Goal: Task Accomplishment & Management: Complete application form

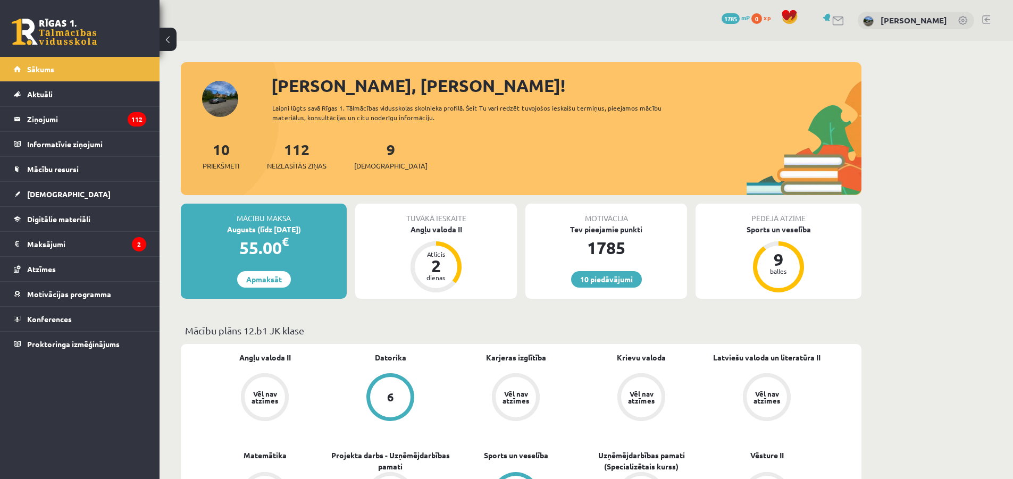
drag, startPoint x: 684, startPoint y: 200, endPoint x: 670, endPoint y: 199, distance: 13.9
drag, startPoint x: 670, startPoint y: 199, endPoint x: 648, endPoint y: 196, distance: 22.6
drag, startPoint x: 635, startPoint y: 197, endPoint x: 540, endPoint y: 204, distance: 95.5
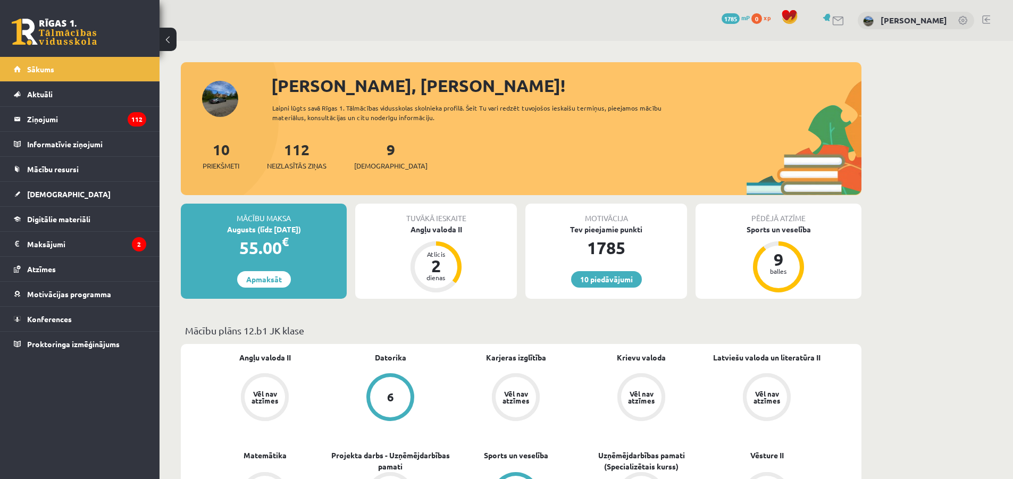
drag, startPoint x: 539, startPoint y: 209, endPoint x: 529, endPoint y: 206, distance: 10.6
click at [538, 207] on div "Motivācija" at bounding box center [606, 214] width 162 height 20
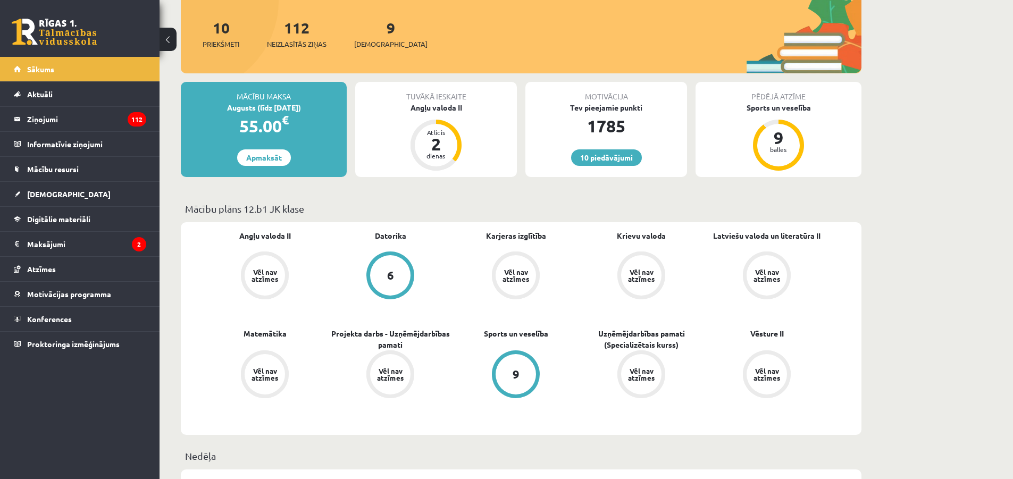
scroll to position [160, 0]
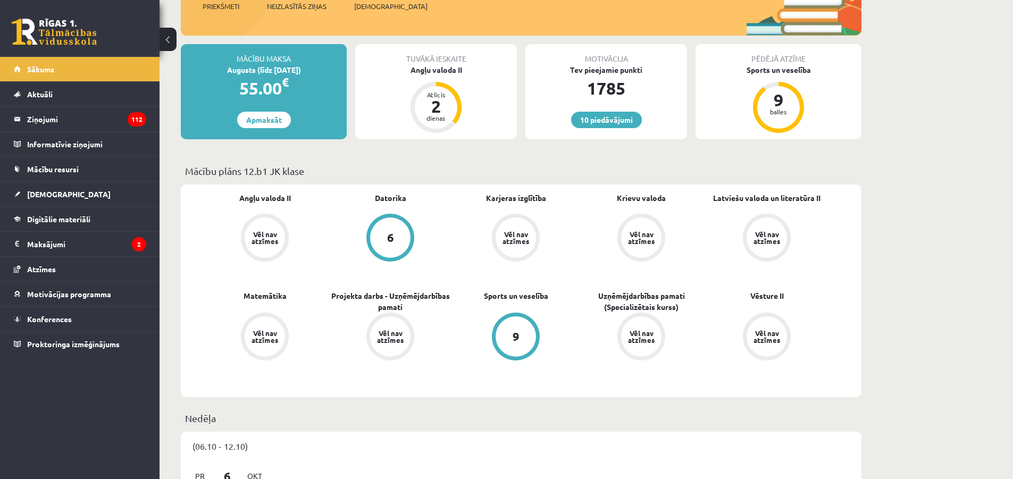
drag, startPoint x: 869, startPoint y: 302, endPoint x: 868, endPoint y: 314, distance: 11.8
drag, startPoint x: 868, startPoint y: 314, endPoint x: 851, endPoint y: 328, distance: 21.5
click at [852, 327] on div "Angļu valoda II Vēl nav atzīmes Datorika 6 Karjeras izglītība Vēl nav atzīmes K…" at bounding box center [521, 290] width 681 height 213
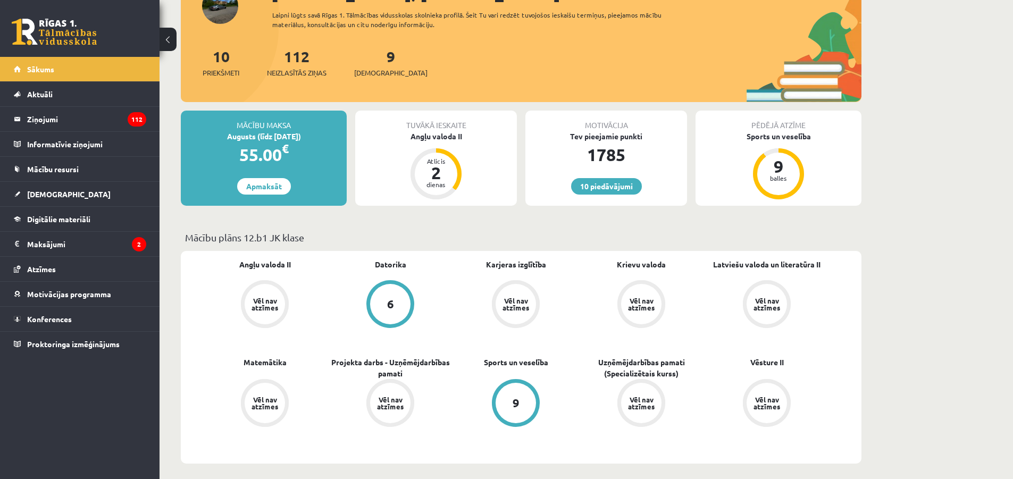
scroll to position [53, 0]
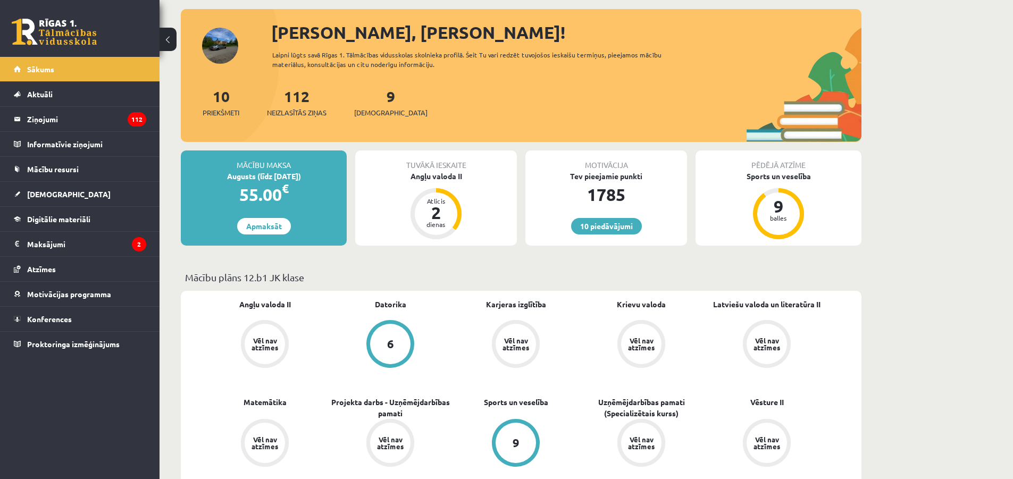
drag, startPoint x: 856, startPoint y: 312, endPoint x: 851, endPoint y: 308, distance: 6.1
drag, startPoint x: 851, startPoint y: 308, endPoint x: 842, endPoint y: 296, distance: 15.5
click at [848, 301] on div "Angļu valoda II Vēl nav atzīmes Datorika 6 Karjeras izglītība Vēl nav atzīmes K…" at bounding box center [521, 397] width 681 height 213
click at [80, 145] on legend "Informatīvie ziņojumi 0" at bounding box center [86, 144] width 119 height 24
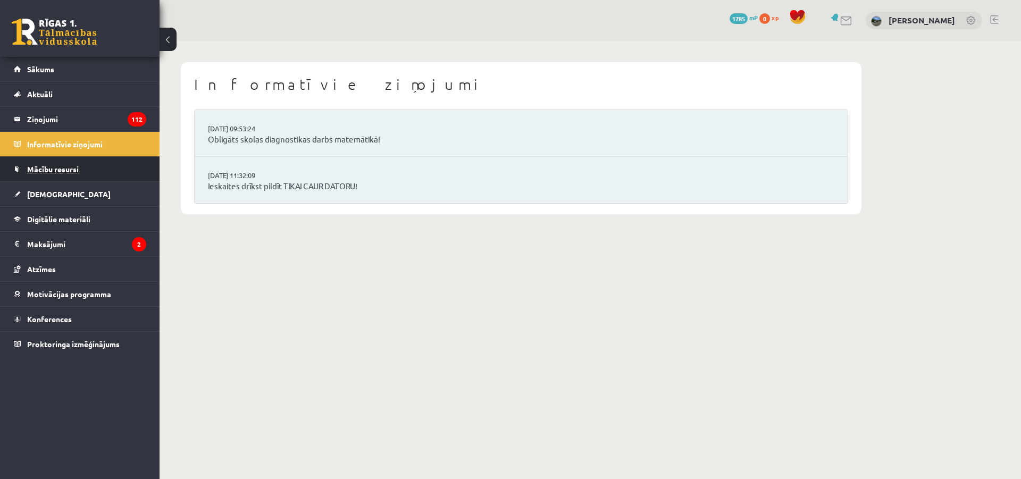
click at [86, 171] on link "Mācību resursi" at bounding box center [80, 169] width 132 height 24
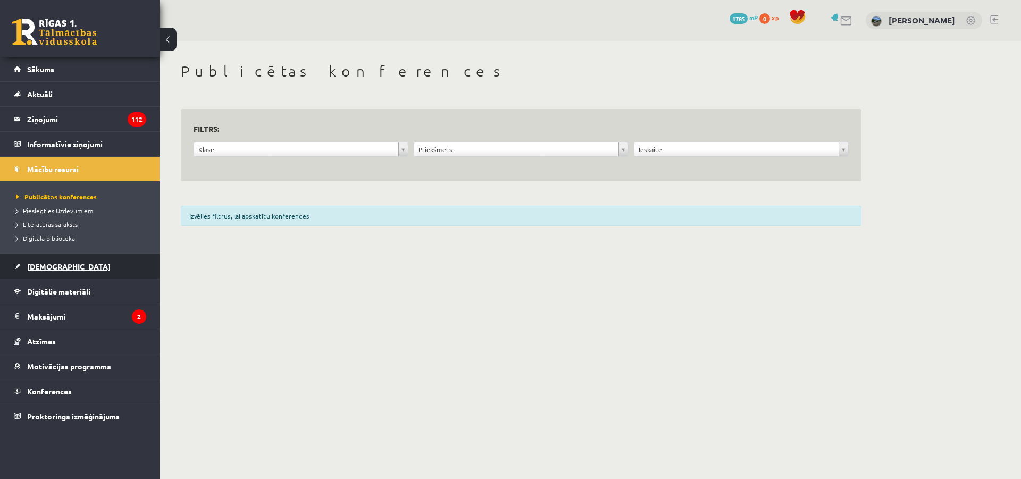
click at [82, 263] on link "[DEMOGRAPHIC_DATA]" at bounding box center [80, 266] width 132 height 24
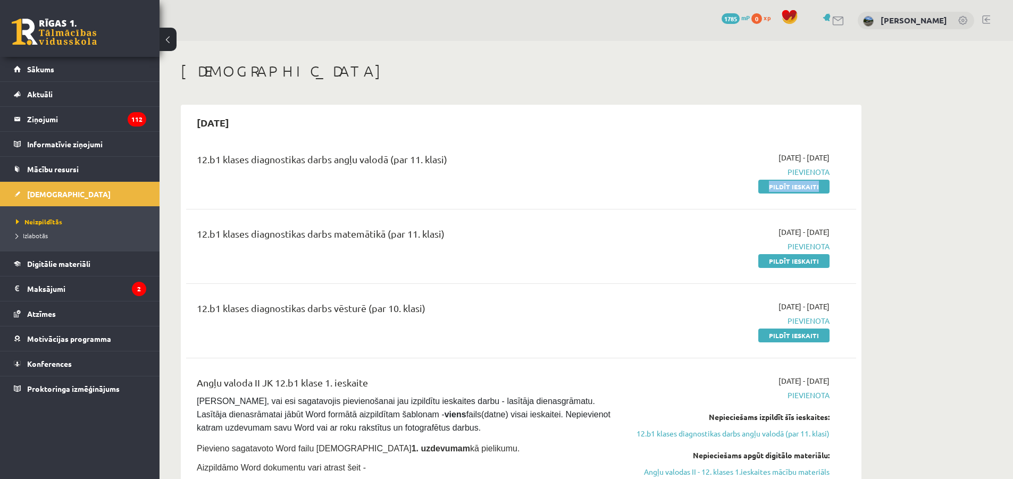
drag, startPoint x: 648, startPoint y: 200, endPoint x: 621, endPoint y: 206, distance: 27.6
drag, startPoint x: 601, startPoint y: 207, endPoint x: 576, endPoint y: 203, distance: 24.8
drag, startPoint x: 570, startPoint y: 204, endPoint x: 558, endPoint y: 202, distance: 12.4
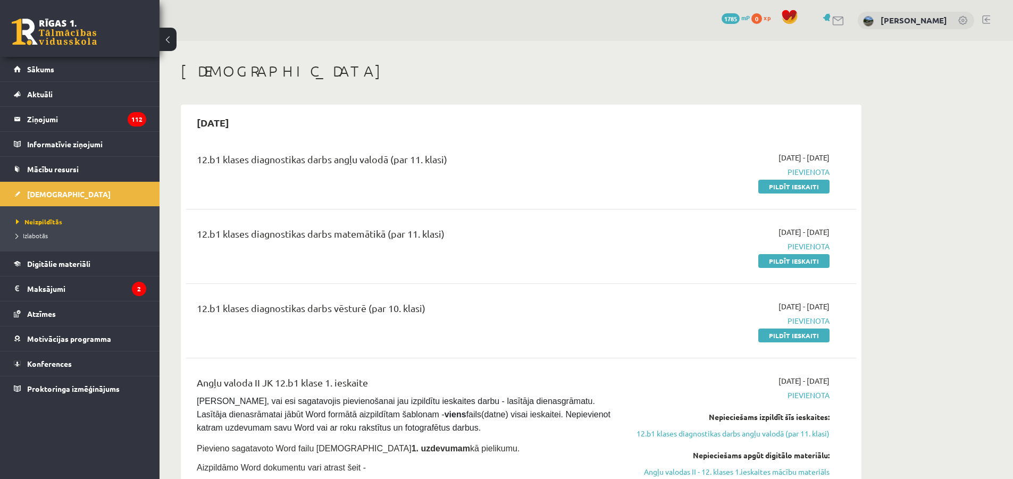
drag, startPoint x: 558, startPoint y: 202, endPoint x: 542, endPoint y: 198, distance: 15.9
click at [555, 202] on div "12.b1 klases diagnostikas darbs angļu valodā (par 11. klasi) 2025-10-06 - 2025-…" at bounding box center [521, 171] width 670 height 61
click at [785, 186] on link "Pildīt ieskaiti" at bounding box center [793, 187] width 71 height 14
click at [558, 25] on div "10 Dāvanas 1785 mP 0 xp Markuss Bogrecs" at bounding box center [586, 20] width 853 height 41
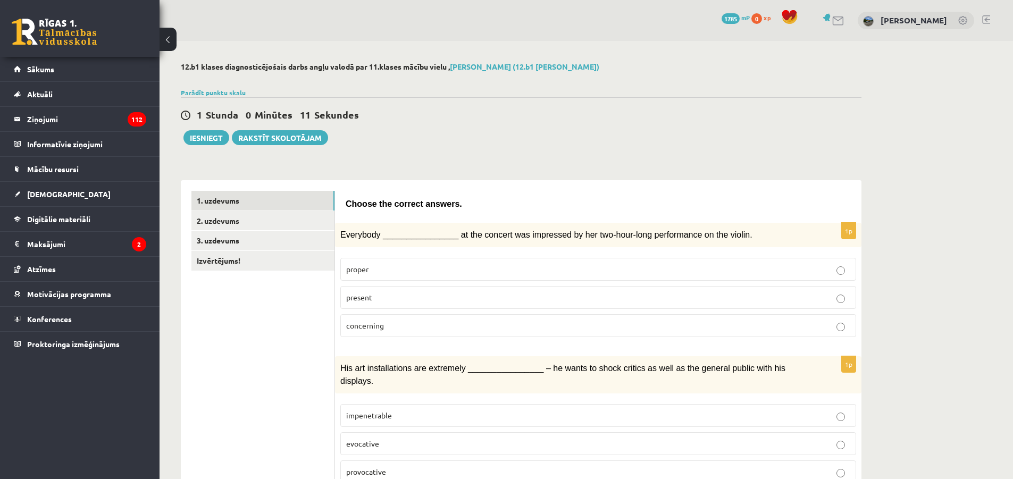
drag, startPoint x: 563, startPoint y: 215, endPoint x: 567, endPoint y: 211, distance: 5.7
click at [567, 208] on div "Choose the correct answers." at bounding box center [598, 201] width 505 height 21
click at [564, 205] on p "Choose the correct answers." at bounding box center [598, 203] width 505 height 13
click at [565, 207] on p "Choose the correct answers." at bounding box center [598, 203] width 505 height 13
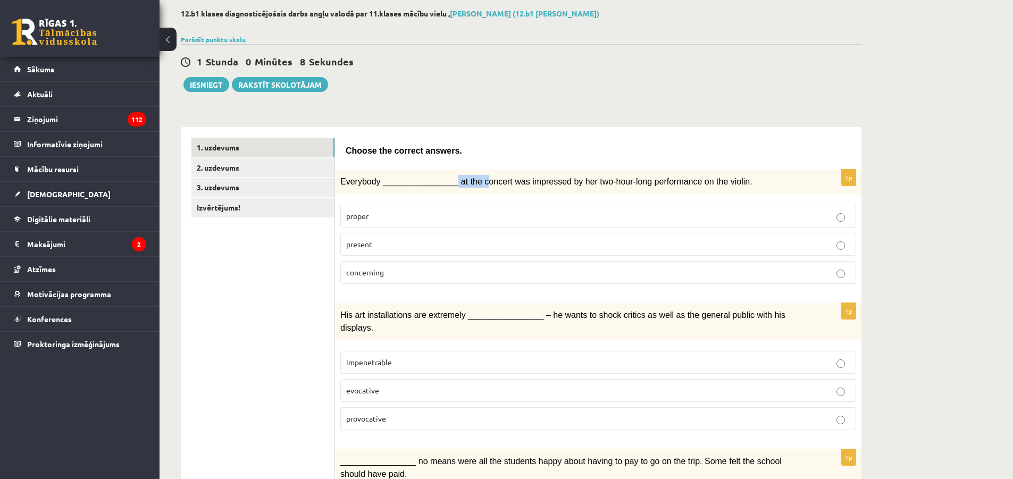
drag, startPoint x: 456, startPoint y: 184, endPoint x: 474, endPoint y: 183, distance: 18.1
click at [474, 183] on span "Everybody ________________ at the concert was impressed by her two-hour-long pe…" at bounding box center [546, 181] width 412 height 9
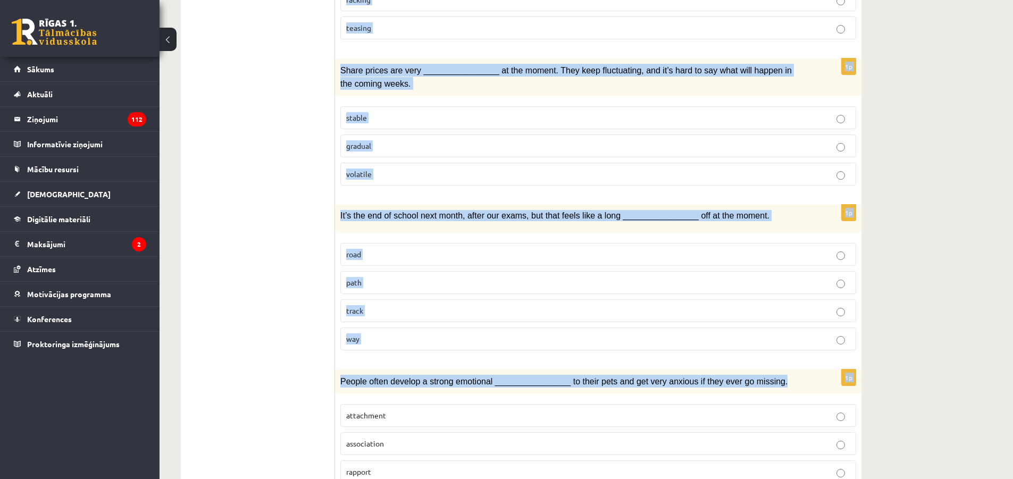
scroll to position [1464, 0]
drag, startPoint x: 339, startPoint y: 181, endPoint x: 847, endPoint y: 421, distance: 562.0
copy form "Everybody ________________ at the concert was impressed by her two-hour-long pe…"
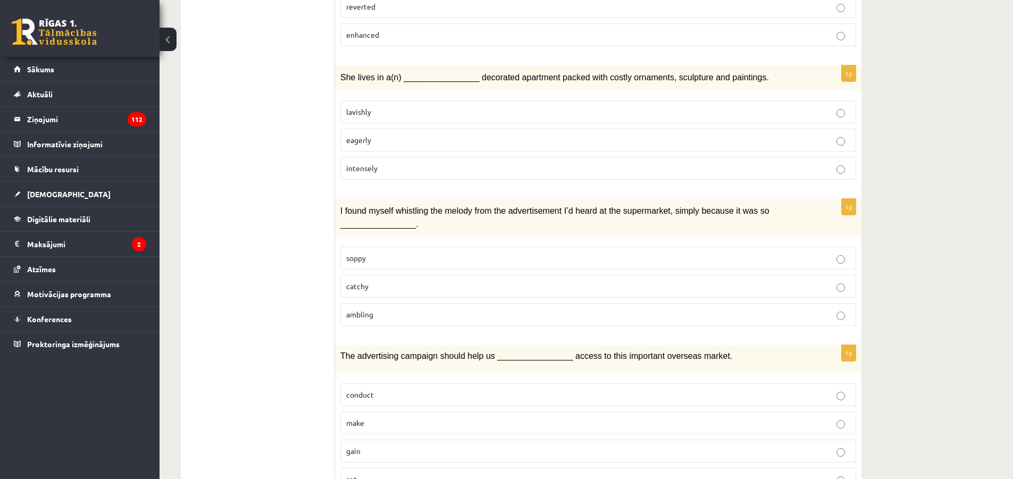
click at [284, 196] on ul "1. uzdevums 2. uzdevums 3. uzdevums Izvērtējums!" at bounding box center [263, 193] width 144 height 1765
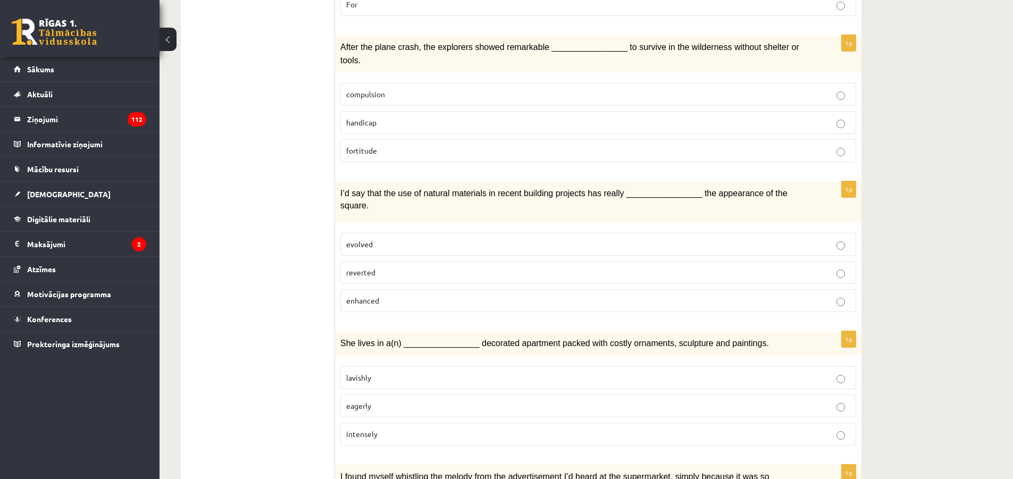
drag, startPoint x: 297, startPoint y: 224, endPoint x: 284, endPoint y: 212, distance: 18.1
click at [283, 211] on ul "1. uzdevums 2. uzdevums 3. uzdevums Izvērtējums!" at bounding box center [263, 459] width 144 height 1765
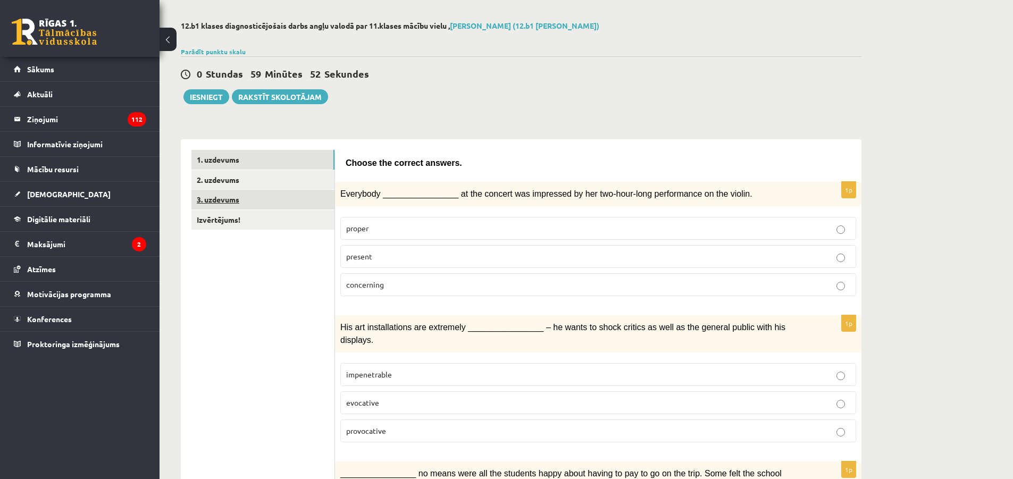
scroll to position [29, 0]
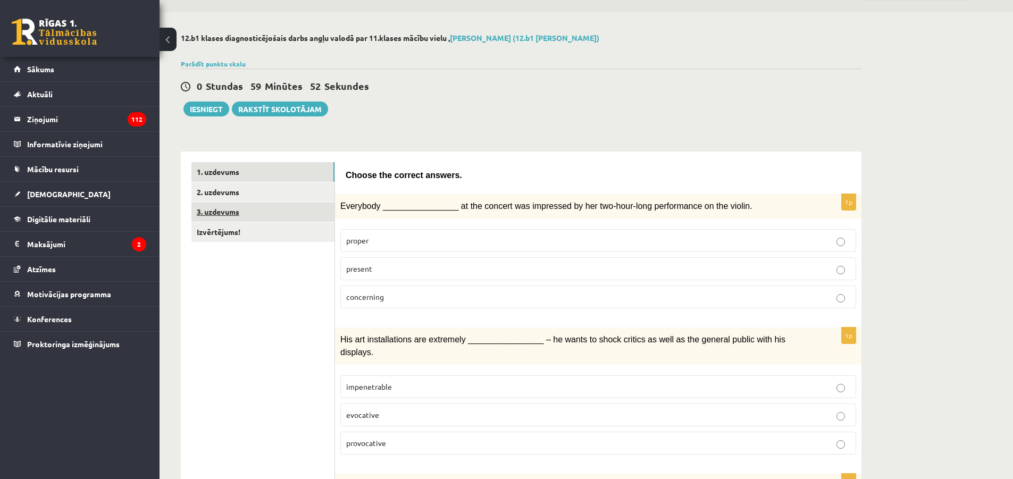
drag, startPoint x: 282, startPoint y: 213, endPoint x: 280, endPoint y: 207, distance: 6.1
click at [280, 207] on link "3. uzdevums" at bounding box center [262, 212] width 143 height 20
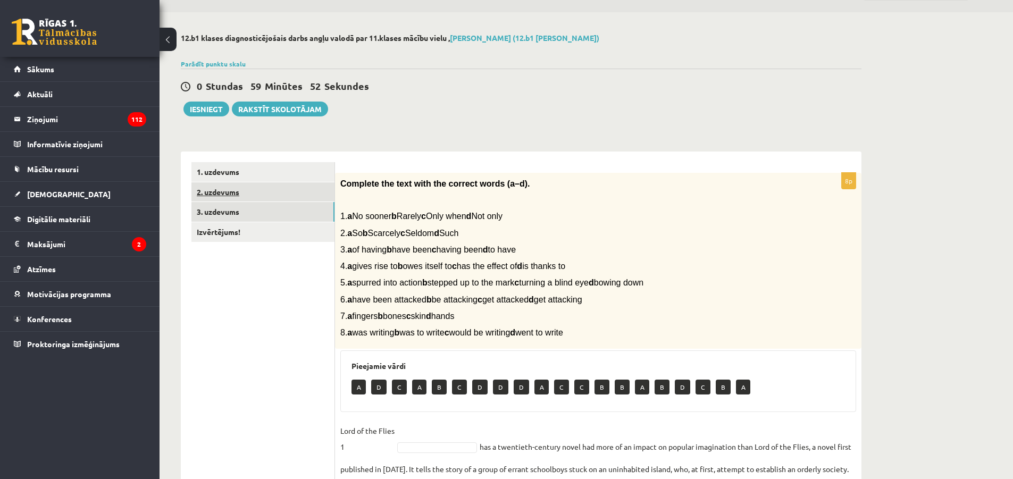
click at [256, 185] on link "2. uzdevums" at bounding box center [262, 192] width 143 height 20
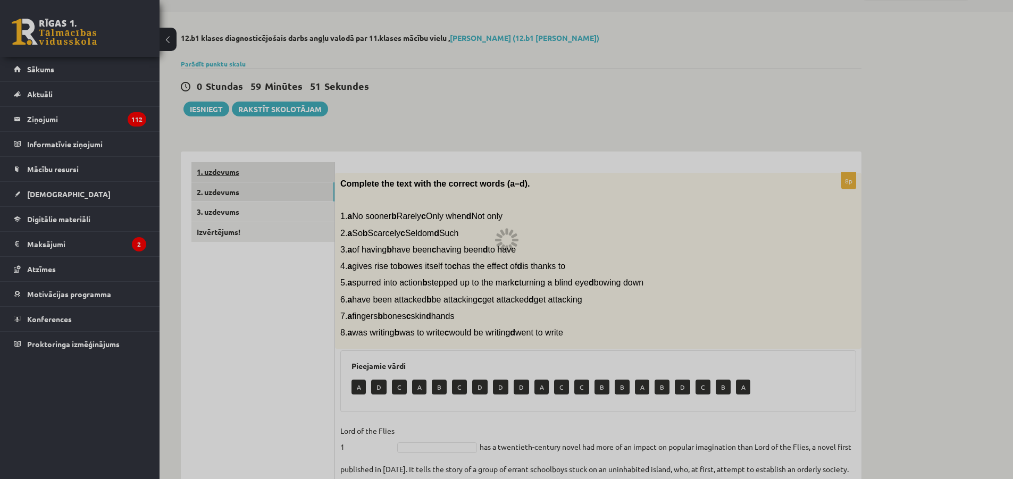
click at [268, 177] on link "1. uzdevums" at bounding box center [262, 172] width 143 height 20
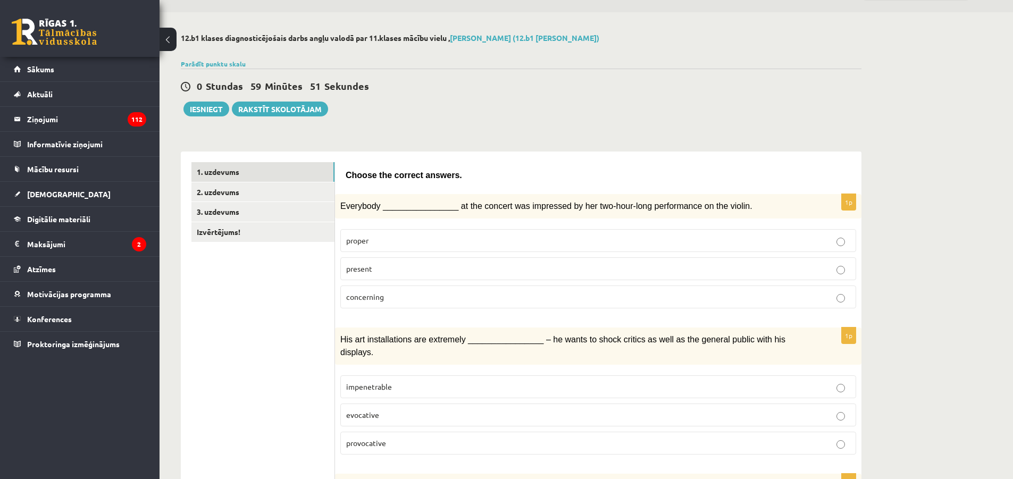
drag, startPoint x: 426, startPoint y: 181, endPoint x: 424, endPoint y: 173, distance: 7.7
click at [425, 174] on span "Choose the correct answers." at bounding box center [404, 175] width 116 height 9
click at [382, 254] on fieldset "proper present concerning" at bounding box center [598, 268] width 516 height 88
click at [385, 261] on label "present" at bounding box center [598, 268] width 516 height 23
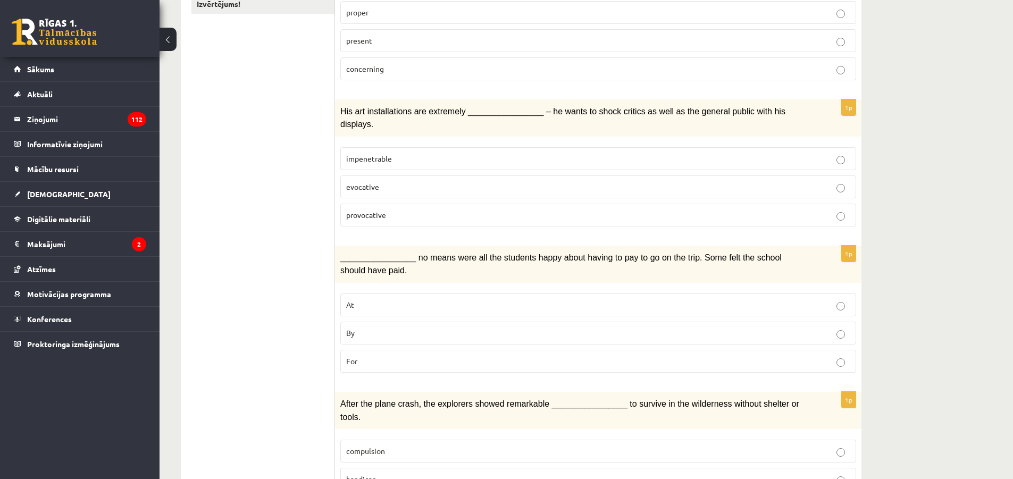
scroll to position [295, 0]
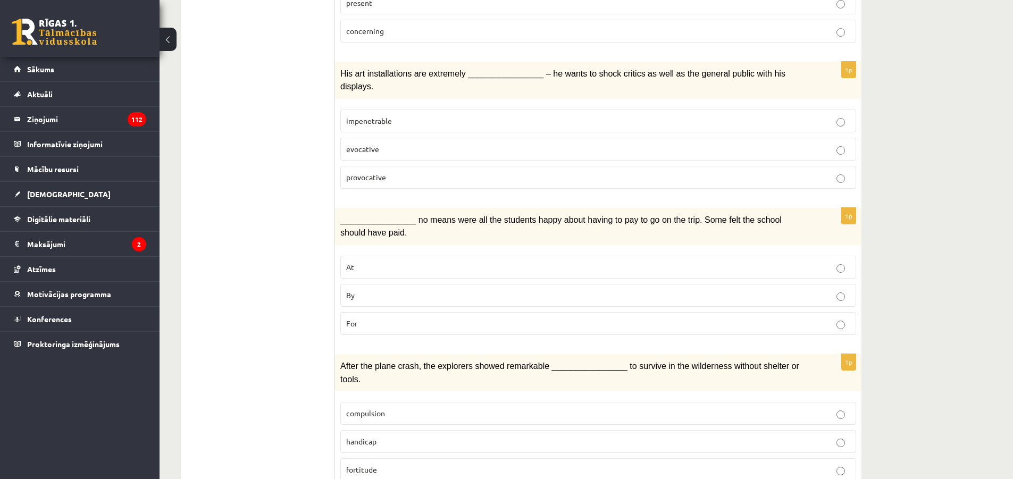
click at [380, 180] on div "1p His art installations are extremely ________________ – he wants to shock cri…" at bounding box center [598, 130] width 526 height 136
click at [381, 169] on label "provocative" at bounding box center [598, 177] width 516 height 23
drag, startPoint x: 451, startPoint y: 74, endPoint x: 441, endPoint y: 76, distance: 10.3
click at [439, 77] on span "His art installations are extremely ________________ – he wants to shock critic…" at bounding box center [562, 80] width 445 height 22
click at [438, 77] on span "His art installations are extremely ________________ – he wants to shock critic…" at bounding box center [562, 80] width 445 height 22
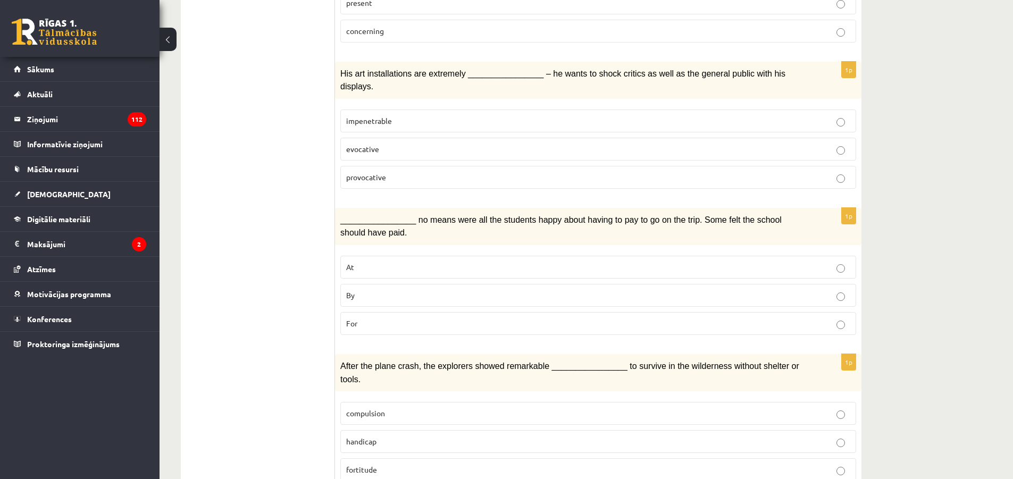
click at [439, 77] on span "His art installations are extremely ________________ – he wants to shock critic…" at bounding box center [562, 80] width 445 height 22
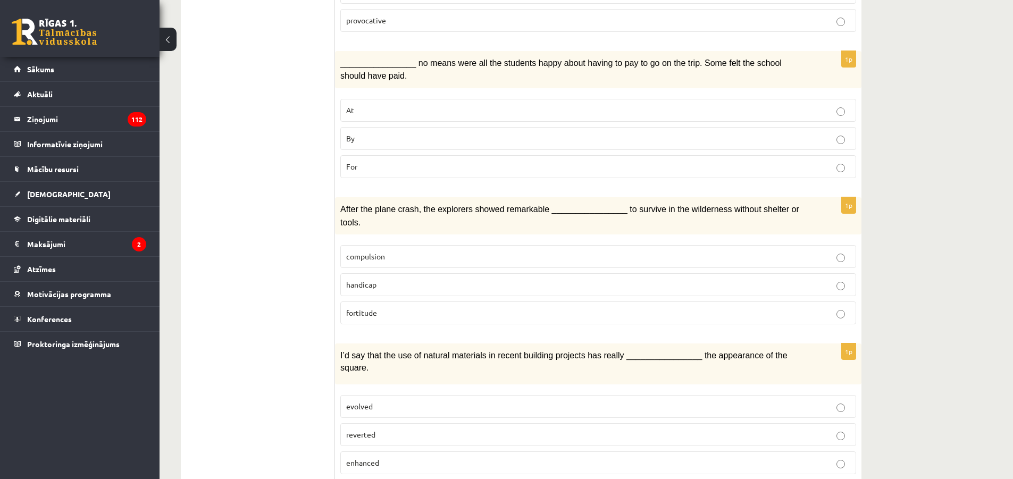
scroll to position [454, 0]
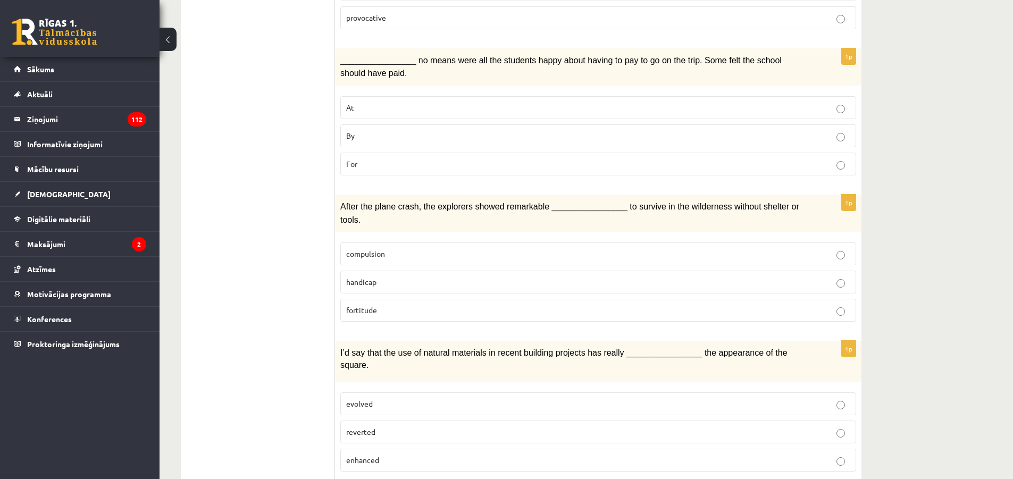
drag, startPoint x: 372, startPoint y: 123, endPoint x: 392, endPoint y: 209, distance: 88.5
click at [371, 130] on p "By" at bounding box center [598, 135] width 504 height 11
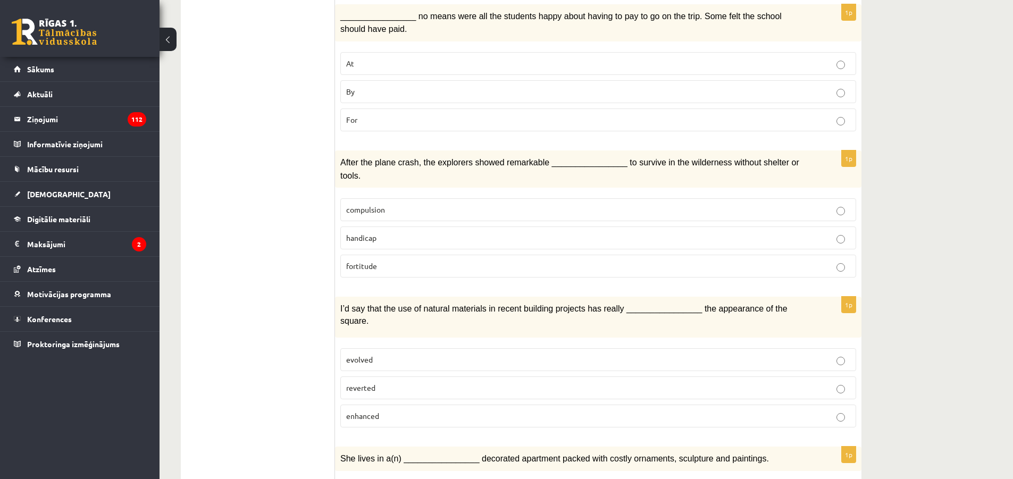
scroll to position [507, 0]
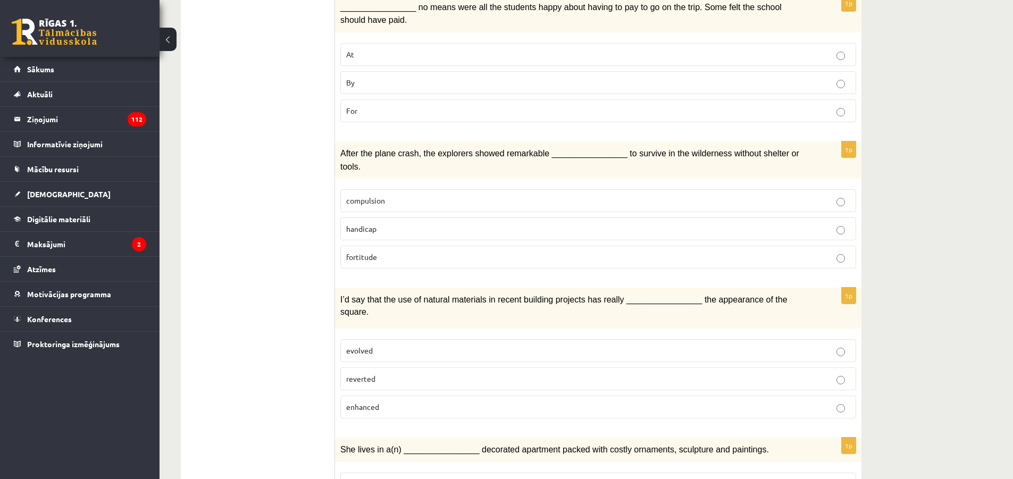
click at [398, 251] on p "fortitude" at bounding box center [598, 256] width 504 height 11
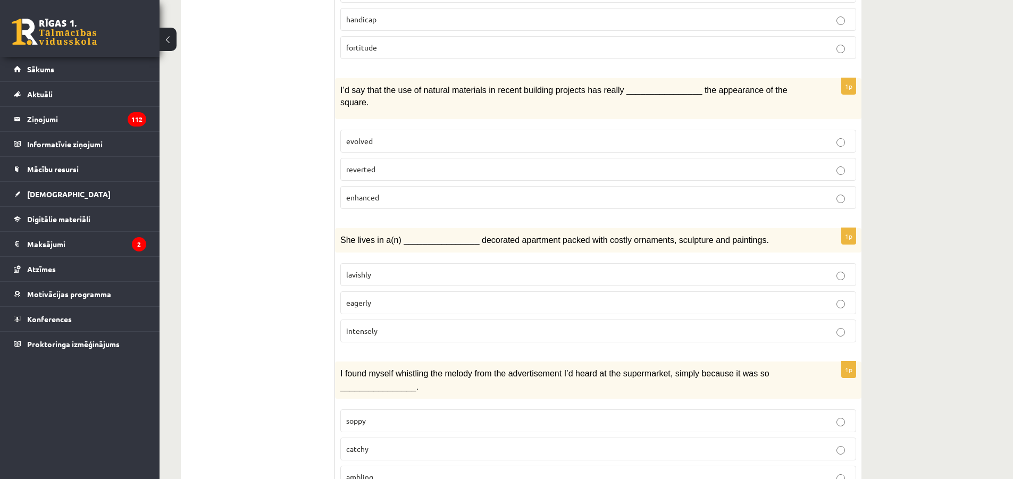
scroll to position [720, 0]
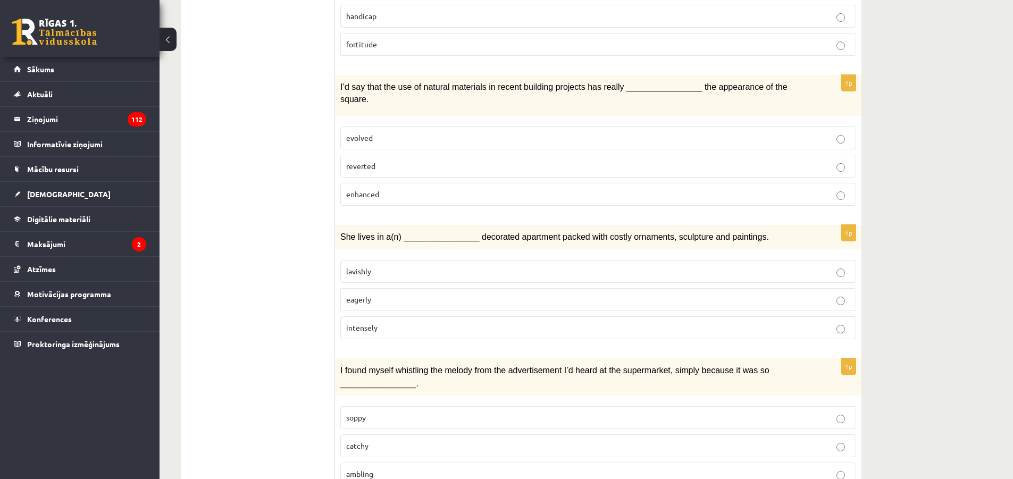
click at [393, 166] on fieldset "evolved reverted enhanced" at bounding box center [598, 165] width 516 height 88
click at [390, 189] on p "enhanced" at bounding box center [598, 194] width 504 height 11
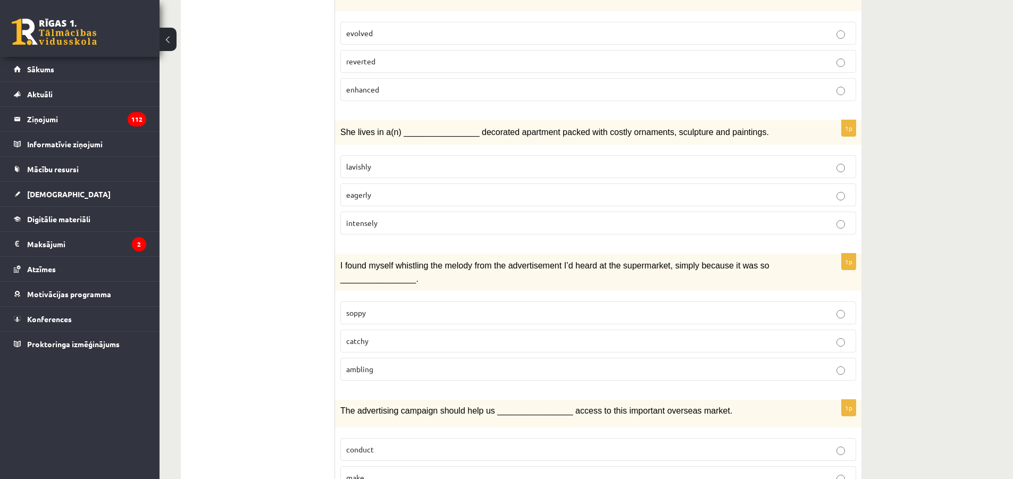
scroll to position [826, 0]
click at [390, 160] on p "lavishly" at bounding box center [598, 165] width 504 height 11
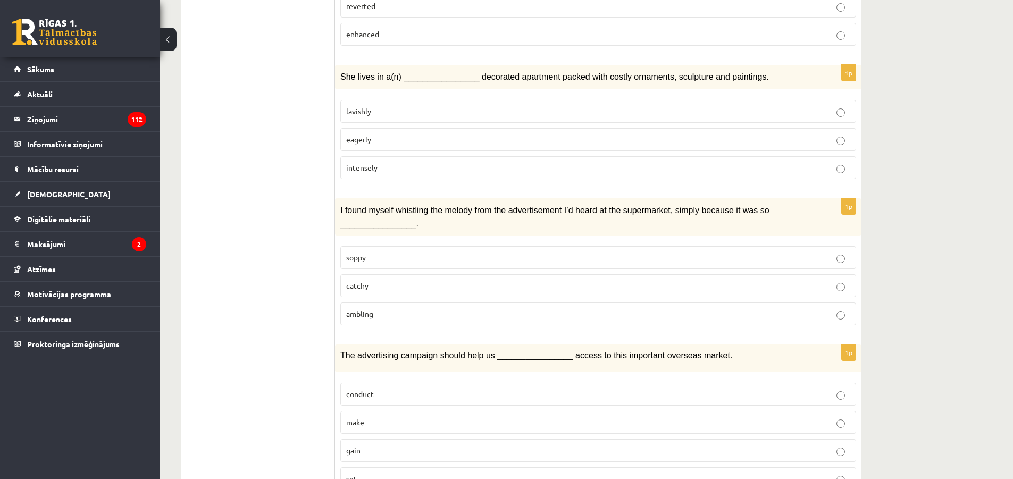
scroll to position [879, 0]
drag, startPoint x: 314, startPoint y: 202, endPoint x: 309, endPoint y: 195, distance: 8.6
click at [309, 195] on ul "1. uzdevums 2. uzdevums 3. uzdevums Izvērtējums!" at bounding box center [263, 193] width 144 height 1765
click at [309, 191] on ul "1. uzdevums 2. uzdevums 3. uzdevums Izvērtējums!" at bounding box center [263, 193] width 144 height 1765
click at [306, 188] on ul "1. uzdevums 2. uzdevums 3. uzdevums Izvērtējums!" at bounding box center [263, 193] width 144 height 1765
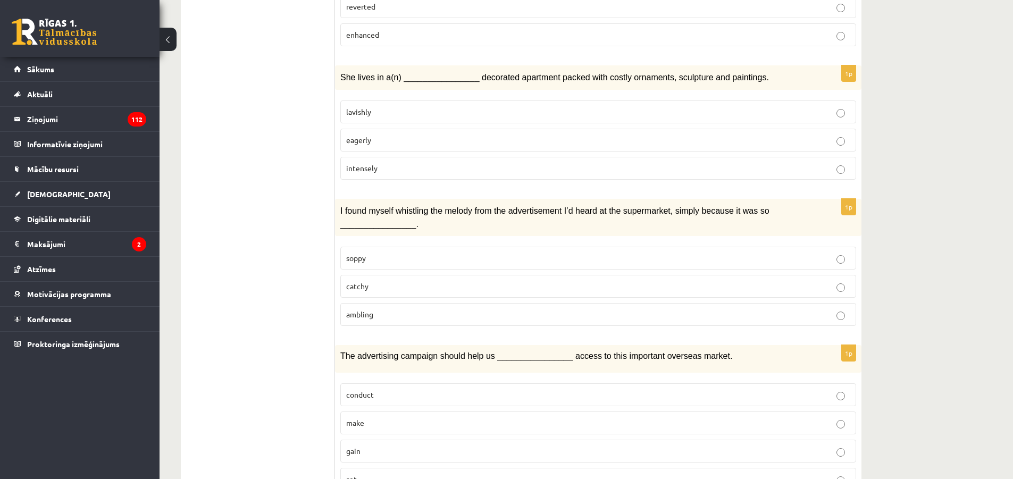
click at [305, 184] on ul "1. uzdevums 2. uzdevums 3. uzdevums Izvērtējums!" at bounding box center [263, 193] width 144 height 1765
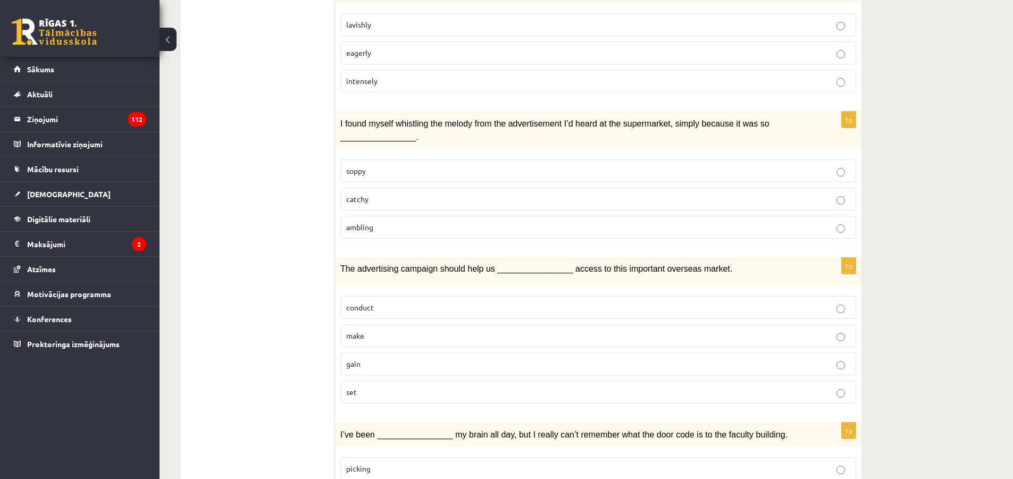
scroll to position [986, 0]
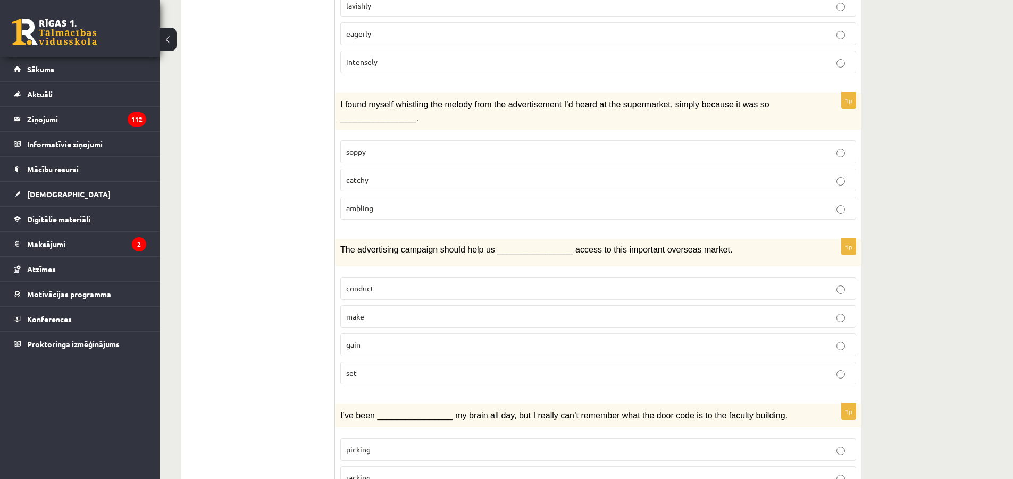
click at [366, 175] on span "catchy" at bounding box center [357, 180] width 22 height 10
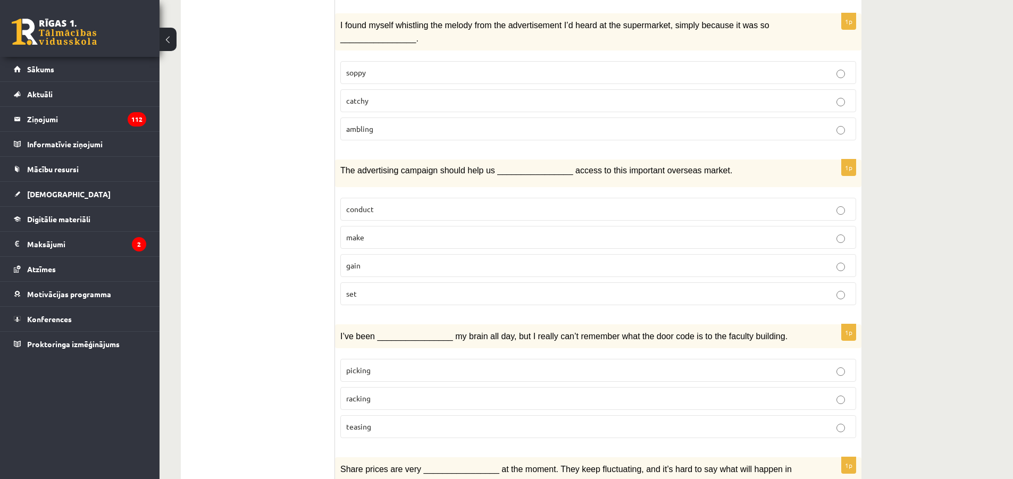
scroll to position [1092, 0]
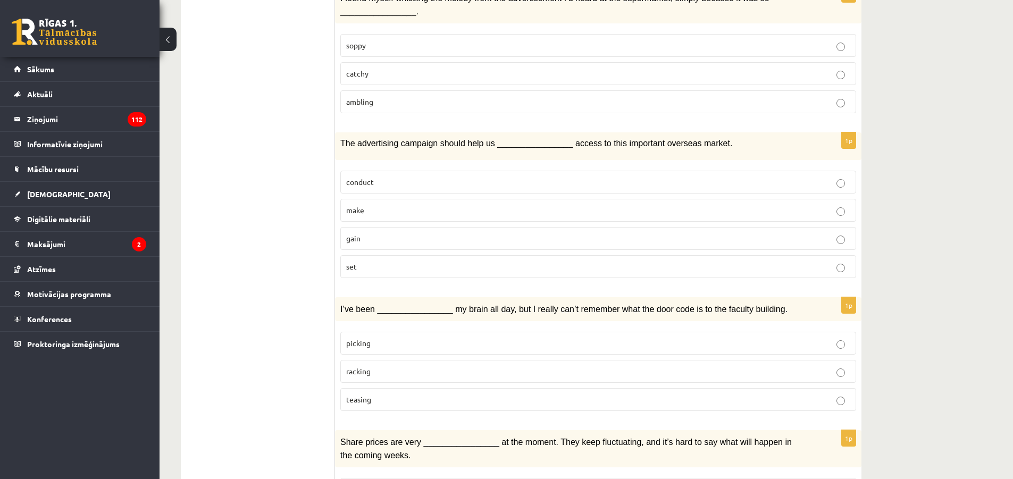
click at [386, 233] on p "gain" at bounding box center [598, 238] width 504 height 11
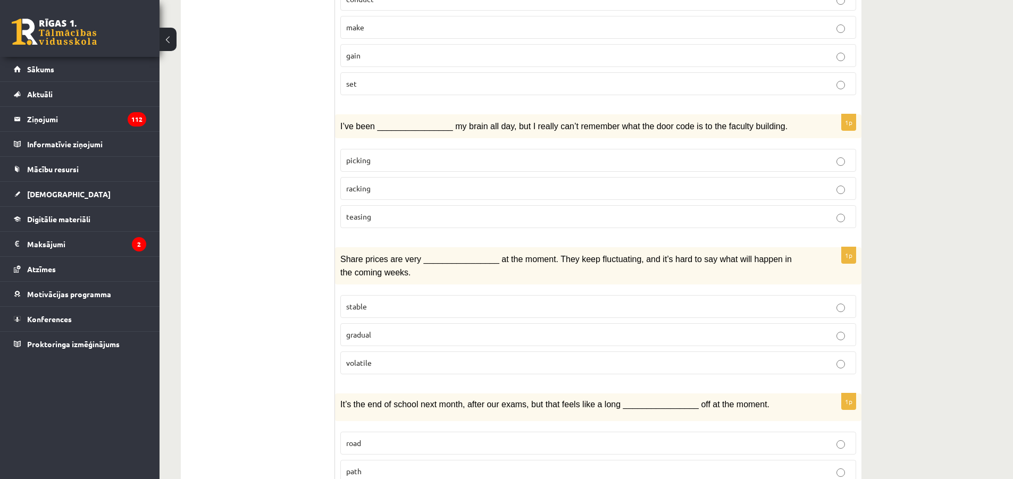
scroll to position [1305, 0]
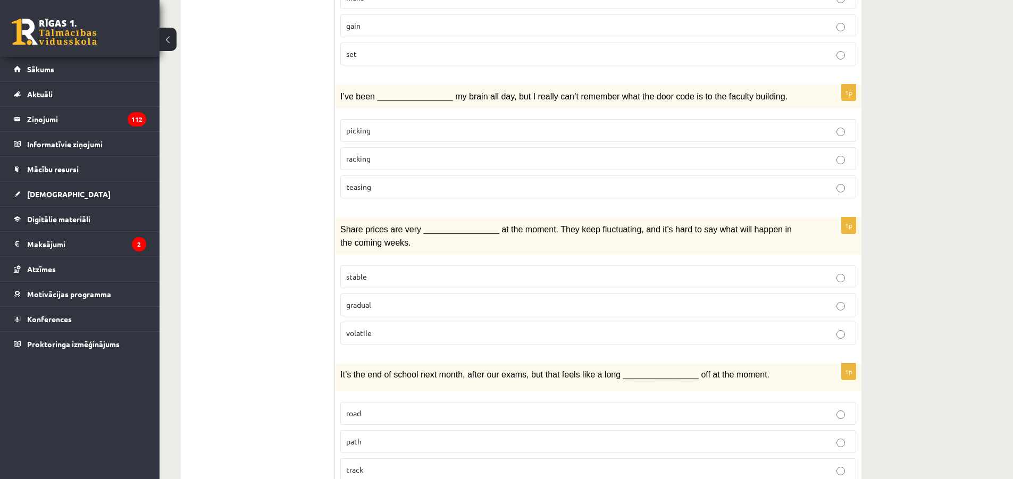
click at [392, 153] on p "racking" at bounding box center [598, 158] width 504 height 11
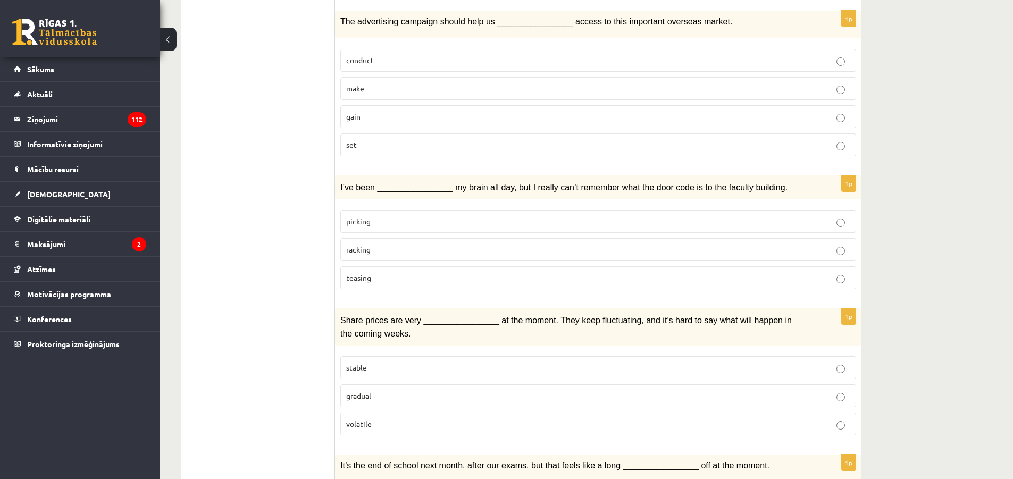
scroll to position [1252, 0]
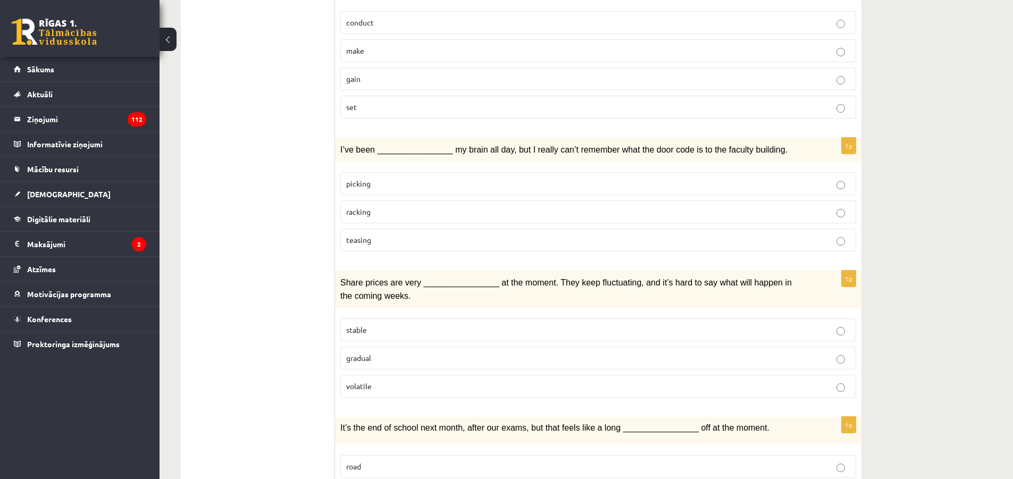
click at [382, 381] on p "volatile" at bounding box center [598, 386] width 504 height 11
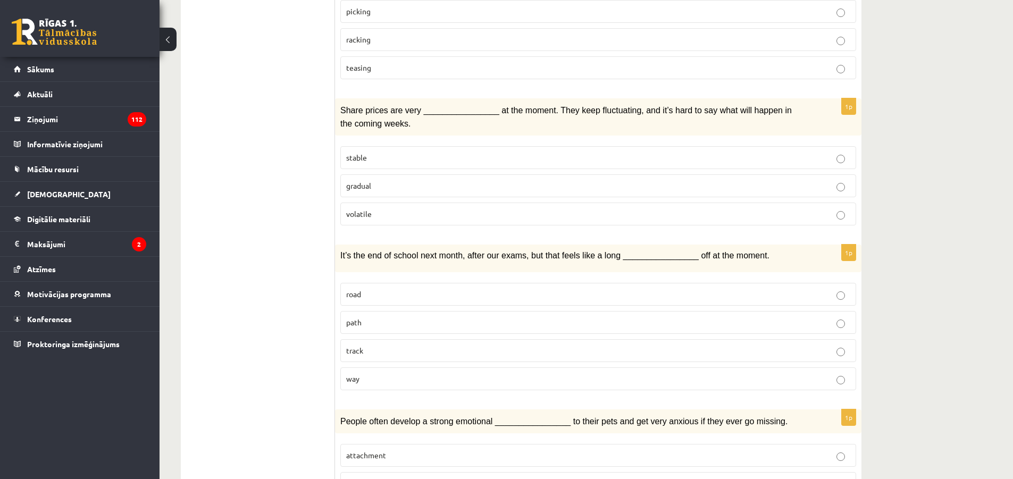
scroll to position [1464, 0]
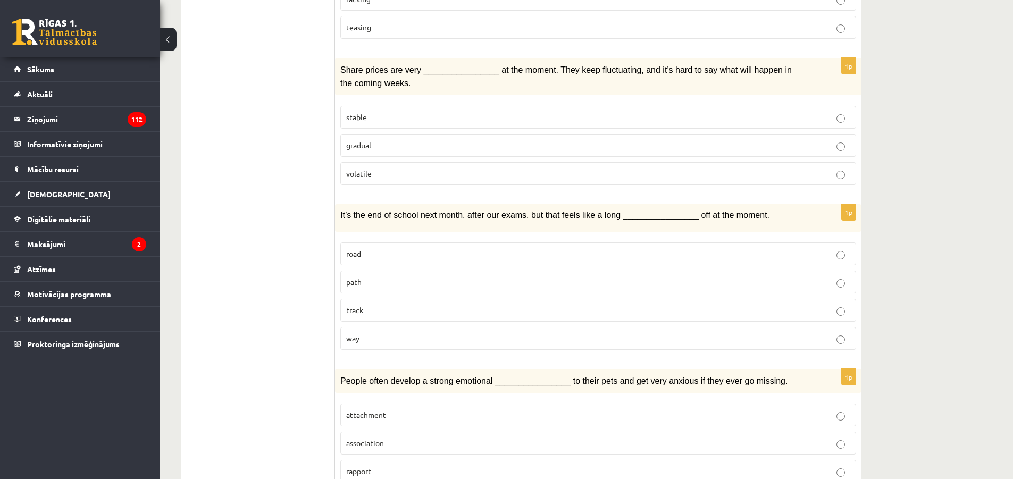
click at [387, 327] on label "way" at bounding box center [598, 338] width 516 height 23
click at [392, 409] on p "attachment" at bounding box center [598, 414] width 504 height 11
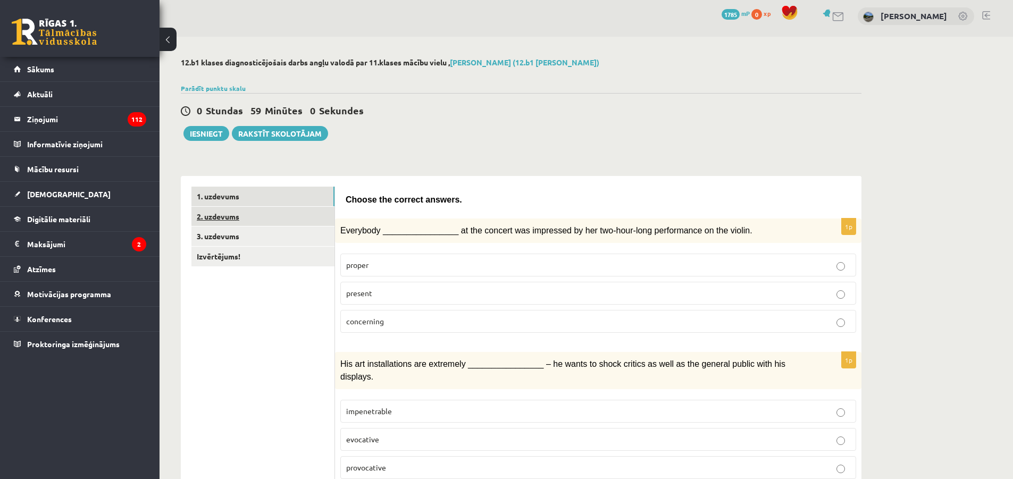
scroll to position [0, 0]
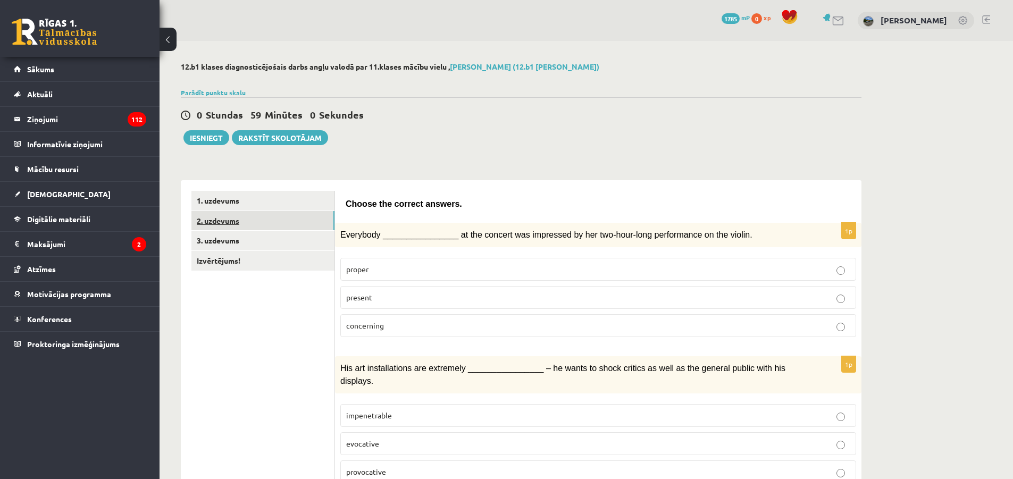
click at [255, 222] on link "2. uzdevums" at bounding box center [262, 221] width 143 height 20
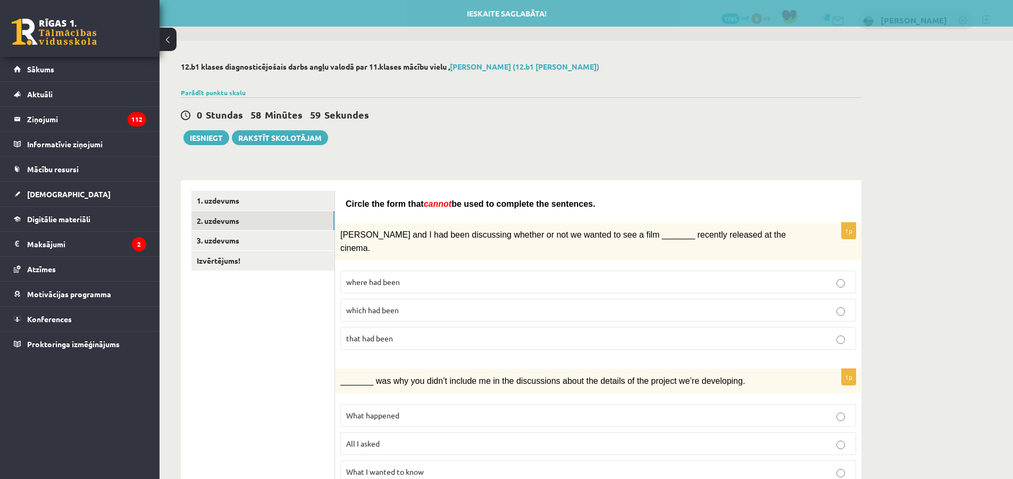
drag, startPoint x: 378, startPoint y: 230, endPoint x: 375, endPoint y: 235, distance: 5.9
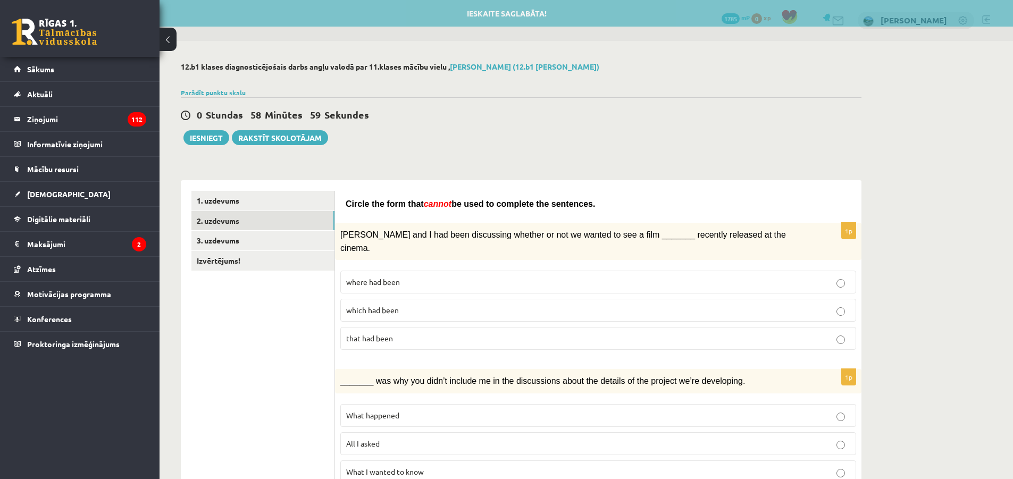
drag, startPoint x: 375, startPoint y: 235, endPoint x: 373, endPoint y: 229, distance: 6.7
click at [375, 234] on span "Clara and I had been discussing whether or not we wanted to see a film _______ …" at bounding box center [563, 241] width 446 height 22
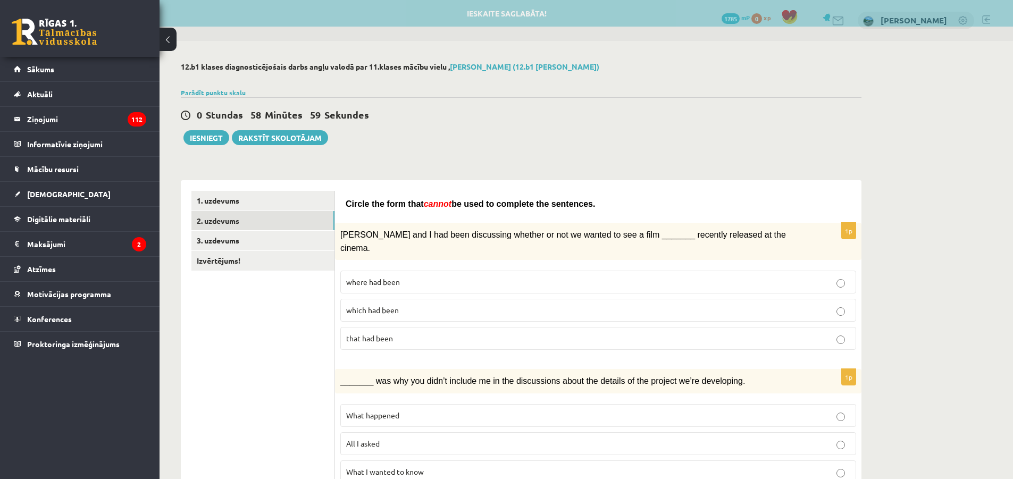
click at [373, 230] on p "Clara and I had been discussing whether or not we wanted to see a film _______ …" at bounding box center [571, 241] width 463 height 26
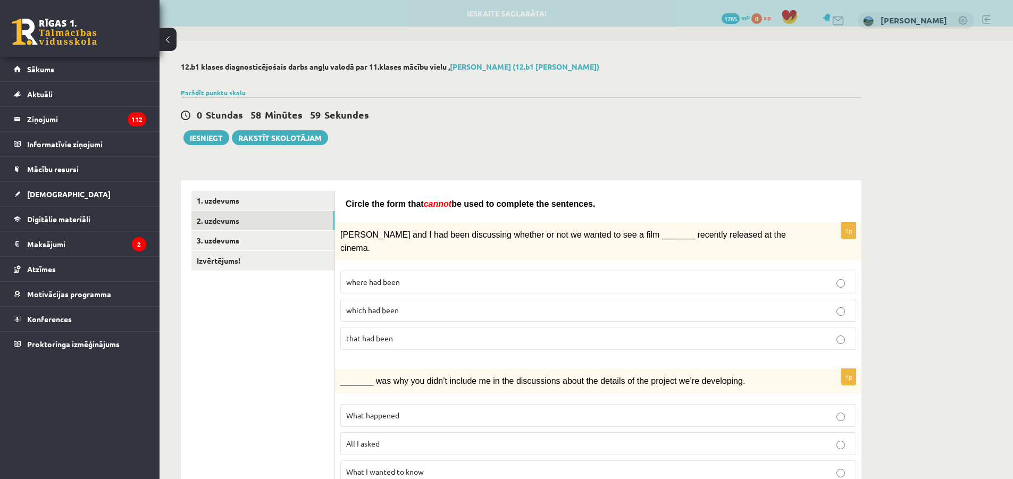
click at [374, 225] on div "Clara and I had been discussing whether or not we wanted to see a film _______ …" at bounding box center [598, 241] width 526 height 37
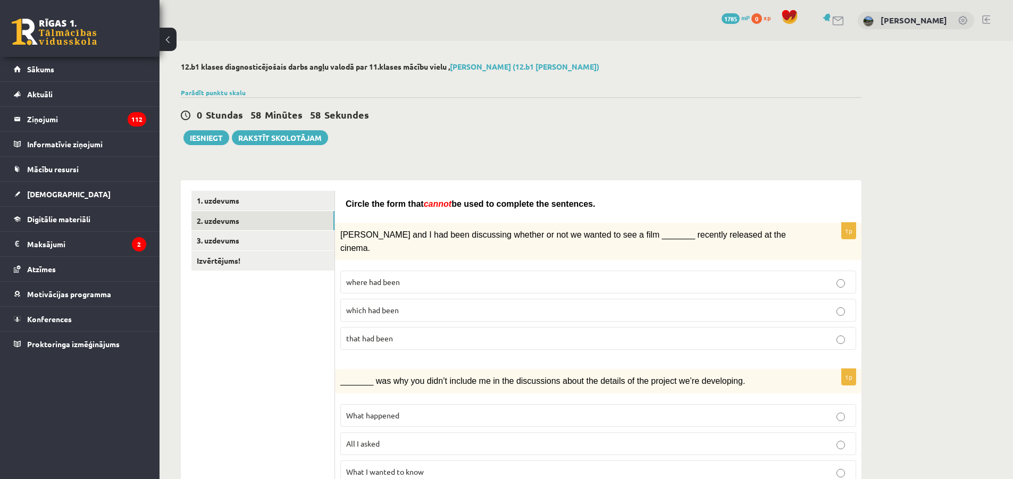
click at [382, 224] on div "Clara and I had been discussing whether or not we wanted to see a film _______ …" at bounding box center [598, 241] width 526 height 37
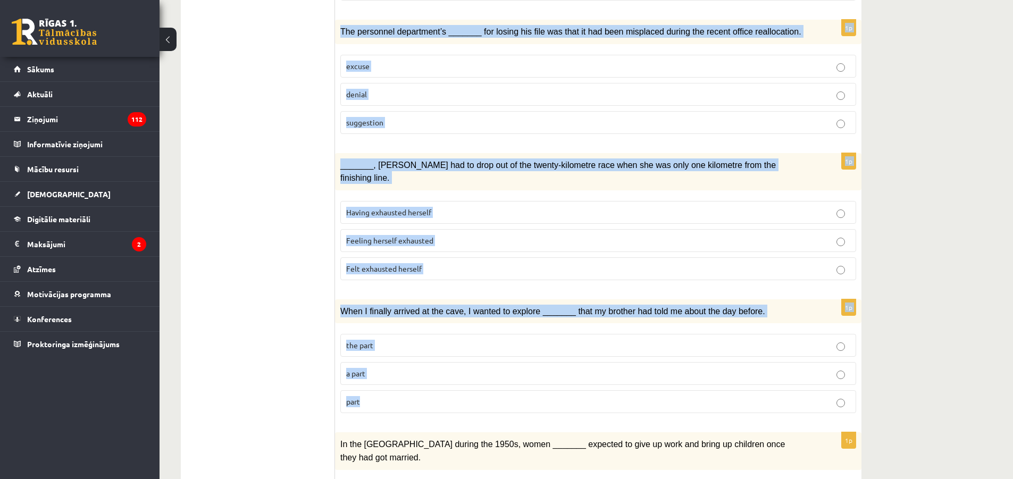
scroll to position [1093, 0]
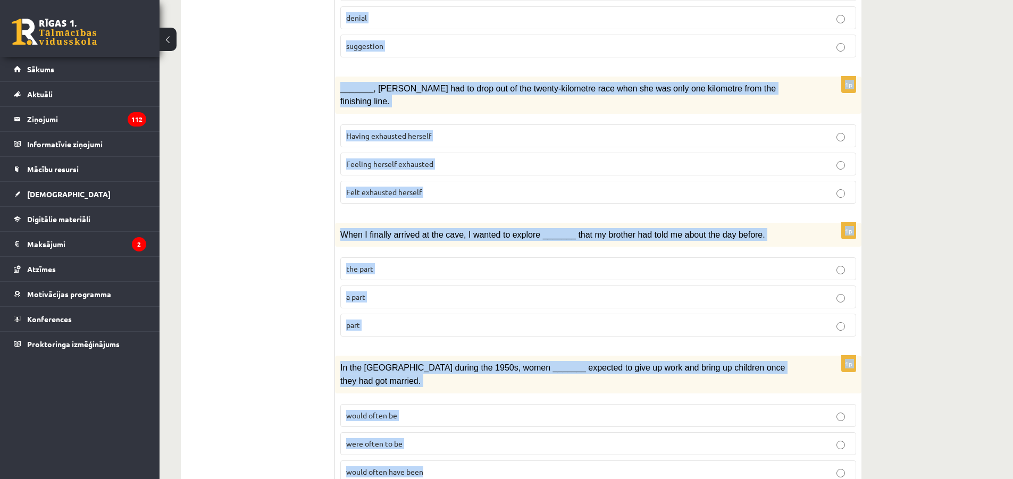
drag, startPoint x: 346, startPoint y: 201, endPoint x: 799, endPoint y: 439, distance: 512.3
copy form "Circle the form that cannot be used to complete the sentences. 1p Clara and I h…"
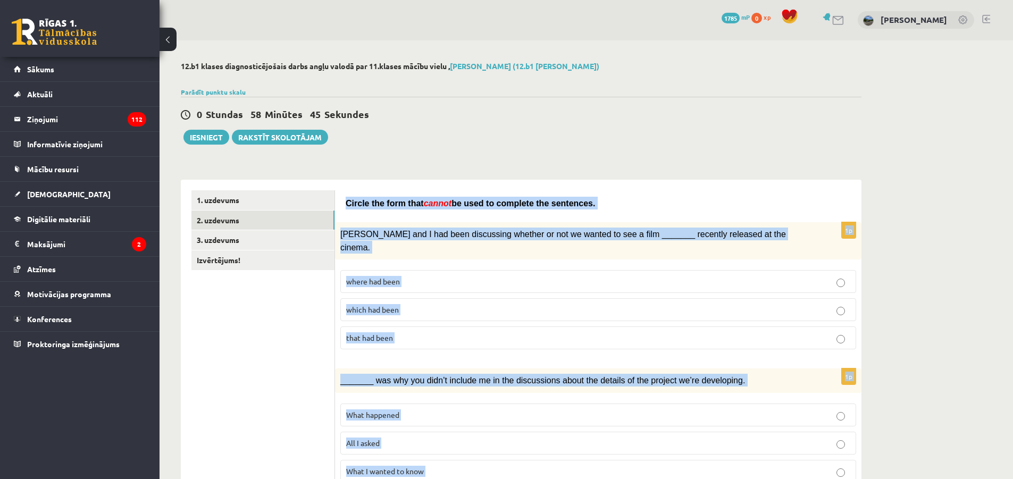
scroll to position [0, 0]
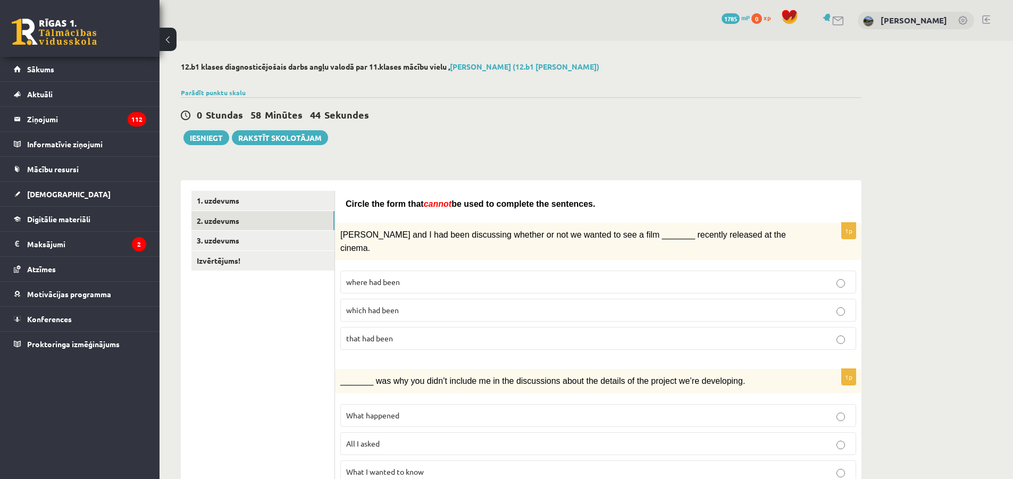
drag, startPoint x: 479, startPoint y: 159, endPoint x: 480, endPoint y: 165, distance: 5.9
click at [506, 193] on div "Circle the form that cannot be used to complete the sentences." at bounding box center [598, 201] width 505 height 21
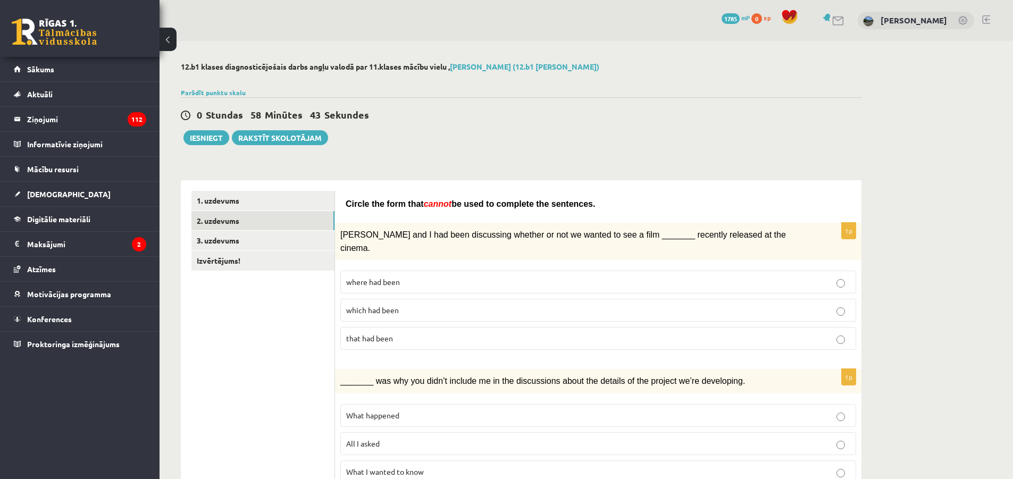
click at [526, 208] on span "be used to complete the sentences." at bounding box center [523, 203] width 144 height 9
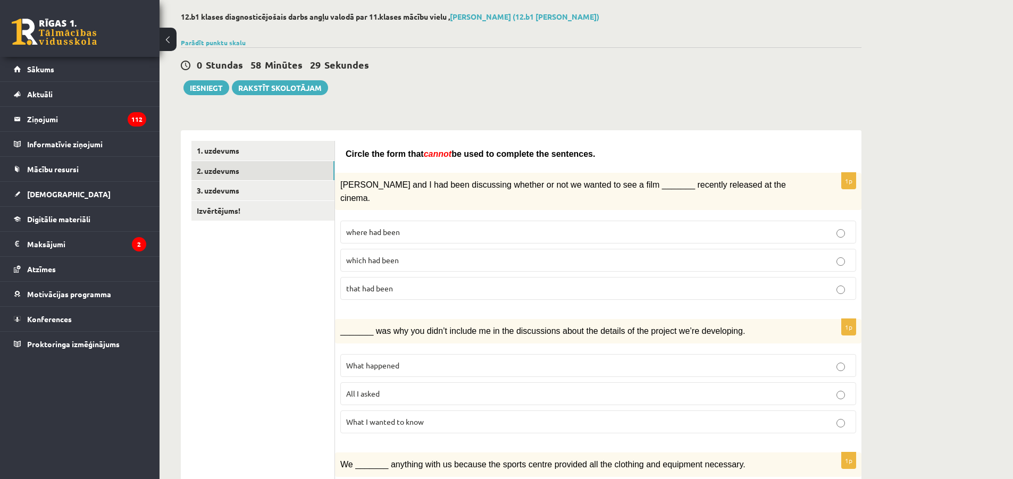
scroll to position [53, 0]
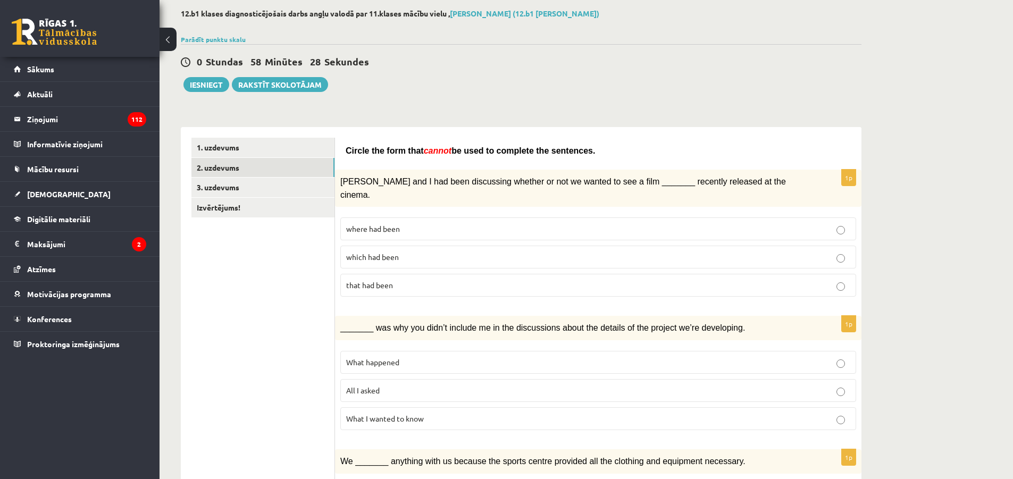
drag, startPoint x: 458, startPoint y: 180, endPoint x: 351, endPoint y: 96, distance: 135.6
click at [455, 178] on span "Clara and I had been discussing whether or not we wanted to see a film _______ …" at bounding box center [563, 188] width 446 height 22
click at [417, 223] on p "where had been" at bounding box center [598, 228] width 504 height 11
drag, startPoint x: 517, startPoint y: 145, endPoint x: 509, endPoint y: 140, distance: 9.5
click at [509, 140] on div "Circle the form that cannot be used to complete the sentences." at bounding box center [598, 148] width 505 height 21
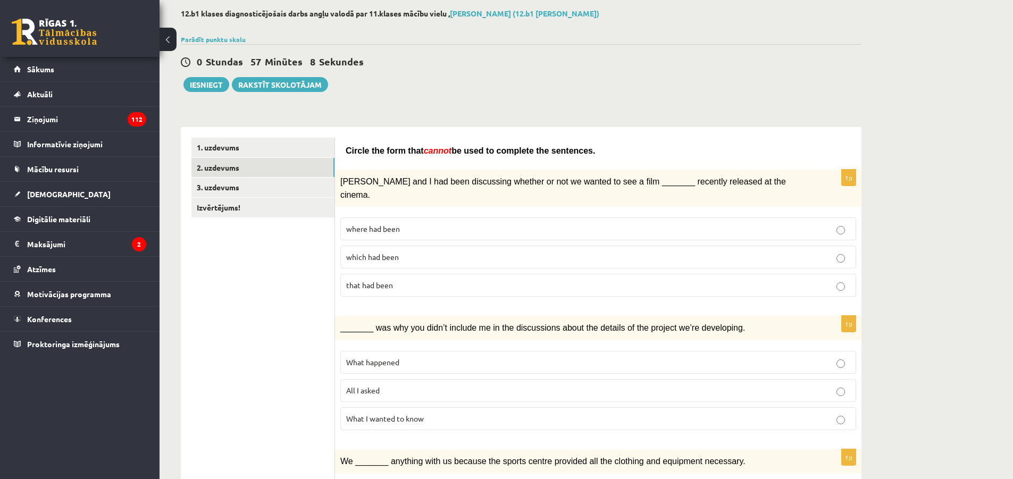
drag, startPoint x: 451, startPoint y: 200, endPoint x: 445, endPoint y: 175, distance: 25.1
click at [445, 175] on p "Clara and I had been discussing whether or not we wanted to see a film _______ …" at bounding box center [571, 188] width 463 height 26
click at [444, 173] on div "Clara and I had been discussing whether or not we wanted to see a film _______ …" at bounding box center [598, 188] width 526 height 37
click at [443, 173] on div "Clara and I had been discussing whether or not we wanted to see a film _______ …" at bounding box center [598, 188] width 526 height 37
drag, startPoint x: 473, startPoint y: 183, endPoint x: 461, endPoint y: 182, distance: 12.3
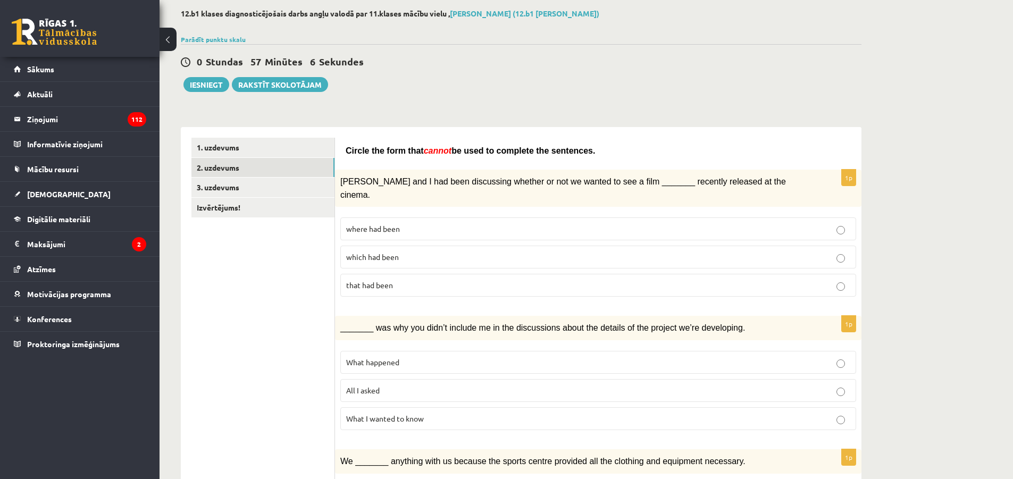
click at [473, 183] on span "Clara and I had been discussing whether or not we wanted to see a film _______ …" at bounding box center [563, 188] width 446 height 22
click at [466, 190] on div "Clara and I had been discussing whether or not we wanted to see a film _______ …" at bounding box center [598, 188] width 526 height 37
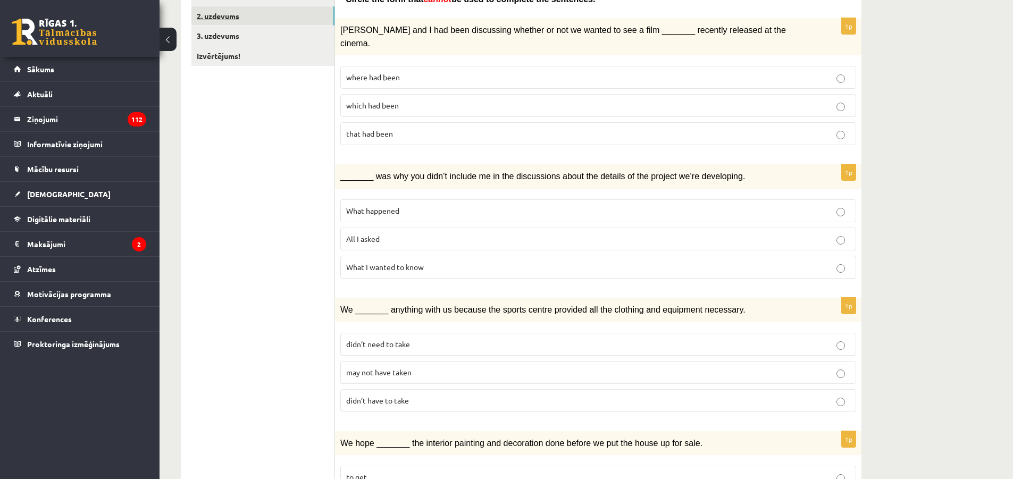
scroll to position [213, 0]
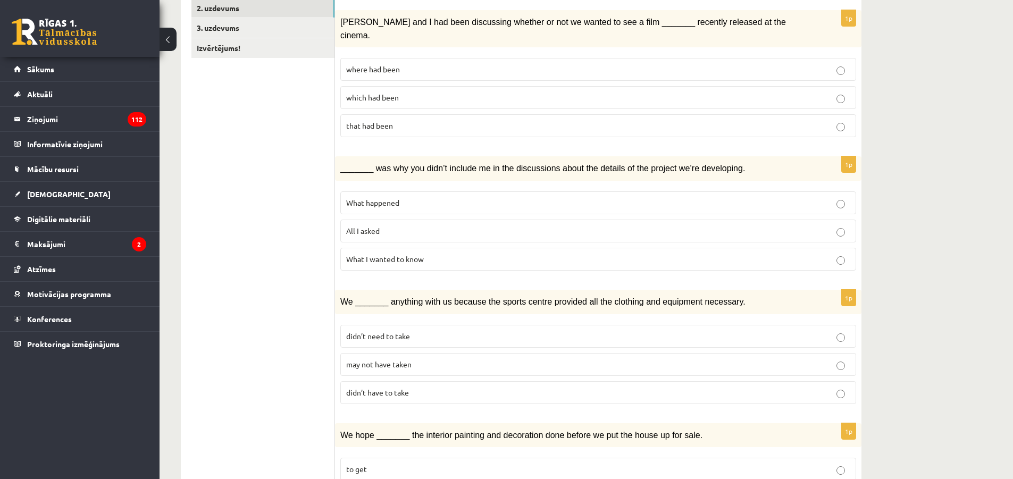
click at [421, 225] on p "All I asked" at bounding box center [598, 230] width 504 height 11
drag, startPoint x: 417, startPoint y: 155, endPoint x: 443, endPoint y: 156, distance: 25.5
click at [442, 164] on span "_______ was why you didn’t include me in the discussions about the details of t…" at bounding box center [542, 168] width 405 height 9
drag, startPoint x: 443, startPoint y: 156, endPoint x: 431, endPoint y: 160, distance: 12.3
click at [438, 164] on span "_______ was why you didn’t include me in the discussions about the details of t…" at bounding box center [542, 168] width 405 height 9
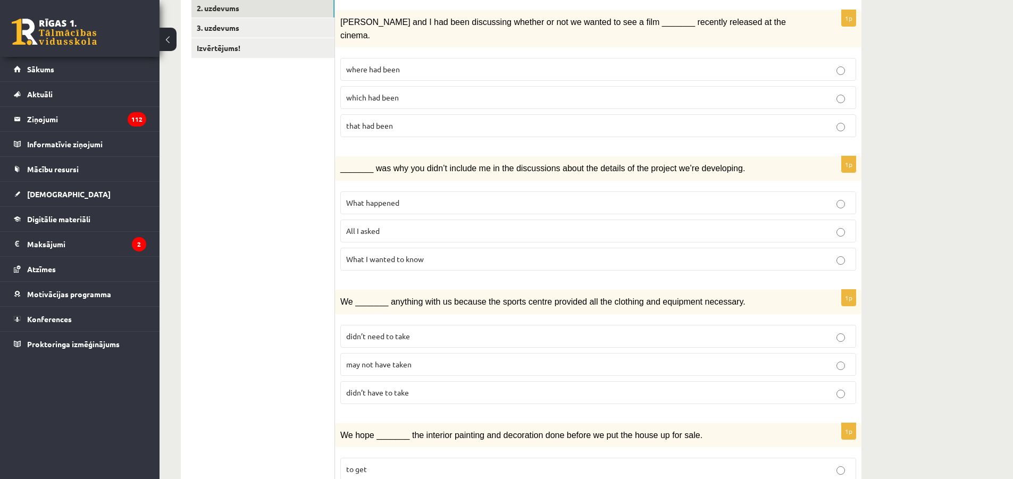
click at [410, 162] on div "_______ was why you didn’t include me in the discussions about the details of t…" at bounding box center [598, 168] width 526 height 24
drag, startPoint x: 430, startPoint y: 157, endPoint x: 426, endPoint y: 162, distance: 6.1
click at [426, 162] on div "_______ was why you didn’t include me in the discussions about the details of t…" at bounding box center [598, 168] width 526 height 24
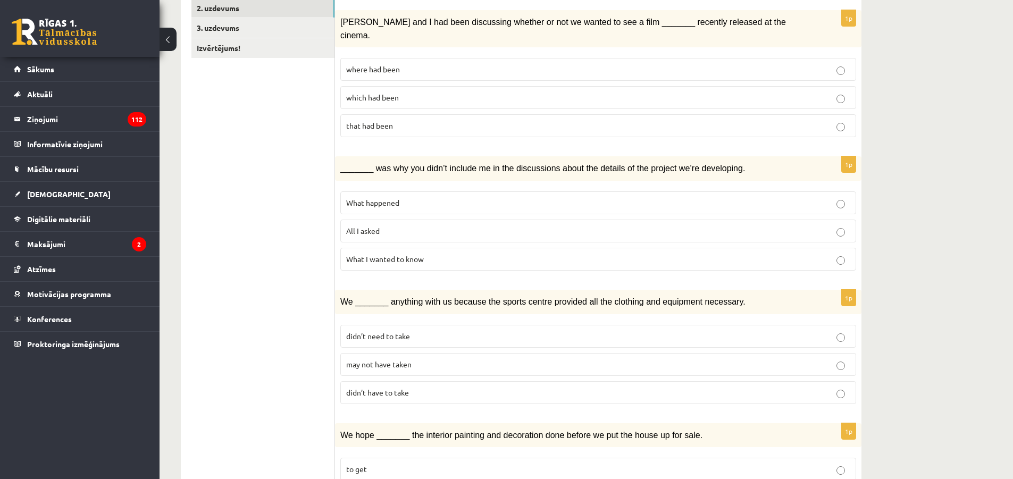
click at [426, 162] on div "_______ was why you didn’t include me in the discussions about the details of t…" at bounding box center [598, 168] width 526 height 24
click at [425, 162] on div "_______ was why you didn’t include me in the discussions about the details of t…" at bounding box center [598, 168] width 526 height 24
drag, startPoint x: 433, startPoint y: 155, endPoint x: 540, endPoint y: 158, distance: 106.9
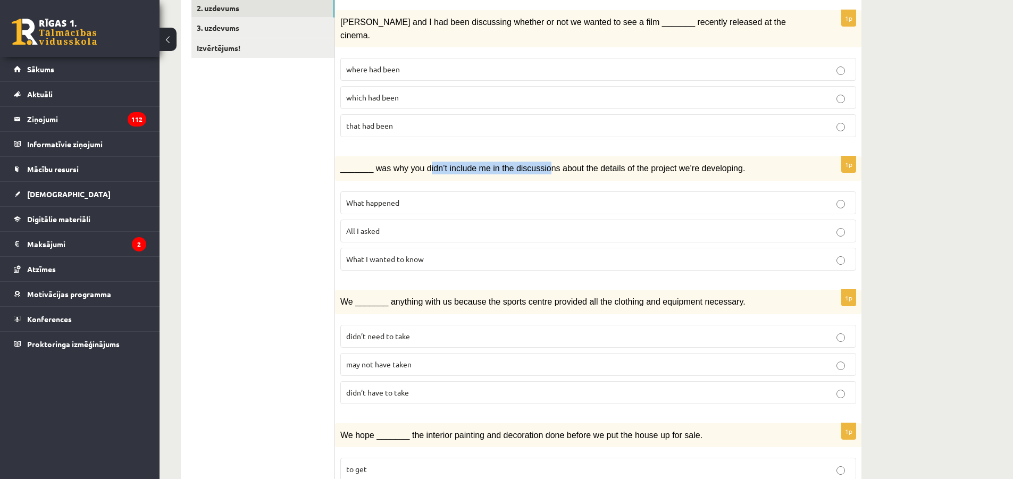
click at [533, 164] on span "_______ was why you didn’t include me in the discussions about the details of t…" at bounding box center [542, 168] width 405 height 9
click at [538, 164] on span "_______ was why you didn’t include me in the discussions about the details of t…" at bounding box center [542, 168] width 405 height 9
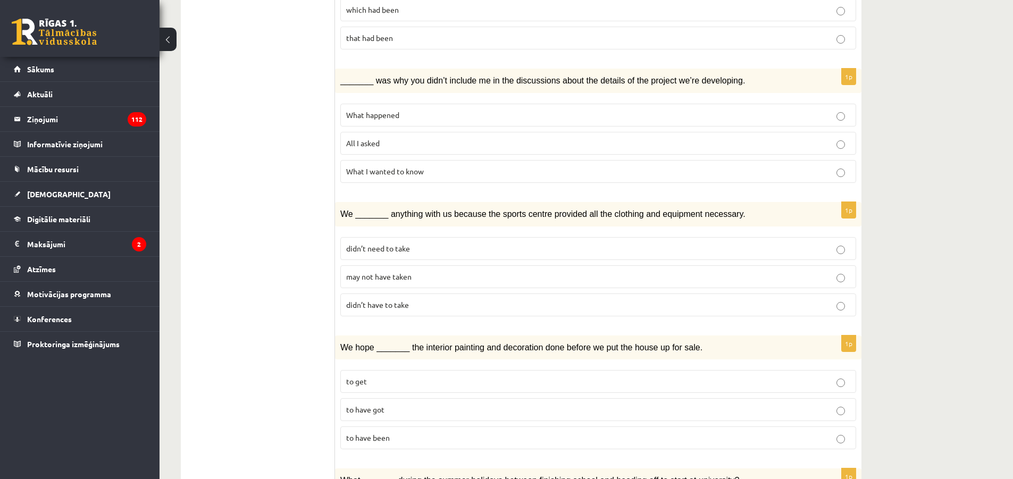
scroll to position [372, 0]
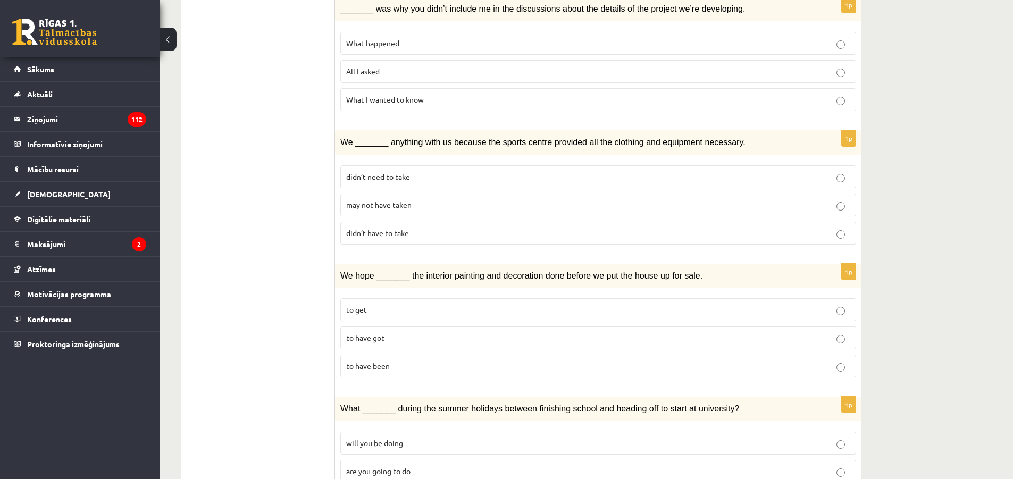
click at [398, 355] on label "to have been" at bounding box center [598, 366] width 516 height 23
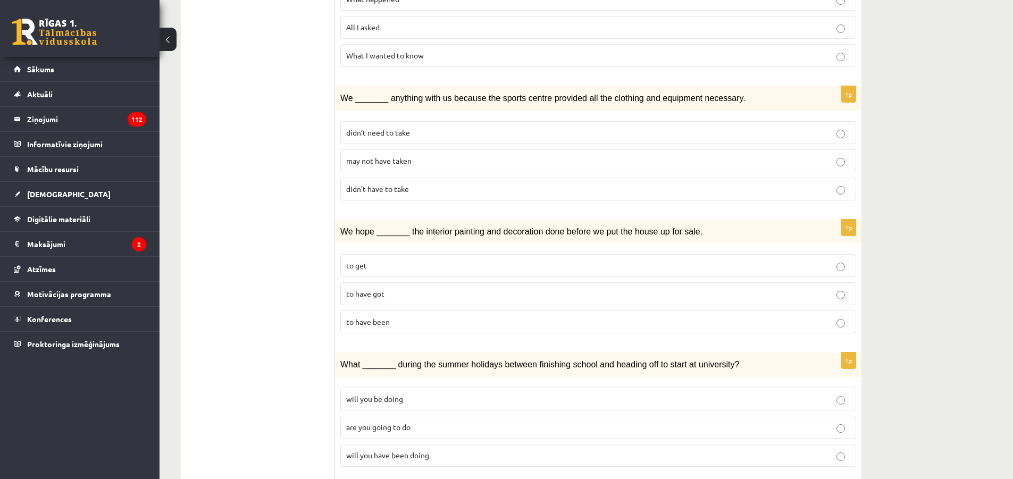
scroll to position [425, 0]
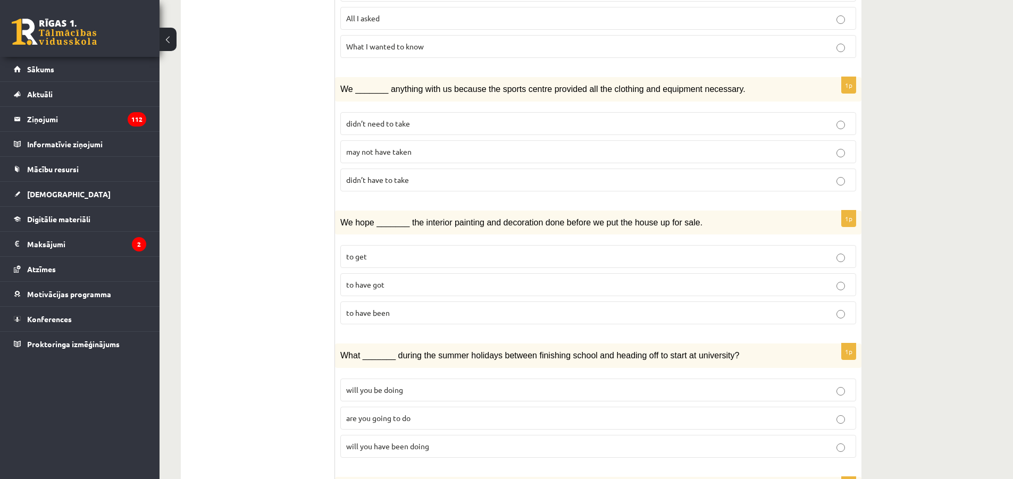
click at [408, 147] on span "may not have taken" at bounding box center [378, 152] width 65 height 10
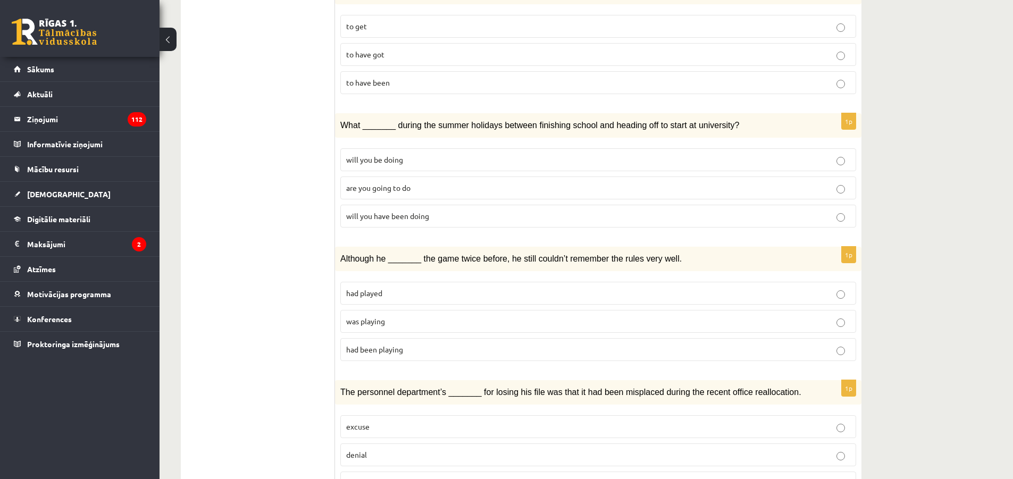
scroll to position [691, 0]
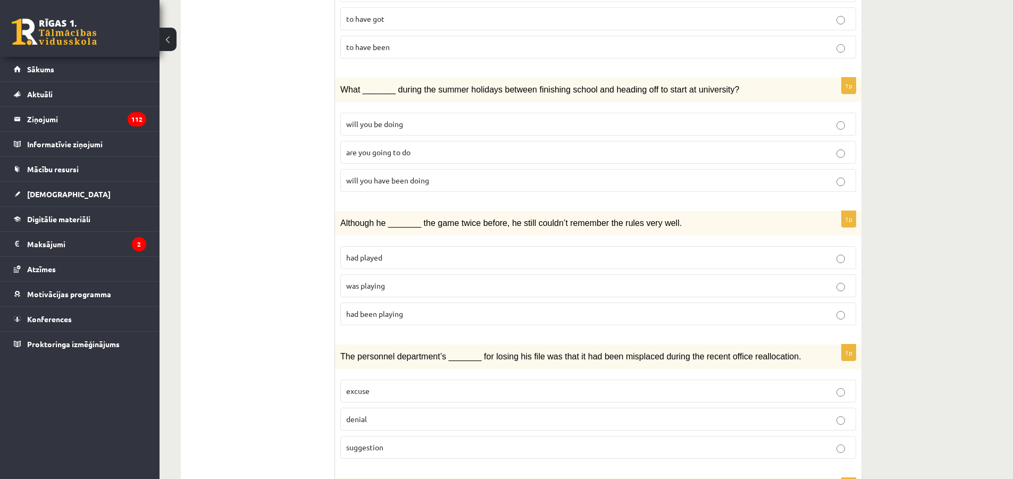
click at [298, 165] on ul "1. uzdevums 2. uzdevums 3. uzdevums Izvērtējums!" at bounding box center [263, 197] width 144 height 1394
click at [401, 175] on span "will you have been doing" at bounding box center [387, 180] width 83 height 10
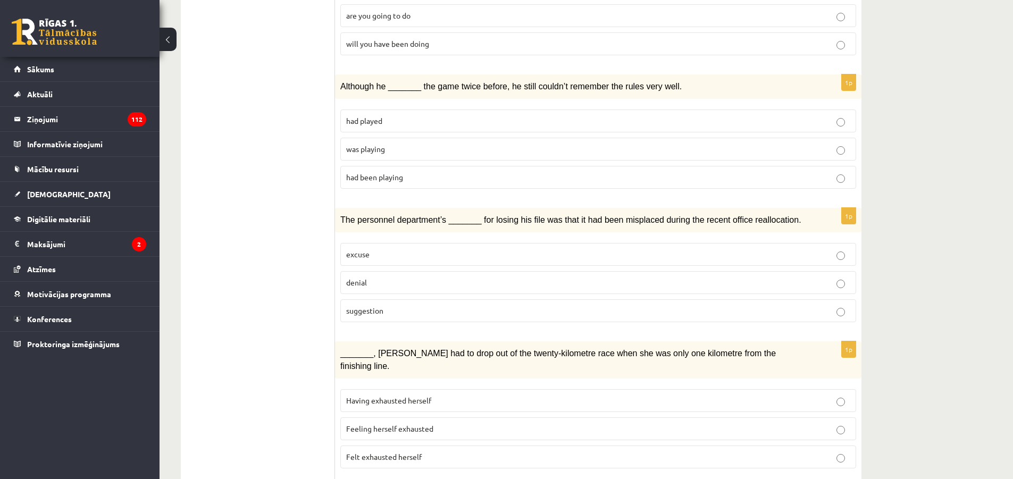
scroll to position [851, 0]
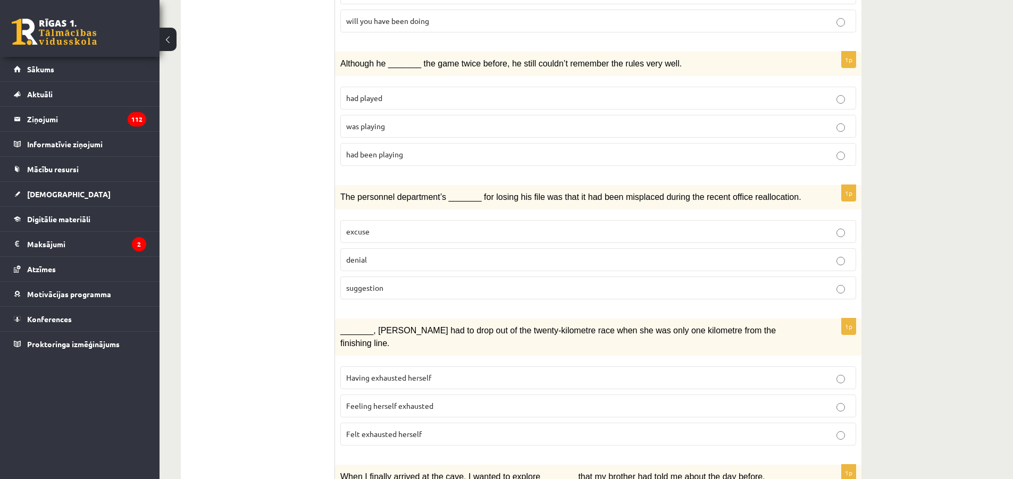
click at [387, 121] on p "was playing" at bounding box center [598, 126] width 504 height 11
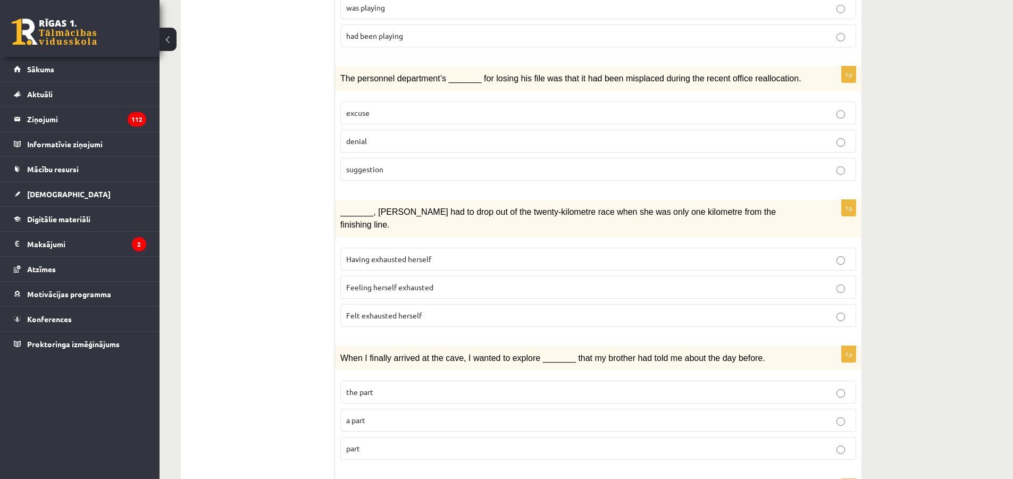
scroll to position [1010, 0]
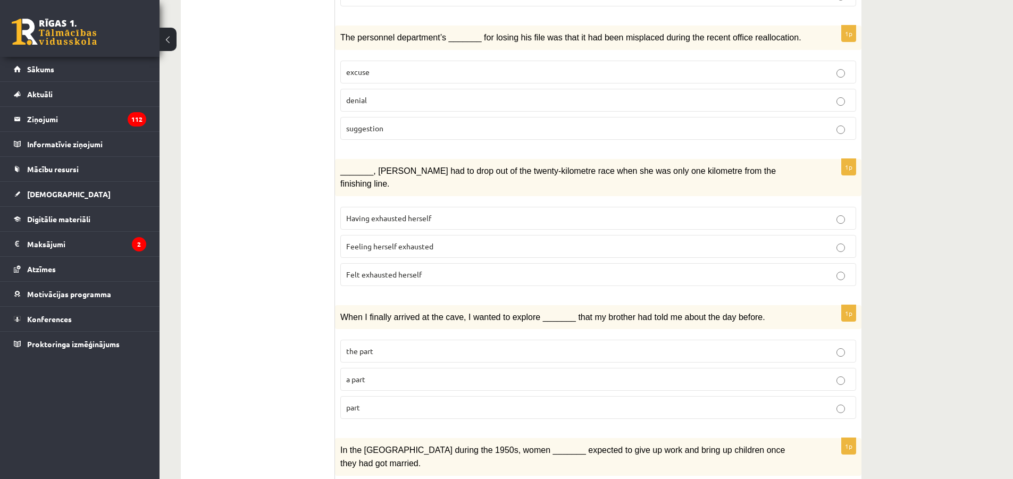
click at [377, 95] on p "denial" at bounding box center [598, 100] width 504 height 11
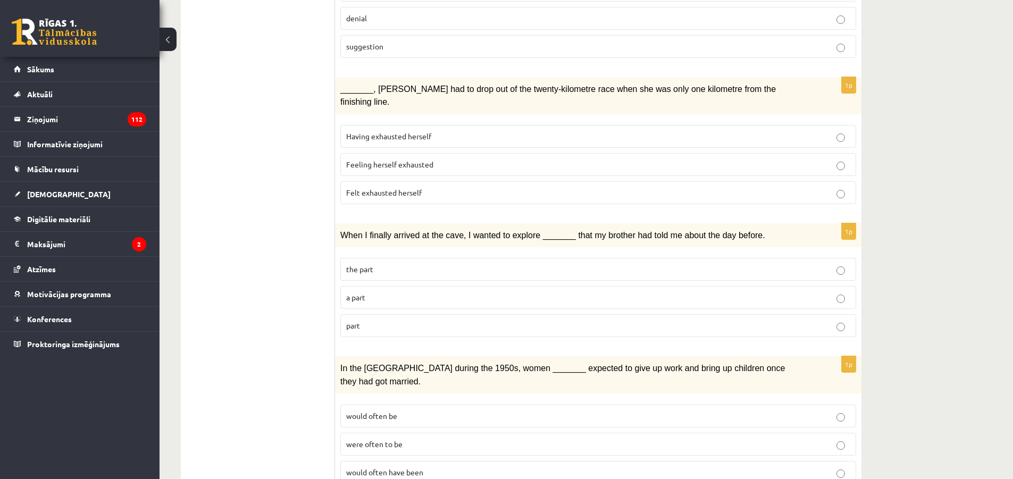
scroll to position [1093, 0]
click at [406, 181] on label "Felt exhausted herself" at bounding box center [598, 192] width 516 height 23
click at [387, 314] on label "part" at bounding box center [598, 325] width 516 height 23
click at [393, 467] on span "would often have been" at bounding box center [384, 472] width 77 height 10
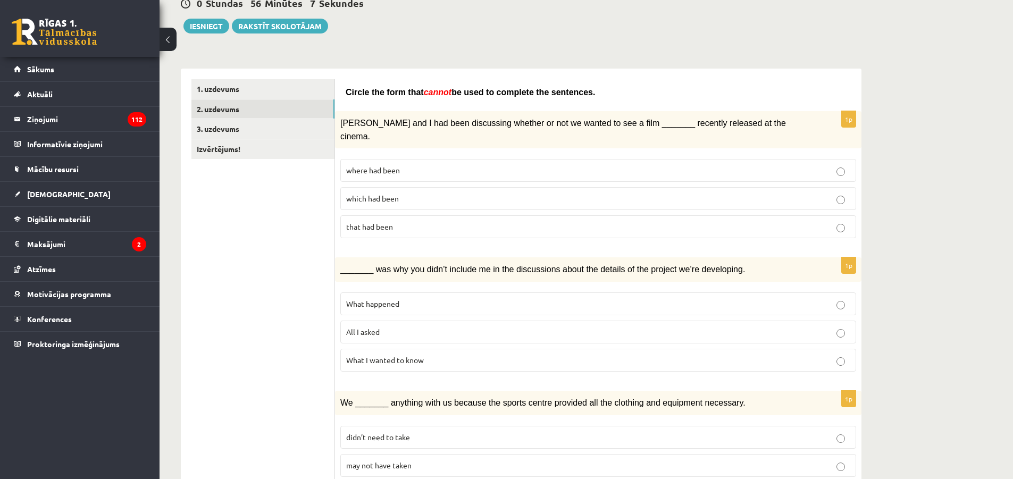
scroll to position [0, 0]
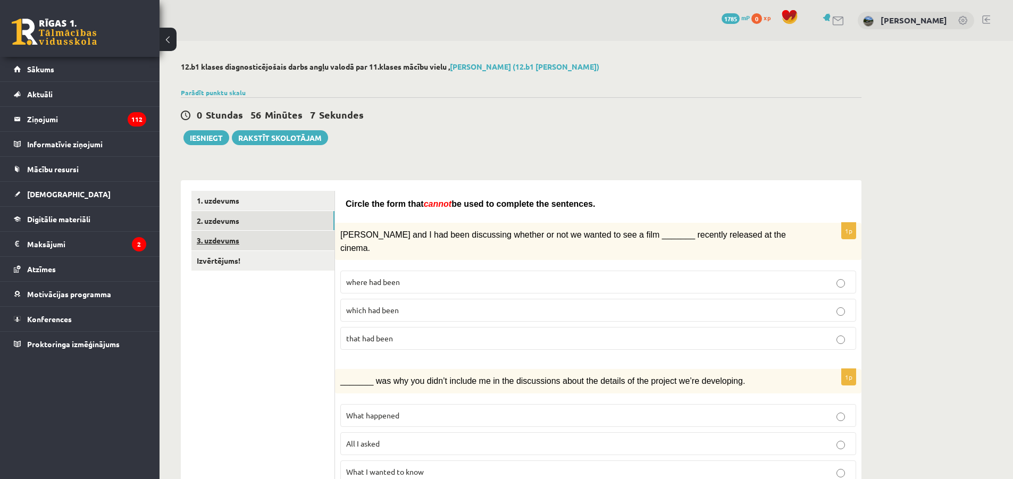
click at [270, 237] on link "3. uzdevums" at bounding box center [262, 241] width 143 height 20
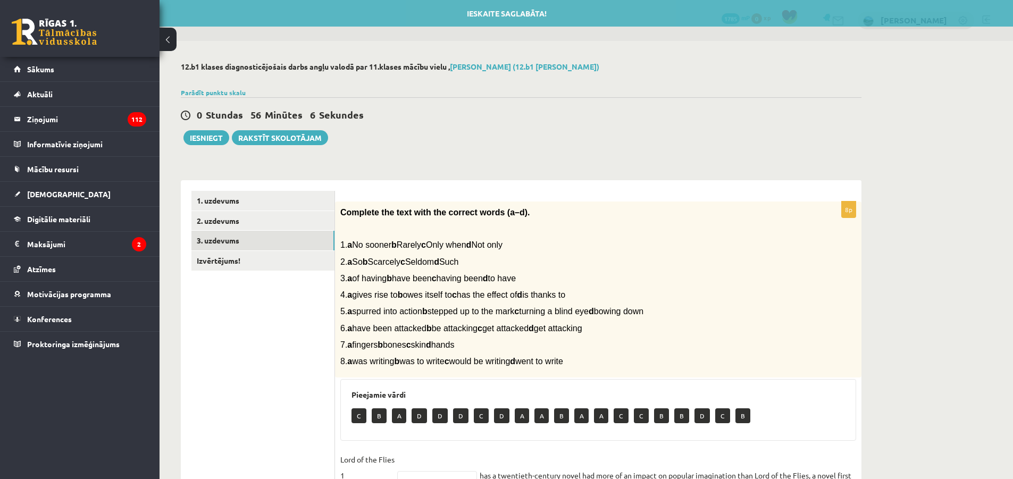
drag, startPoint x: 467, startPoint y: 190, endPoint x: 465, endPoint y: 182, distance: 8.7
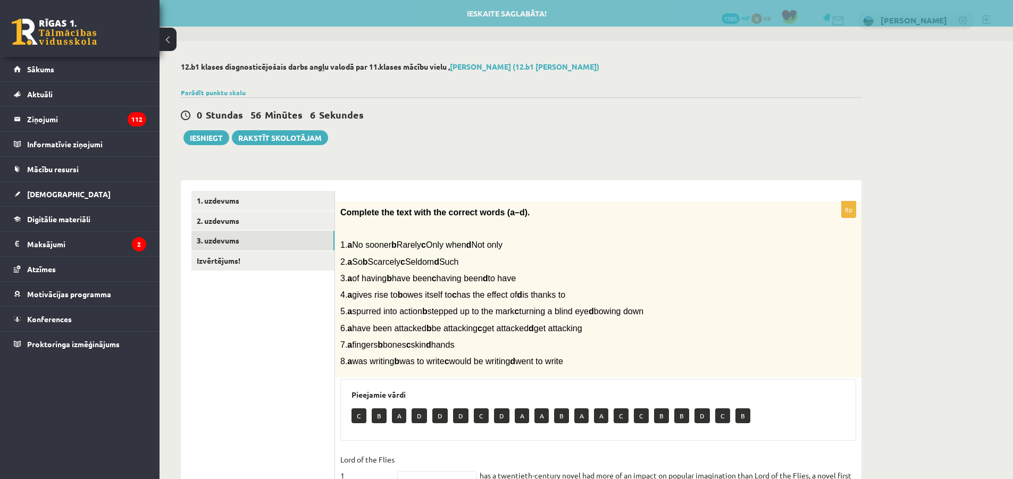
click at [465, 180] on div "8p Complete the text with the correct words (a–d). 1. a No sooner b Rarely c On…" at bounding box center [598, 429] width 526 height 498
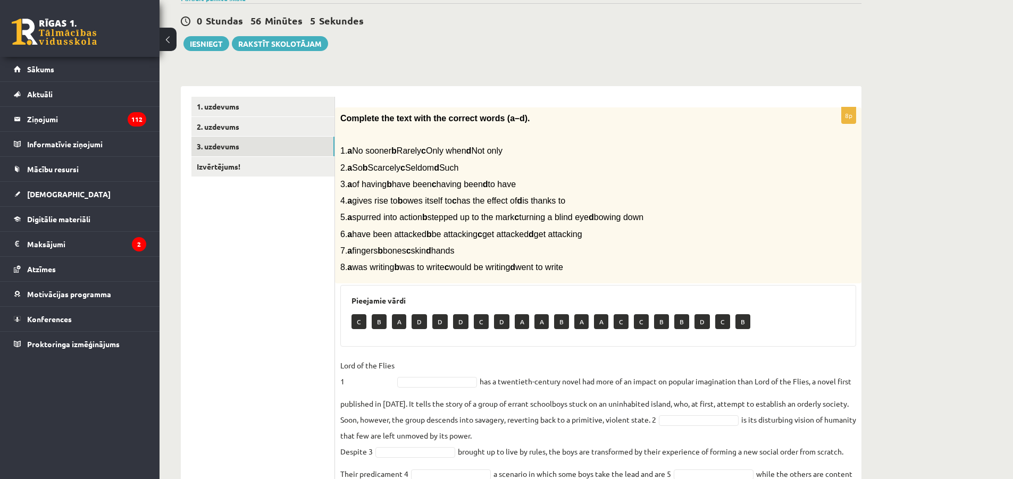
scroll to position [106, 0]
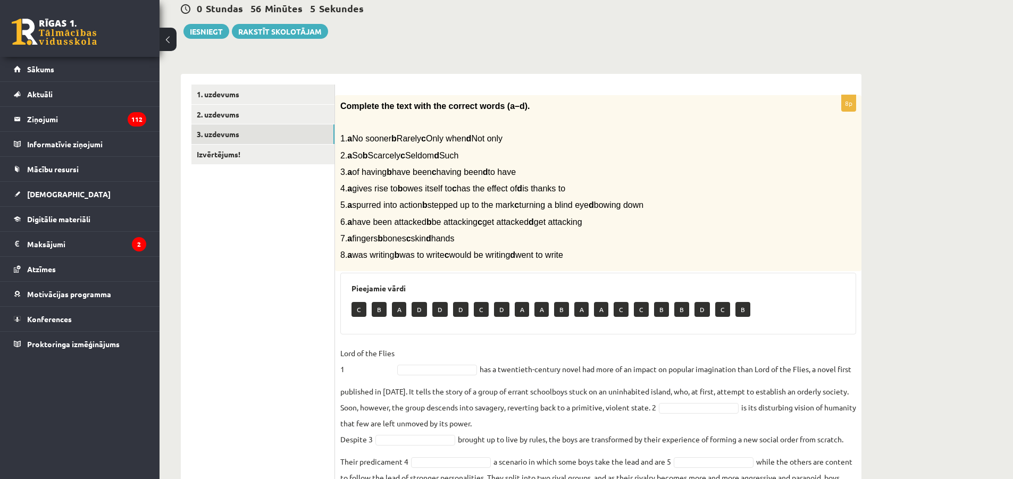
click at [658, 160] on p "2. a So b Scarcely c Seldom d Such" at bounding box center [571, 155] width 463 height 11
click at [657, 162] on div "Complete the text with the correct words (a–d). 1. a No sooner b Rarely c Only …" at bounding box center [598, 183] width 526 height 177
click at [655, 160] on p "2. a So b Scarcely c Seldom d Such" at bounding box center [571, 155] width 463 height 11
click at [652, 163] on div "Complete the text with the correct words (a–d). 1. a No sooner b Rarely c Only …" at bounding box center [598, 183] width 526 height 177
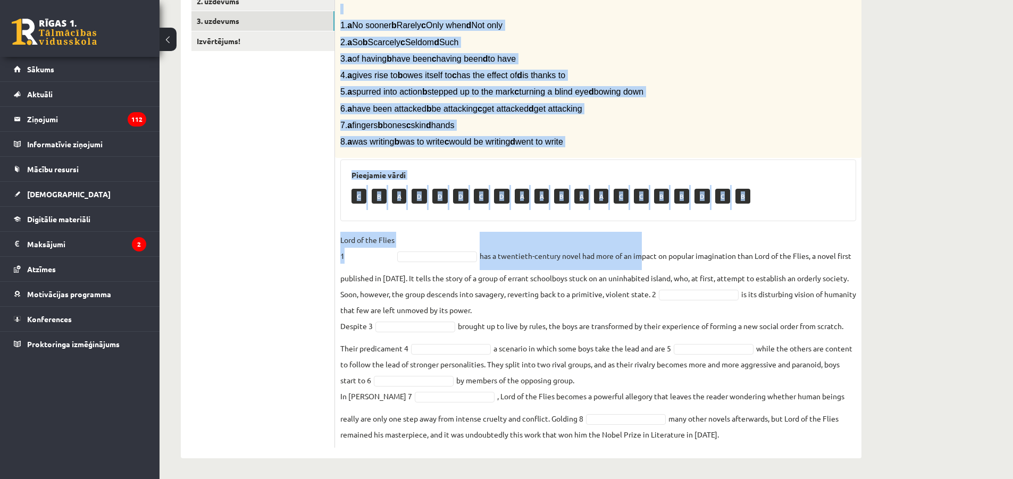
scroll to position [221, 0]
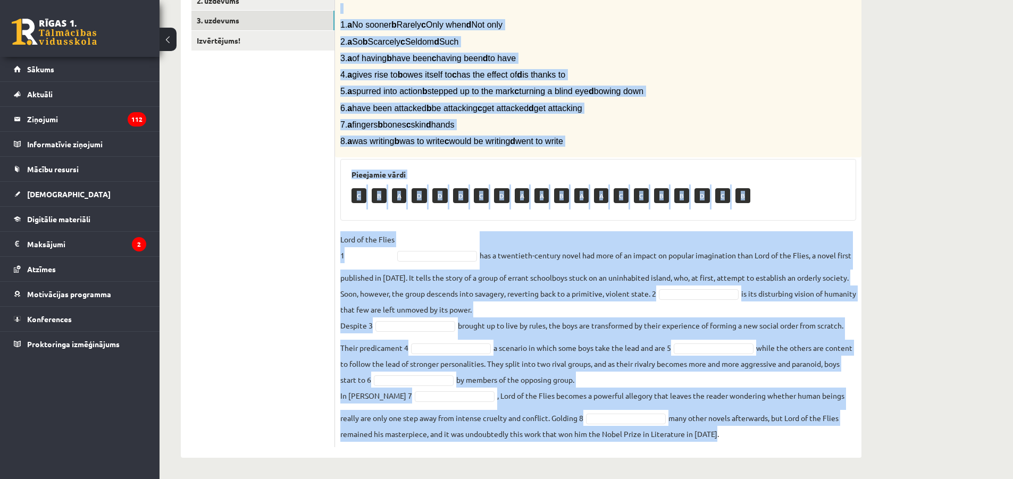
drag, startPoint x: 340, startPoint y: 52, endPoint x: 799, endPoint y: 450, distance: 607.5
click at [799, 450] on div "8p Complete the text with the correct words (a–d). 1. a No sooner b Rarely c On…" at bounding box center [598, 209] width 526 height 498
copy div "Complete the text with the correct words (a–d). 1. a No sooner b Rarely c Only …"
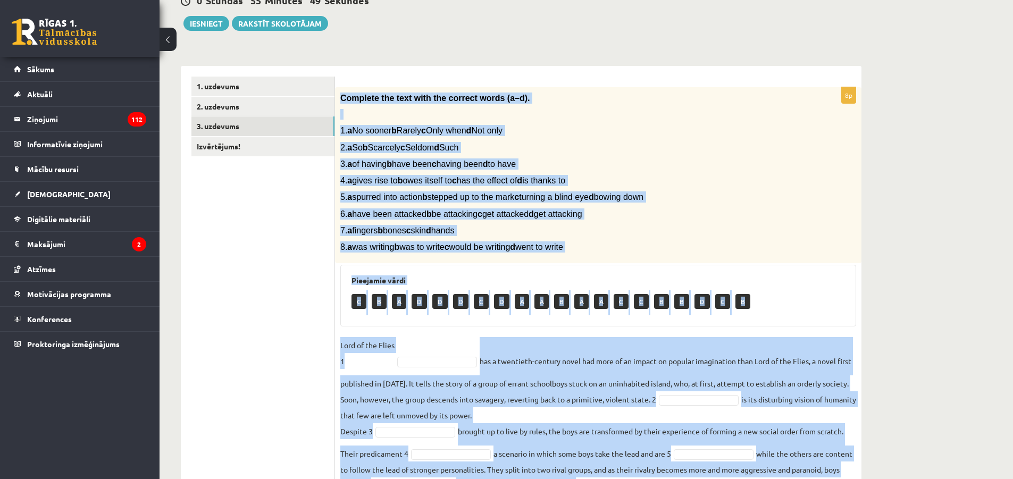
click at [451, 235] on span "7. a fingers b bones c skin d hands" at bounding box center [397, 230] width 114 height 9
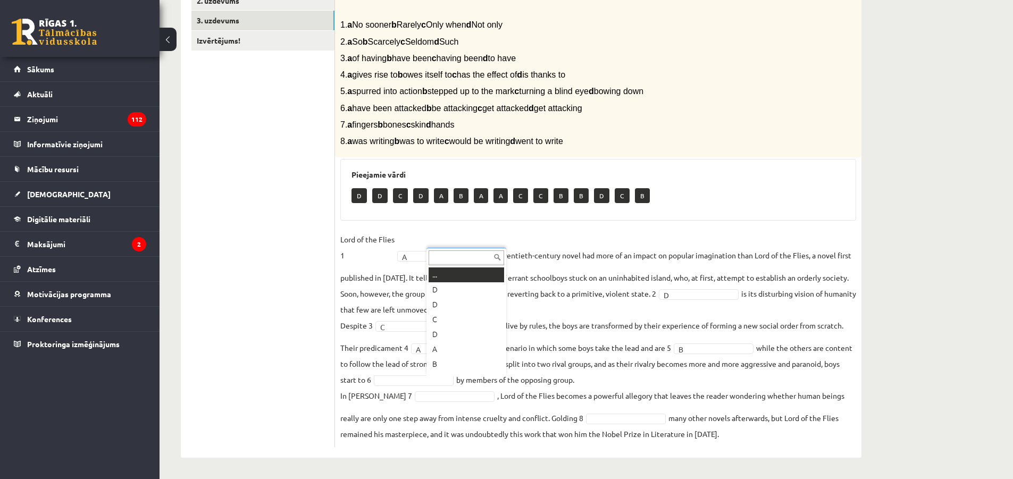
scroll to position [13, 0]
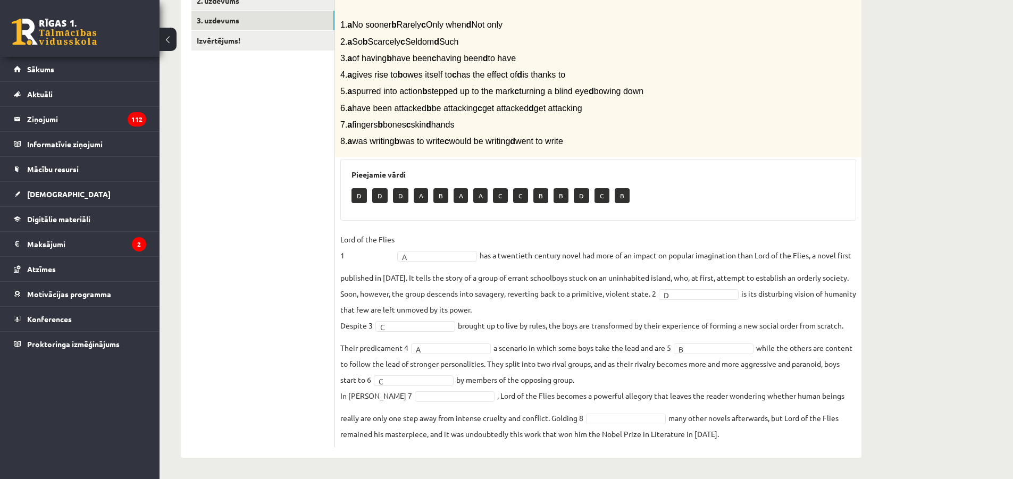
drag, startPoint x: 408, startPoint y: 133, endPoint x: 399, endPoint y: 129, distance: 10.0
click at [397, 128] on span "7. a fingers b bones c skin d hands" at bounding box center [397, 124] width 114 height 9
click at [390, 122] on span "7. a fingers b bones c skin d hands" at bounding box center [397, 124] width 114 height 9
click at [389, 118] on div "Complete the text with the correct words (a–d). 1. a No sooner b Rarely c Only …" at bounding box center [598, 69] width 526 height 177
click at [408, 112] on span "6. a have been attacked b be attacking c get attacked d get attacking" at bounding box center [461, 108] width 242 height 9
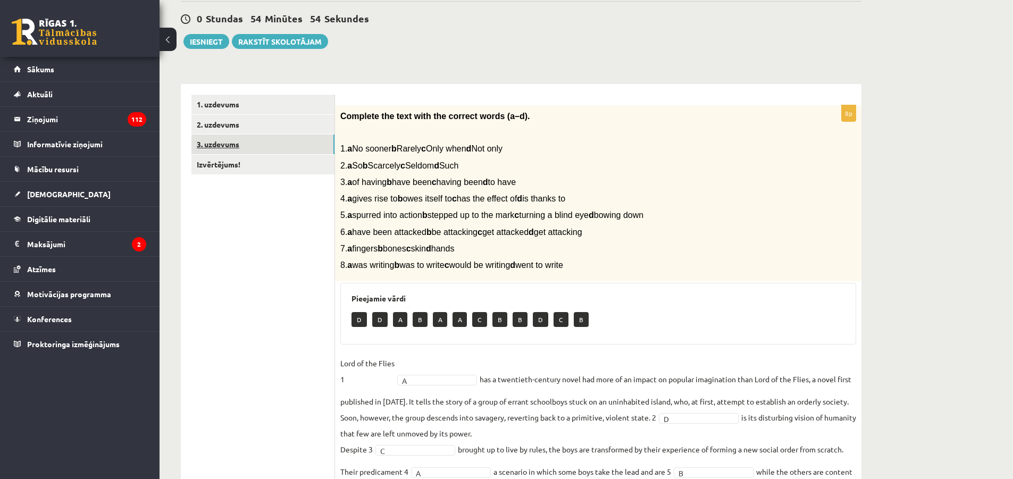
scroll to position [61, 0]
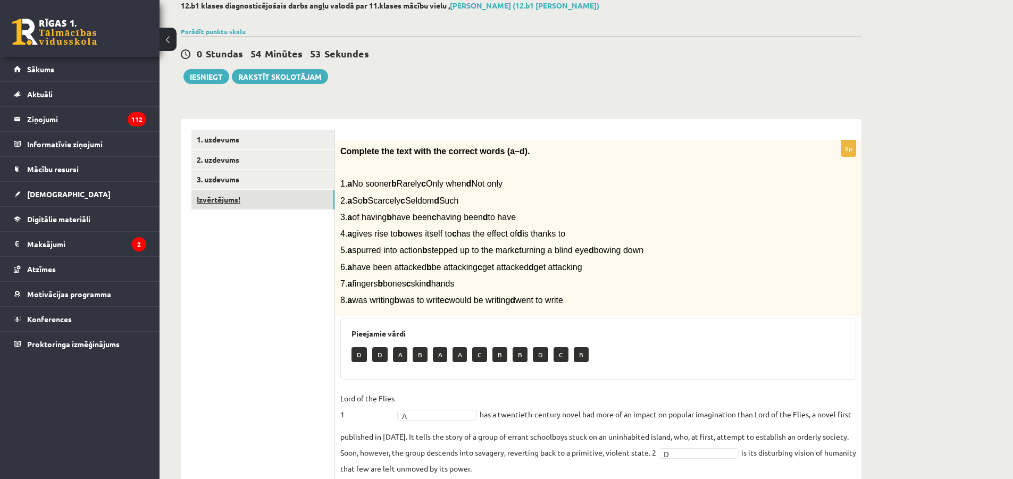
click at [257, 202] on link "Izvērtējums!" at bounding box center [262, 200] width 143 height 20
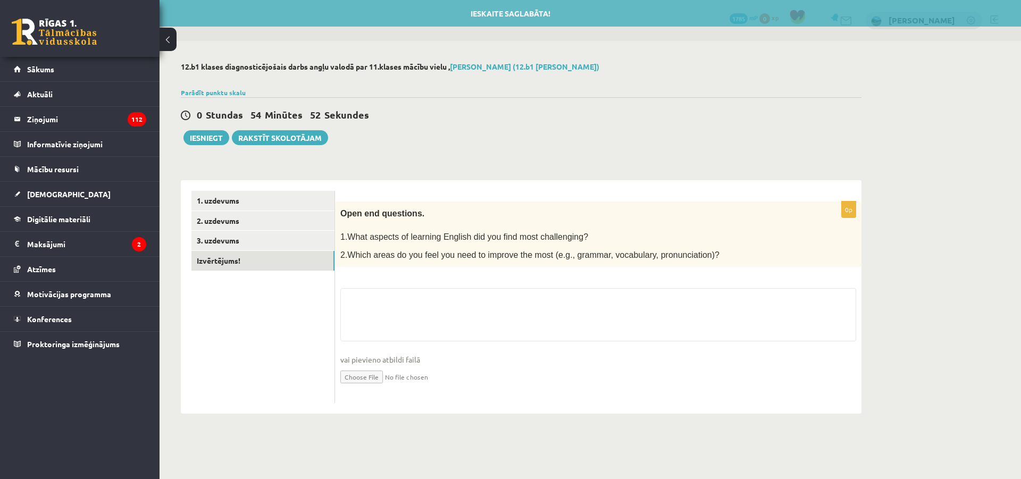
click at [447, 250] on span "2.Which areas do you feel you need to improve the most (e.g., grammar, vocabula…" at bounding box center [529, 254] width 379 height 9
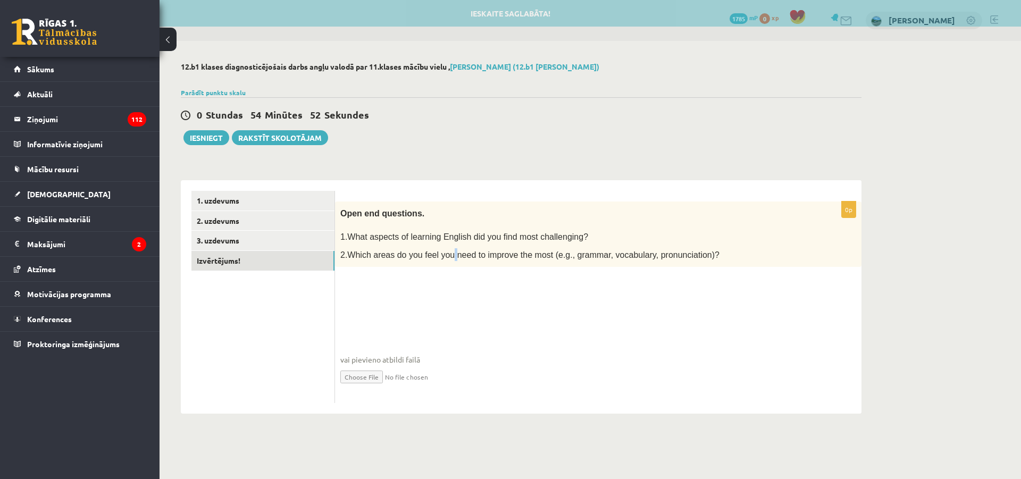
click at [444, 248] on p "2.Which areas do you feel you need to improve the most (e.g., grammar, vocabula…" at bounding box center [571, 254] width 463 height 13
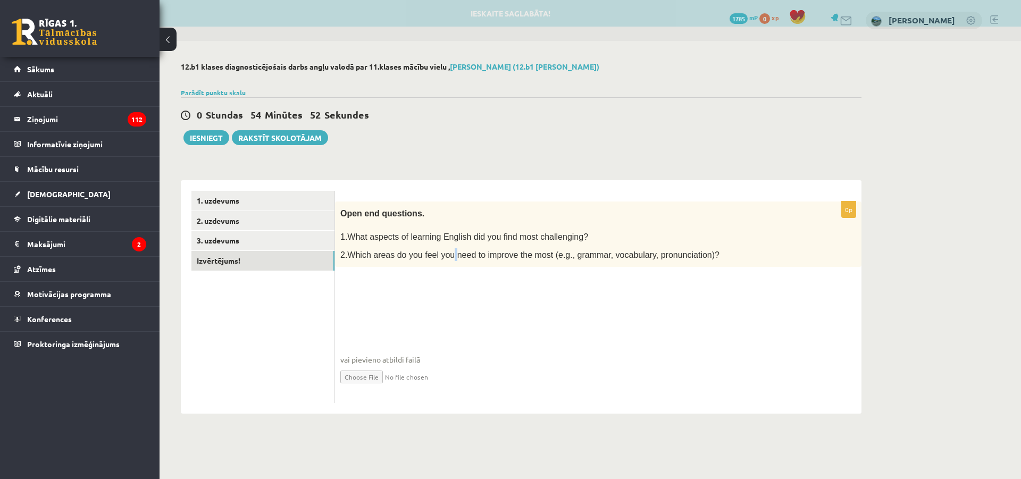
click at [443, 249] on p "2.Which areas do you feel you need to improve the most (e.g., grammar, vocabula…" at bounding box center [571, 254] width 463 height 13
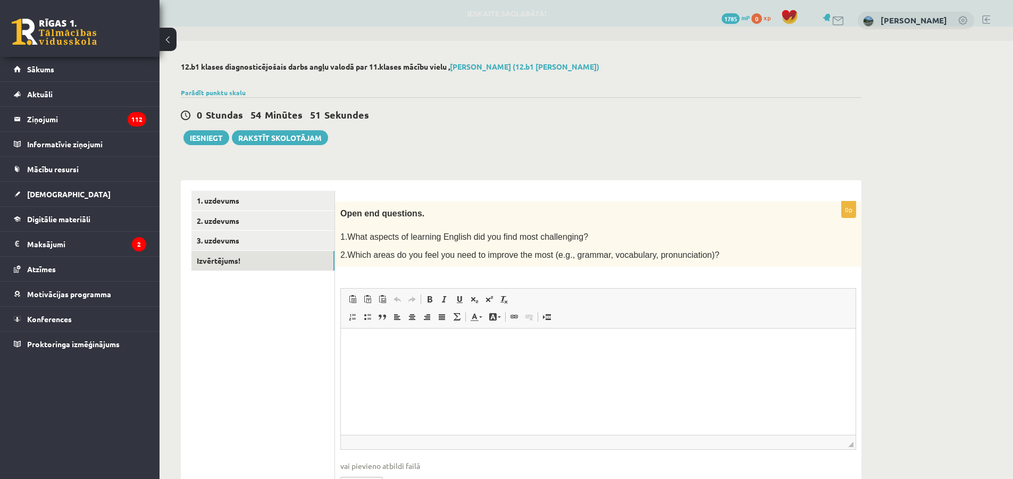
click at [441, 250] on span "2.Which areas do you feel you need to improve the most (e.g., grammar, vocabula…" at bounding box center [529, 254] width 379 height 9
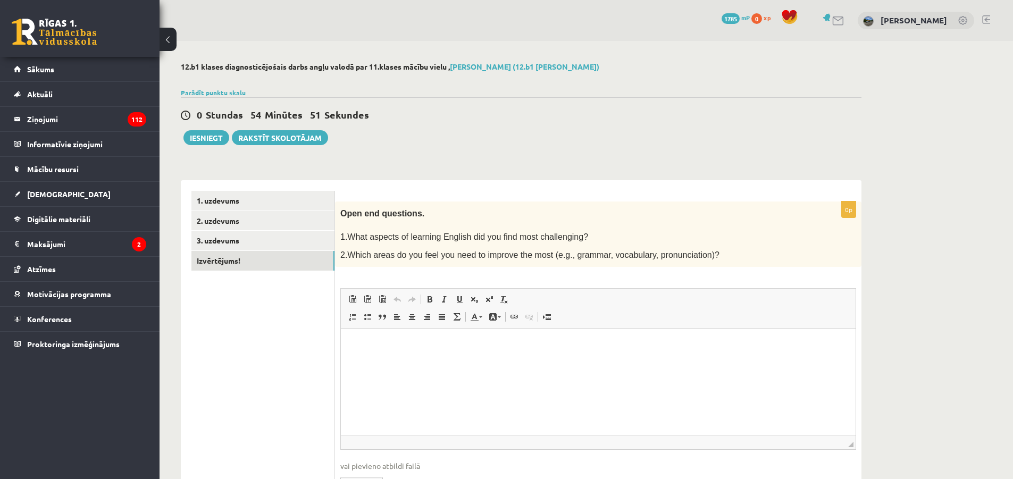
click at [439, 248] on p "2.Which areas do you feel you need to improve the most (e.g., grammar, vocabula…" at bounding box center [571, 254] width 463 height 13
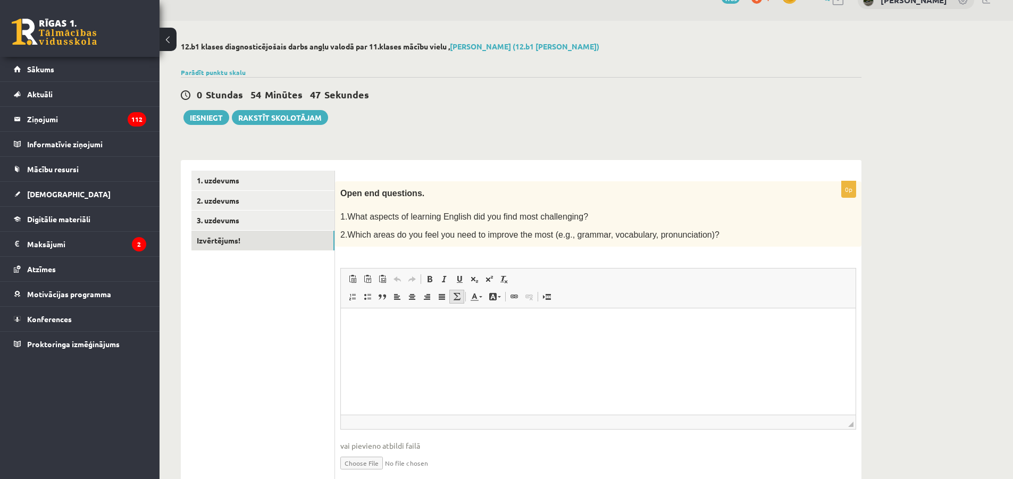
scroll to position [62, 0]
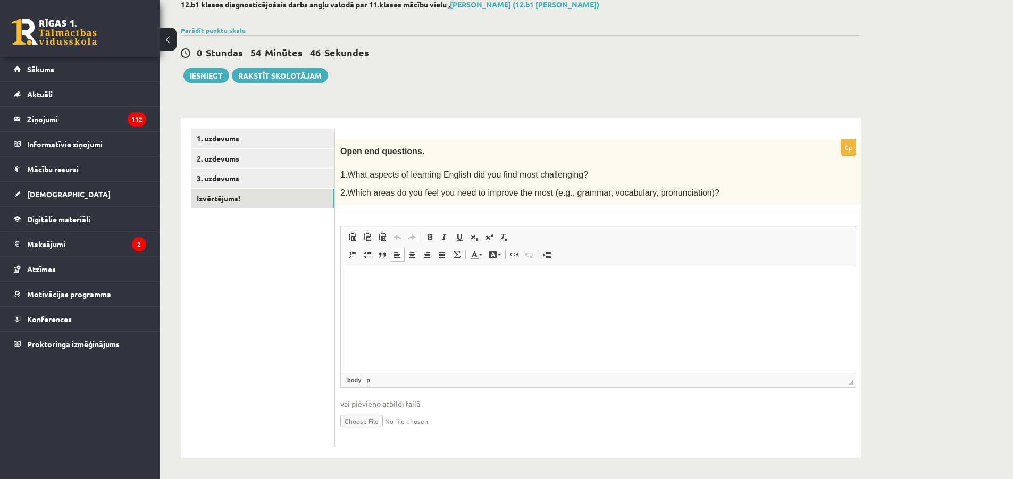
click at [438, 299] on html at bounding box center [598, 282] width 515 height 32
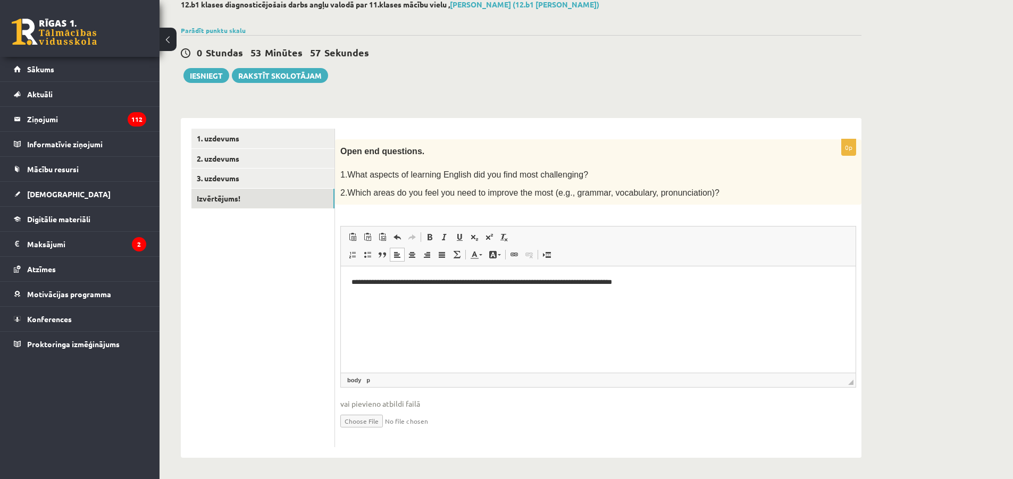
click at [549, 283] on p "**********" at bounding box center [597, 282] width 493 height 11
click at [553, 284] on p "**********" at bounding box center [597, 282] width 493 height 11
click at [668, 288] on p "**********" at bounding box center [597, 282] width 493 height 11
click at [215, 70] on button "Iesniegt" at bounding box center [206, 75] width 46 height 15
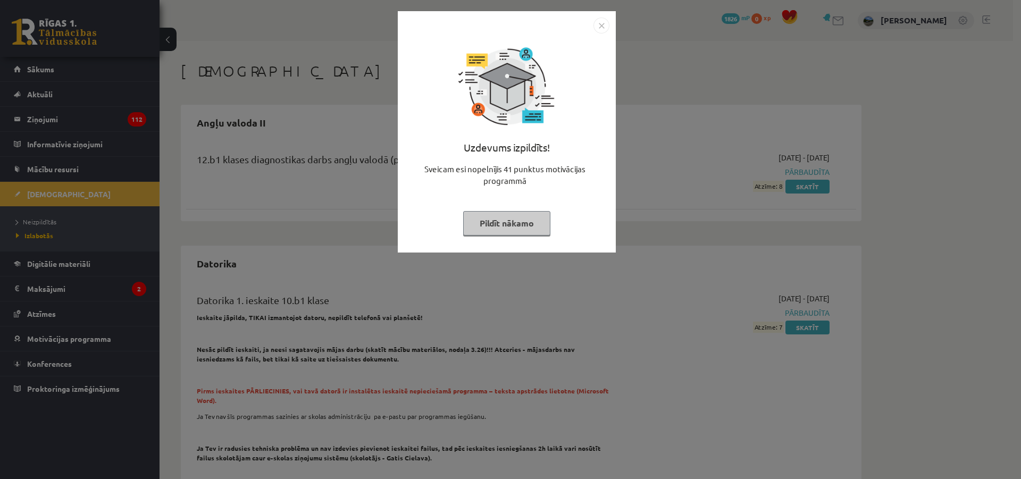
drag, startPoint x: 536, startPoint y: 200, endPoint x: 526, endPoint y: 191, distance: 13.6
click at [526, 191] on div "Sveicam esi nopelnījis 41 punktus motivācijas programmā" at bounding box center [506, 179] width 205 height 32
click at [522, 195] on div "Uzdevums izpildīts! Sveicam esi nopelnījis 41 punktus motivācijas programmā Pil…" at bounding box center [506, 139] width 205 height 213
click at [521, 196] on div "Uzdevums izpildīts! Sveicam esi nopelnījis 41 punktus motivācijas programmā Pil…" at bounding box center [506, 139] width 205 height 213
click at [520, 194] on div "Sveicam esi nopelnījis 41 punktus motivācijas programmā" at bounding box center [506, 179] width 205 height 32
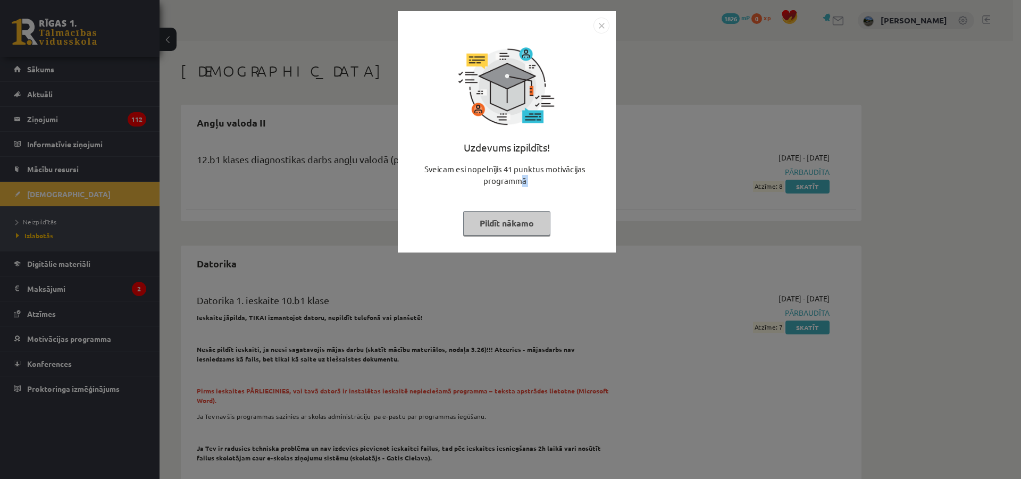
drag, startPoint x: 519, startPoint y: 194, endPoint x: 516, endPoint y: 202, distance: 8.4
click at [519, 193] on div "Sveicam esi nopelnījis 41 punktus motivācijas programmā" at bounding box center [506, 179] width 205 height 32
click at [508, 237] on div "Uzdevums izpildīts! Sveicam esi nopelnījis 41 punktus motivācijas programmā Pil…" at bounding box center [506, 139] width 205 height 213
click at [520, 237] on div "Uzdevums izpildīts! Sveicam esi nopelnījis 41 punktus motivācijas programmā Pil…" at bounding box center [506, 139] width 205 height 213
click at [529, 232] on button "Pildīt nākamo" at bounding box center [506, 223] width 87 height 24
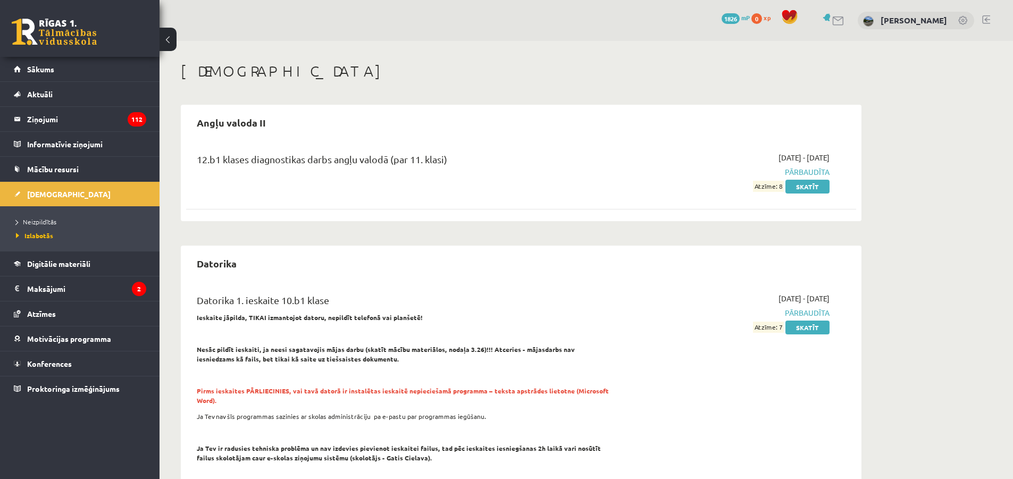
drag, startPoint x: 518, startPoint y: 260, endPoint x: 510, endPoint y: 257, distance: 8.1
click at [511, 257] on div "Datorika" at bounding box center [521, 263] width 670 height 25
drag, startPoint x: 460, startPoint y: 260, endPoint x: 440, endPoint y: 254, distance: 20.7
click at [457, 258] on div "Datorika" at bounding box center [521, 263] width 670 height 25
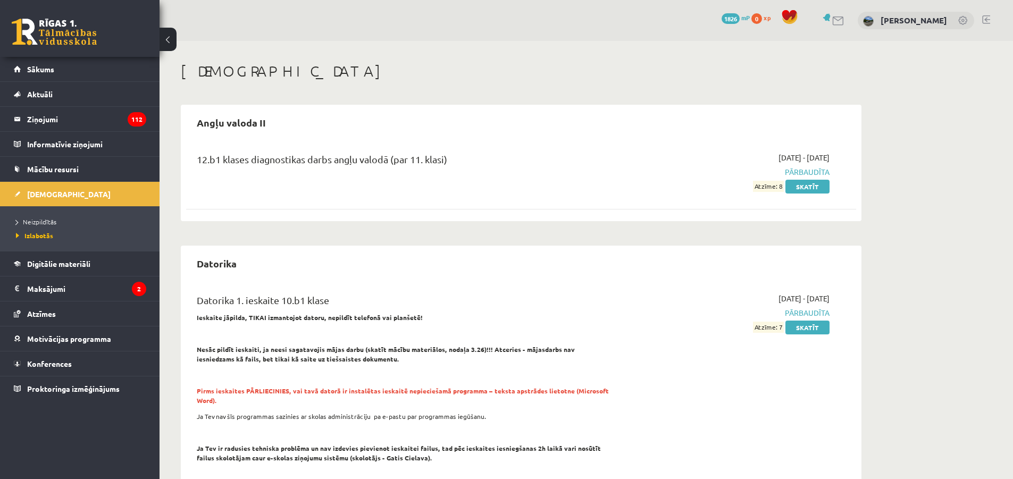
drag, startPoint x: 432, startPoint y: 245, endPoint x: 362, endPoint y: 242, distance: 70.8
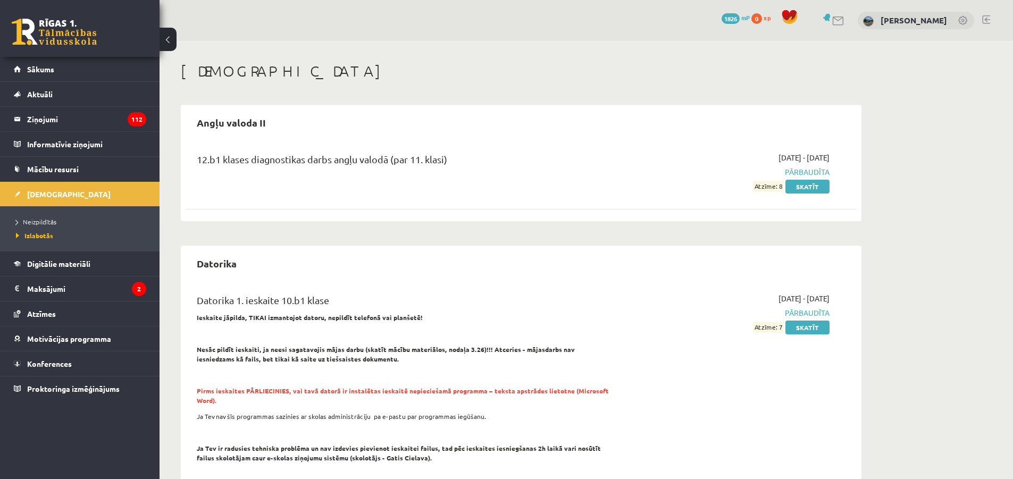
click at [806, 192] on div "12.b1 klases diagnostikas darbs angļu valodā (par 11. klasi) [DATE] - [DATE] Pā…" at bounding box center [521, 171] width 670 height 61
click at [807, 191] on link "Skatīt" at bounding box center [807, 187] width 44 height 14
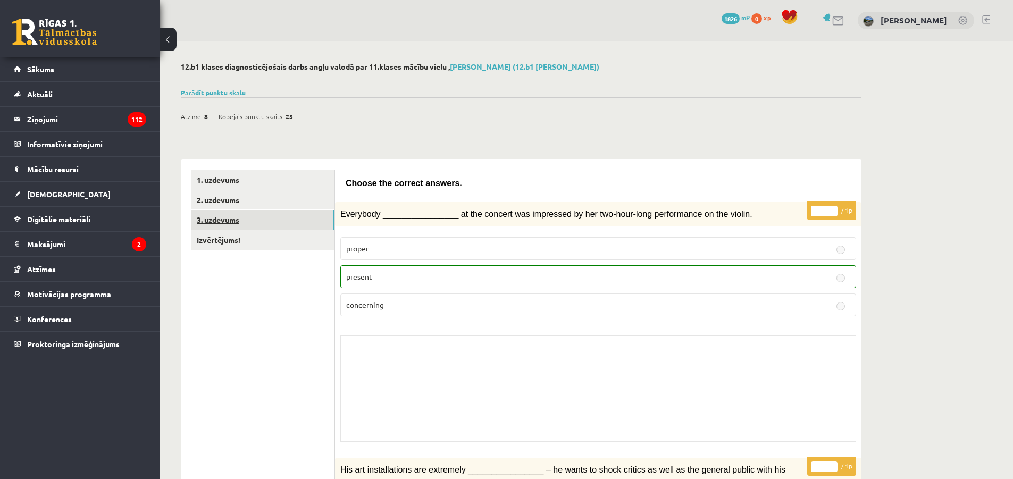
click at [284, 216] on link "3. uzdevums" at bounding box center [262, 220] width 143 height 20
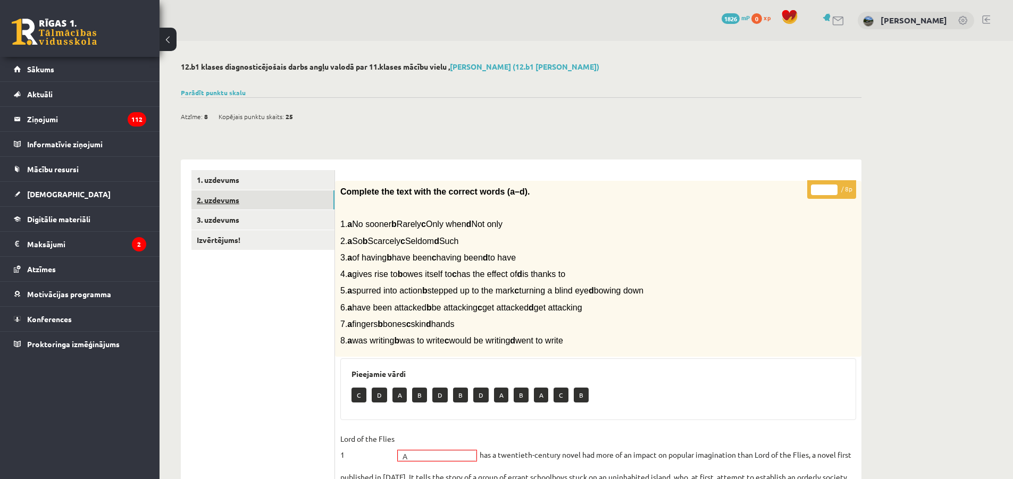
click at [285, 199] on link "2. uzdevums" at bounding box center [262, 200] width 143 height 20
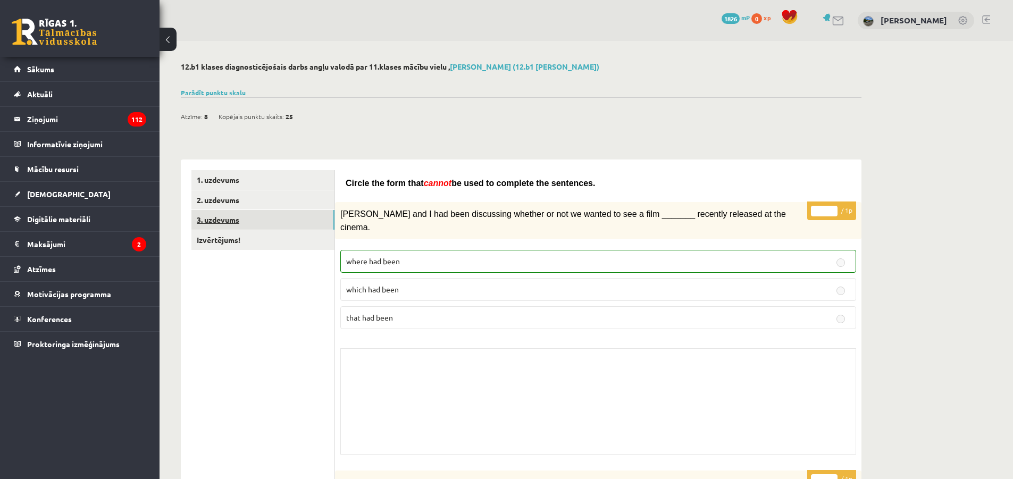
click at [286, 220] on link "3. uzdevums" at bounding box center [262, 220] width 143 height 20
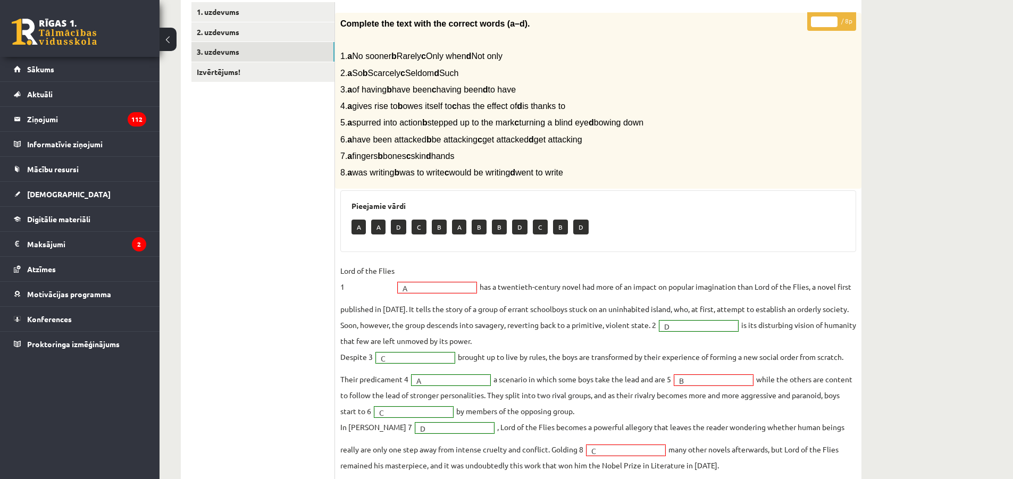
scroll to position [160, 0]
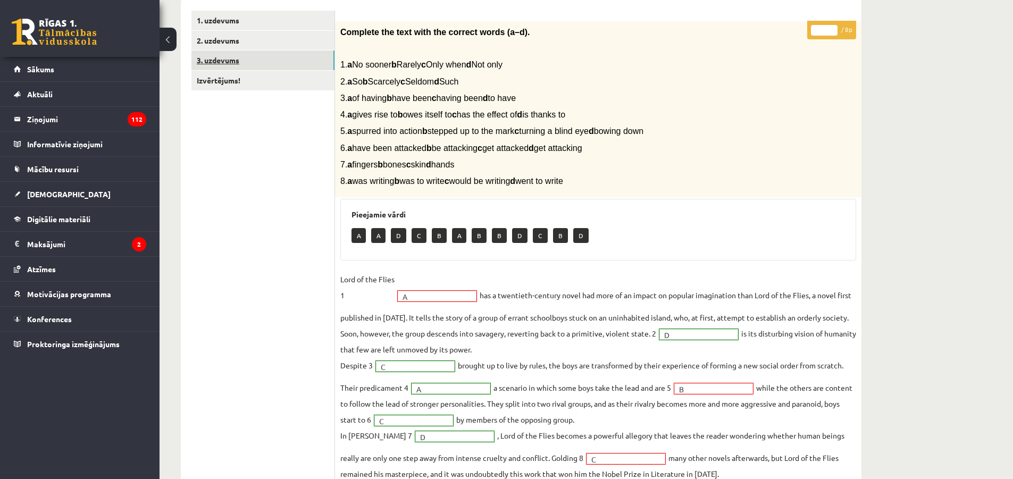
click at [264, 68] on link "3. uzdevums" at bounding box center [262, 61] width 143 height 20
click at [268, 36] on link "2. uzdevums" at bounding box center [262, 41] width 143 height 20
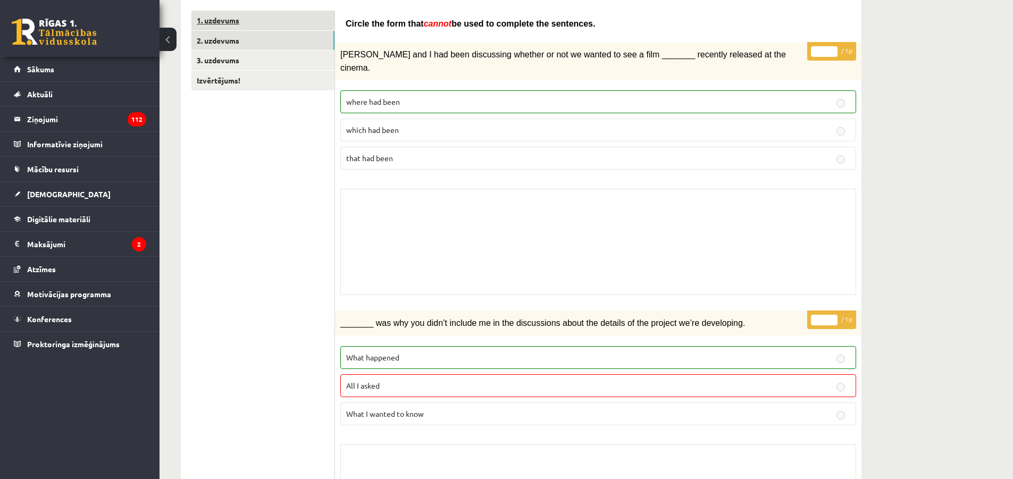
click at [267, 24] on link "1. uzdevums" at bounding box center [262, 21] width 143 height 20
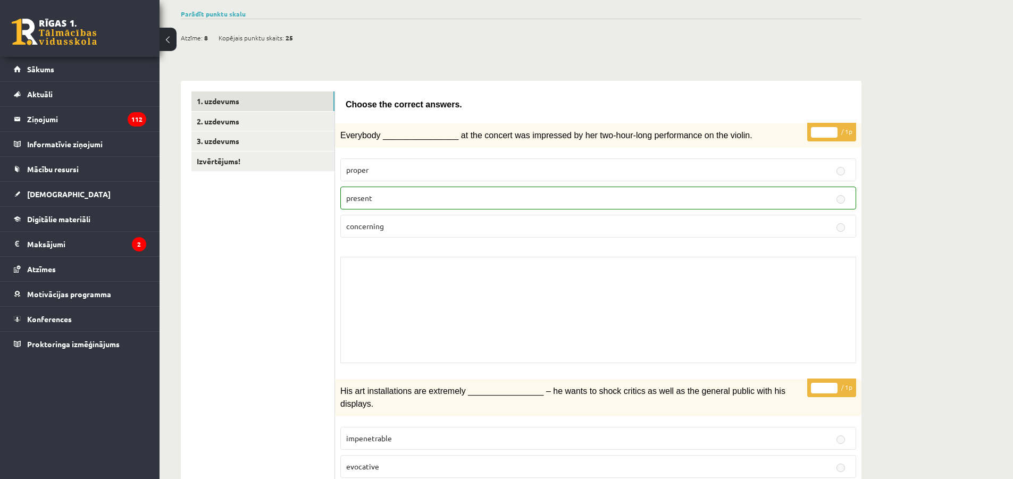
scroll to position [0, 0]
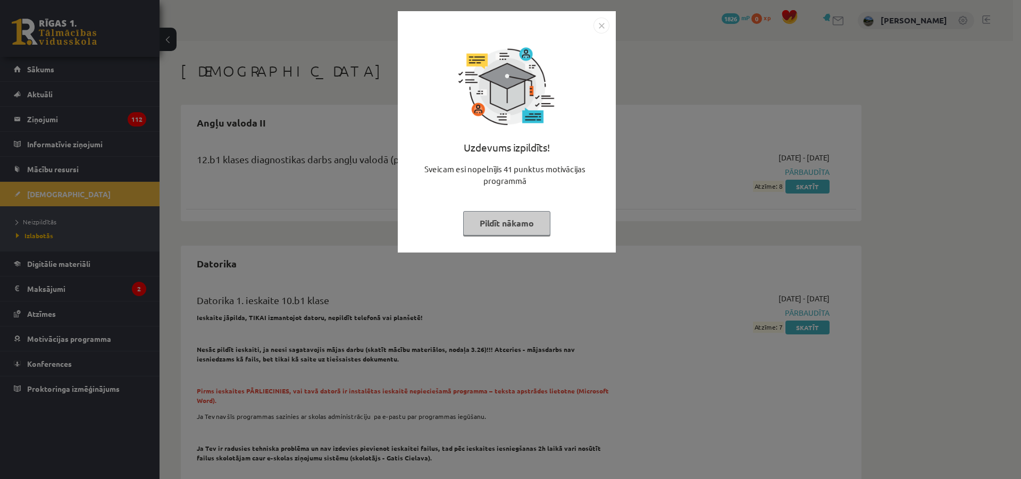
click at [604, 26] on img "Close" at bounding box center [601, 26] width 16 height 16
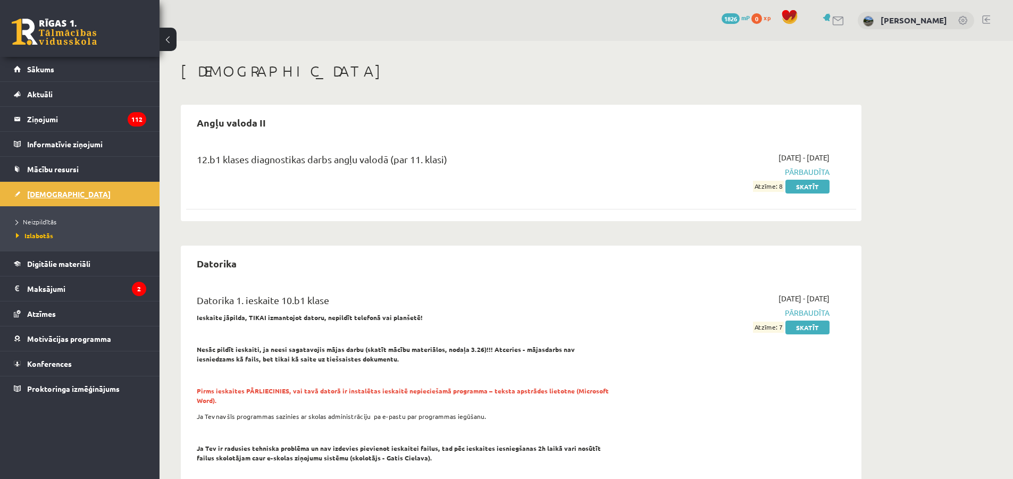
click at [97, 184] on link "[DEMOGRAPHIC_DATA]" at bounding box center [80, 194] width 132 height 24
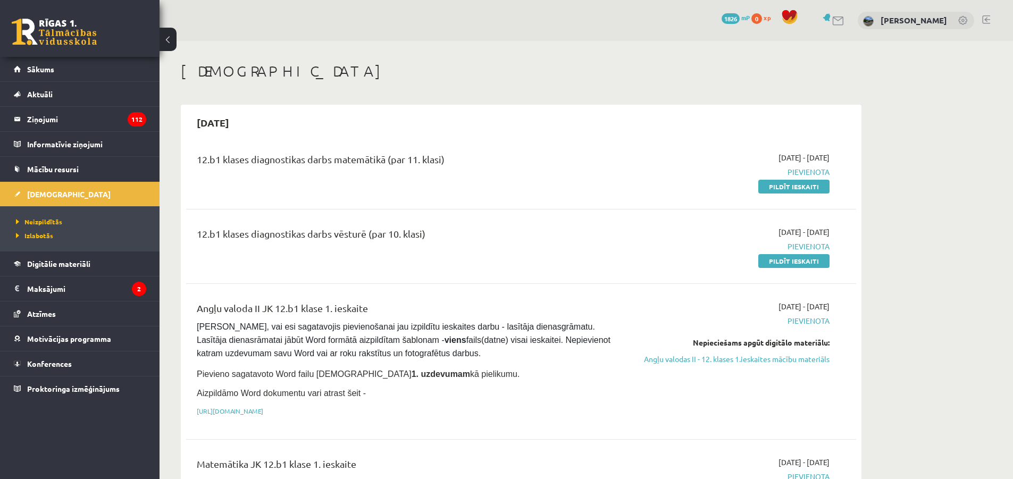
drag, startPoint x: 646, startPoint y: 197, endPoint x: 638, endPoint y: 195, distance: 8.3
drag, startPoint x: 638, startPoint y: 195, endPoint x: 631, endPoint y: 193, distance: 7.2
click at [634, 191] on div "[DATE] - [DATE] [GEOGRAPHIC_DATA] Pildīt ieskaiti" at bounding box center [729, 172] width 216 height 40
click at [627, 192] on div "12.b1 klases diagnostikas darbs matemātikā (par 11. klasi) [DATE] - [DATE] [GEO…" at bounding box center [521, 171] width 670 height 61
click at [625, 192] on div "12.b1 klases diagnostikas darbs matemātikā (par 11. klasi) [DATE] - [DATE] [GEO…" at bounding box center [521, 171] width 670 height 61
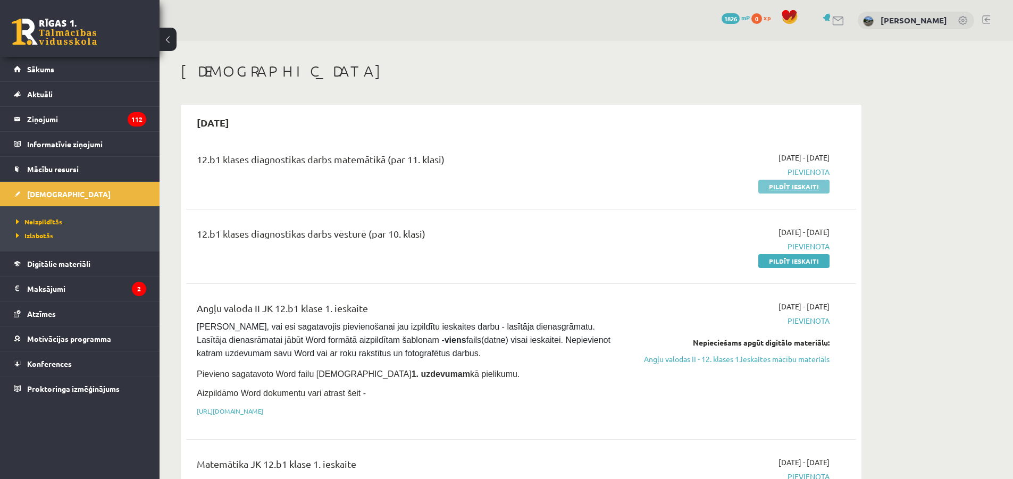
drag, startPoint x: 625, startPoint y: 192, endPoint x: 783, endPoint y: 186, distance: 158.0
click at [783, 186] on link "Pildīt ieskaiti" at bounding box center [793, 187] width 71 height 14
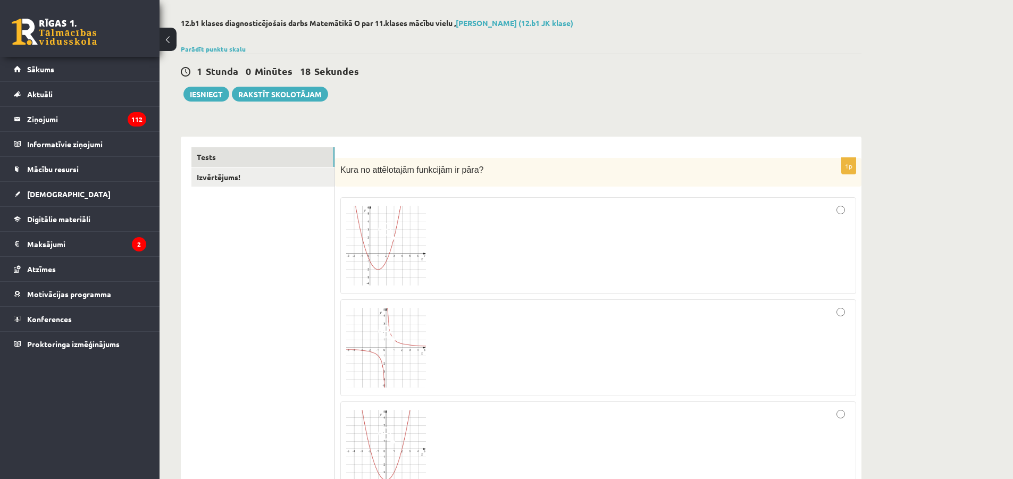
scroll to position [53, 0]
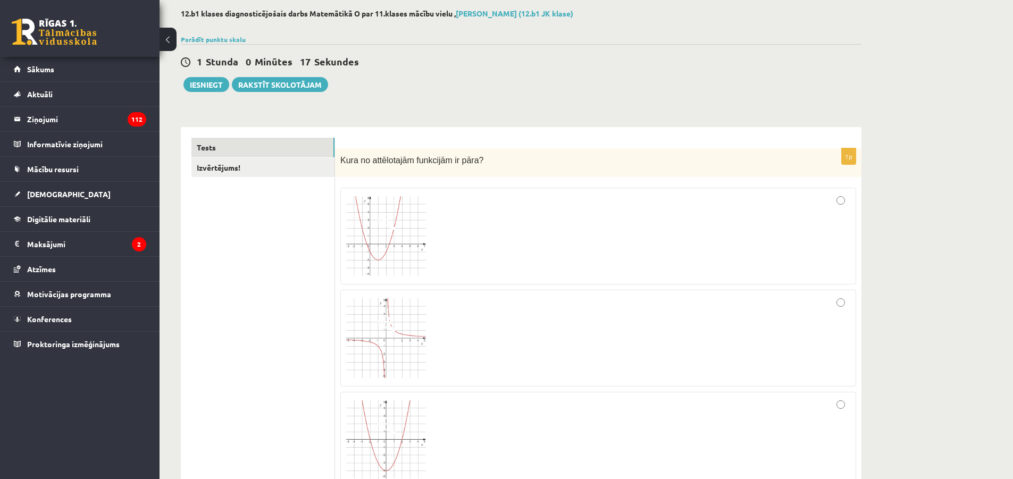
drag, startPoint x: 556, startPoint y: 201, endPoint x: 531, endPoint y: 131, distance: 74.0
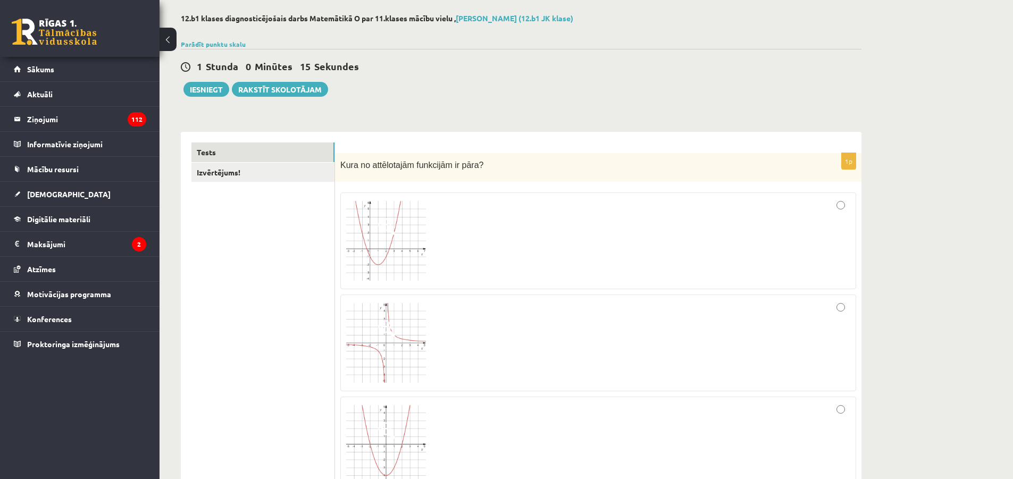
scroll to position [0, 0]
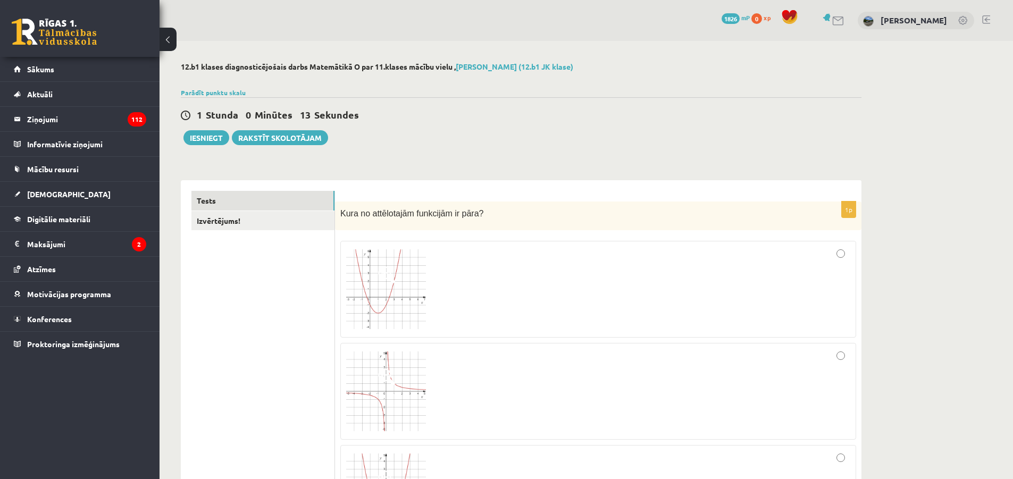
click at [478, 202] on div "Kura no attēlotajām funkcijām ir pāra?" at bounding box center [598, 216] width 526 height 29
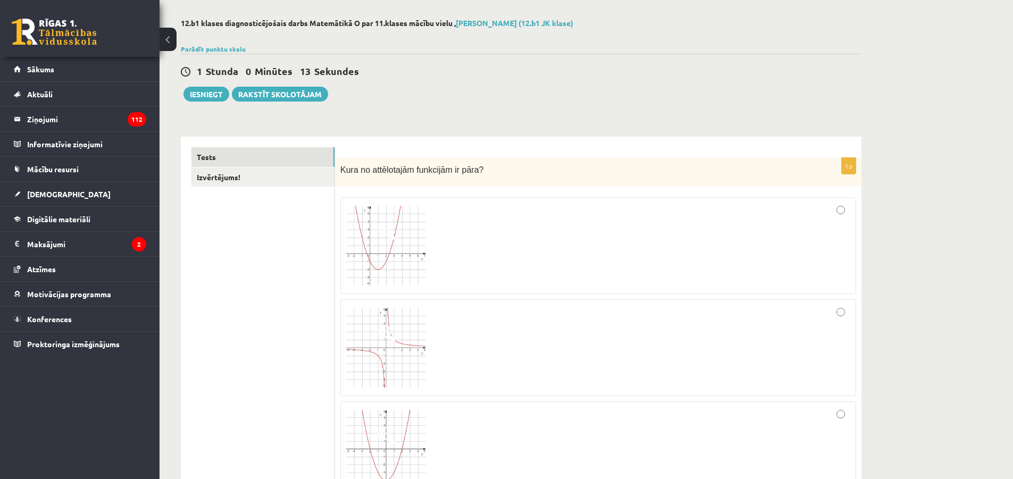
scroll to position [53, 0]
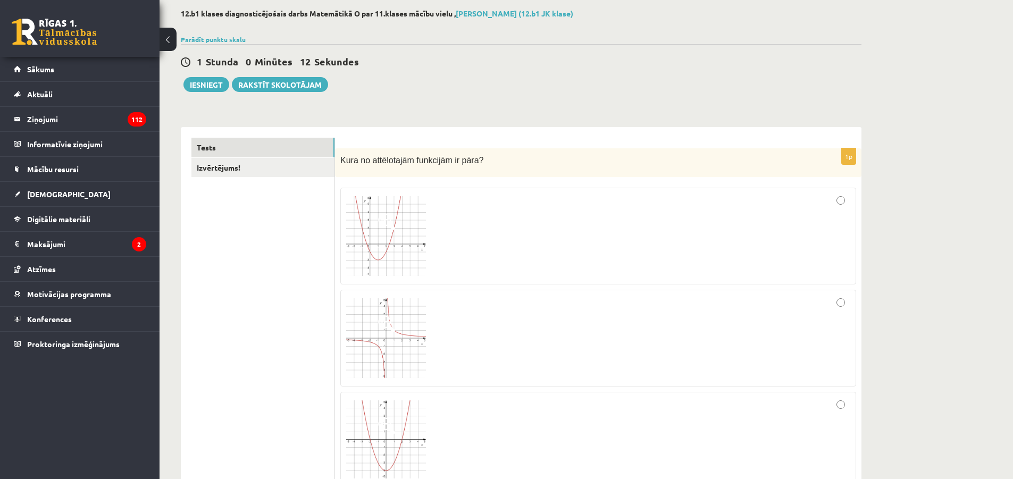
drag, startPoint x: 483, startPoint y: 161, endPoint x: 471, endPoint y: 157, distance: 12.8
click at [480, 158] on p "Kura no attēlotajām funkcijām ir pāra?" at bounding box center [571, 160] width 463 height 12
click at [468, 156] on span "Kura no attēlotajām funkcijām ir pāra?" at bounding box center [411, 160] width 143 height 9
click at [467, 156] on span "Kura no attēlotajām funkcijām ir pāra?" at bounding box center [411, 160] width 143 height 9
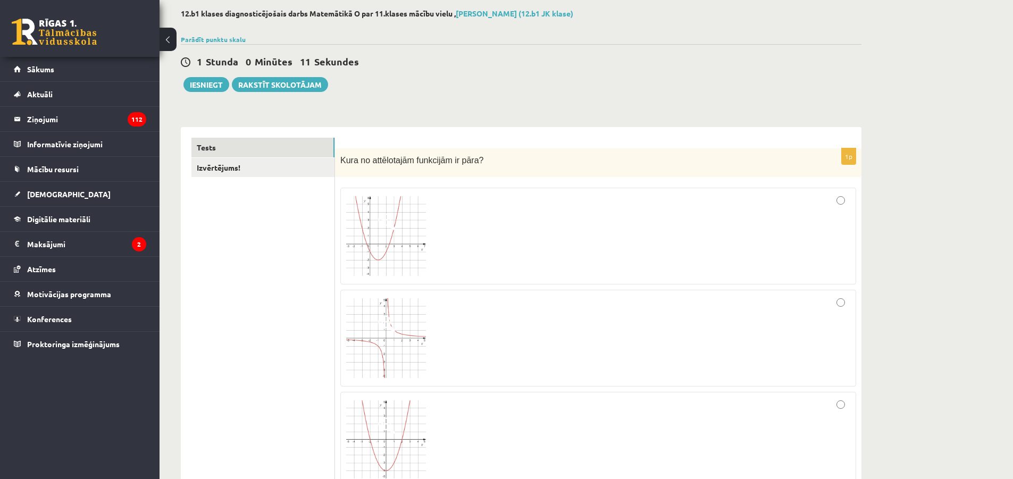
click at [466, 156] on span "Kura no attēlotajām funkcijām ir pāra?" at bounding box center [411, 160] width 143 height 9
click at [303, 157] on link "Tests" at bounding box center [262, 148] width 143 height 20
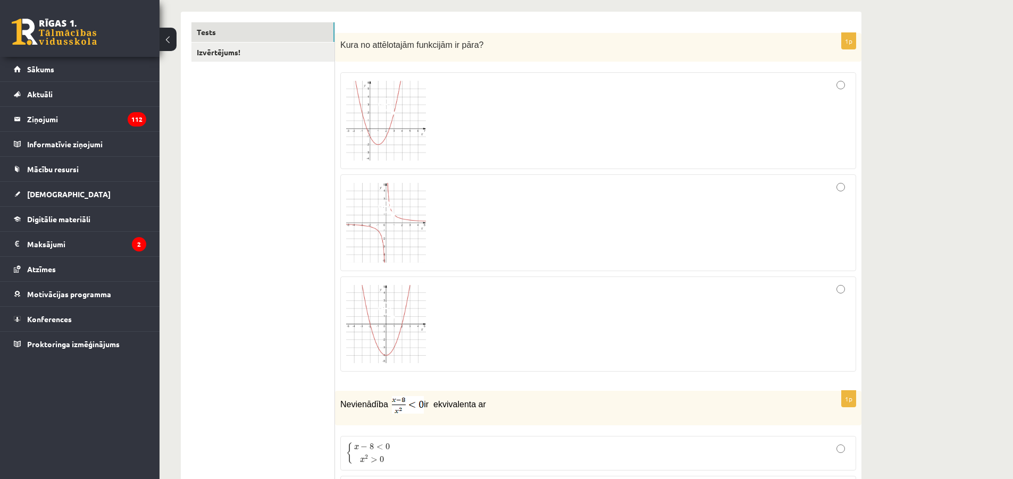
scroll to position [160, 0]
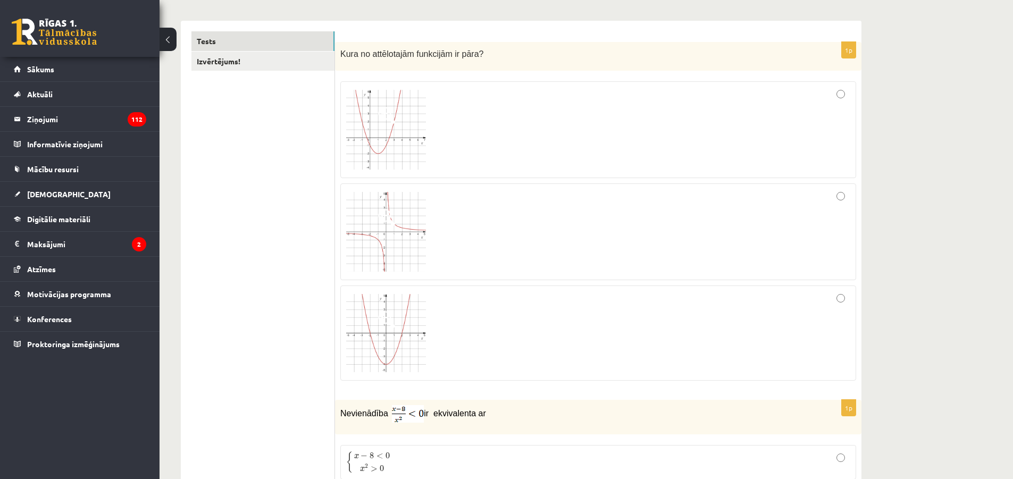
click at [424, 311] on img at bounding box center [386, 333] width 80 height 79
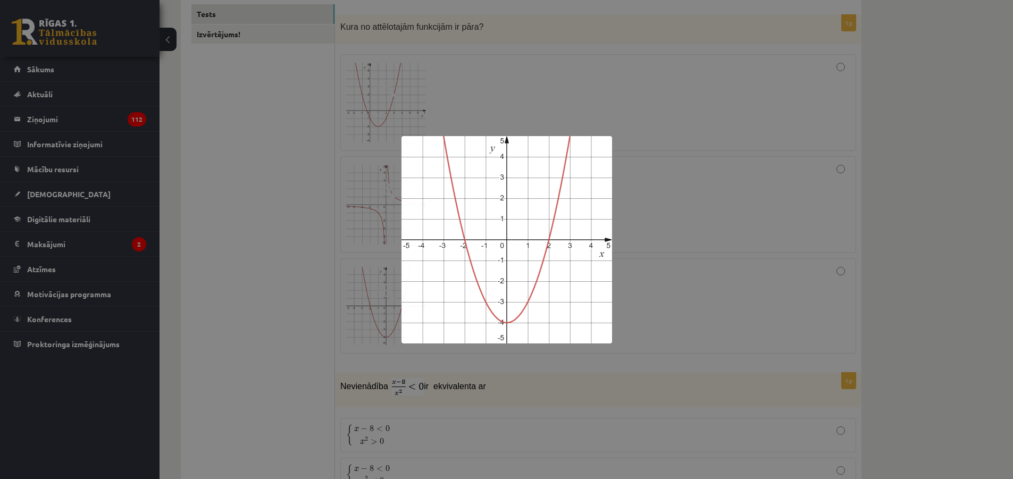
scroll to position [319, 0]
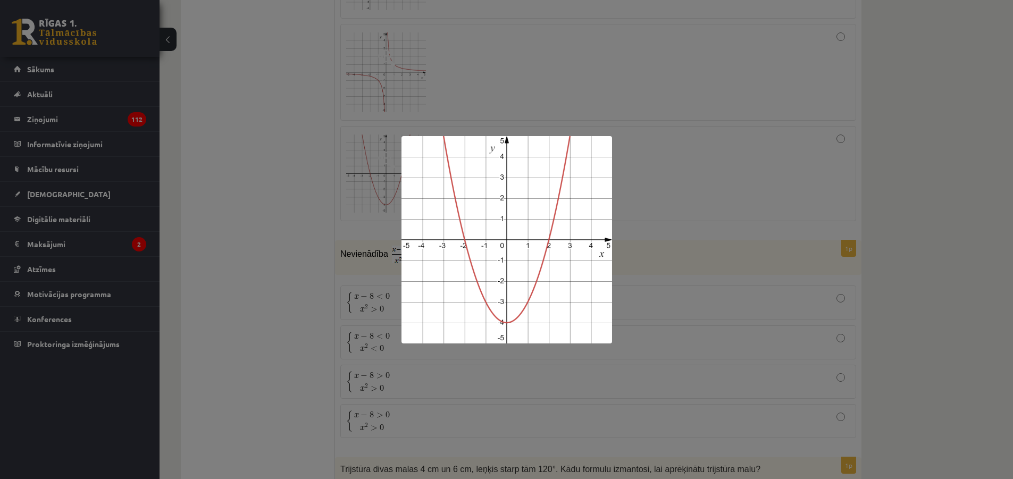
click at [665, 220] on div at bounding box center [506, 239] width 1013 height 479
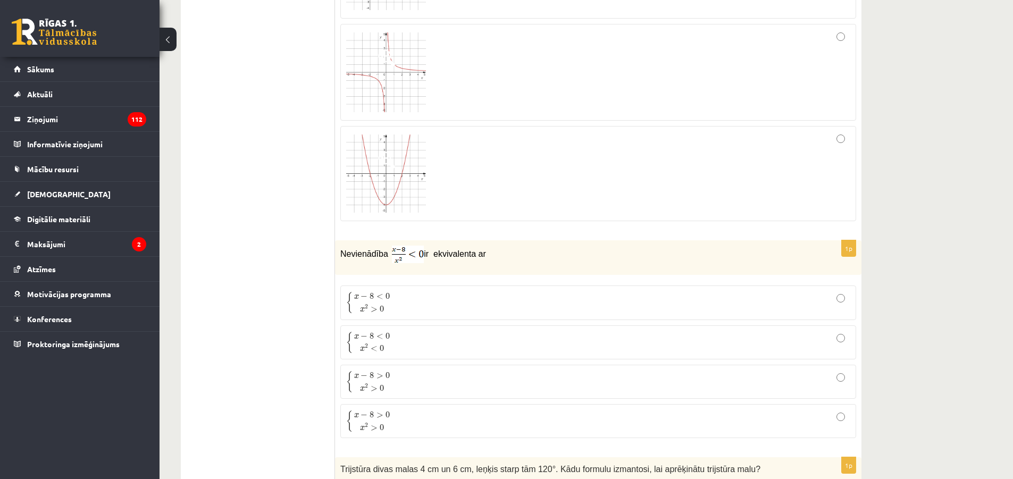
click at [659, 187] on div at bounding box center [598, 174] width 504 height 84
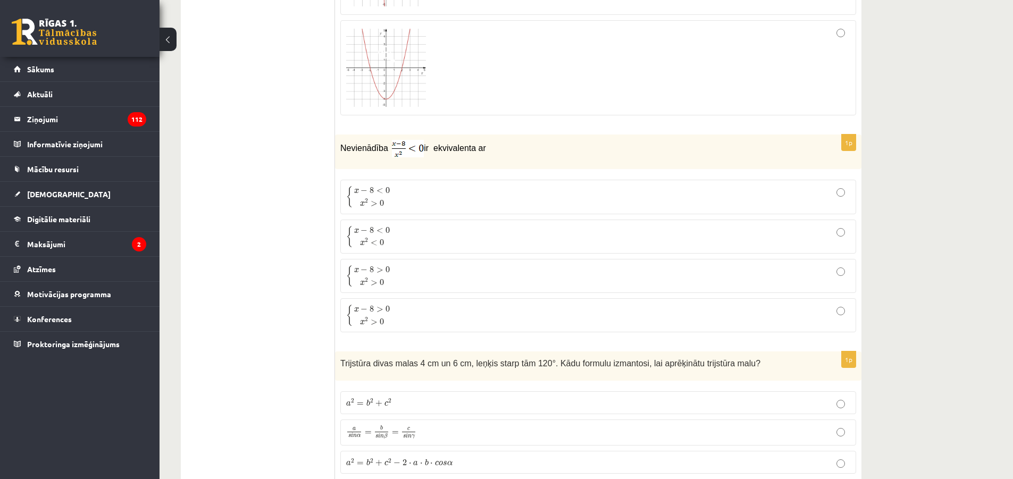
scroll to position [425, 0]
click at [497, 153] on p "Nevienādība ir ekvivalenta ar" at bounding box center [571, 148] width 463 height 18
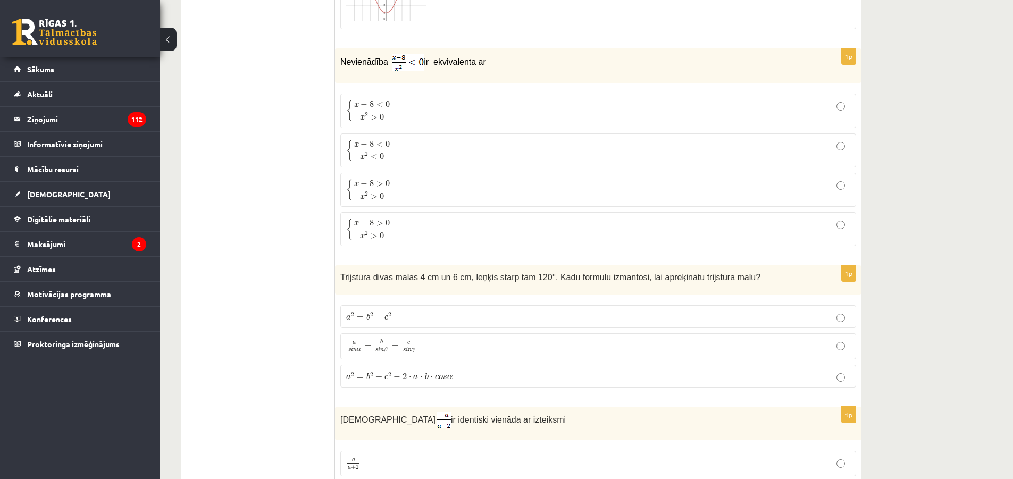
scroll to position [532, 0]
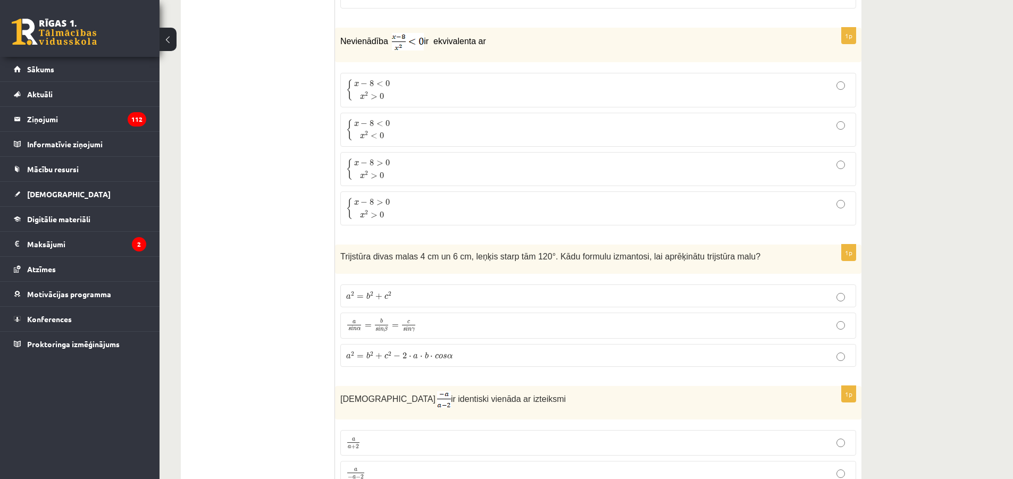
drag, startPoint x: 575, startPoint y: 247, endPoint x: 560, endPoint y: 252, distance: 15.6
click at [560, 252] on span "Trijstūra divas malas 4 cm un 6 cm, leņķis starp tām 120°. Kādu formulu izmanto…" at bounding box center [550, 256] width 420 height 9
click at [557, 254] on span "Trijstūra divas malas 4 cm un 6 cm, leņķis starp tām 120°. Kādu formulu izmanto…" at bounding box center [550, 256] width 420 height 9
click at [554, 256] on span "Trijstūra divas malas 4 cm un 6 cm, leņķis starp tām 120°. Kādu formulu izmanto…" at bounding box center [550, 256] width 420 height 9
click at [550, 256] on span "Trijstūra divas malas 4 cm un 6 cm, leņķis starp tām 120°. Kādu formulu izmanto…" at bounding box center [550, 256] width 420 height 9
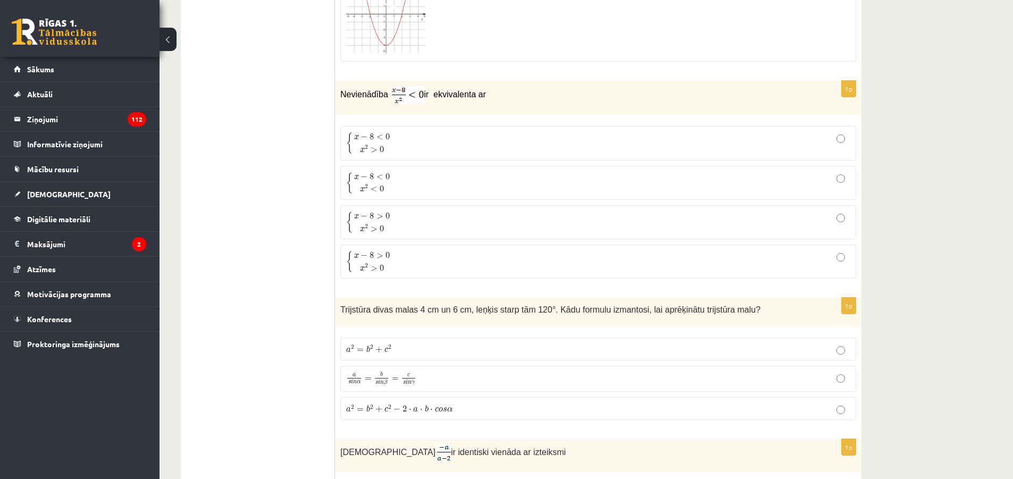
scroll to position [425, 0]
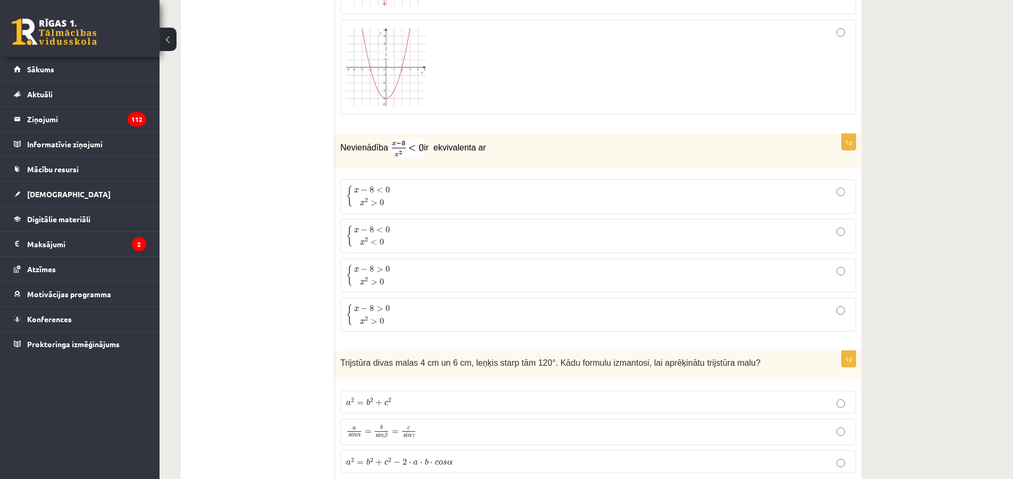
click at [395, 191] on p "{ x − 8 < 0 x 2 > 0 { x − 8 < 0 x 2 > 0" at bounding box center [598, 196] width 504 height 22
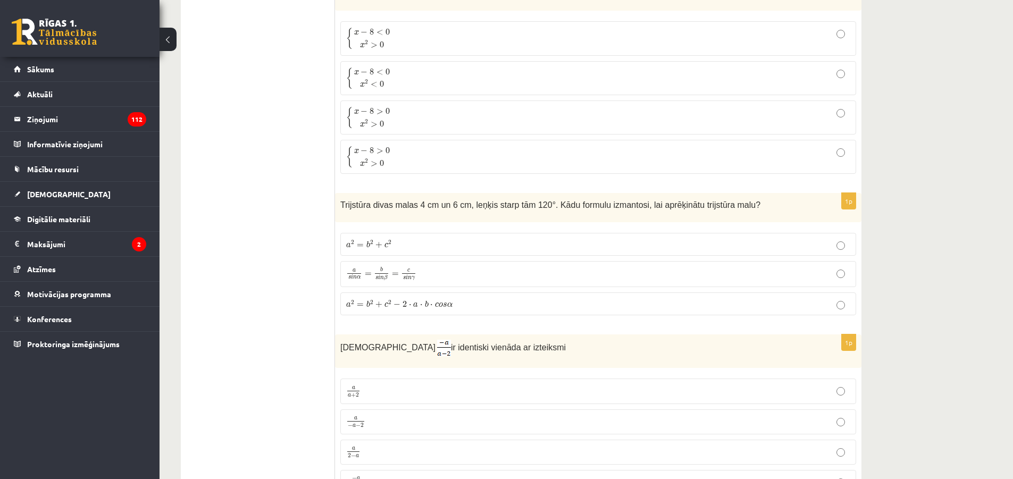
scroll to position [585, 0]
click at [414, 203] on span "Trijstūra divas malas 4 cm un 6 cm, leņķis starp tām 120°. Kādu formulu izmanto…" at bounding box center [550, 203] width 420 height 9
click at [414, 204] on span "Trijstūra divas malas 4 cm un 6 cm, leņķis starp tām 120°. Kādu formulu izmanto…" at bounding box center [550, 203] width 420 height 9
click at [412, 203] on span "Trijstūra divas malas 4 cm un 6 cm, leņķis starp tām 120°. Kādu formulu izmanto…" at bounding box center [550, 203] width 420 height 9
click at [412, 204] on span "Trijstūra divas malas 4 cm un 6 cm, leņķis starp tām 120°. Kādu formulu izmanto…" at bounding box center [550, 203] width 420 height 9
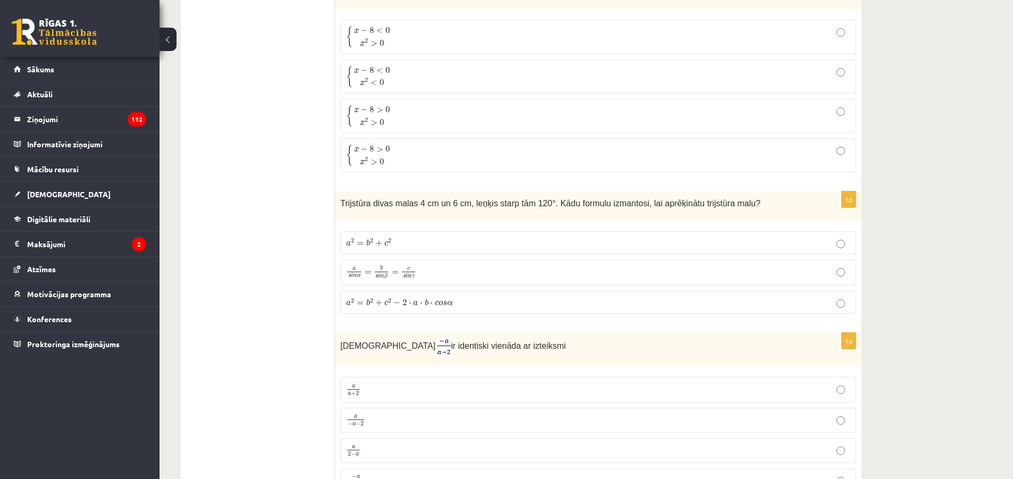
click at [412, 204] on span "Trijstūra divas malas 4 cm un 6 cm, leņķis starp tām 120°. Kādu formulu izmanto…" at bounding box center [550, 203] width 420 height 9
click at [411, 204] on span "Trijstūra divas malas 4 cm un 6 cm, leņķis starp tām 120°. Kādu formulu izmanto…" at bounding box center [550, 203] width 420 height 9
click at [411, 205] on span "Trijstūra divas malas 4 cm un 6 cm, leņķis starp tām 120°. Kādu formulu izmanto…" at bounding box center [550, 203] width 420 height 9
drag, startPoint x: 337, startPoint y: 201, endPoint x: 347, endPoint y: 203, distance: 9.8
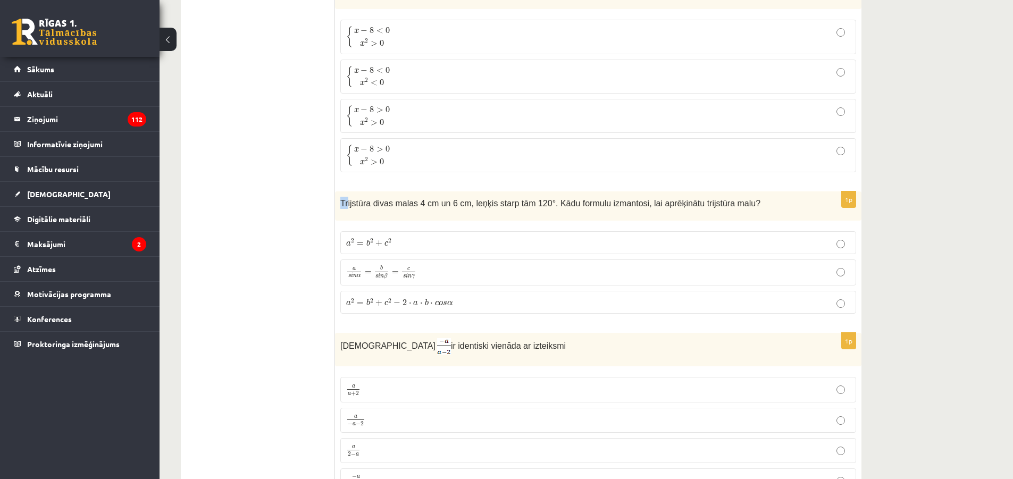
click at [347, 203] on div "Trijstūra divas malas 4 cm un 6 cm, leņķis starp tām 120°. Kādu formulu izmanto…" at bounding box center [598, 205] width 526 height 29
click at [345, 203] on span "Trijstūra divas malas 4 cm un 6 cm, leņķis starp tām 120°. Kādu formulu izmanto…" at bounding box center [550, 203] width 420 height 9
click at [428, 309] on label "a 2 = b 2 + c 2 − 2 ⋅ a ⋅ b ⋅ c o s α a 2 = b 2 + c 2 − 2 ⋅ a ⋅ b ⋅ c o s α" at bounding box center [598, 302] width 516 height 23
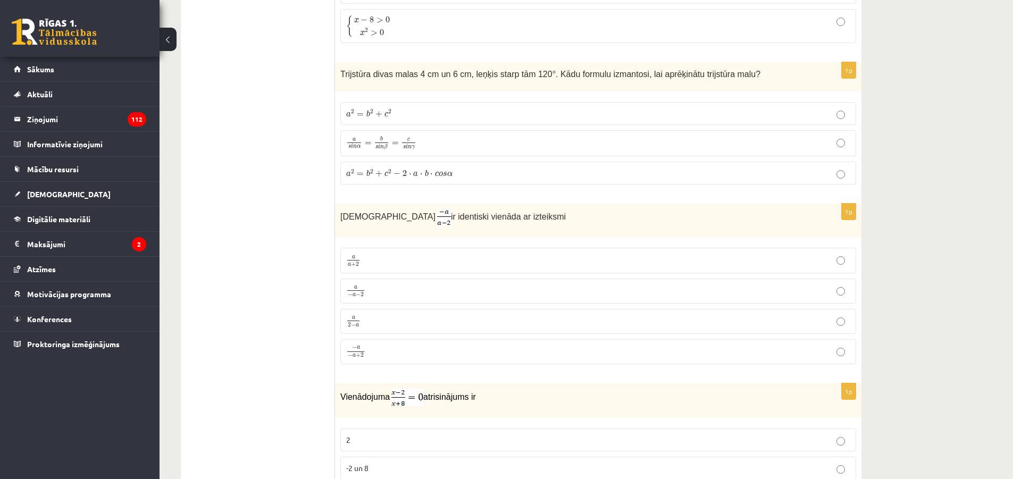
scroll to position [744, 0]
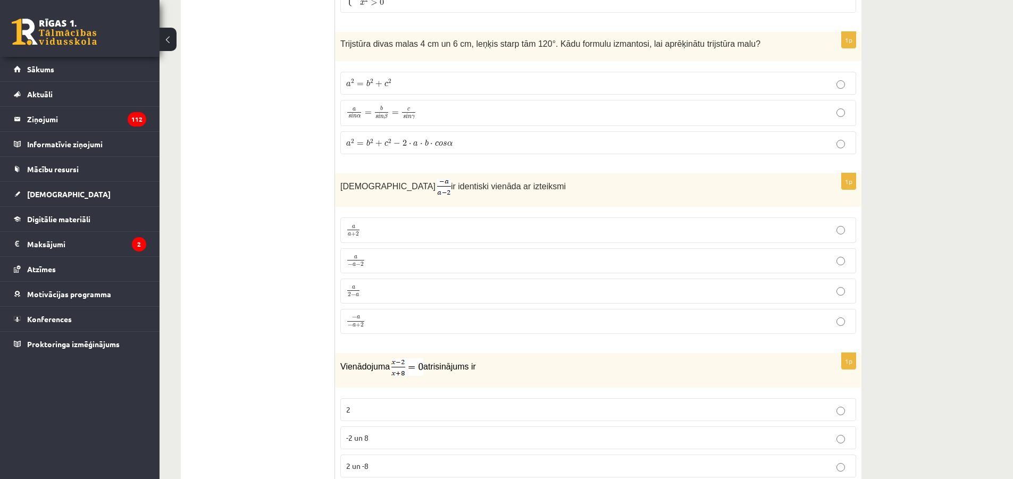
drag, startPoint x: 437, startPoint y: 199, endPoint x: 437, endPoint y: 192, distance: 6.9
click at [438, 197] on div "Izteiksme ir identiski vienāda ar izteiksmi" at bounding box center [598, 189] width 526 height 33
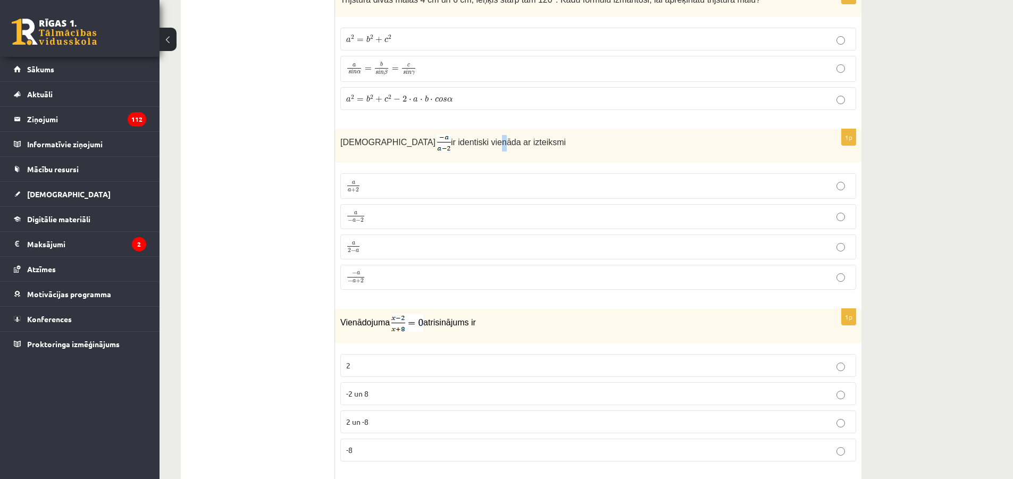
scroll to position [798, 0]
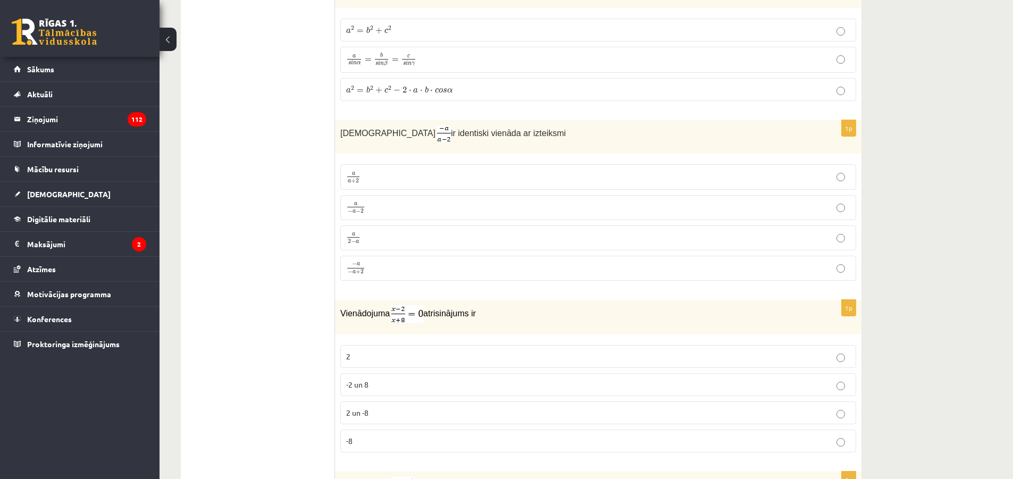
drag, startPoint x: 393, startPoint y: 144, endPoint x: 340, endPoint y: 138, distance: 54.0
click at [340, 138] on div "Izteiksme ir identiski vienāda ar izteiksmi" at bounding box center [598, 136] width 526 height 33
click at [463, 54] on p "a s i n α = b s i n β = c s i n γ a s i n α = b s i n β = c s i n γ" at bounding box center [598, 60] width 504 height 15
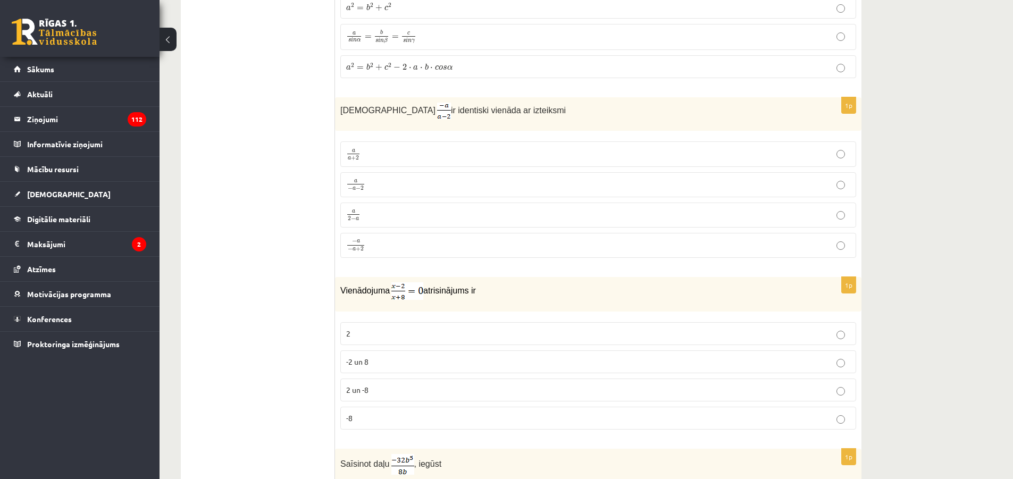
scroll to position [851, 0]
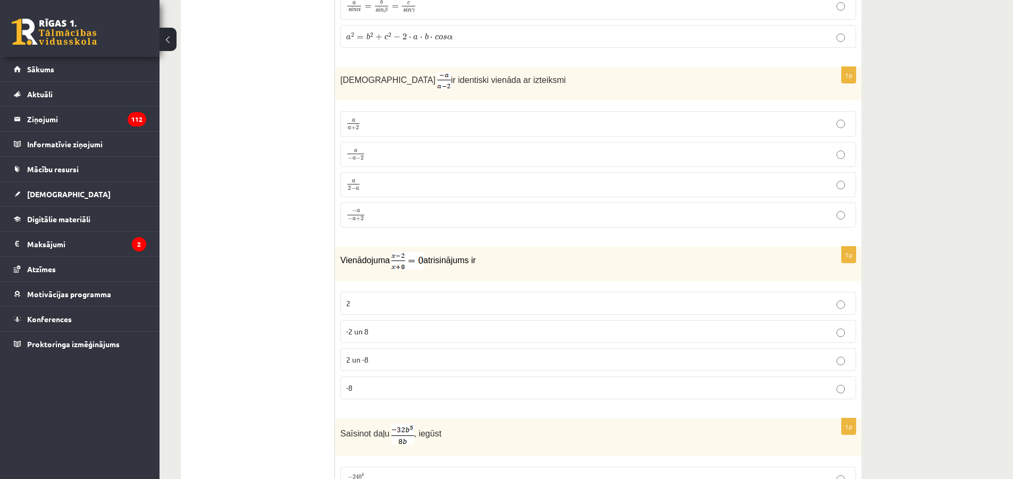
drag, startPoint x: 288, startPoint y: 166, endPoint x: 287, endPoint y: 160, distance: 6.6
drag, startPoint x: 285, startPoint y: 158, endPoint x: 280, endPoint y: 154, distance: 6.8
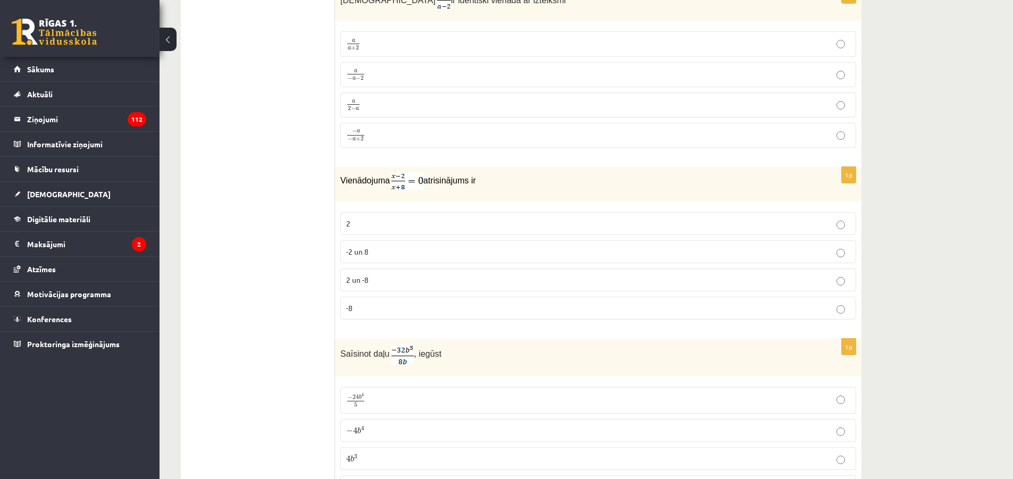
scroll to position [957, 0]
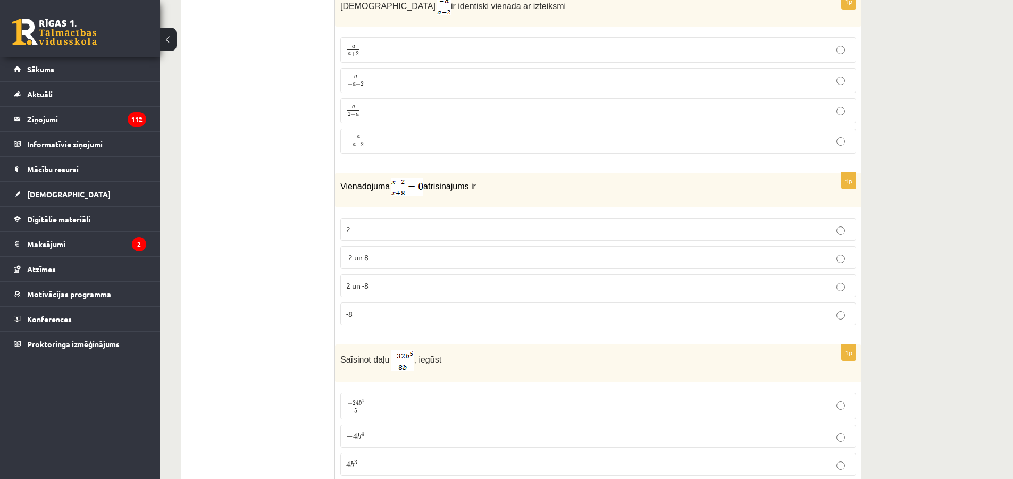
scroll to position [904, 0]
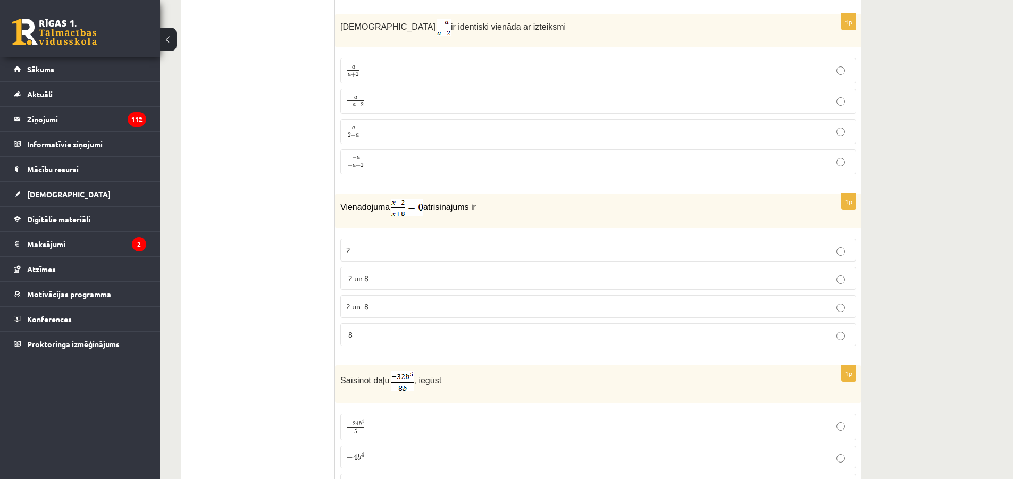
click at [380, 129] on p "a 2 − a a 2 − a" at bounding box center [598, 131] width 504 height 13
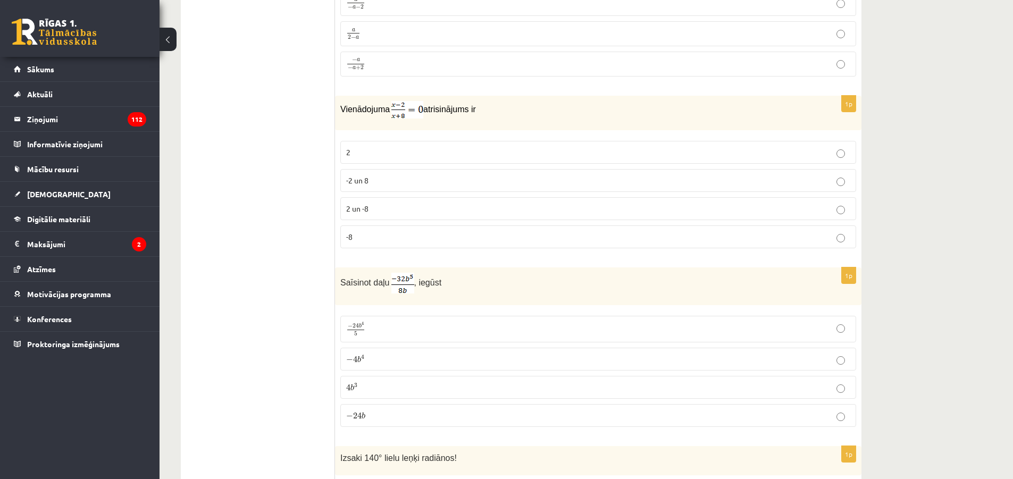
scroll to position [1010, 0]
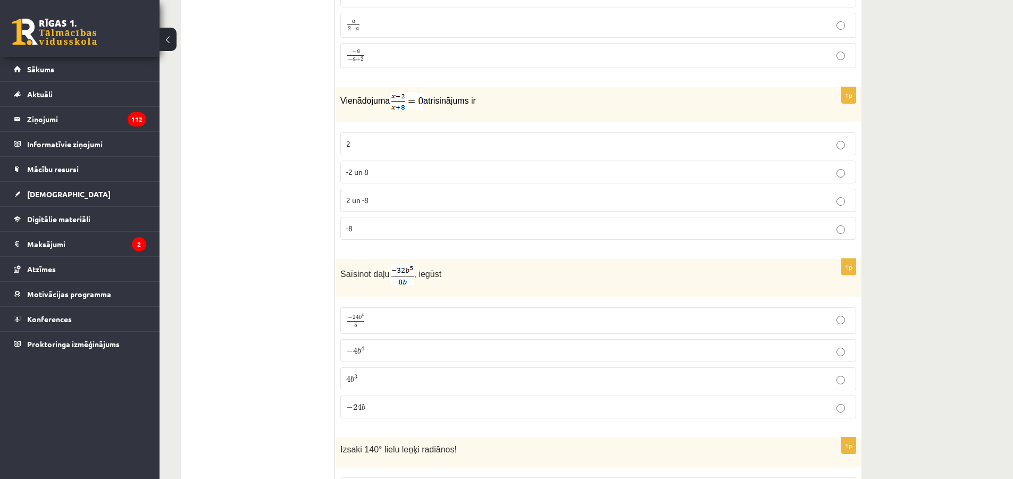
click at [392, 137] on label "2" at bounding box center [598, 143] width 516 height 23
click at [377, 208] on label "2 un -8" at bounding box center [598, 200] width 516 height 23
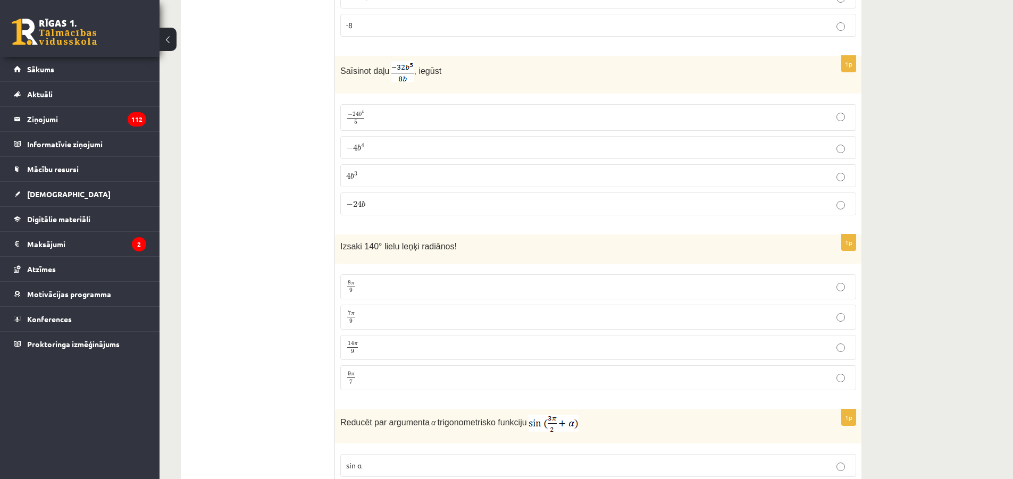
scroll to position [1223, 0]
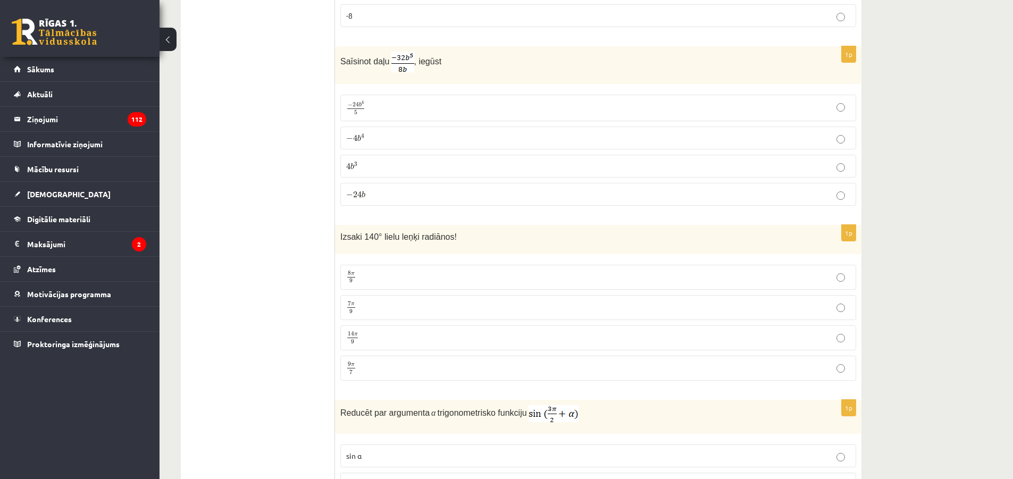
click at [149, 477] on div "0 Dāvanas 1826 mP 0 xp Markuss Bogrecs Sākums Aktuāli Kā mācīties eSKOLĀ Kontak…" at bounding box center [80, 239] width 160 height 479
click at [376, 139] on p "− 4 b 4 − 4 b 4" at bounding box center [598, 137] width 504 height 11
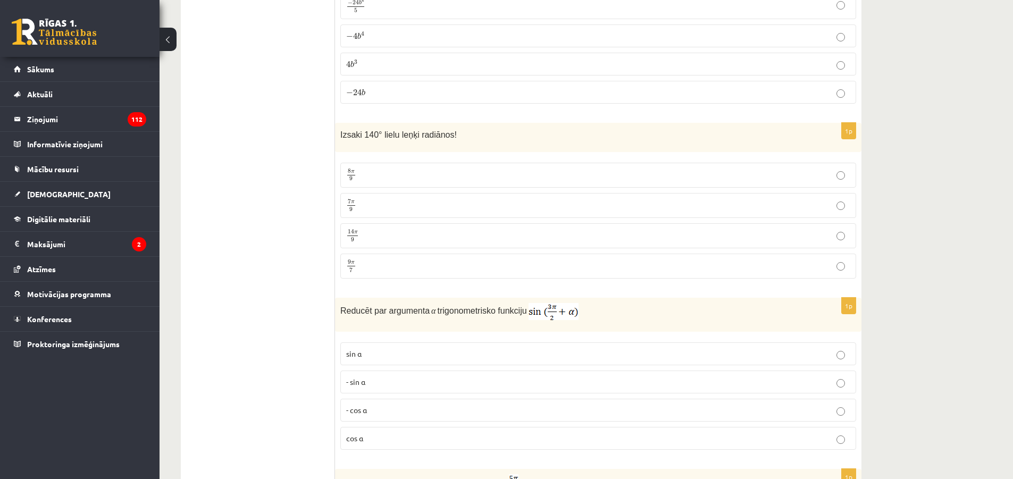
scroll to position [1329, 0]
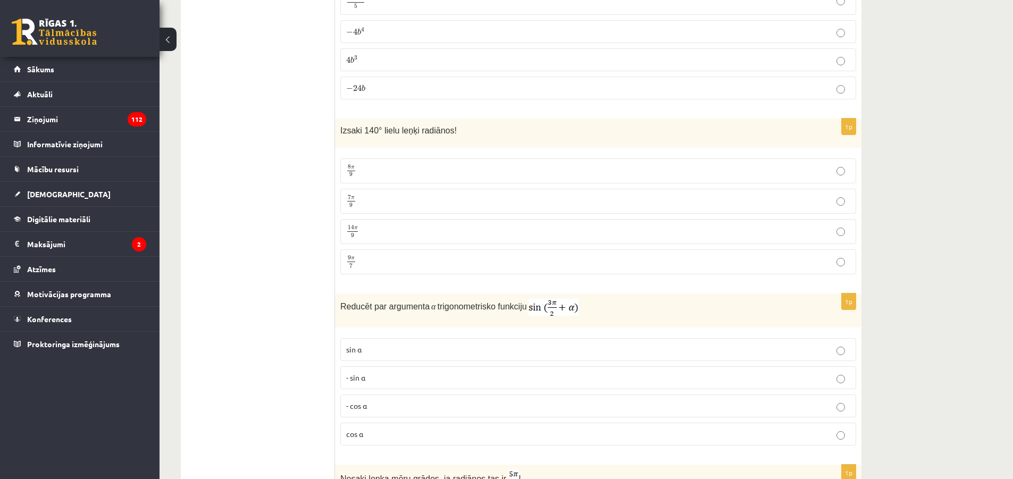
drag, startPoint x: 305, startPoint y: 182, endPoint x: 303, endPoint y: 171, distance: 11.9
click at [382, 198] on p "7 π 9 7 π 9" at bounding box center [598, 201] width 504 height 13
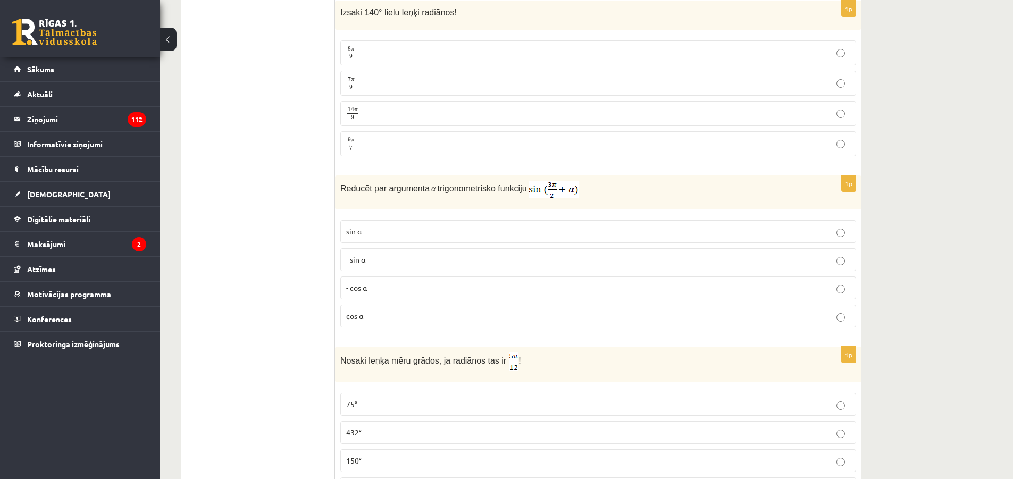
scroll to position [1489, 0]
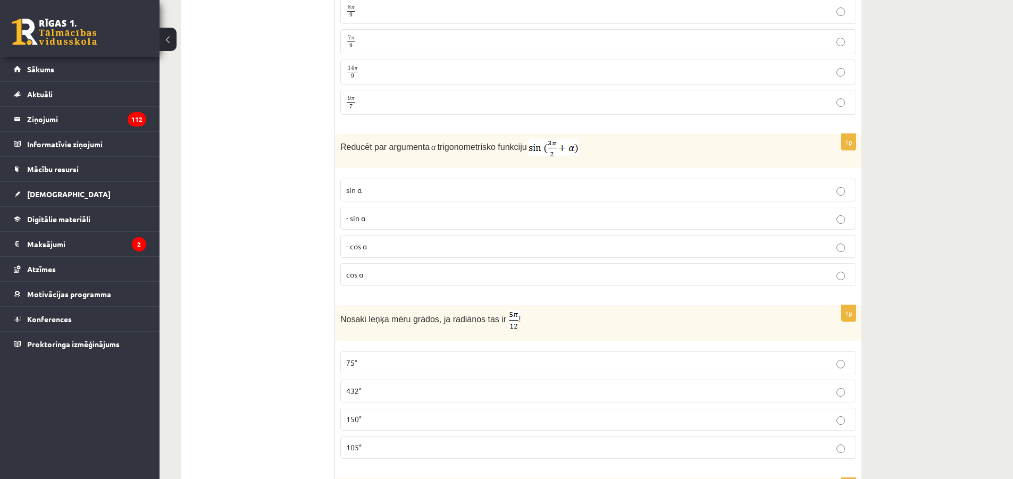
drag, startPoint x: 299, startPoint y: 178, endPoint x: 297, endPoint y: 171, distance: 7.2
click at [397, 246] on p "- cos ⁡α" at bounding box center [598, 246] width 504 height 11
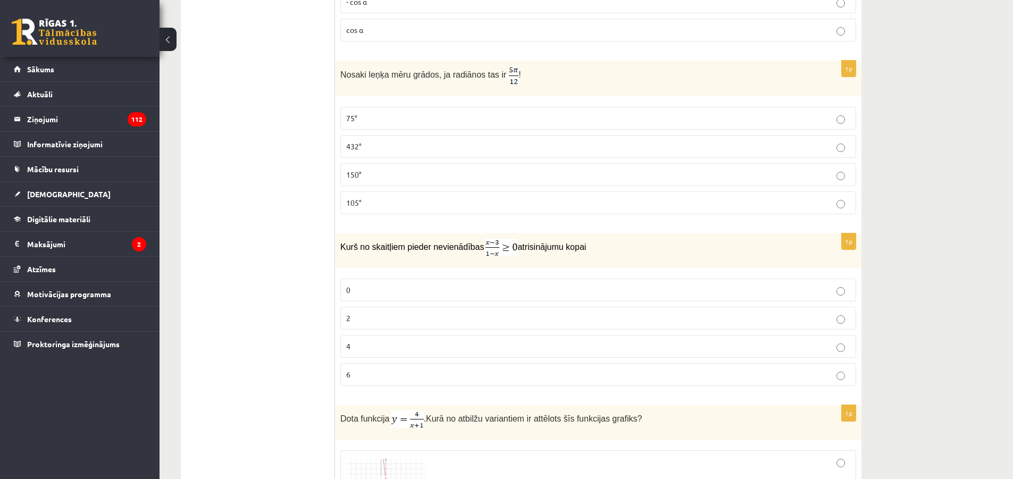
scroll to position [1755, 0]
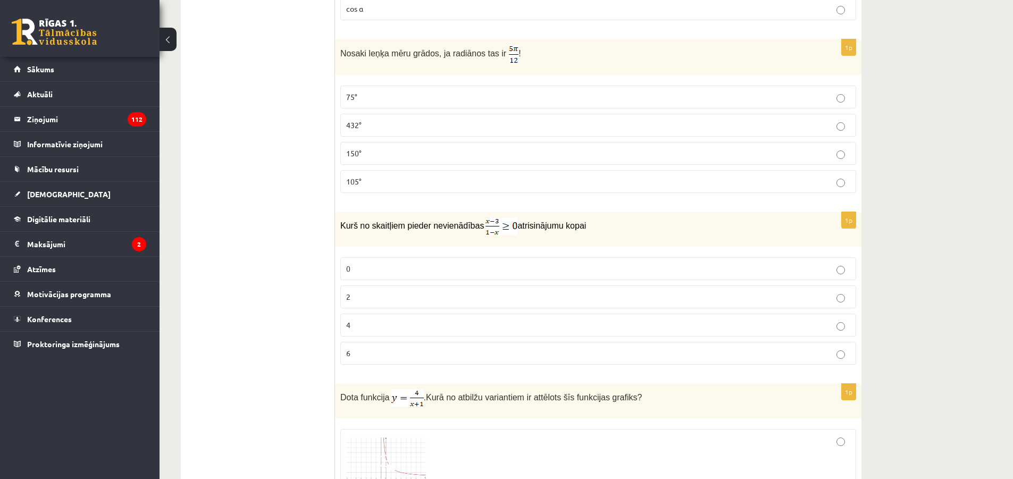
drag, startPoint x: 313, startPoint y: 293, endPoint x: 293, endPoint y: 289, distance: 20.6
drag, startPoint x: 293, startPoint y: 289, endPoint x: 284, endPoint y: 287, distance: 8.9
click at [387, 96] on p "75°" at bounding box center [598, 96] width 504 height 11
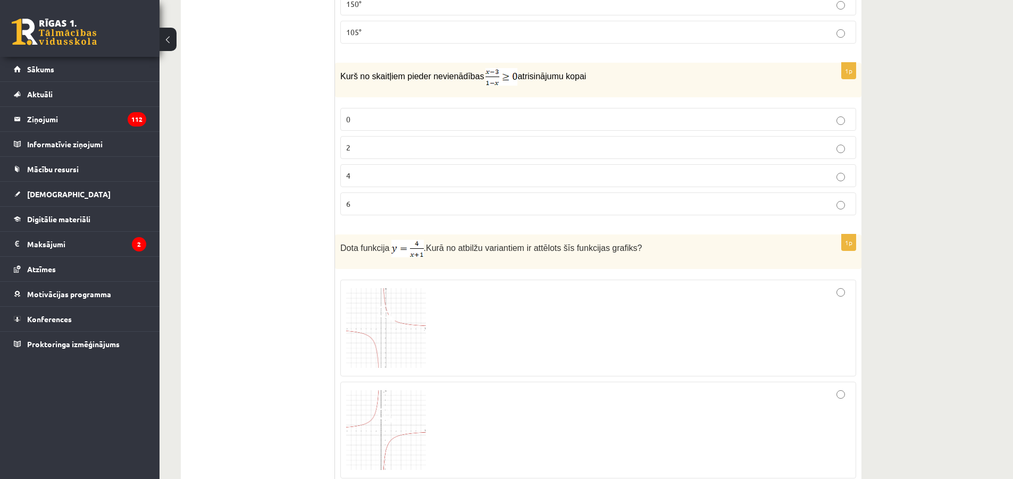
scroll to position [1914, 0]
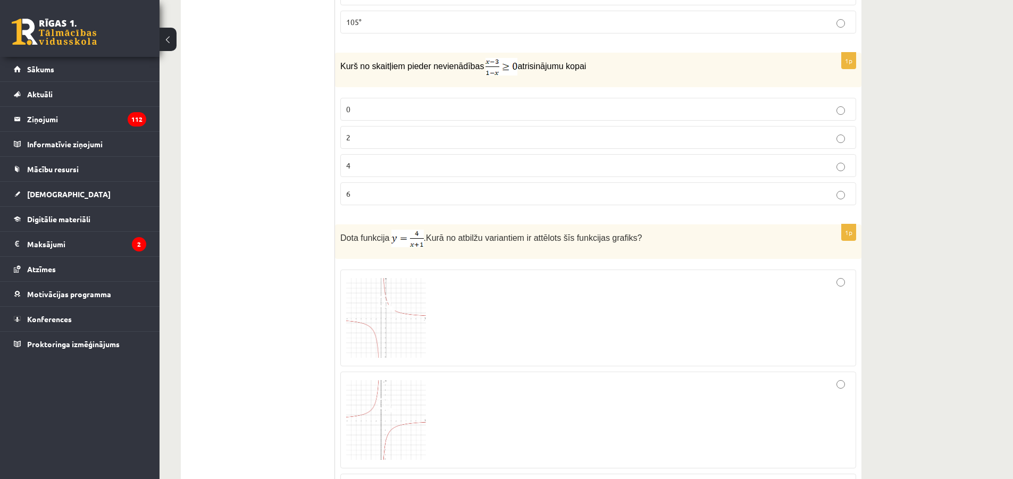
drag, startPoint x: 262, startPoint y: 165, endPoint x: 259, endPoint y: 158, distance: 7.4
drag, startPoint x: 259, startPoint y: 158, endPoint x: 258, endPoint y: 146, distance: 12.2
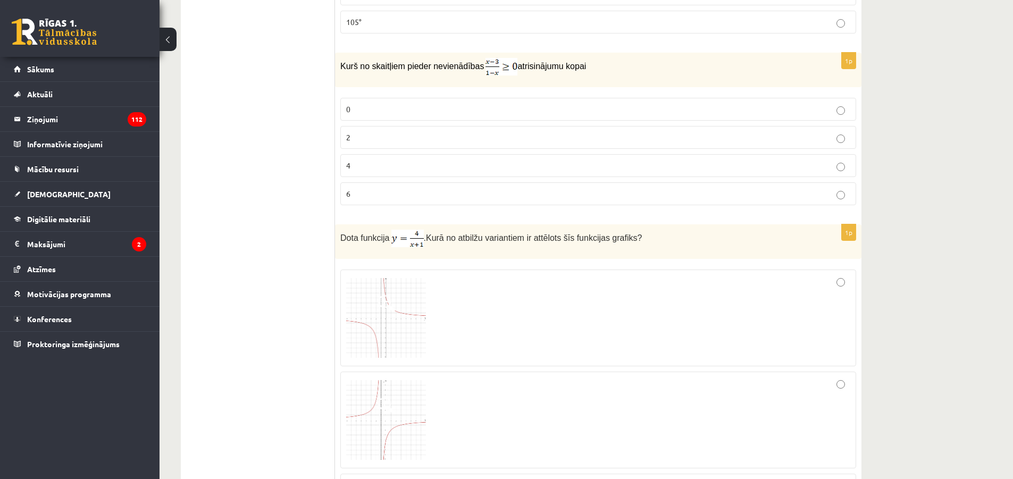
drag, startPoint x: 248, startPoint y: 103, endPoint x: 248, endPoint y: 97, distance: 5.8
click at [376, 142] on p "2" at bounding box center [598, 137] width 504 height 11
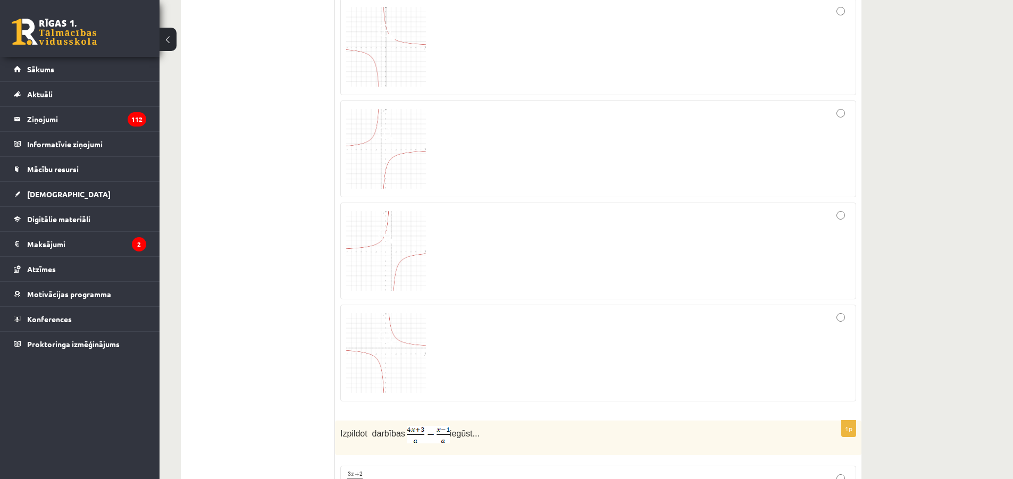
scroll to position [2186, 0]
click at [469, 321] on div at bounding box center [598, 351] width 504 height 85
click at [466, 279] on div at bounding box center [598, 249] width 504 height 85
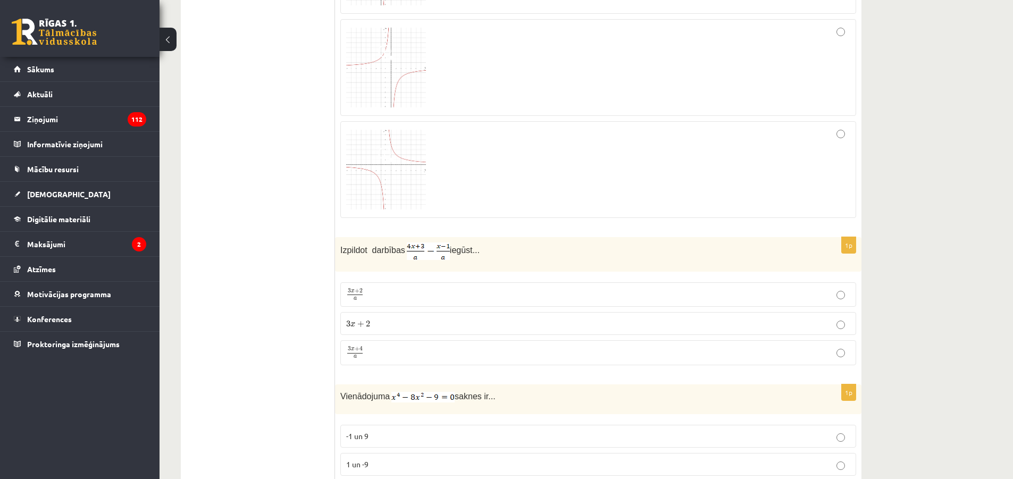
scroll to position [2452, 0]
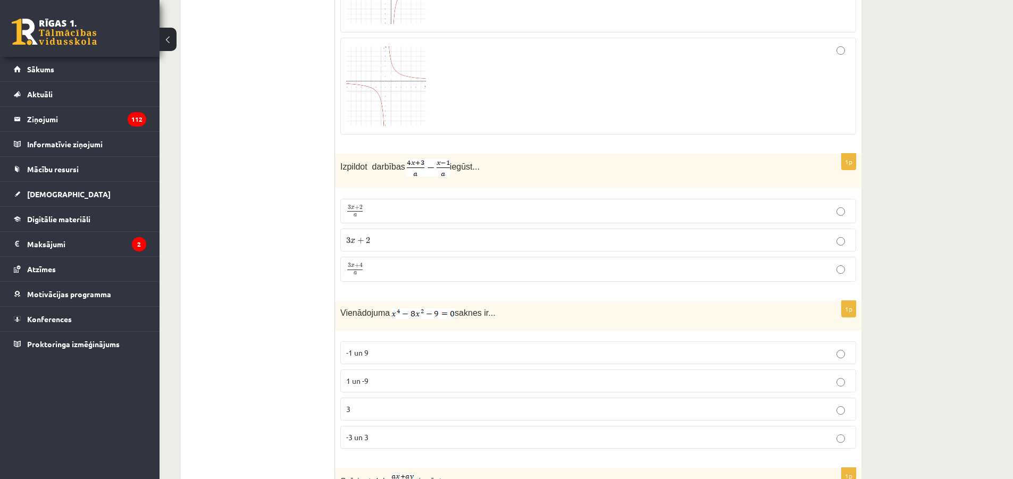
click at [374, 261] on label "3 x + 4 a 3 x + 4 a" at bounding box center [598, 269] width 516 height 25
click at [383, 207] on p "3 x + 2 a 3 x + 2 a" at bounding box center [598, 211] width 504 height 13
click at [380, 267] on p "3 x + 4 a 3 x + 4 a" at bounding box center [598, 269] width 504 height 13
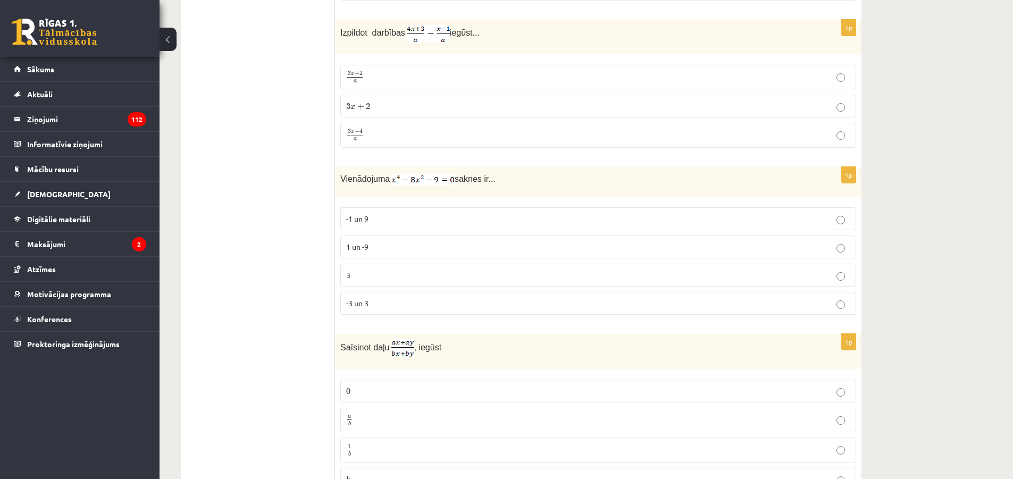
scroll to position [2612, 0]
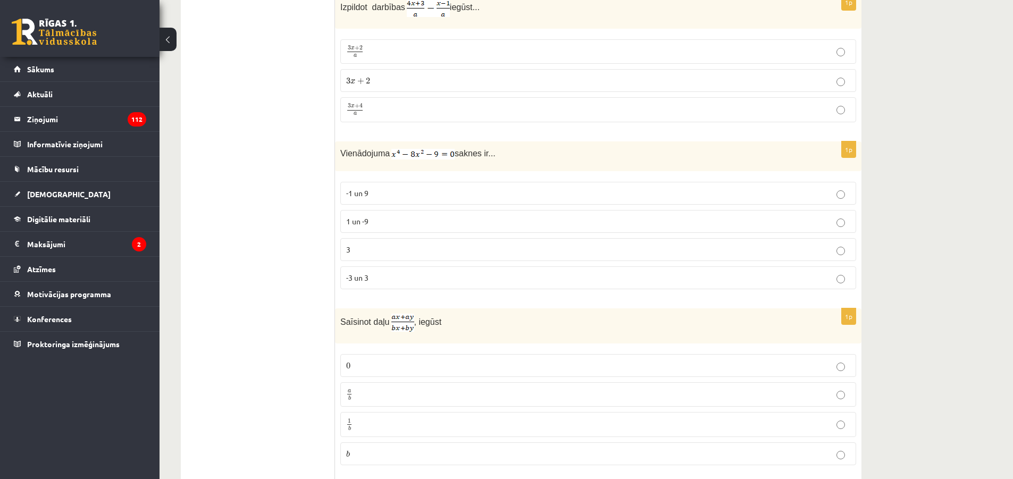
click at [442, 151] on img at bounding box center [422, 154] width 63 height 11
click at [383, 280] on p "-3 un 3" at bounding box center [598, 277] width 504 height 11
click at [380, 240] on label "3" at bounding box center [598, 249] width 516 height 23
click at [366, 248] on p "3" at bounding box center [598, 249] width 504 height 11
click at [370, 274] on p "-3 un 3" at bounding box center [598, 277] width 504 height 11
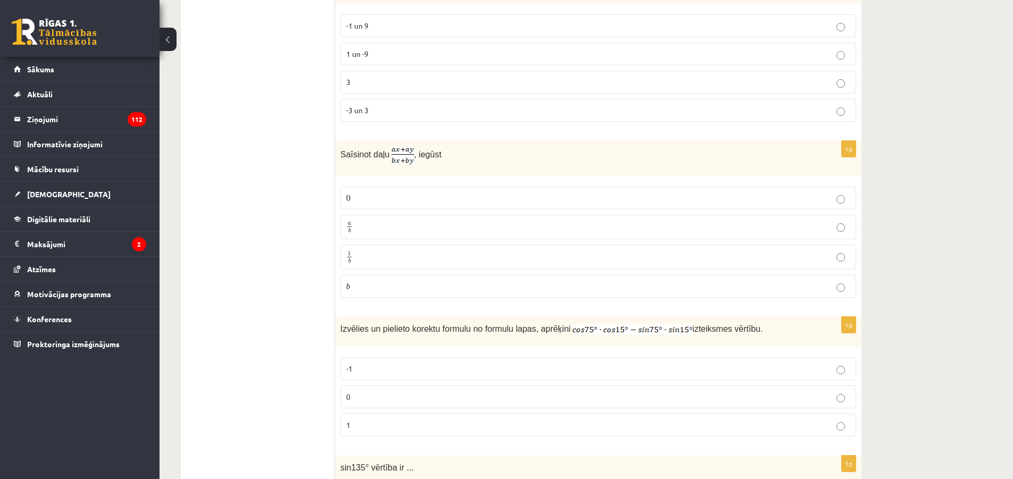
scroll to position [2824, 0]
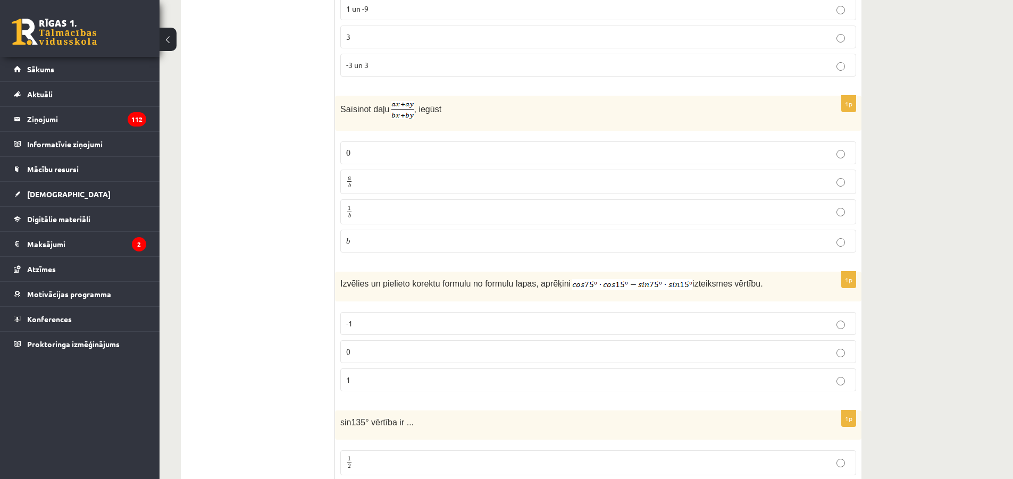
click at [376, 178] on p "a b a b" at bounding box center [598, 181] width 504 height 13
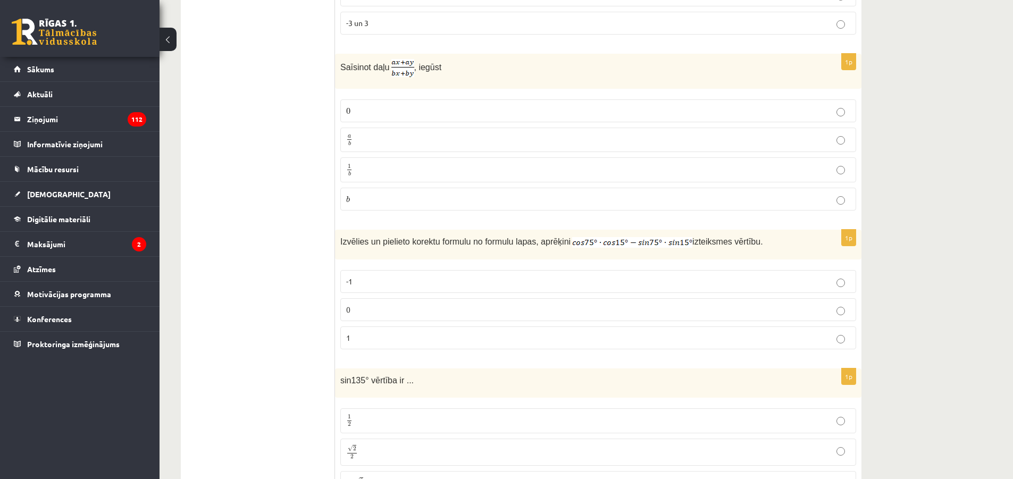
scroll to position [2931, 0]
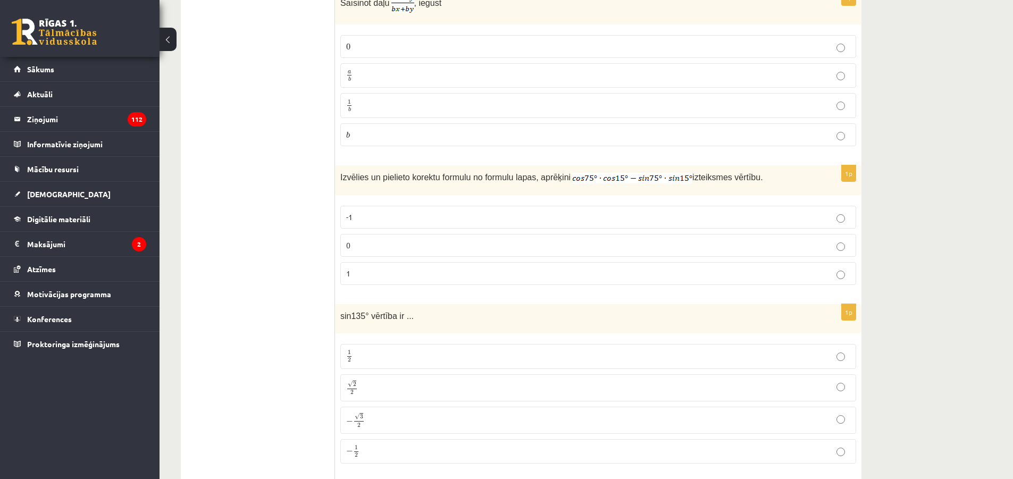
drag, startPoint x: 273, startPoint y: 218, endPoint x: 266, endPoint y: 214, distance: 7.9
drag, startPoint x: 266, startPoint y: 214, endPoint x: 264, endPoint y: 205, distance: 9.3
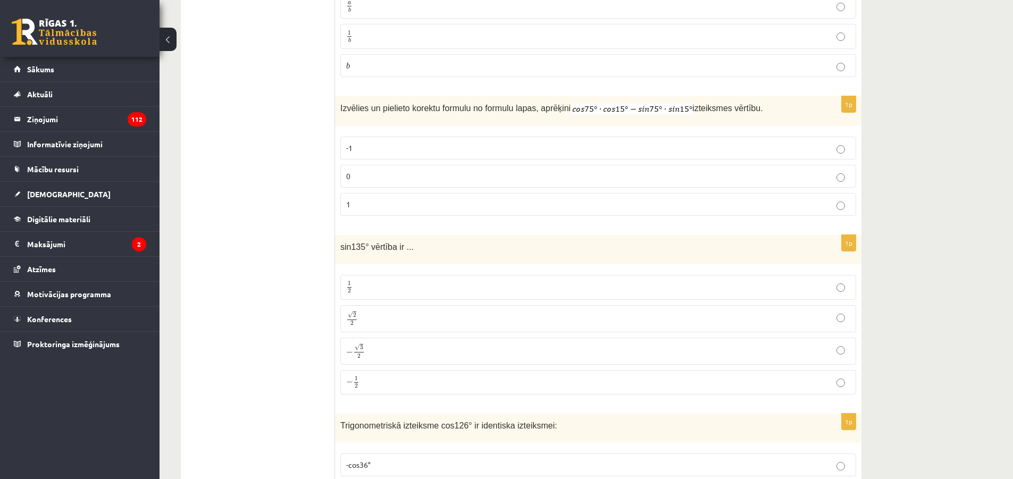
scroll to position [3037, 0]
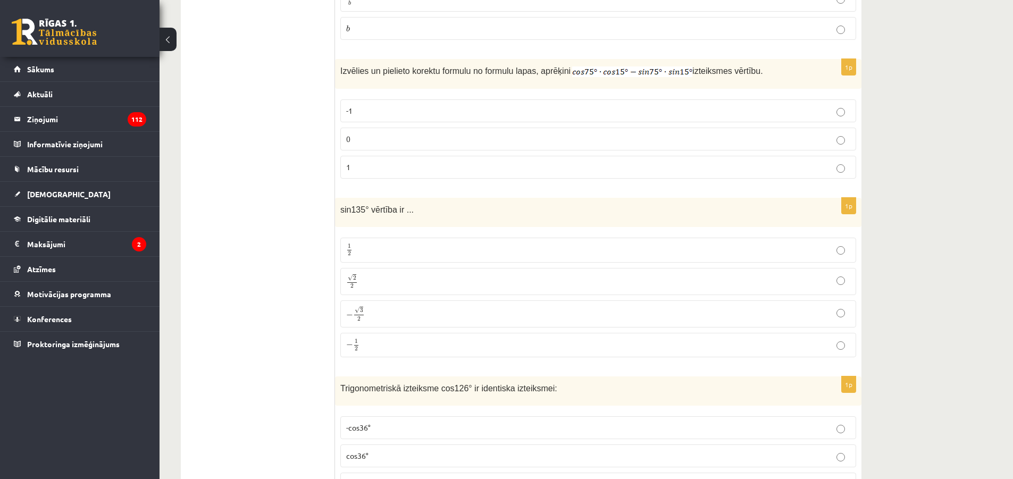
drag, startPoint x: 265, startPoint y: 189, endPoint x: 272, endPoint y: 166, distance: 23.9
click at [381, 122] on fieldset "-1 0 1" at bounding box center [598, 138] width 516 height 88
click at [376, 129] on label "0" at bounding box center [598, 139] width 516 height 23
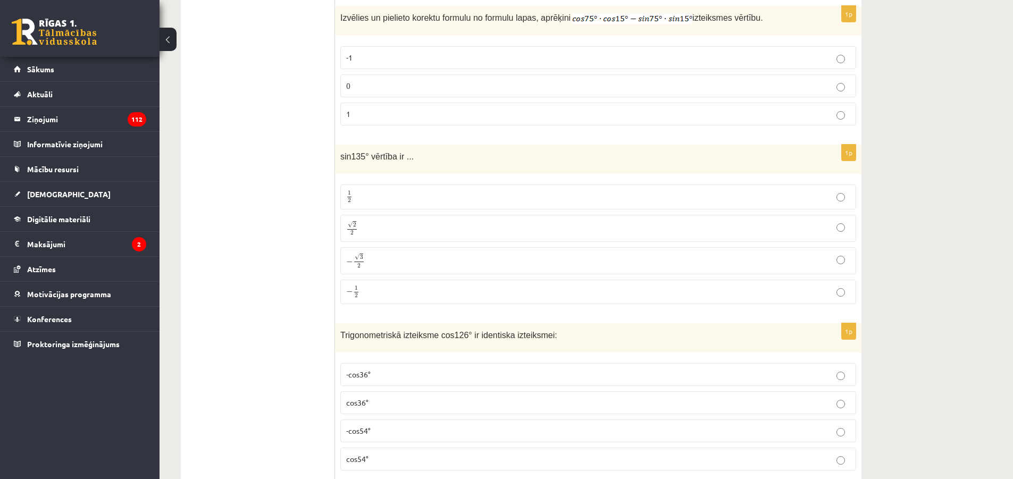
scroll to position [3196, 0]
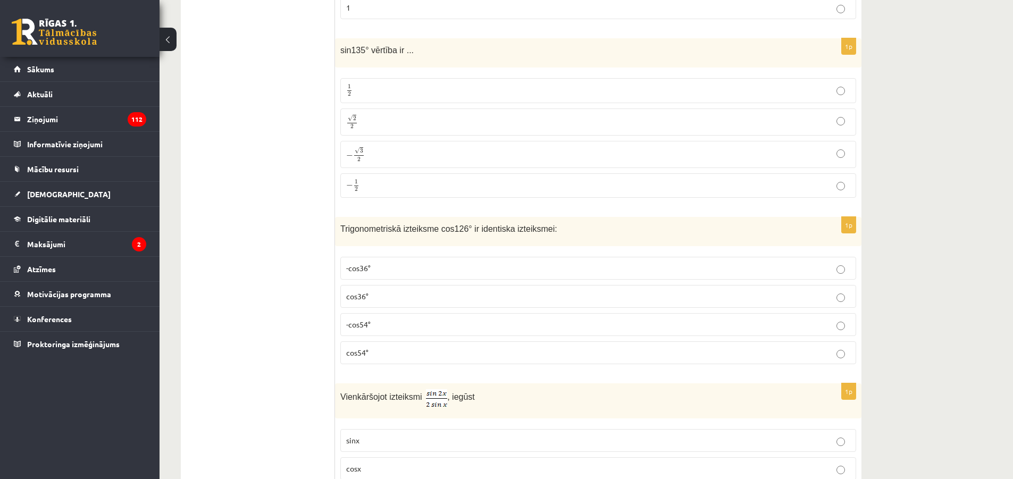
drag, startPoint x: 299, startPoint y: 136, endPoint x: 291, endPoint y: 132, distance: 9.3
drag, startPoint x: 291, startPoint y: 132, endPoint x: 290, endPoint y: 127, distance: 5.4
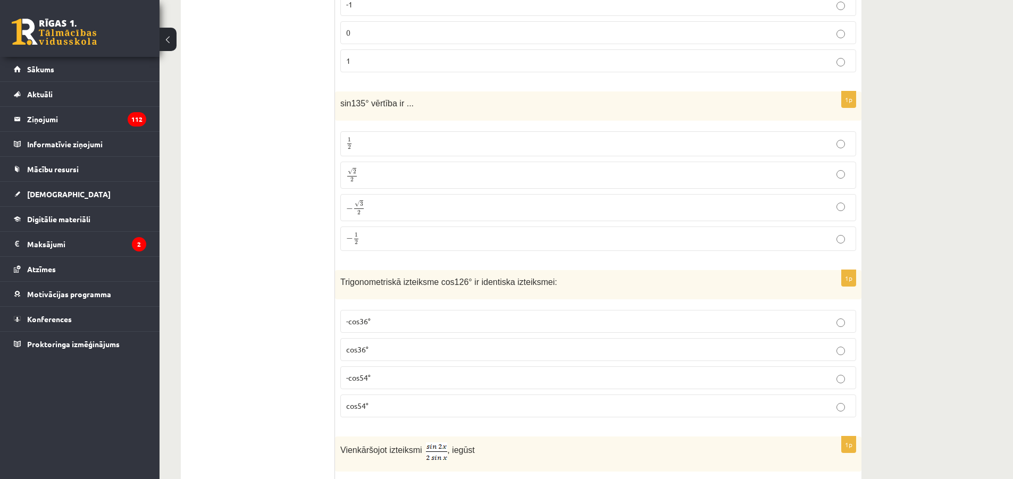
drag, startPoint x: 291, startPoint y: 142, endPoint x: 259, endPoint y: 89, distance: 61.7
click at [378, 170] on p "√ 2 2 2 2" at bounding box center [598, 174] width 504 height 15
click at [379, 167] on p "√ 2 2 2 2" at bounding box center [598, 174] width 504 height 15
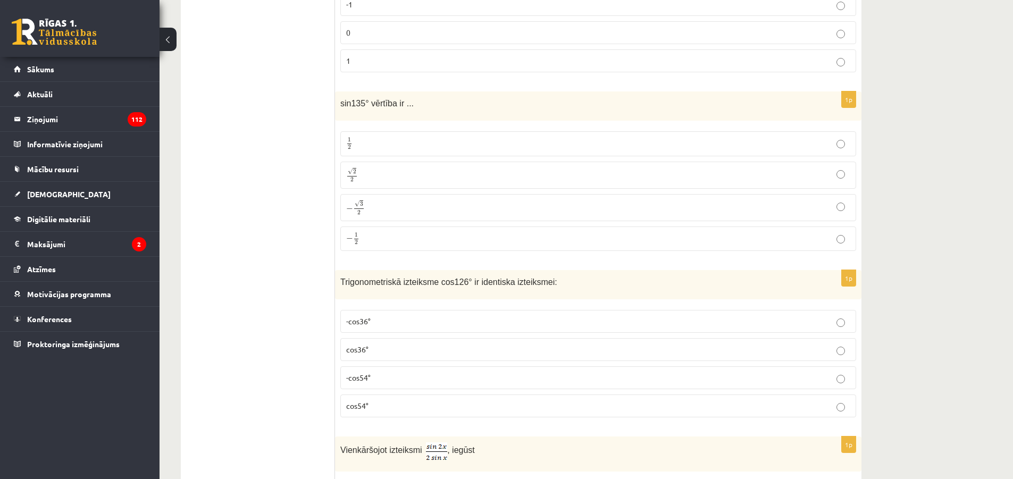
drag, startPoint x: 293, startPoint y: 186, endPoint x: 274, endPoint y: 181, distance: 19.7
drag, startPoint x: 274, startPoint y: 181, endPoint x: 256, endPoint y: 165, distance: 24.9
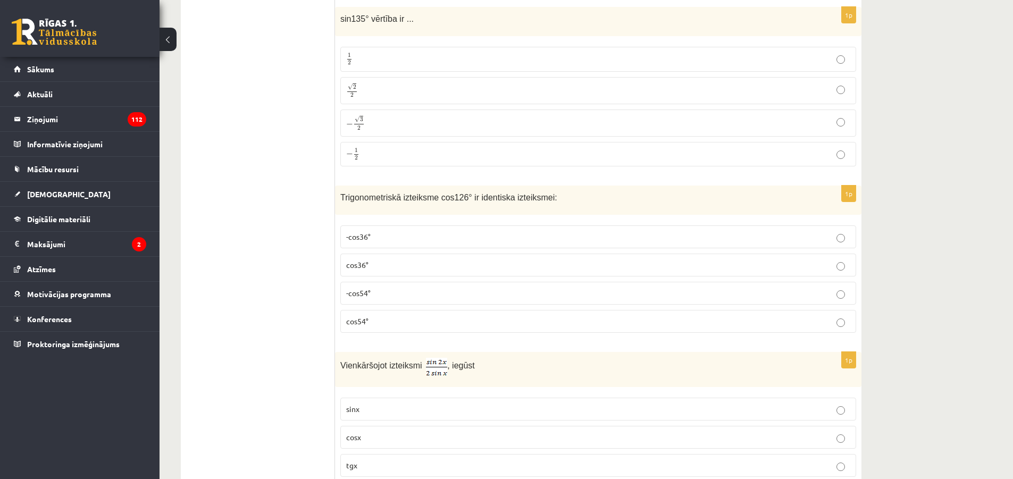
scroll to position [3250, 0]
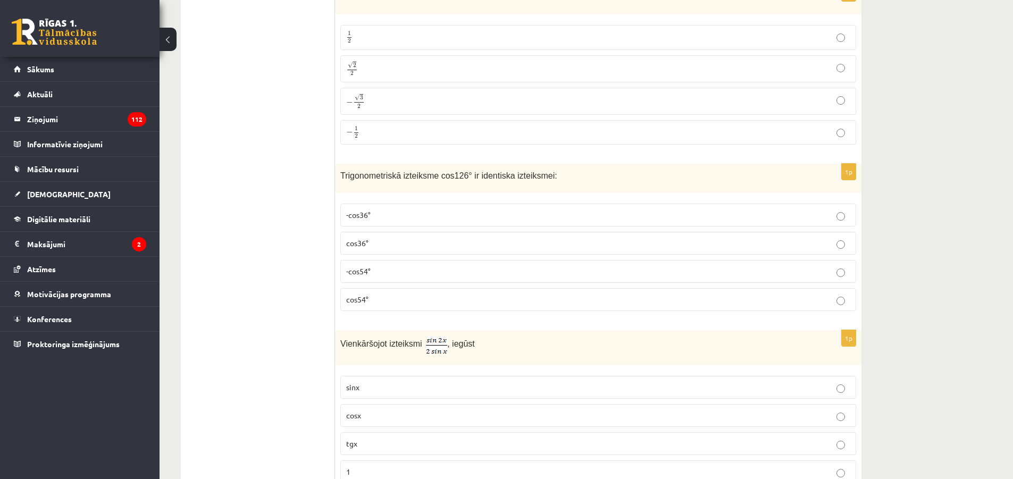
click at [367, 268] on span "-cos54°" at bounding box center [358, 271] width 24 height 10
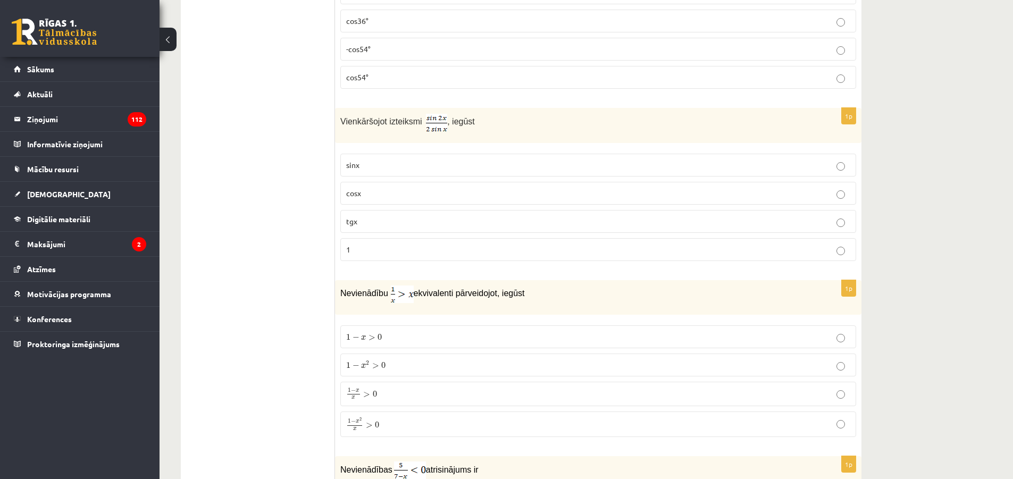
scroll to position [3515, 0]
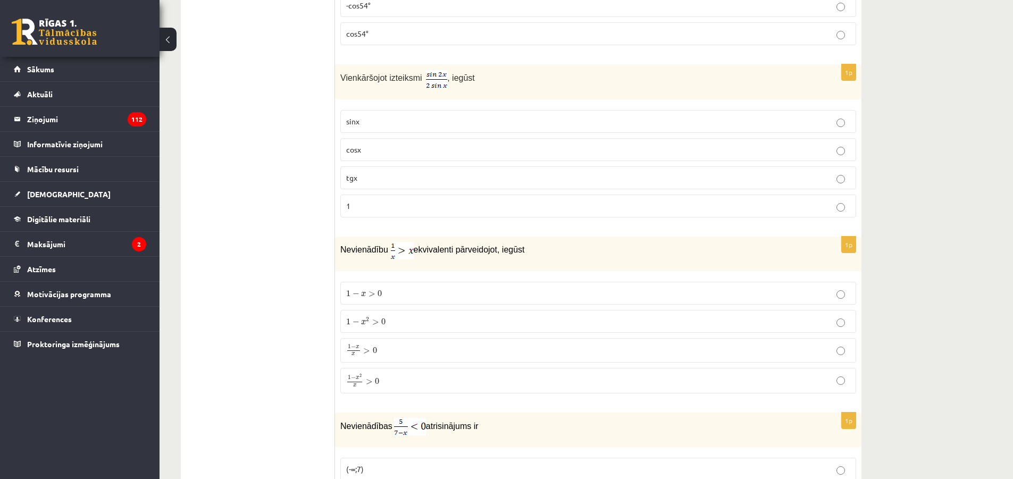
drag, startPoint x: 294, startPoint y: 198, endPoint x: 291, endPoint y: 193, distance: 5.9
click at [375, 144] on p "cosx" at bounding box center [598, 149] width 504 height 11
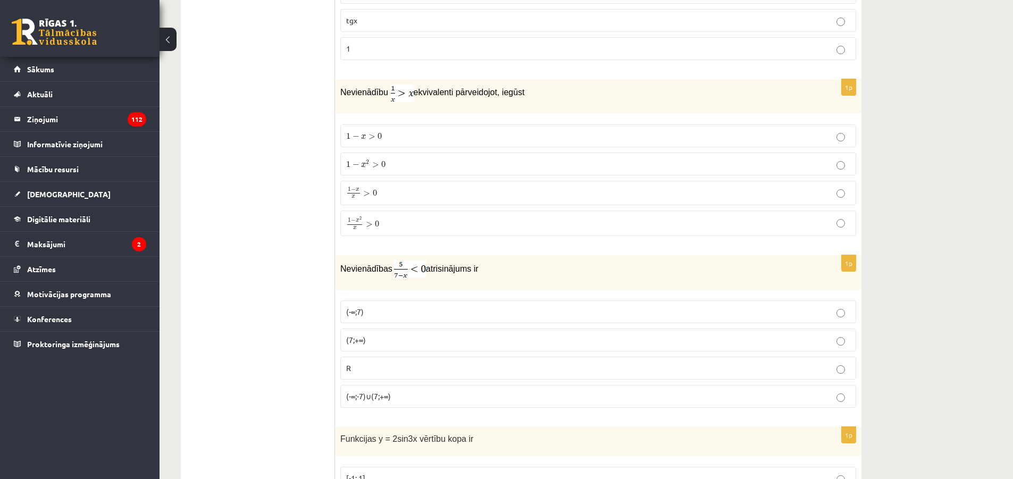
scroll to position [3622, 0]
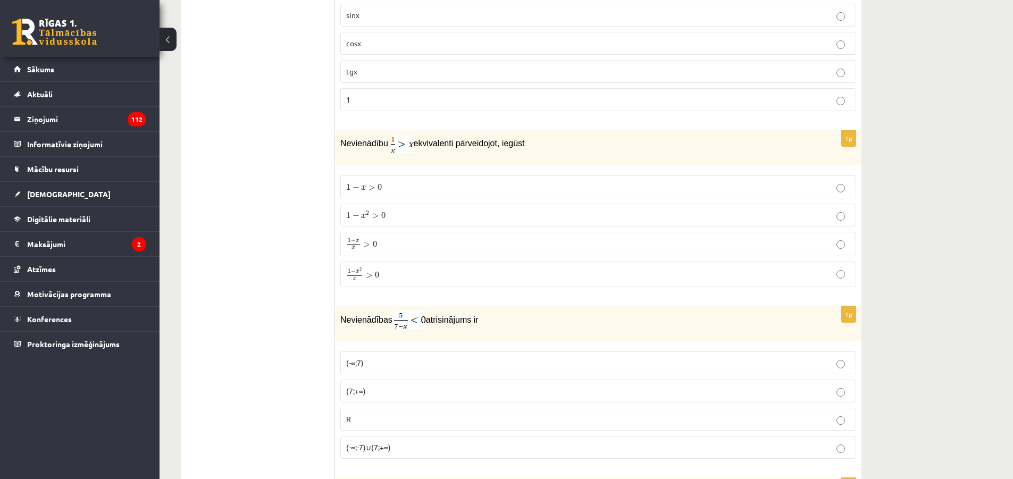
click at [371, 262] on label "1 − x 2 x > 0 1 − x 2 x > 0" at bounding box center [598, 275] width 516 height 26
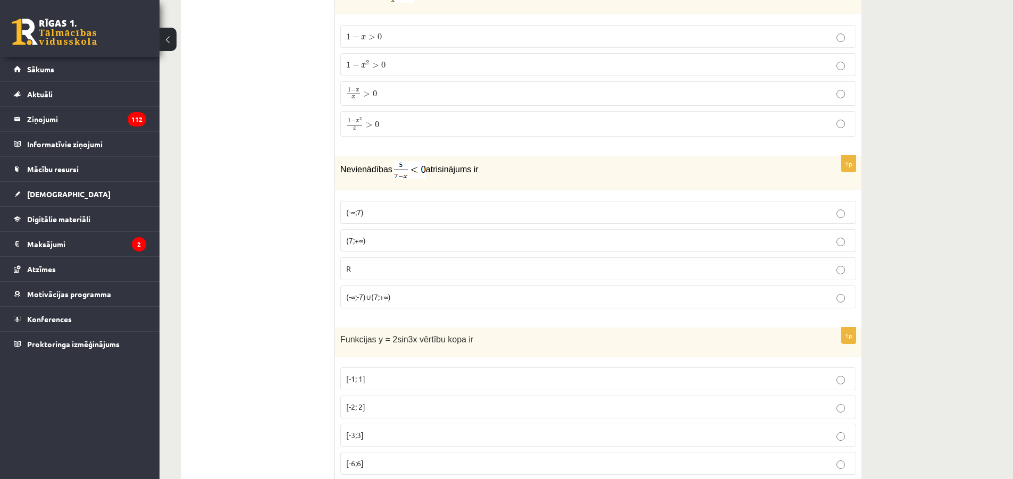
scroll to position [3781, 0]
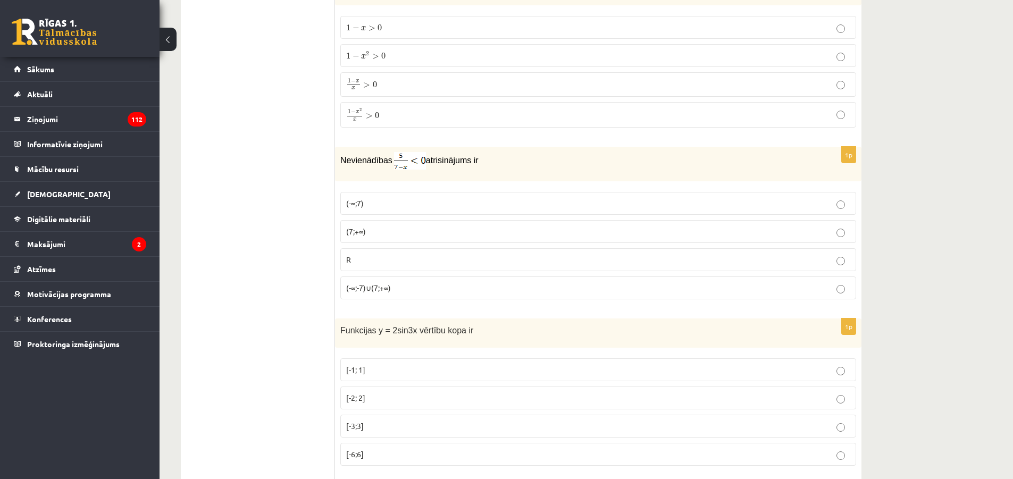
click at [379, 233] on p "(7;+∞)" at bounding box center [598, 231] width 504 height 11
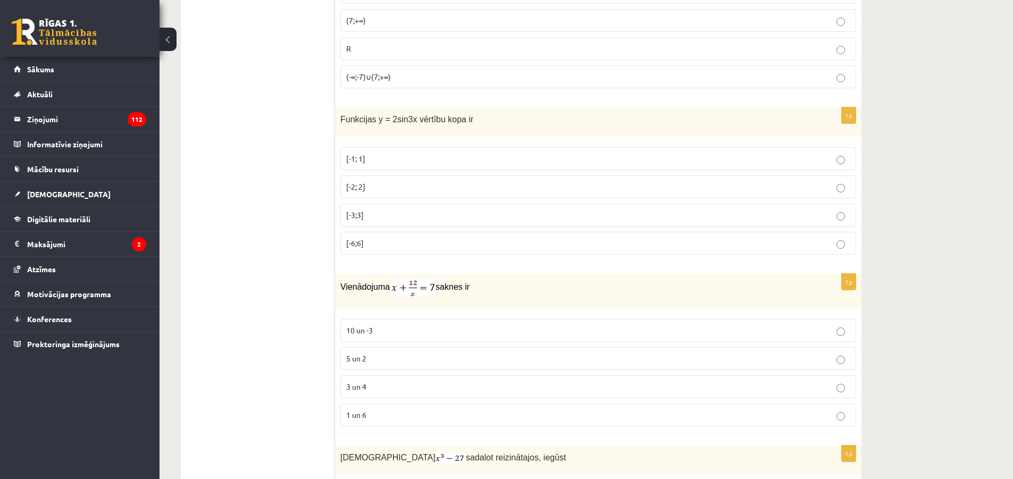
scroll to position [3994, 0]
drag, startPoint x: 257, startPoint y: 139, endPoint x: 246, endPoint y: 110, distance: 31.8
click at [357, 180] on span "[-2; 2]" at bounding box center [355, 185] width 19 height 10
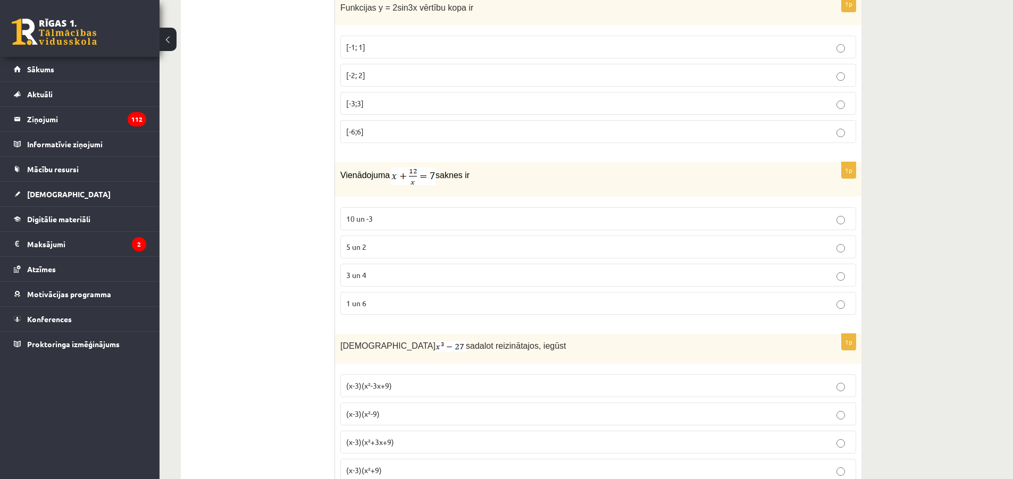
scroll to position [4153, 0]
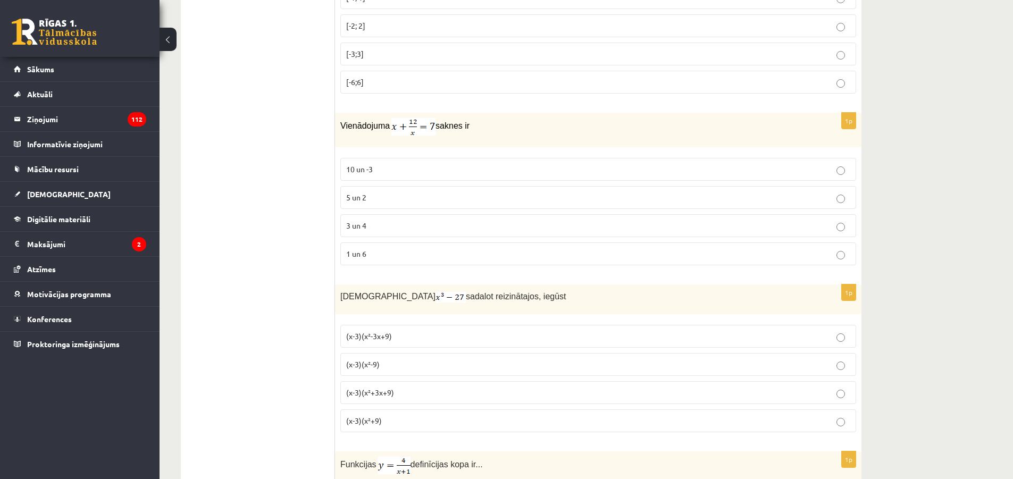
click at [381, 224] on p "3 un 4" at bounding box center [598, 225] width 504 height 11
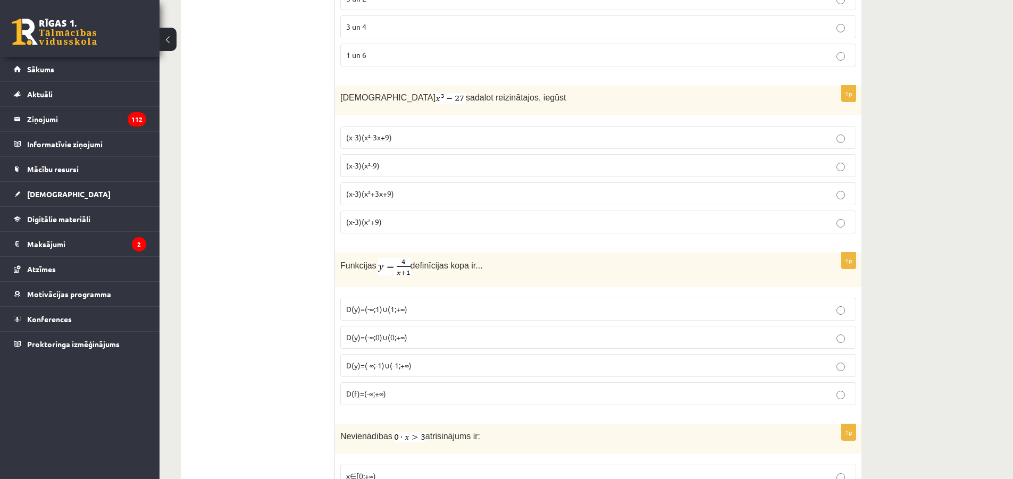
scroll to position [4366, 0]
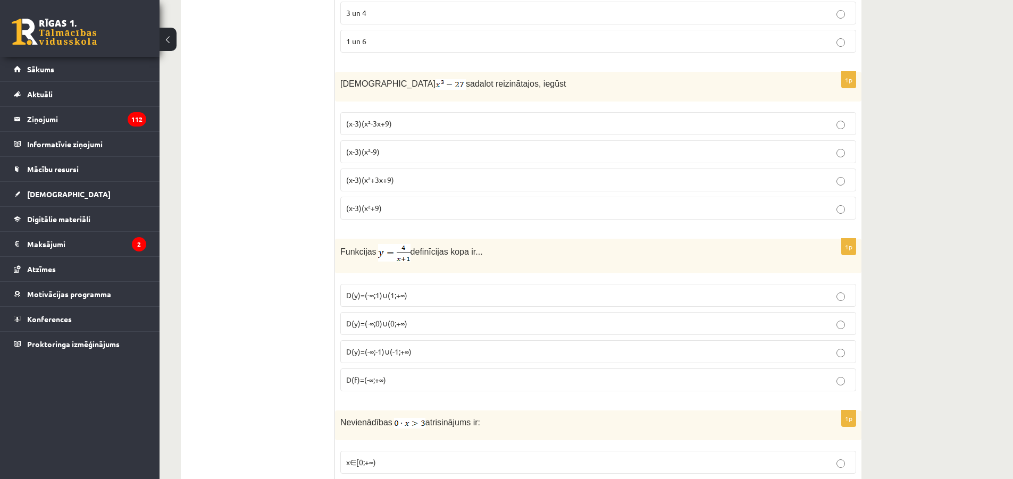
click at [377, 148] on span "(x-3)(x²-9)" at bounding box center [362, 152] width 33 height 10
click at [394, 181] on p "(x-3)(x²+3x+9)" at bounding box center [598, 179] width 504 height 11
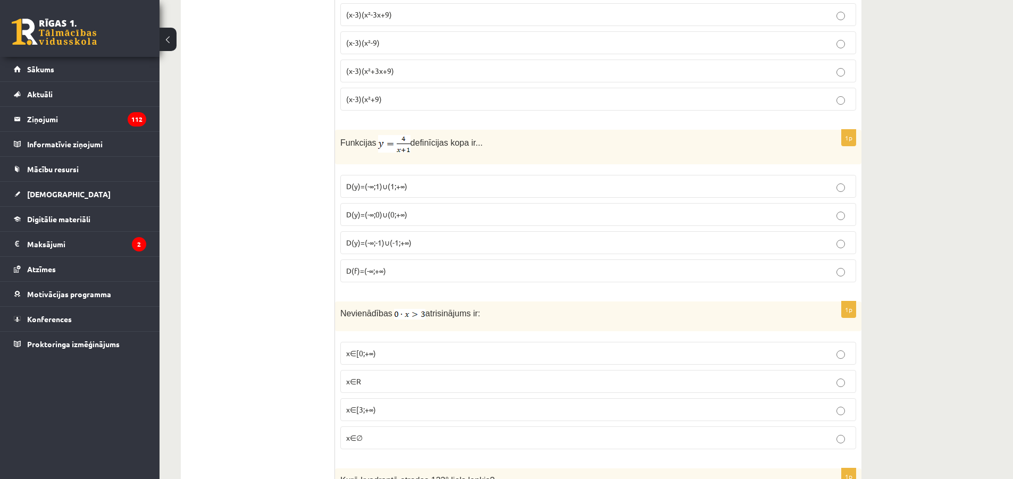
scroll to position [4472, 0]
click at [406, 242] on span "D(y)=(-∞;-1)∪(-1;+∞)" at bounding box center [378, 245] width 65 height 10
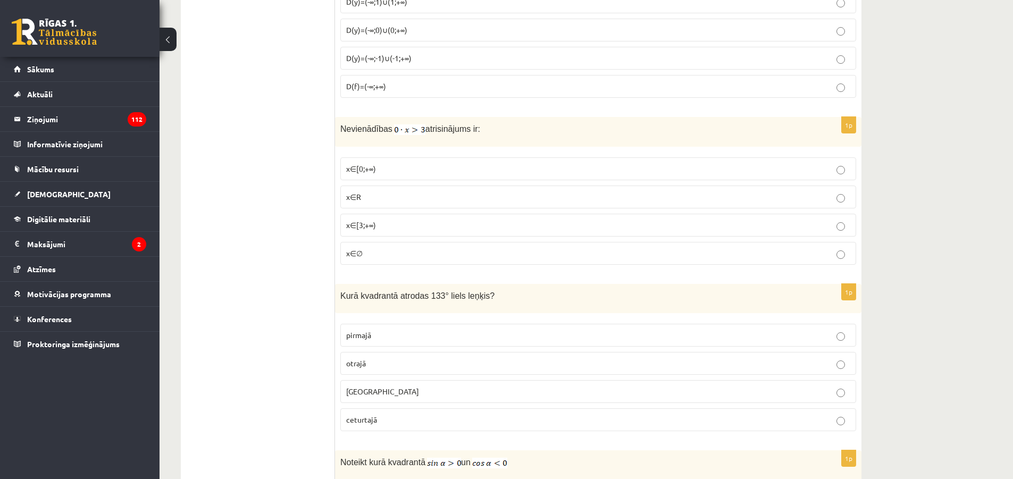
scroll to position [4685, 0]
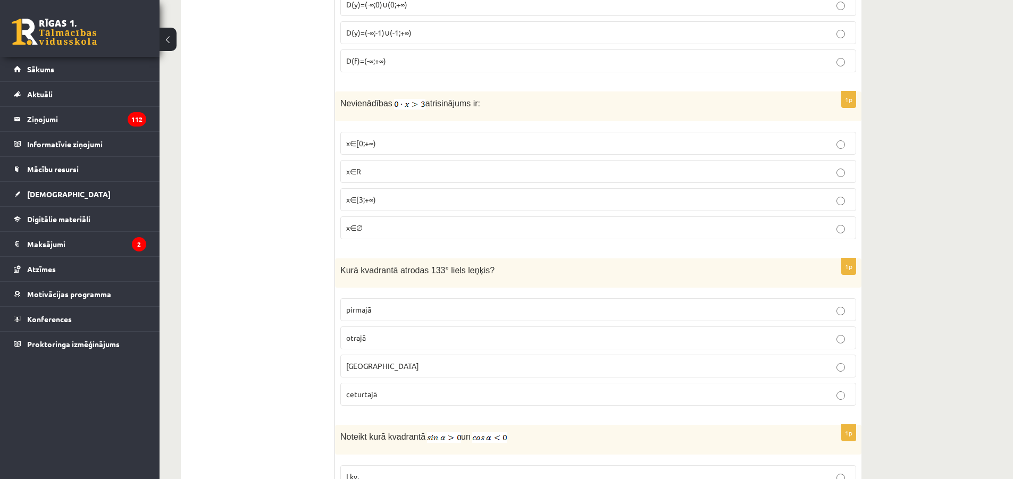
drag, startPoint x: 327, startPoint y: 139, endPoint x: 304, endPoint y: 142, distance: 23.6
drag, startPoint x: 304, startPoint y: 142, endPoint x: 299, endPoint y: 137, distance: 6.8
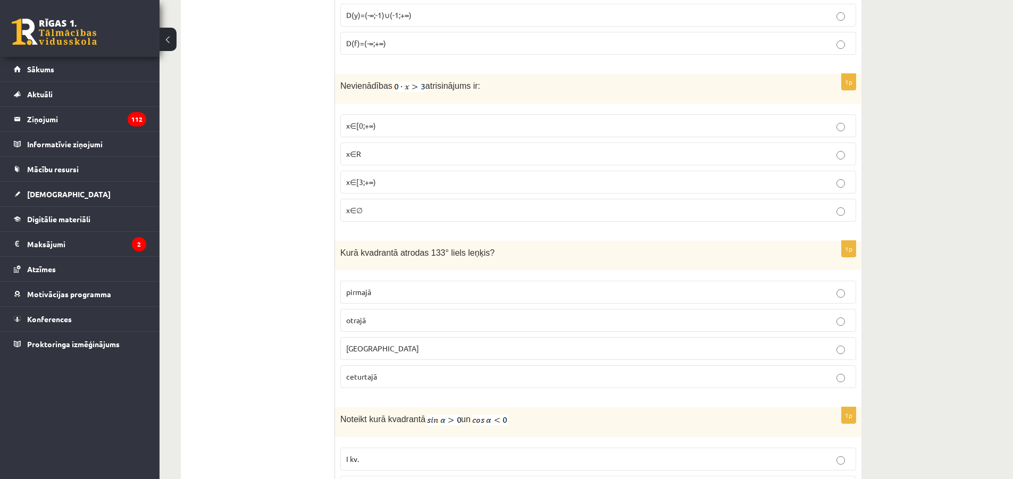
scroll to position [4738, 0]
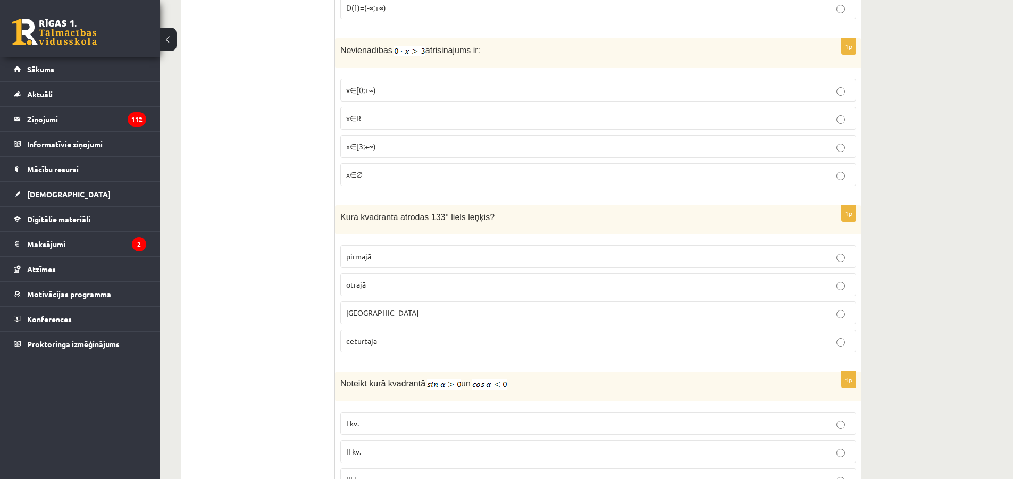
click at [393, 169] on p "x∈∅" at bounding box center [598, 174] width 504 height 11
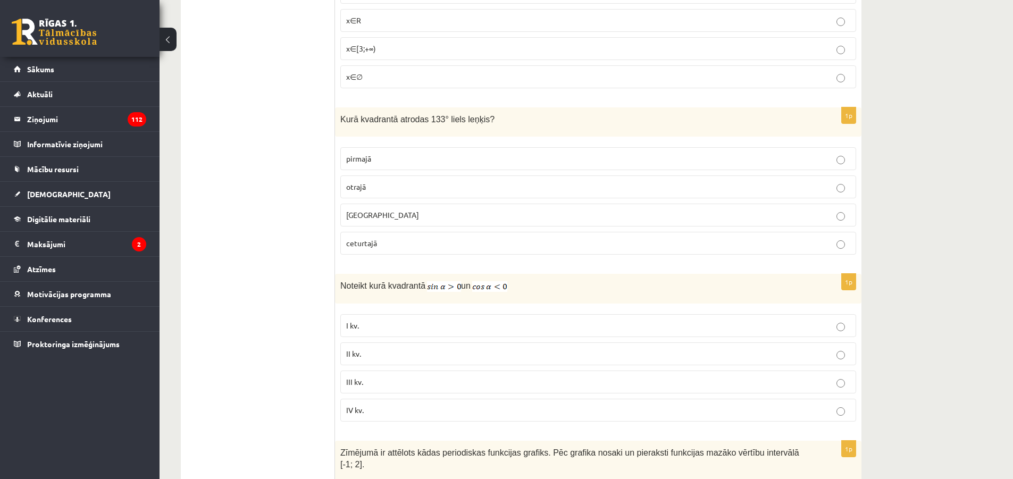
scroll to position [4845, 0]
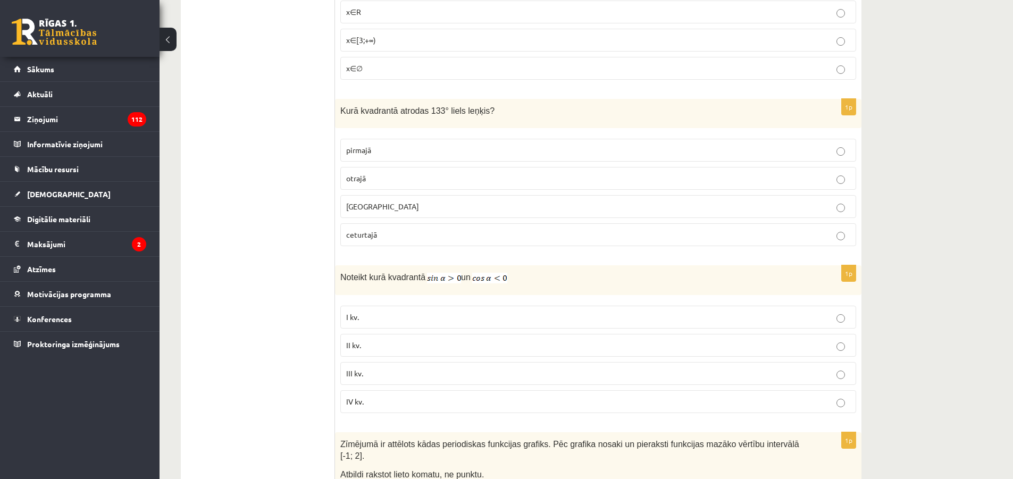
drag, startPoint x: 305, startPoint y: 322, endPoint x: 296, endPoint y: 321, distance: 9.1
drag, startPoint x: 296, startPoint y: 321, endPoint x: 285, endPoint y: 319, distance: 11.4
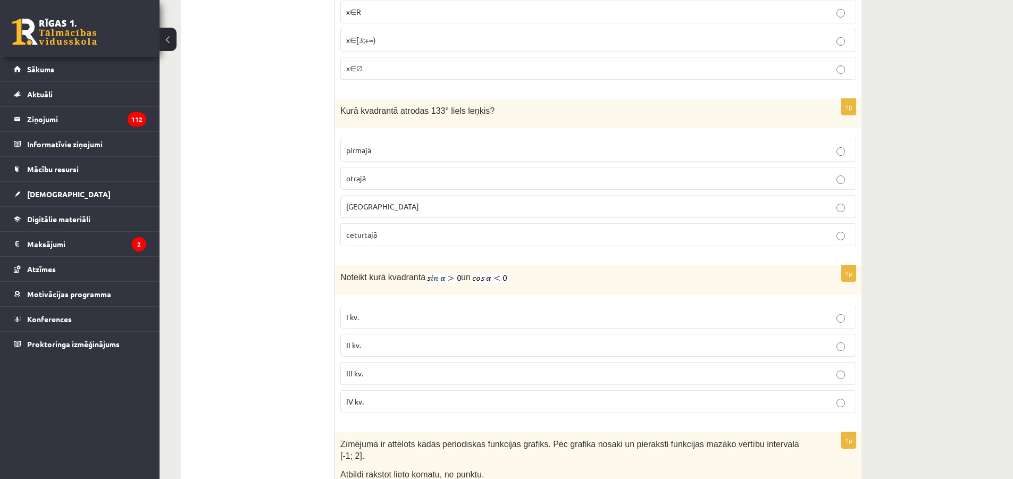
click at [397, 167] on label "otrajā" at bounding box center [598, 178] width 516 height 23
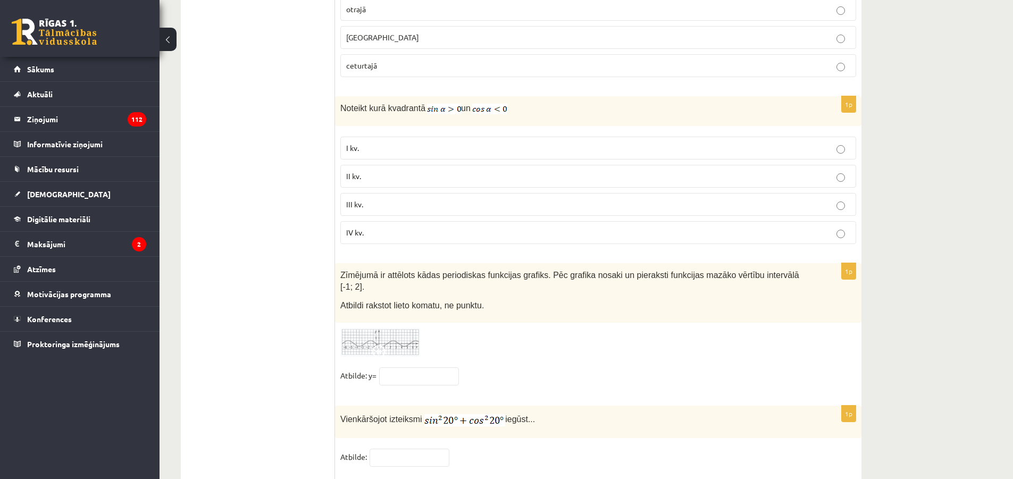
scroll to position [5004, 0]
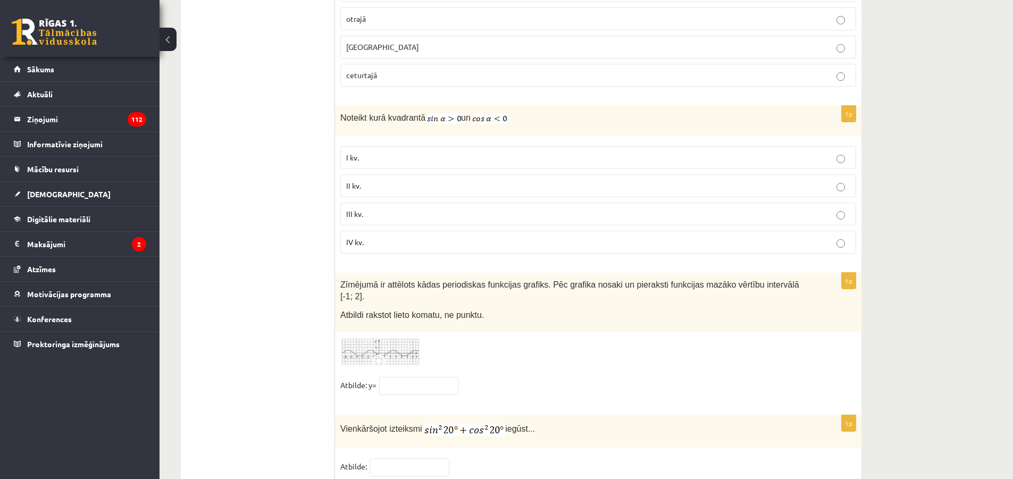
click at [354, 181] on span "II kv." at bounding box center [353, 186] width 15 height 10
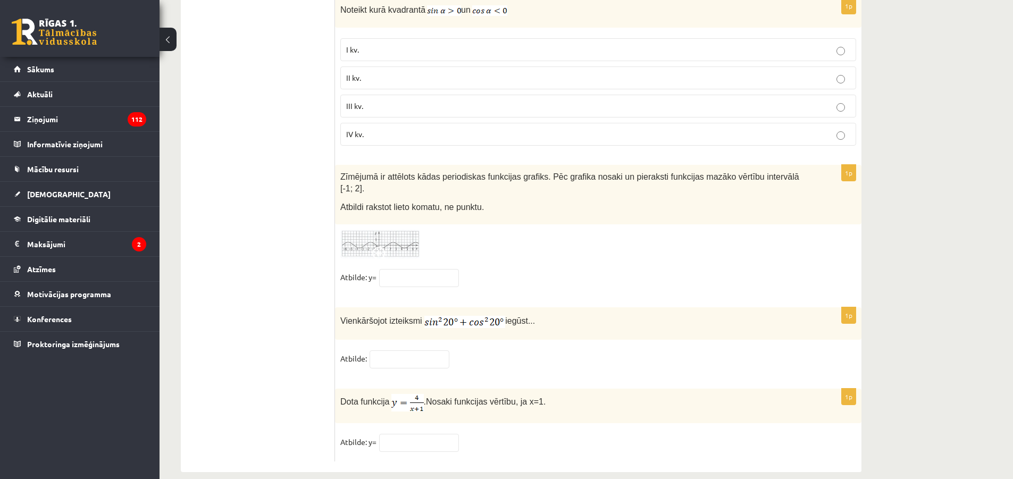
scroll to position [5113, 0]
drag, startPoint x: 293, startPoint y: 184, endPoint x: 288, endPoint y: 180, distance: 6.8
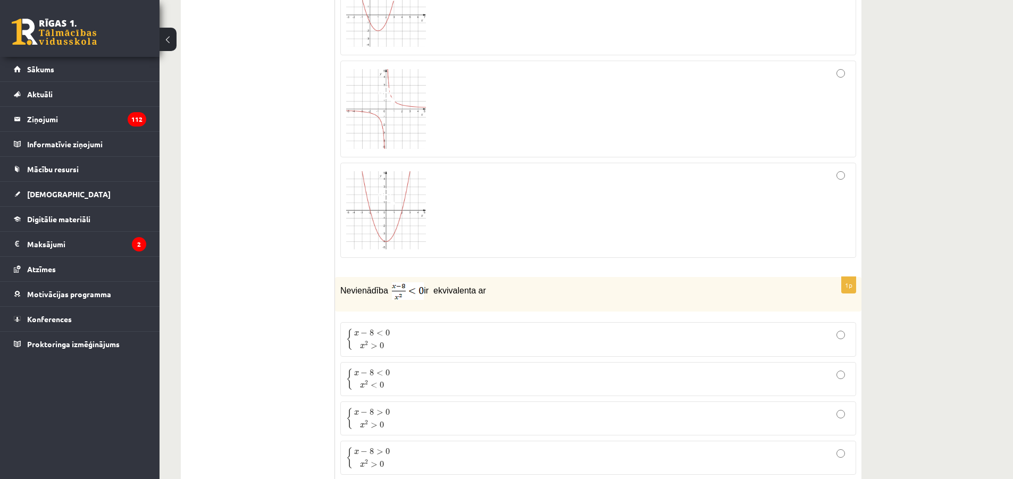
scroll to position [0, 0]
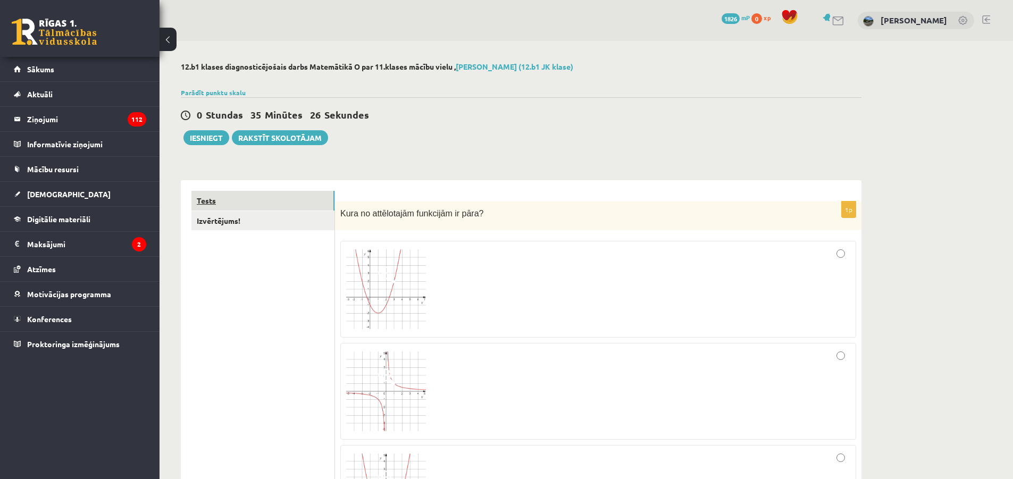
click at [225, 208] on link "Tests" at bounding box center [262, 201] width 143 height 20
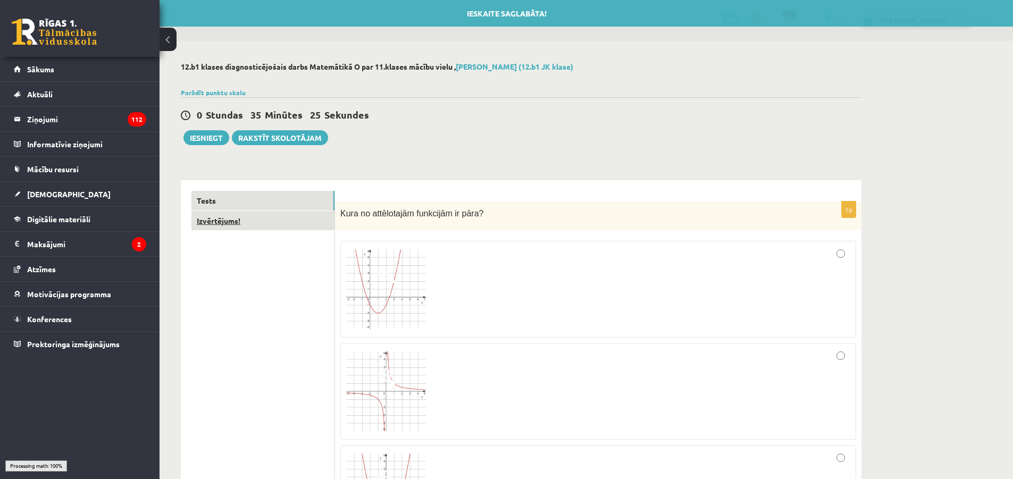
click at [226, 217] on link "Izvērtējums!" at bounding box center [262, 221] width 143 height 20
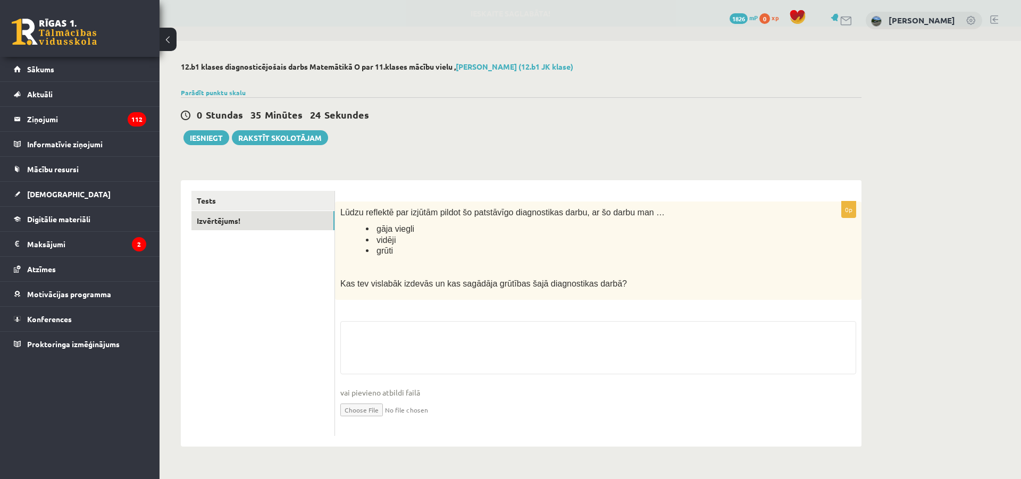
click at [426, 334] on fieldset "vai pievieno atbildi failā Iesniegtā atbilde" at bounding box center [598, 376] width 516 height 110
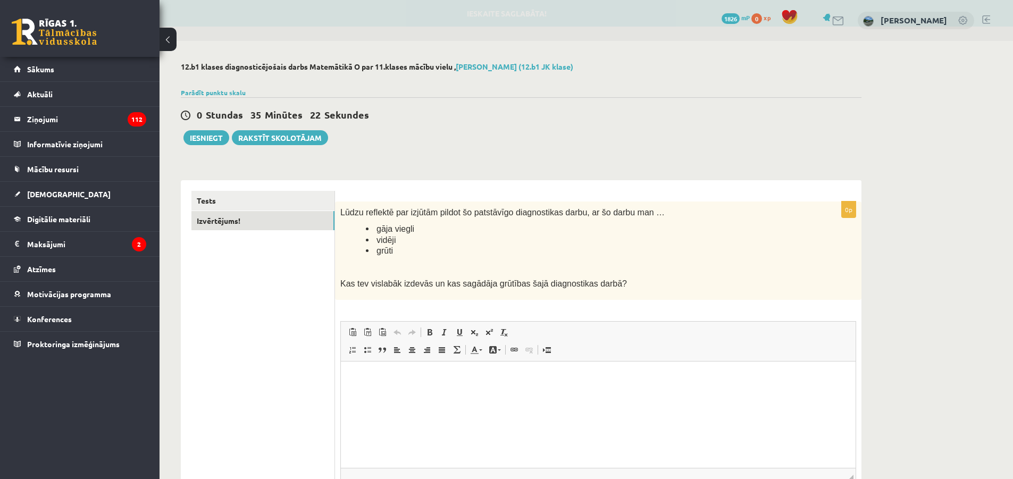
click at [447, 393] on html at bounding box center [598, 377] width 515 height 32
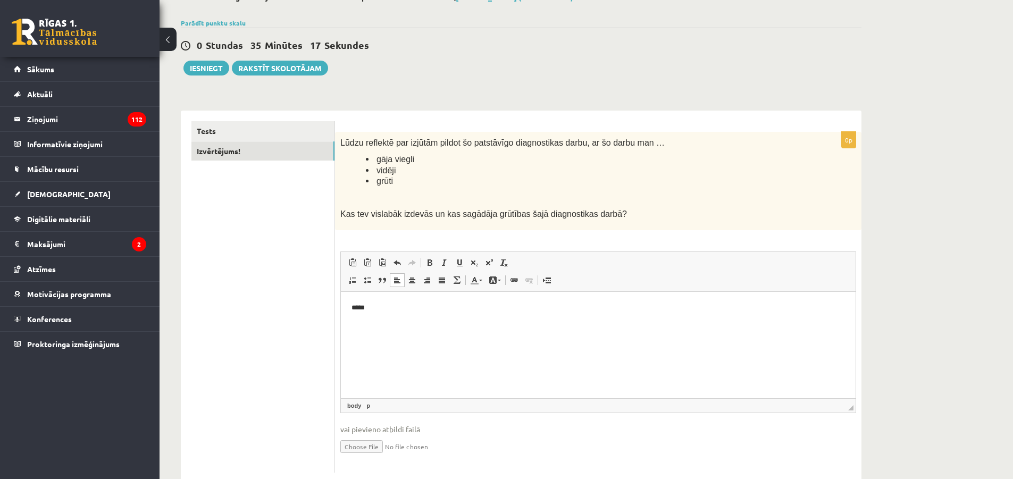
scroll to position [96, 0]
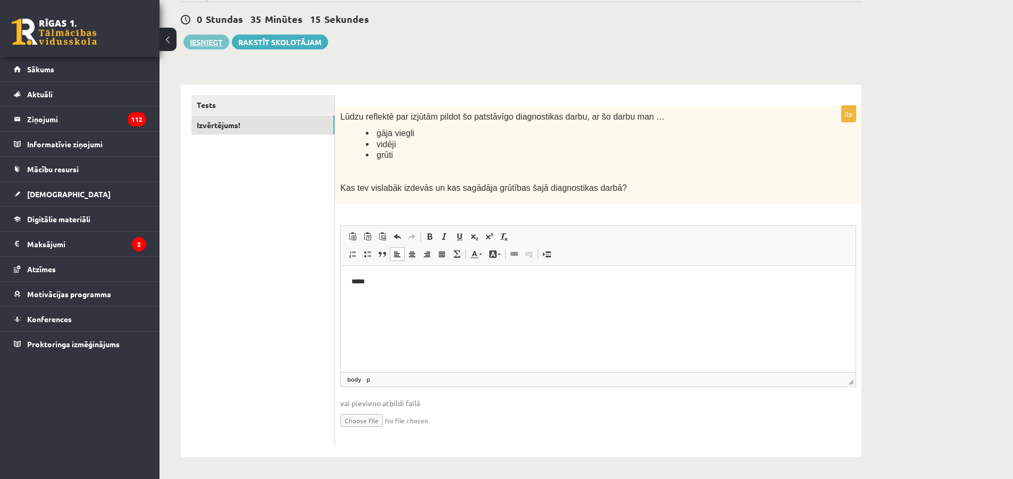
click at [216, 41] on button "Iesniegt" at bounding box center [206, 42] width 46 height 15
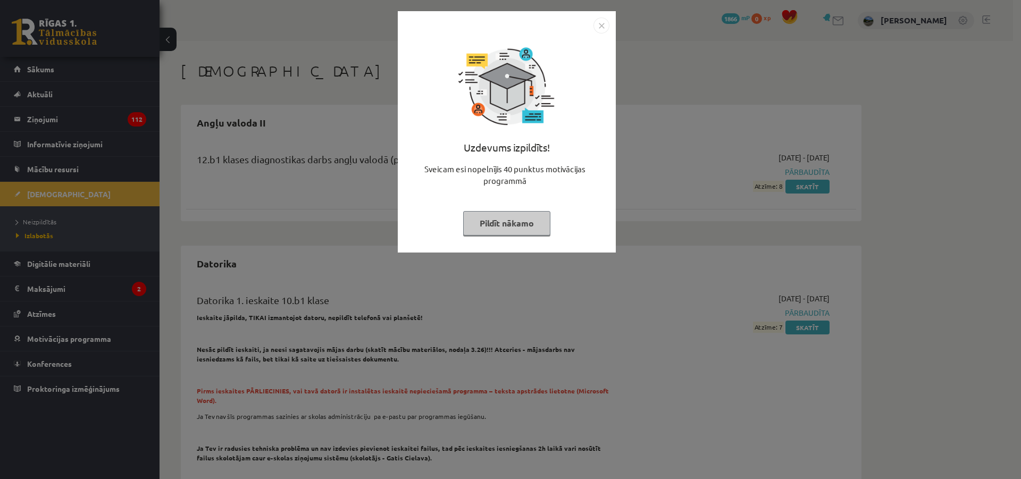
click at [533, 210] on div "Uzdevums izpildīts! Sveicam esi nopelnījis 40 punktus motivācijas programmā Pil…" at bounding box center [506, 139] width 205 height 213
click at [531, 224] on button "Pildīt nākamo" at bounding box center [506, 223] width 87 height 24
click at [531, 224] on div "Uzdevums izpildīts! Sveicam esi nopelnījis 40 punktus motivācijas programmā Pil…" at bounding box center [506, 139] width 205 height 213
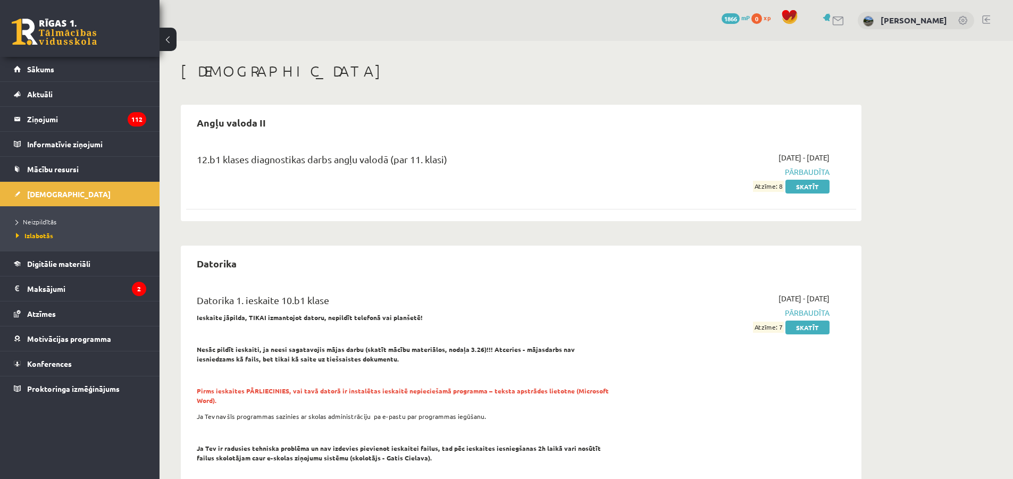
click at [531, 205] on div "12.b1 klases diagnostikas darbs angļu valodā (par 11. klasi) [DATE] - [DATE] Pā…" at bounding box center [521, 178] width 670 height 74
click at [531, 205] on div "12.b1 klases diagnostikas darbs angļu valodā (par 11. klasi) 2025-10-06 - 2025-…" at bounding box center [521, 178] width 670 height 74
click at [91, 178] on link "Mācību resursi" at bounding box center [80, 169] width 132 height 24
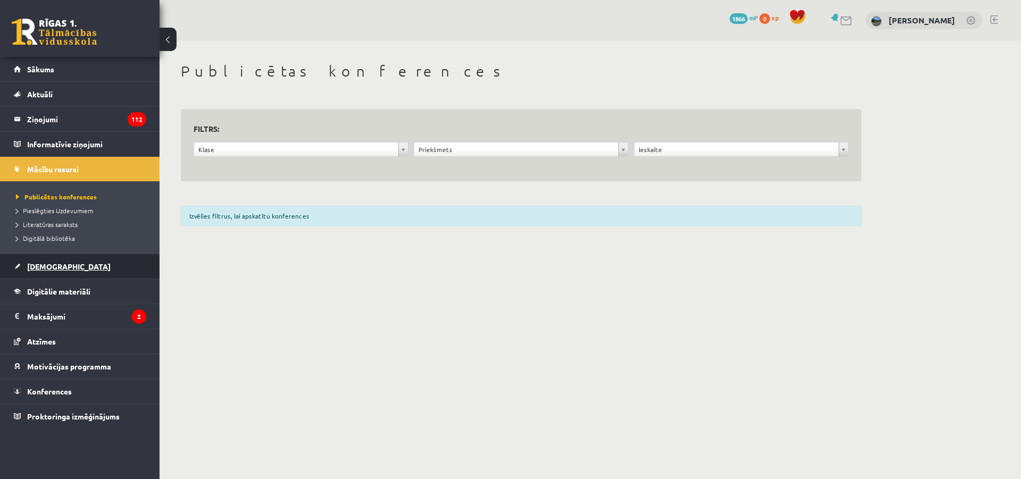
click at [81, 266] on link "[DEMOGRAPHIC_DATA]" at bounding box center [80, 266] width 132 height 24
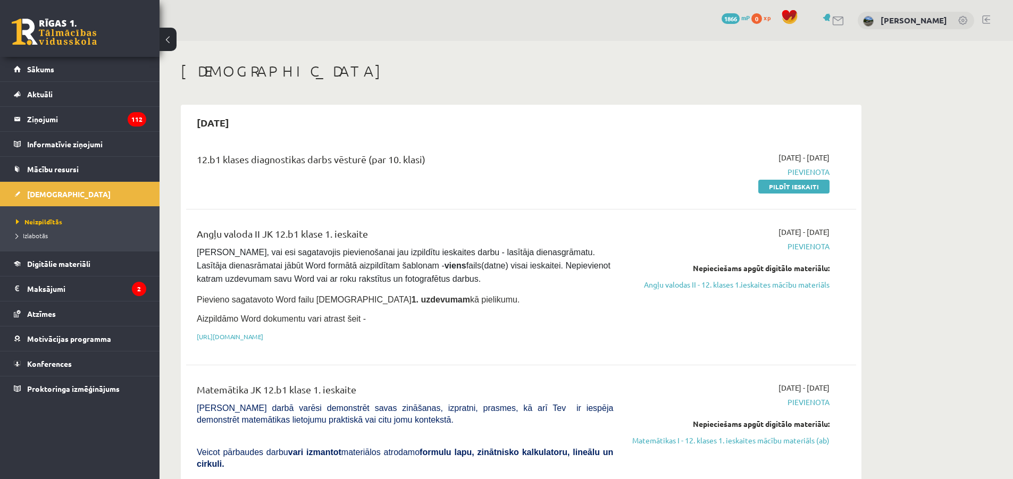
drag, startPoint x: 407, startPoint y: 192, endPoint x: 403, endPoint y: 210, distance: 18.1
drag, startPoint x: 385, startPoint y: 184, endPoint x: 363, endPoint y: 187, distance: 22.5
click at [382, 184] on div "12.b1 klases diagnostikas darbs vēsturē (par 10. klasi)" at bounding box center [405, 172] width 432 height 40
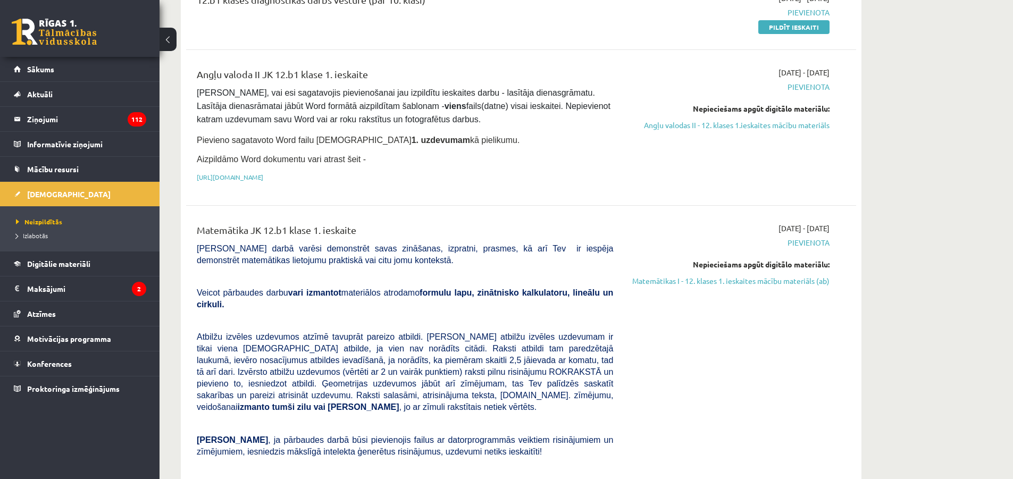
click at [383, 189] on div "Angļu valoda II JK 12.b1 klase 1. ieskaite Pārliecinies, vai esi sagatavojis pi…" at bounding box center [521, 127] width 670 height 142
click at [377, 182] on div "Angļu valoda II JK 12.b1 klase 1. ieskaite Pārliecinies, vai esi sagatavojis pi…" at bounding box center [405, 127] width 432 height 121
click at [372, 181] on div "Angļu valoda II JK 12.b1 klase 1. ieskaite Pārliecinies, vai esi sagatavojis pi…" at bounding box center [405, 127] width 432 height 121
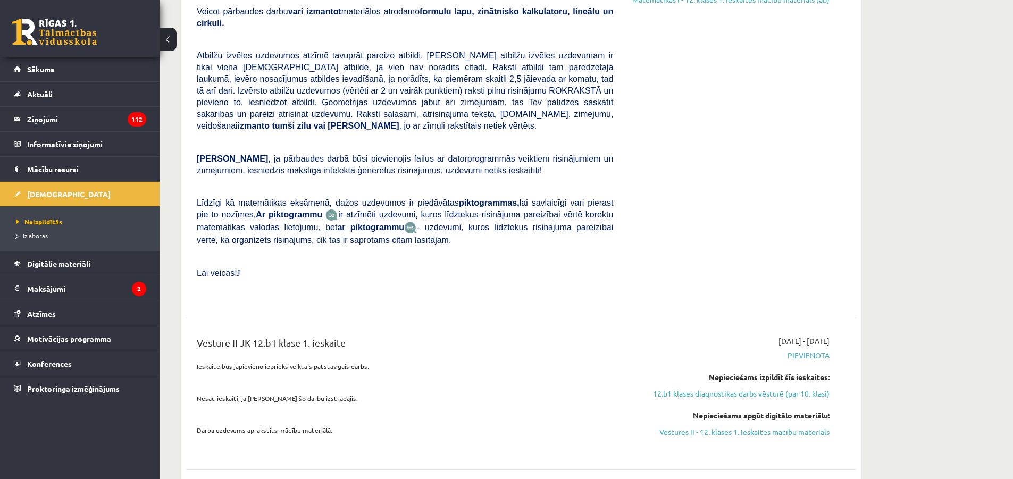
scroll to position [638, 0]
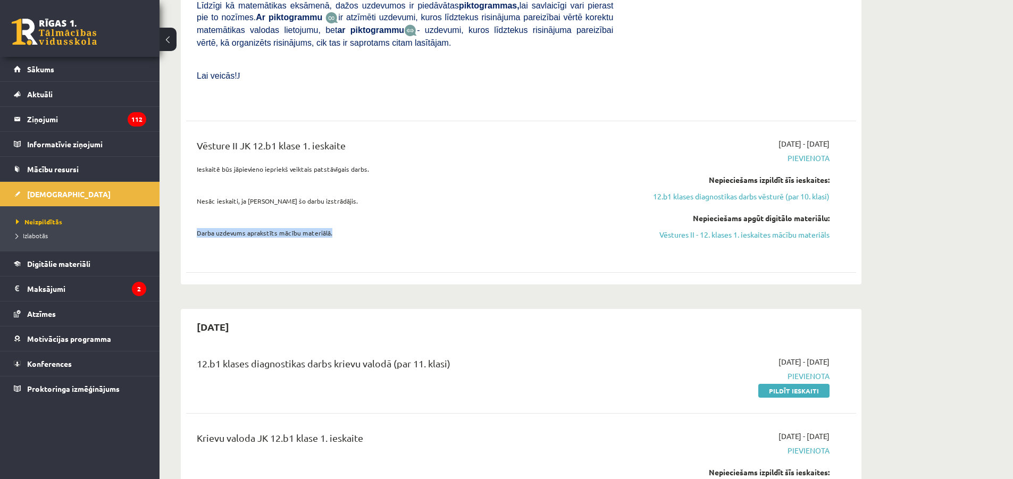
drag, startPoint x: 410, startPoint y: 204, endPoint x: 399, endPoint y: 186, distance: 21.0
click at [401, 192] on div "Vēsture II JK 12.b1 klase 1. ieskaite Ieskaitē būs jāpievieno iepriekš veiktais…" at bounding box center [405, 196] width 432 height 117
click at [416, 197] on div "Vēsture II JK 12.b1 klase 1. ieskaite Ieskaitē būs jāpievieno iepriekš veiktais…" at bounding box center [405, 196] width 432 height 117
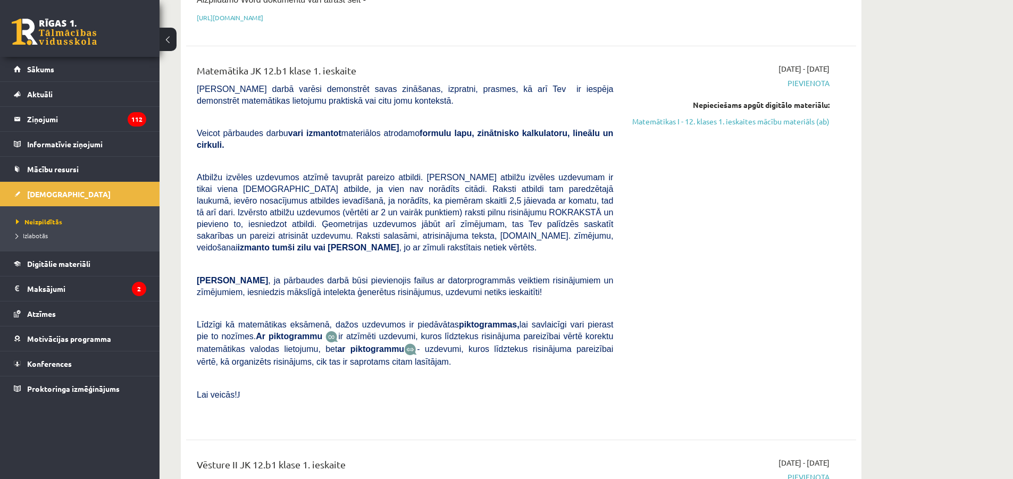
scroll to position [266, 0]
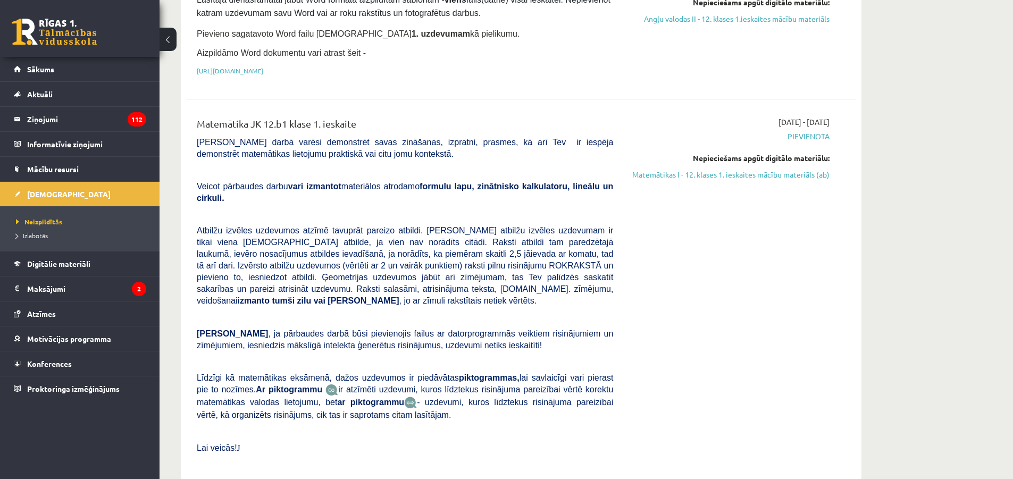
click at [447, 226] on span "Atbilžu izvēles uzdevumos atzīmē tavuprāt pareizo atbildi. Katram atbilžu izvēl…" at bounding box center [405, 265] width 416 height 79
click at [448, 226] on span "Atbilžu izvēles uzdevumos atzīmē tavuprāt pareizo atbildi. Katram atbilžu izvēl…" at bounding box center [405, 265] width 416 height 79
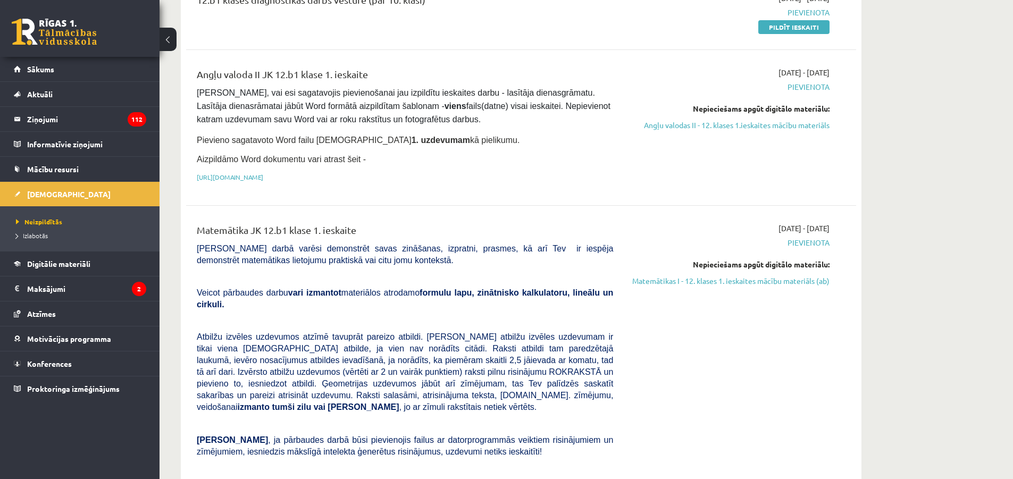
click at [508, 190] on div "Angļu valoda II JK 12.b1 klase 1. ieskaite Pārliecinies, vai esi sagatavojis pi…" at bounding box center [521, 127] width 670 height 142
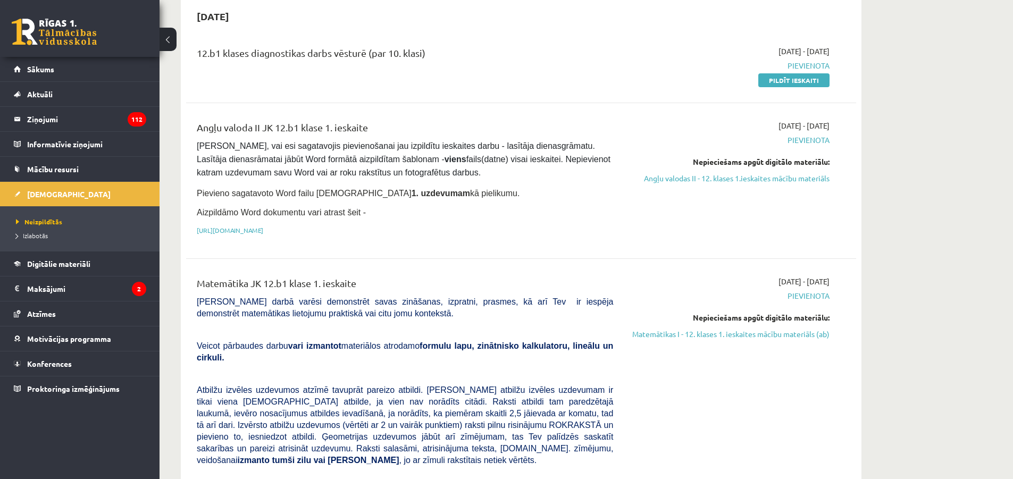
click at [516, 186] on p "Pievieno sagatavoto Word failu ieskaites 1. uzdevumam kā pielikumu." at bounding box center [405, 193] width 416 height 14
drag, startPoint x: 491, startPoint y: 147, endPoint x: 500, endPoint y: 148, distance: 8.7
click at [500, 148] on span "Pārliecinies, vai esi sagatavojis pievienošanai jau izpildītu ieskaites darbu -…" at bounding box center [405, 159] width 416 height 36
click at [347, 160] on span "Pārliecinies, vai esi sagatavojis pievienošanai jau izpildītu ieskaites darbu -…" at bounding box center [405, 159] width 416 height 36
drag, startPoint x: 301, startPoint y: 160, endPoint x: 420, endPoint y: 157, distance: 118.6
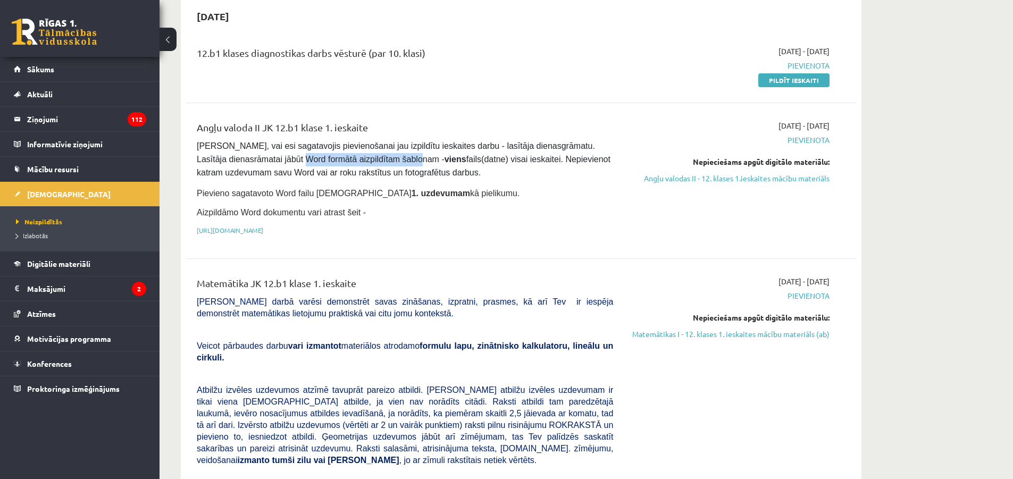
click at [411, 159] on span "Pārliecinies, vai esi sagatavojis pievienošanai jau izpildītu ieskaites darbu -…" at bounding box center [405, 159] width 416 height 36
click at [421, 157] on span "Pārliecinies, vai esi sagatavojis pievienošanai jau izpildītu ieskaites darbu -…" at bounding box center [405, 159] width 416 height 36
click at [444, 167] on pre "Pārliecinies, vai esi sagatavojis pievienošanai jau izpildītu ieskaites darbu -…" at bounding box center [405, 160] width 416 height 40
click at [438, 169] on pre "Pārliecinies, vai esi sagatavojis pievienošanai jau izpildītu ieskaites darbu -…" at bounding box center [405, 160] width 416 height 40
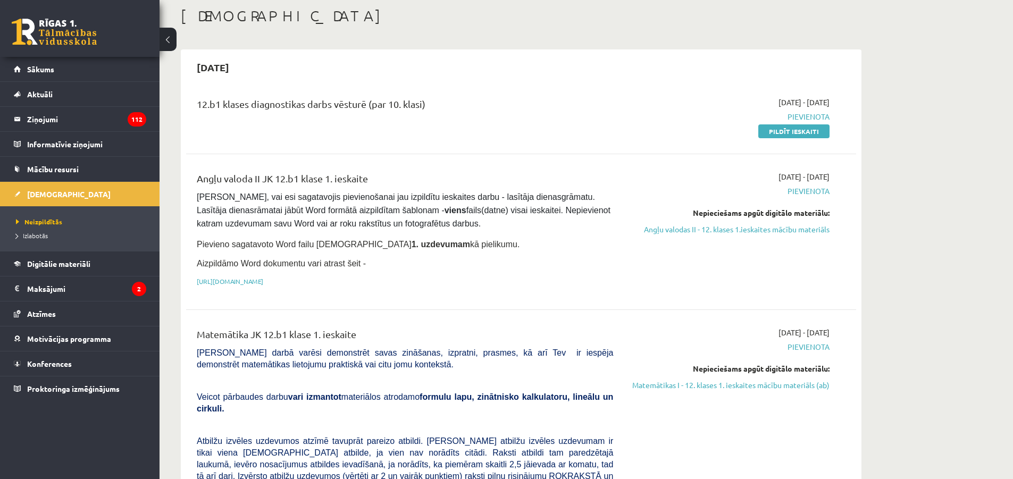
scroll to position [0, 0]
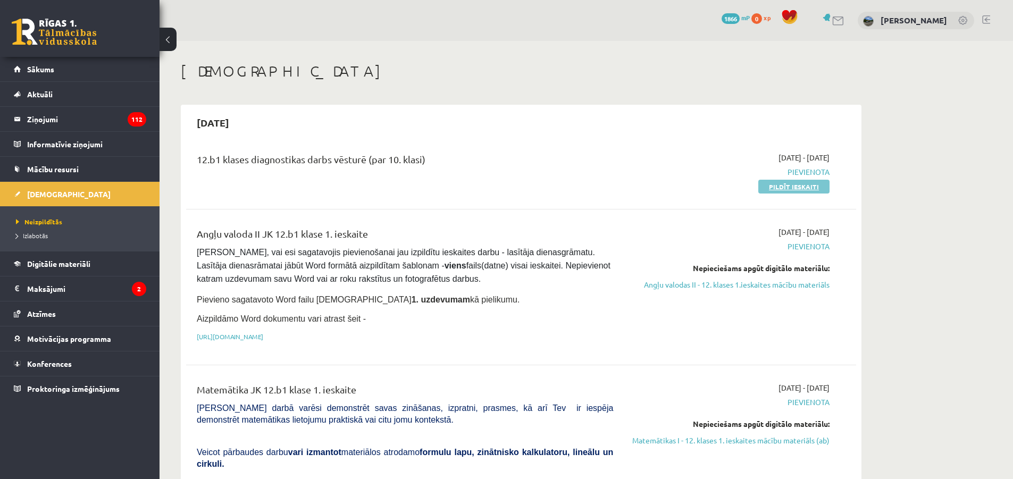
click at [762, 183] on link "Pildīt ieskaiti" at bounding box center [793, 187] width 71 height 14
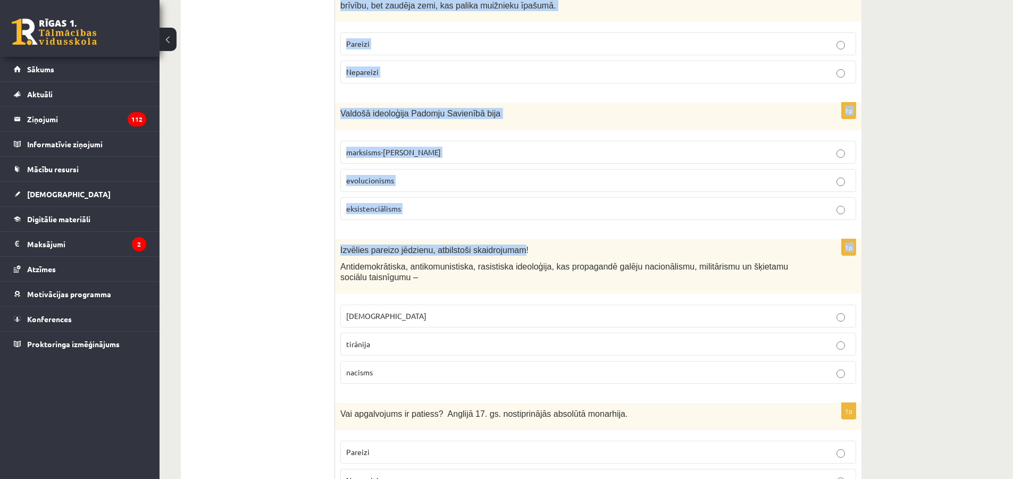
scroll to position [372, 0]
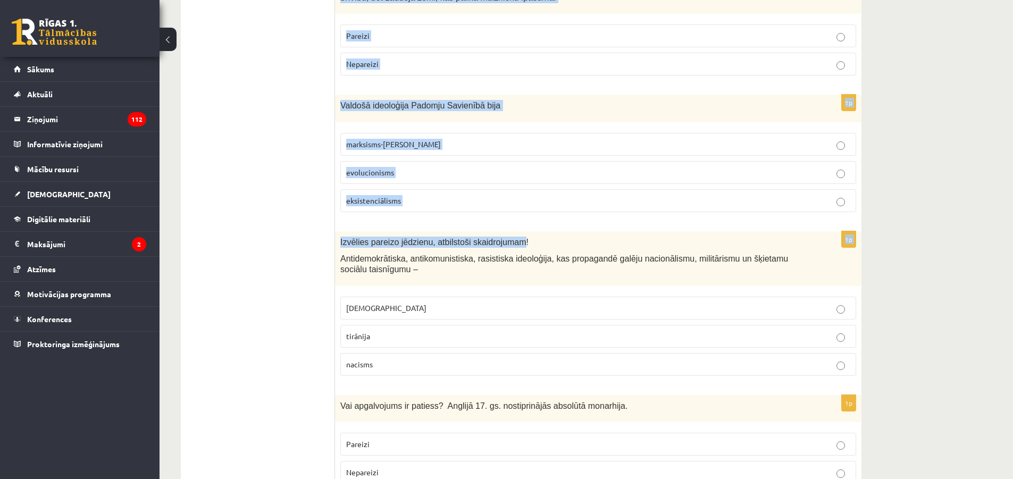
drag, startPoint x: 341, startPoint y: 104, endPoint x: 509, endPoint y: 230, distance: 209.7
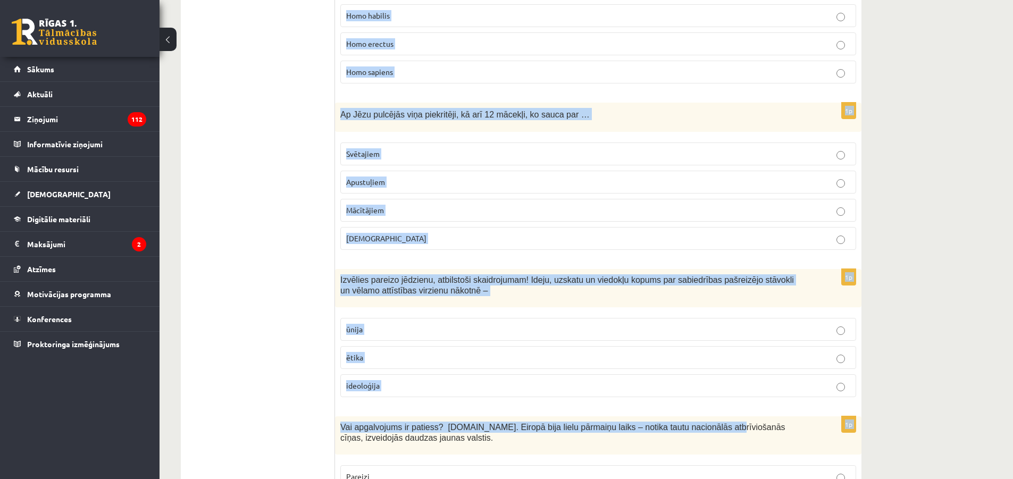
scroll to position [3507, 0]
drag, startPoint x: 340, startPoint y: 217, endPoint x: 746, endPoint y: 418, distance: 453.2
copy form "Vai apgalvojums ir patiess? Latviešu tautas izcelsmes pirmsākumi ir saistīti ar…"
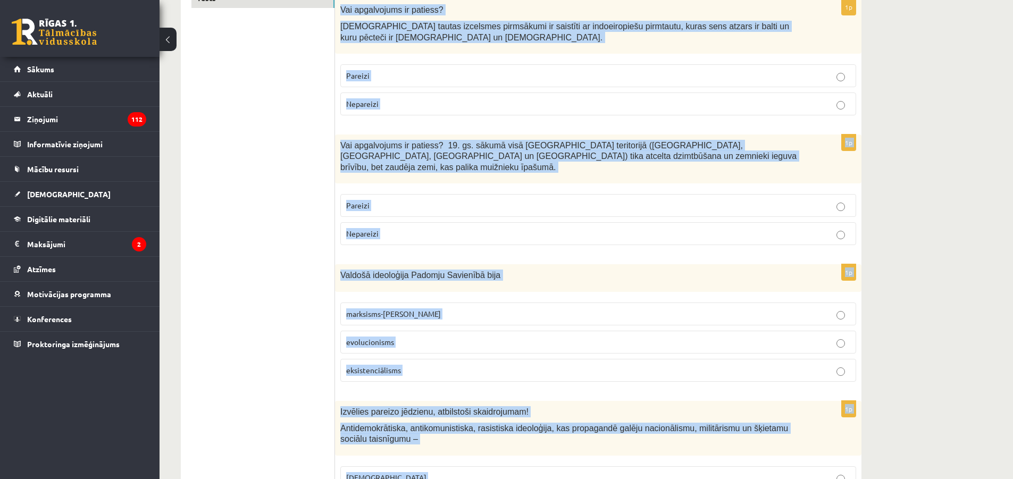
scroll to position [147, 0]
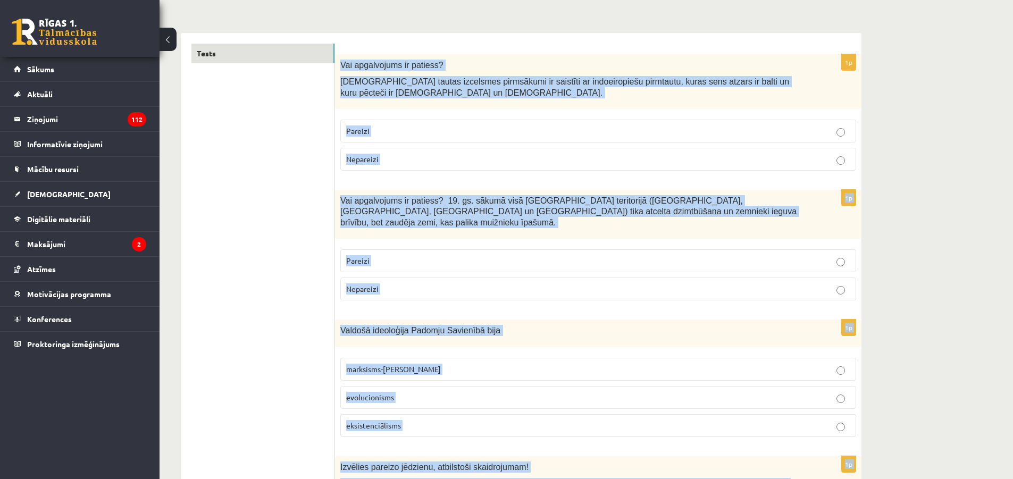
drag, startPoint x: 944, startPoint y: 104, endPoint x: 934, endPoint y: 100, distance: 10.5
click at [580, 54] on div "Vai apgalvojums ir patiess? Latviešu tautas izcelsmes pirmsākumi ir saistīti ar…" at bounding box center [598, 81] width 526 height 55
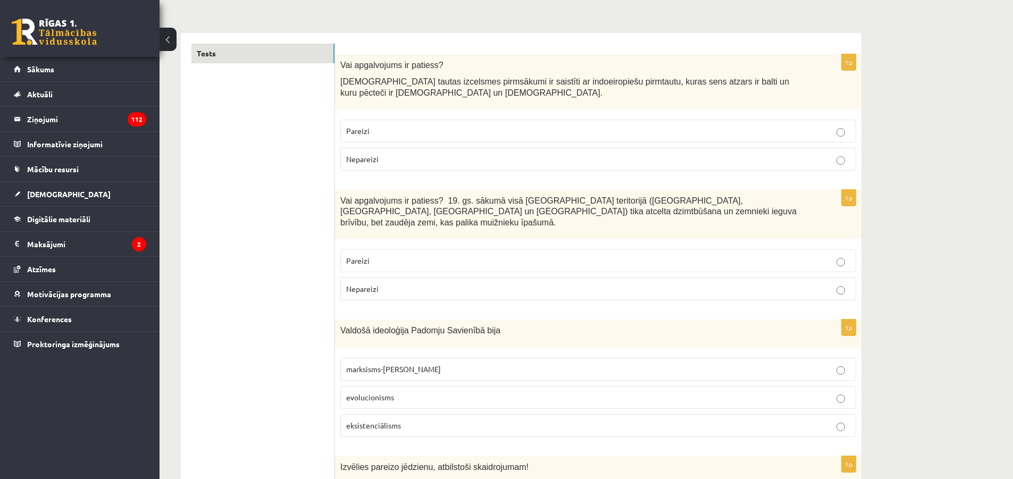
click at [362, 120] on label "Pareizi" at bounding box center [598, 131] width 516 height 23
click at [384, 255] on p "Pareizi" at bounding box center [598, 260] width 504 height 11
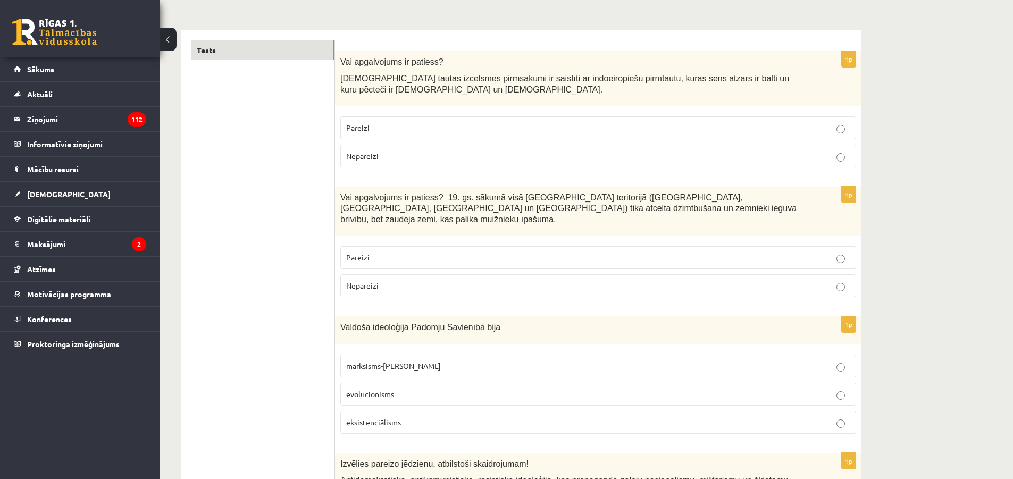
scroll to position [200, 0]
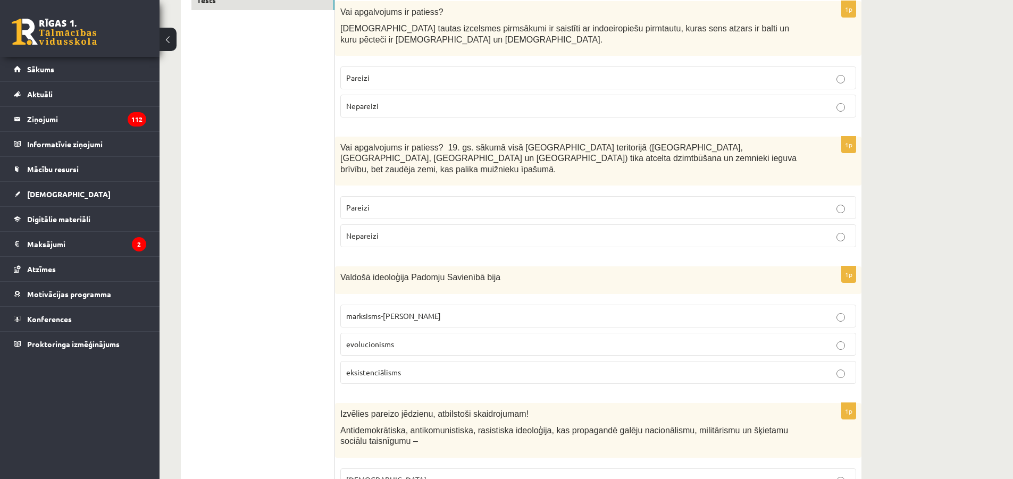
click at [399, 311] on span "marksisms-ļeņinisms" at bounding box center [393, 316] width 95 height 10
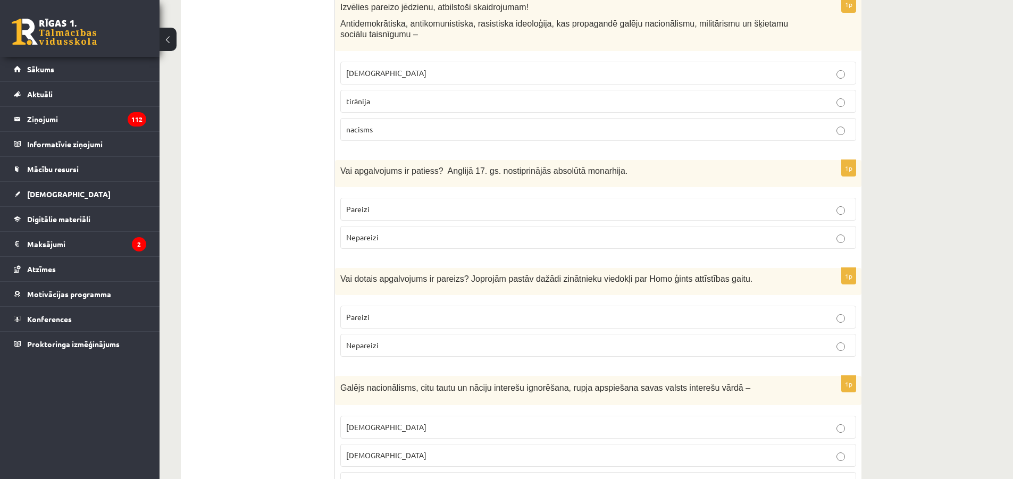
scroll to position [626, 0]
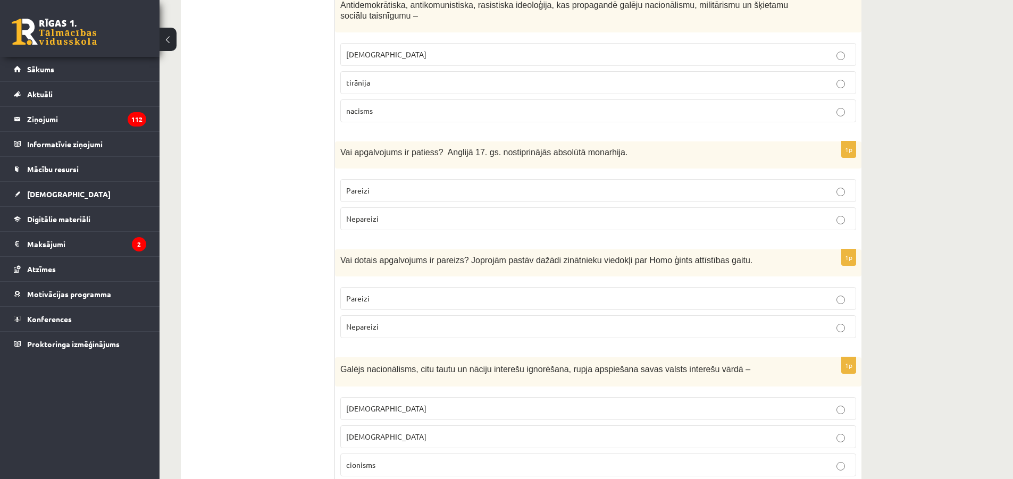
click at [387, 105] on p "nacisms" at bounding box center [598, 110] width 504 height 11
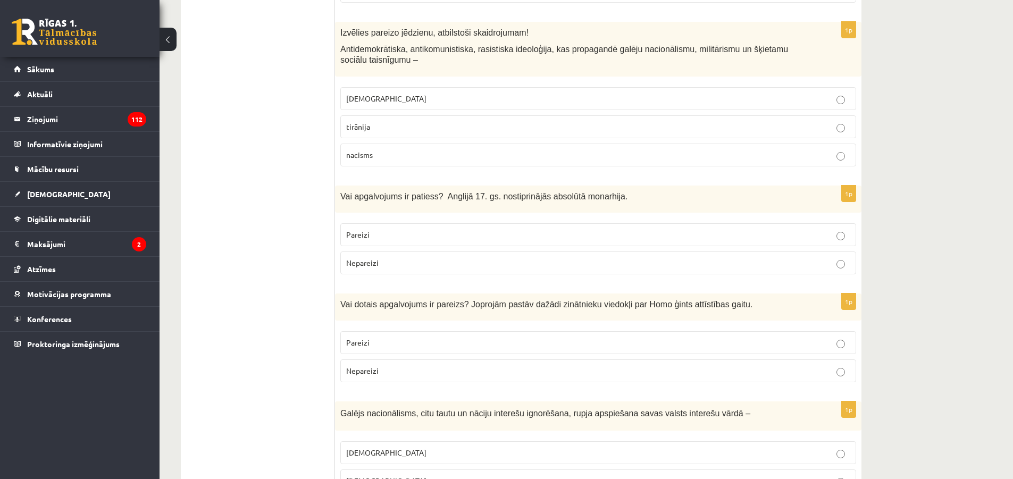
scroll to position [573, 0]
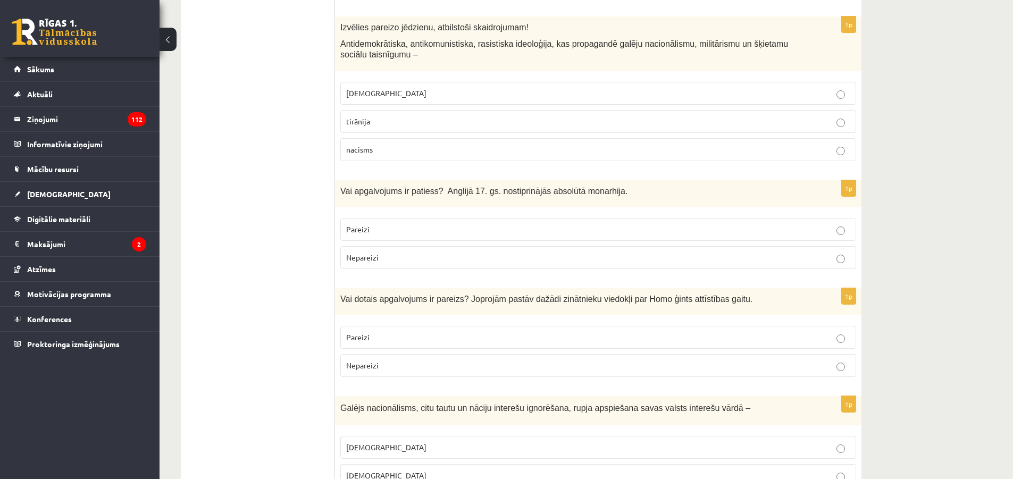
scroll to position [626, 0]
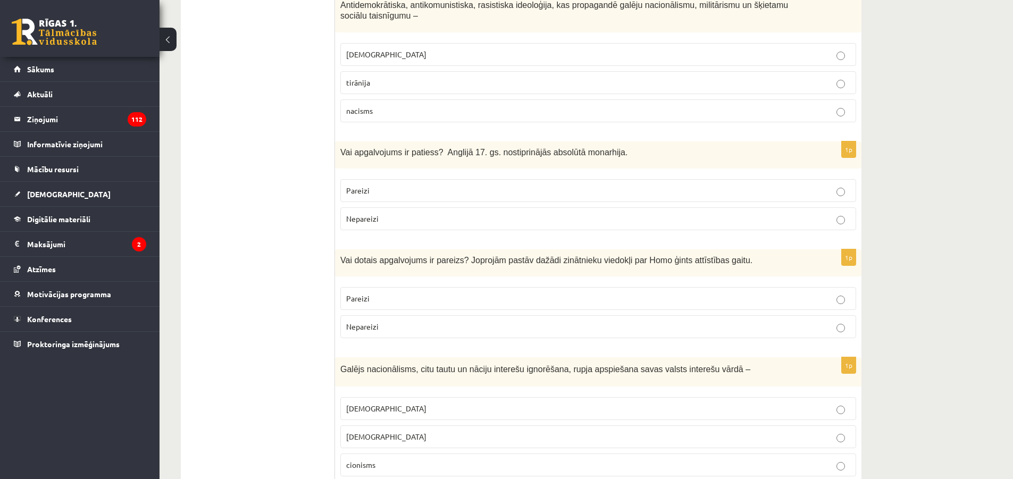
click at [379, 213] on p "Nepareizi" at bounding box center [598, 218] width 504 height 11
click at [380, 187] on label "Pareizi" at bounding box center [598, 190] width 516 height 23
click at [412, 213] on p "Nepareizi" at bounding box center [598, 218] width 504 height 11
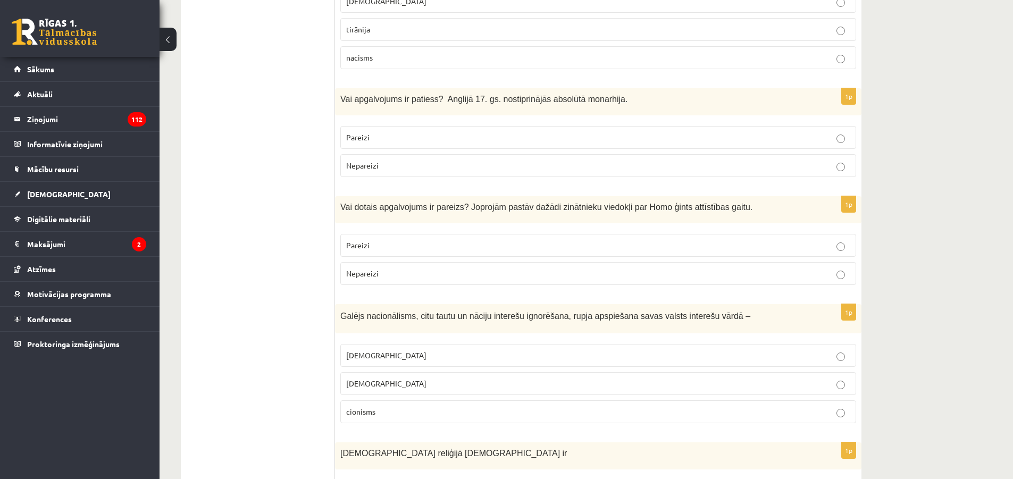
click at [402, 234] on label "Pareizi" at bounding box center [598, 245] width 516 height 23
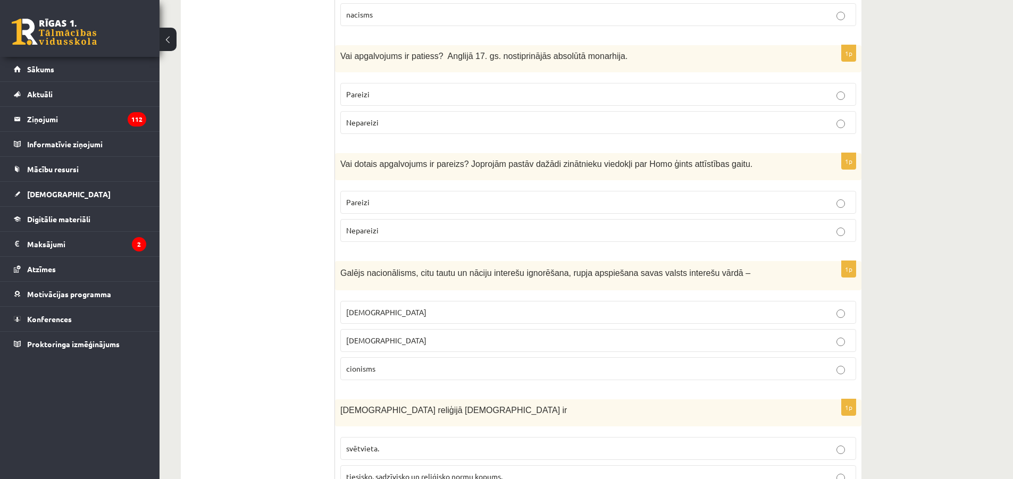
scroll to position [732, 0]
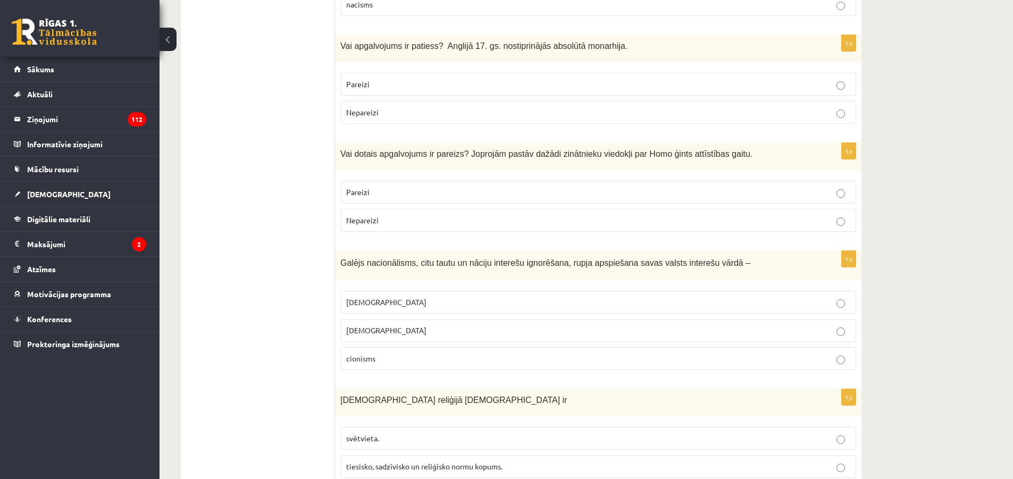
click at [404, 325] on p "nacionālisms" at bounding box center [598, 330] width 504 height 11
click at [387, 299] on label "šovinisms" at bounding box center [598, 302] width 516 height 23
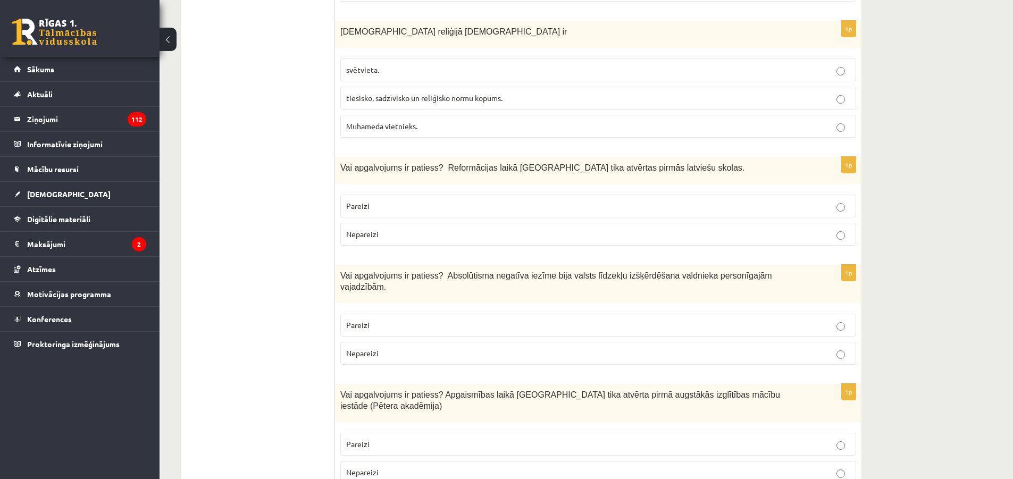
scroll to position [1104, 0]
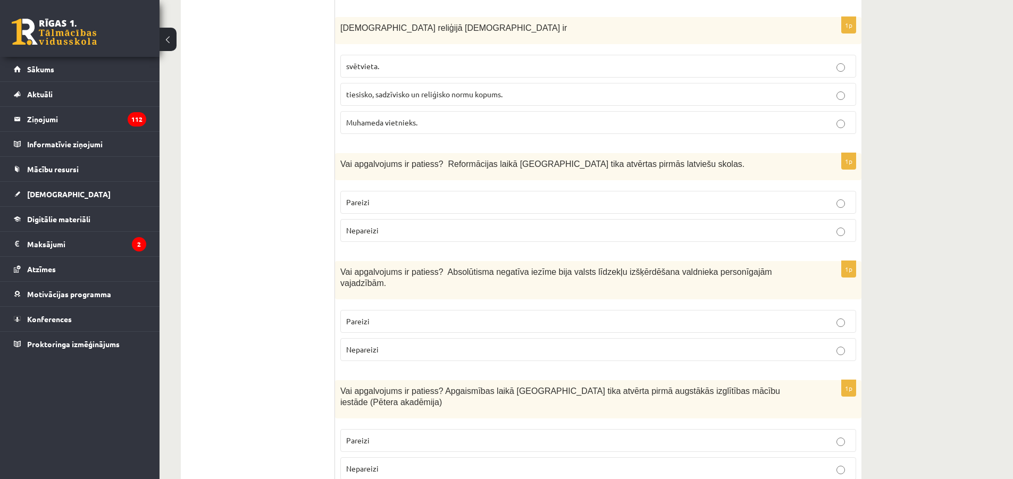
click at [404, 89] on span "tiesisko, sadzīvisko un reliģisko normu kopums." at bounding box center [424, 94] width 156 height 10
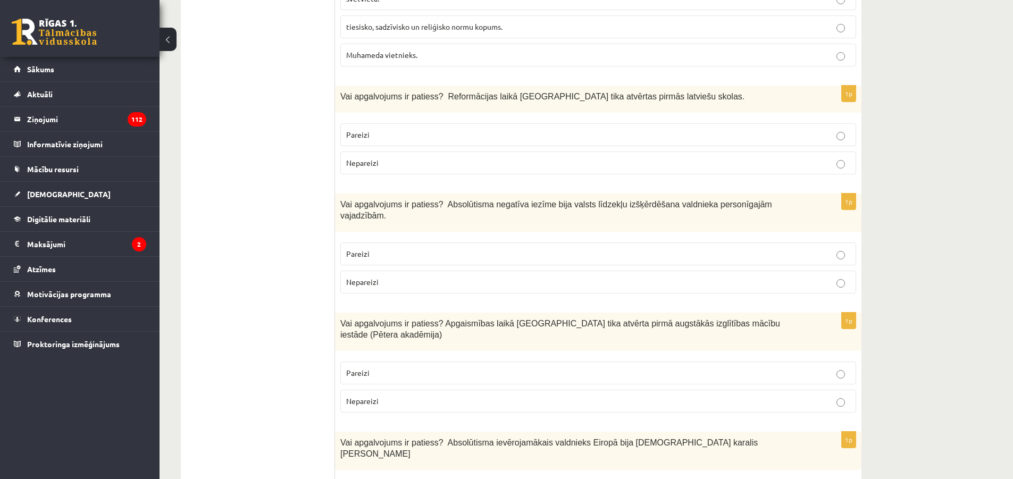
scroll to position [1211, 0]
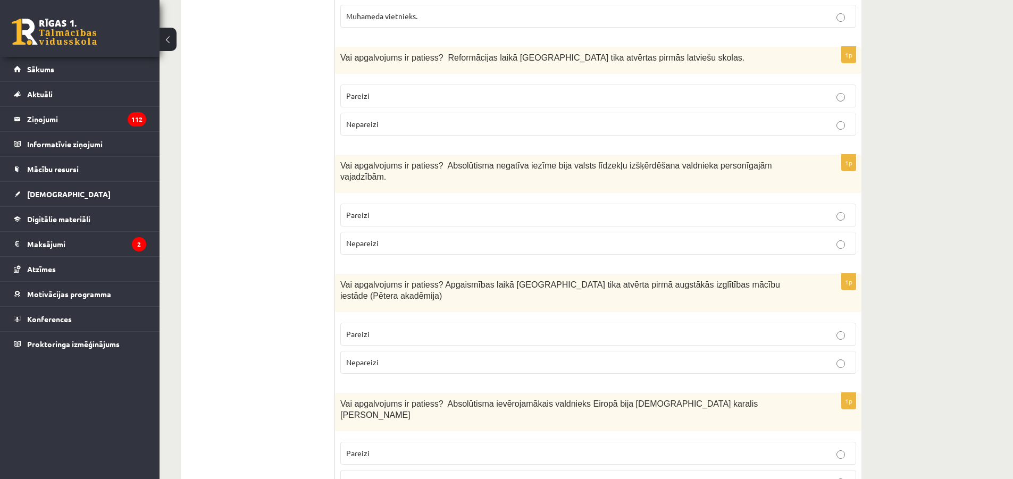
click at [391, 85] on label "Pareizi" at bounding box center [598, 96] width 516 height 23
click at [391, 204] on label "Pareizi" at bounding box center [598, 215] width 516 height 23
click at [387, 329] on p "Pareizi" at bounding box center [598, 334] width 504 height 11
click at [391, 393] on div "1p Vai apgalvojums ir patiess? Absolūtisma ievērojamākais valdnieks Eiropā bija…" at bounding box center [598, 447] width 526 height 108
click at [389, 442] on label "Pareizi" at bounding box center [598, 453] width 516 height 23
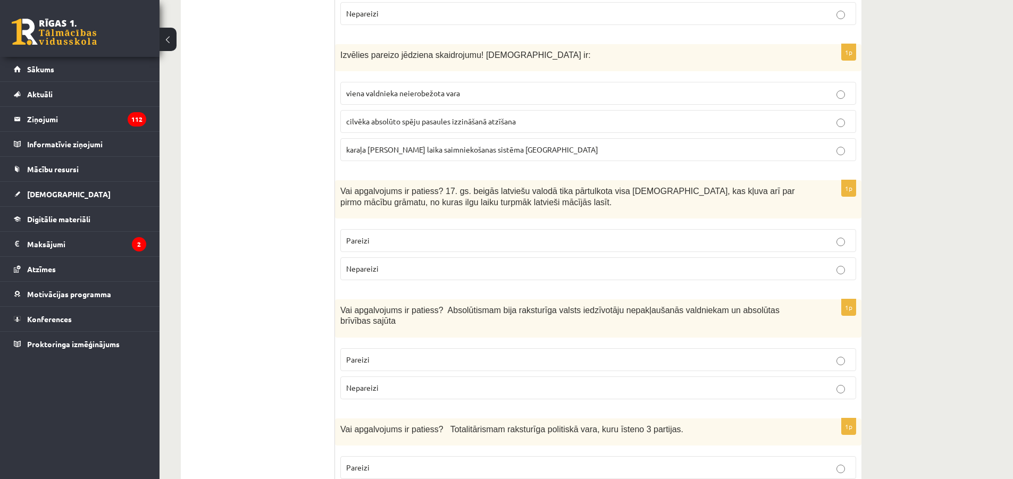
scroll to position [1689, 0]
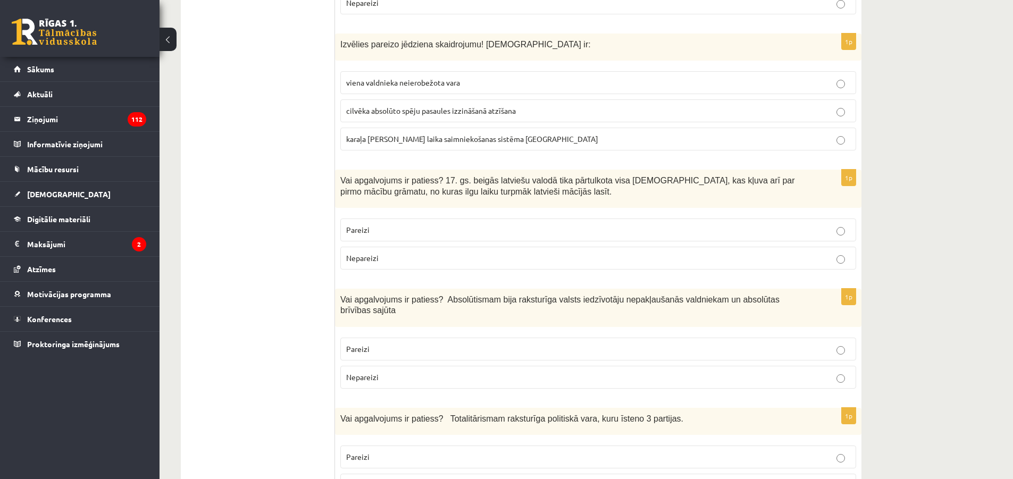
click at [433, 78] on span "viena valdnieka neierobežota vara" at bounding box center [403, 83] width 114 height 10
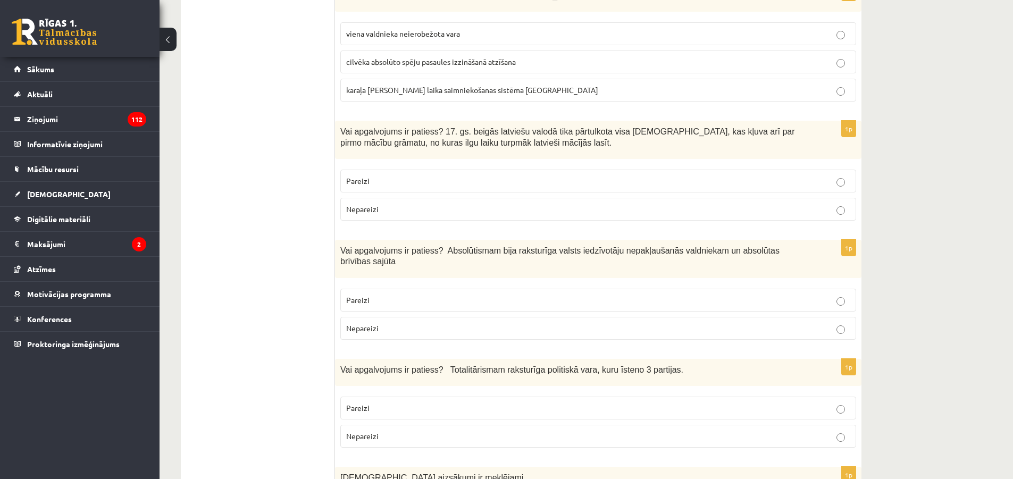
scroll to position [1795, 0]
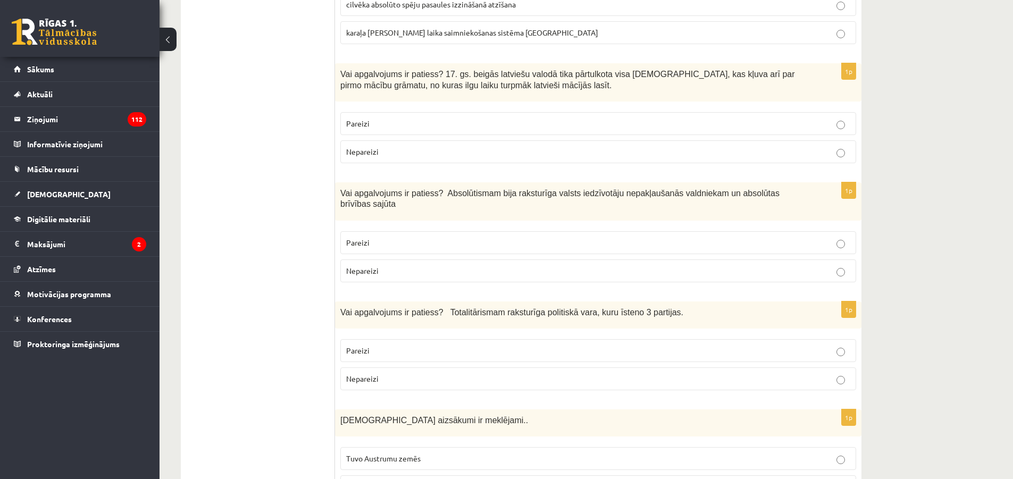
click at [385, 118] on p "Pareizi" at bounding box center [598, 123] width 504 height 11
click at [378, 266] on span "Nepareizi" at bounding box center [362, 271] width 32 height 10
click at [381, 373] on p "Nepareizi" at bounding box center [598, 378] width 504 height 11
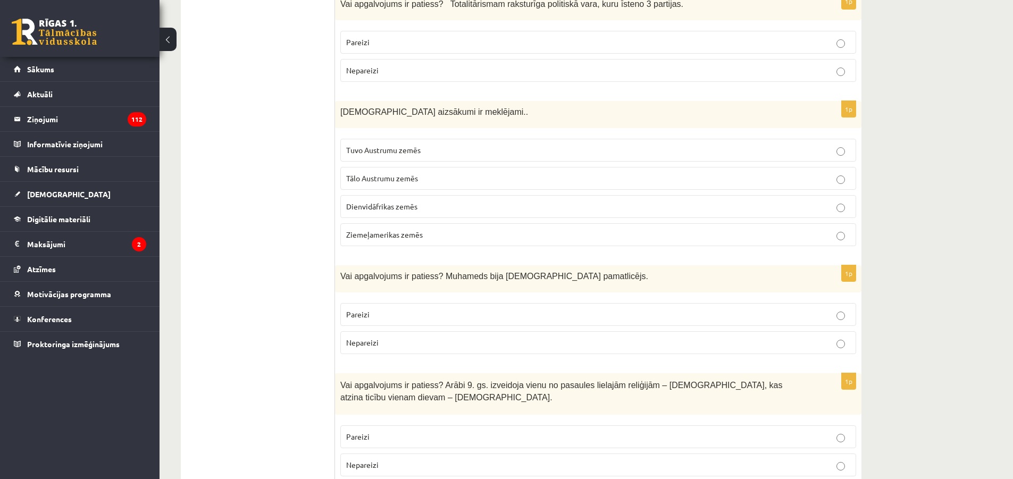
scroll to position [2114, 0]
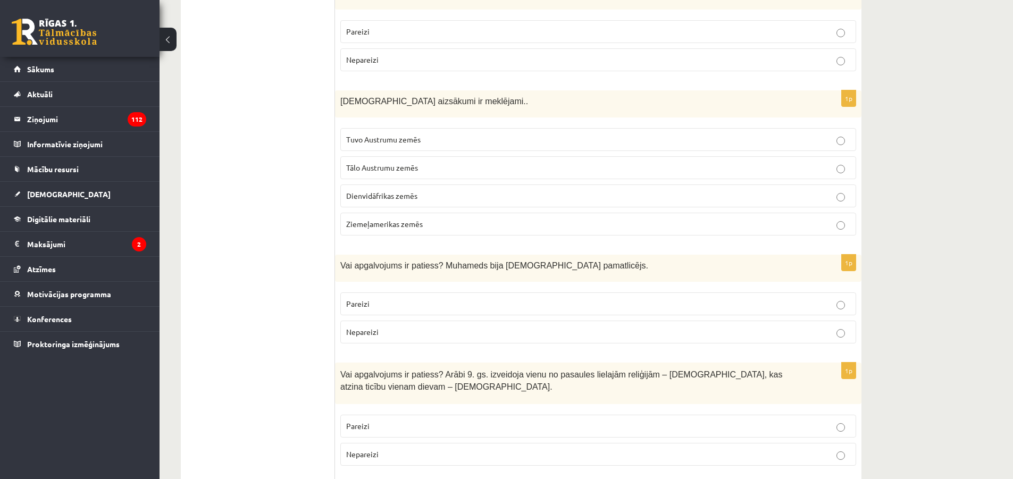
click at [393, 156] on label "Tālo Austrumu zemēs" at bounding box center [598, 167] width 516 height 23
click at [391, 135] on span "Tuvo Austrumu zemēs" at bounding box center [383, 140] width 74 height 10
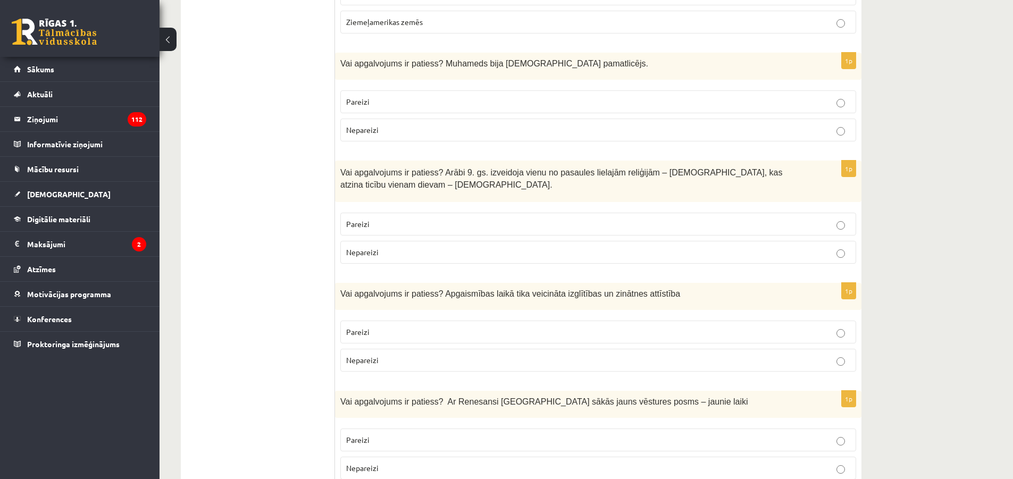
scroll to position [2327, 0]
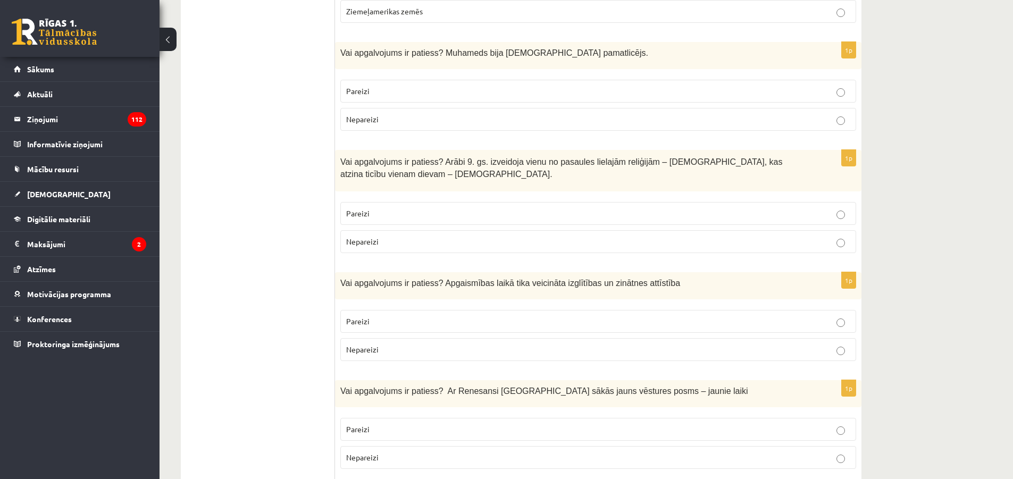
click at [429, 86] on p "Pareizi" at bounding box center [598, 91] width 504 height 11
click at [387, 236] on p "Nepareizi" at bounding box center [598, 241] width 504 height 11
click at [390, 316] on p "Pareizi" at bounding box center [598, 321] width 504 height 11
click at [397, 424] on p "Pareizi" at bounding box center [598, 429] width 504 height 11
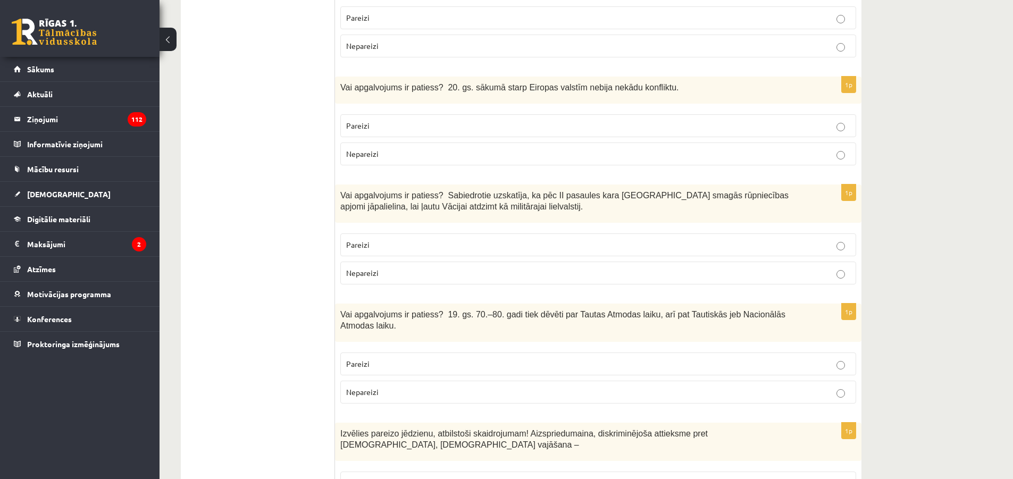
scroll to position [2752, 0]
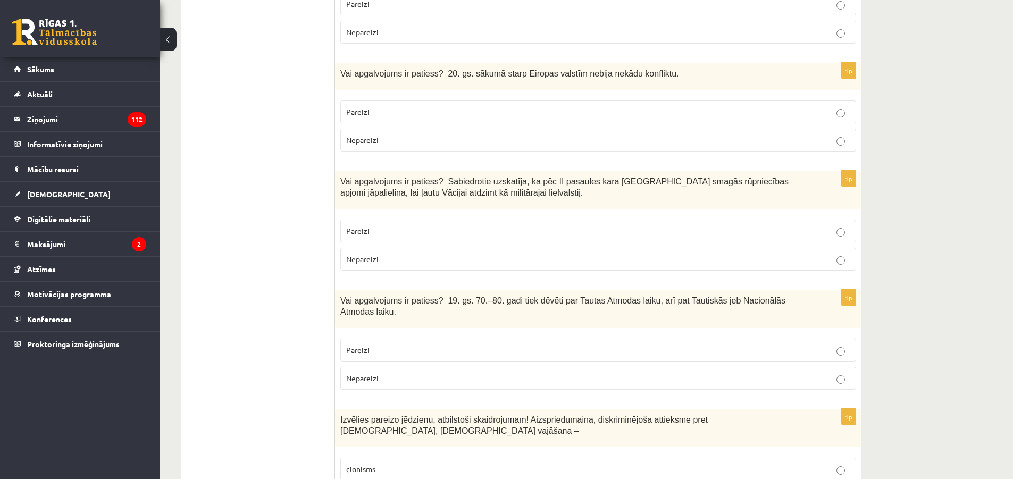
click at [417, 254] on p "Nepareizi" at bounding box center [598, 259] width 504 height 11
click at [395, 135] on p "Nepareizi" at bounding box center [598, 140] width 504 height 11
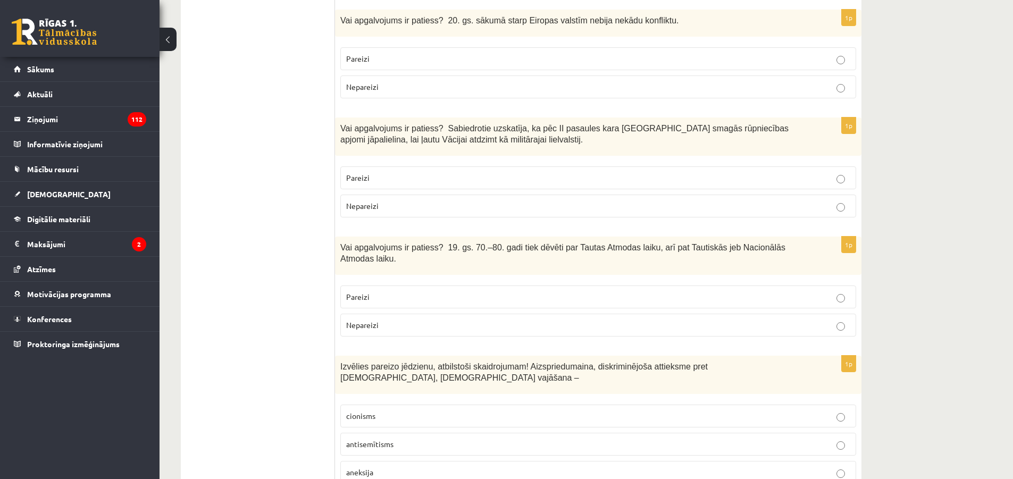
scroll to position [2859, 0]
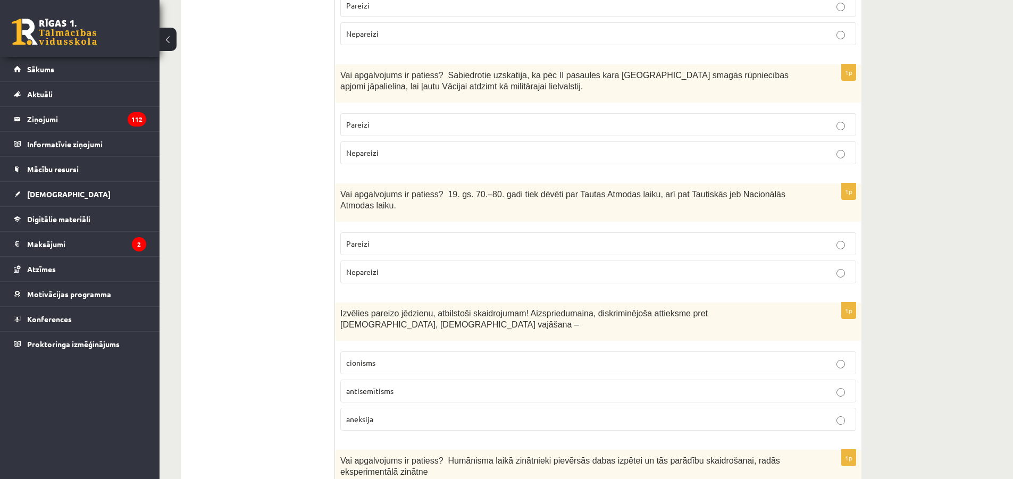
click at [387, 238] on p "Pareizi" at bounding box center [598, 243] width 504 height 11
click at [399, 385] on p "antisemītisms" at bounding box center [598, 390] width 504 height 11
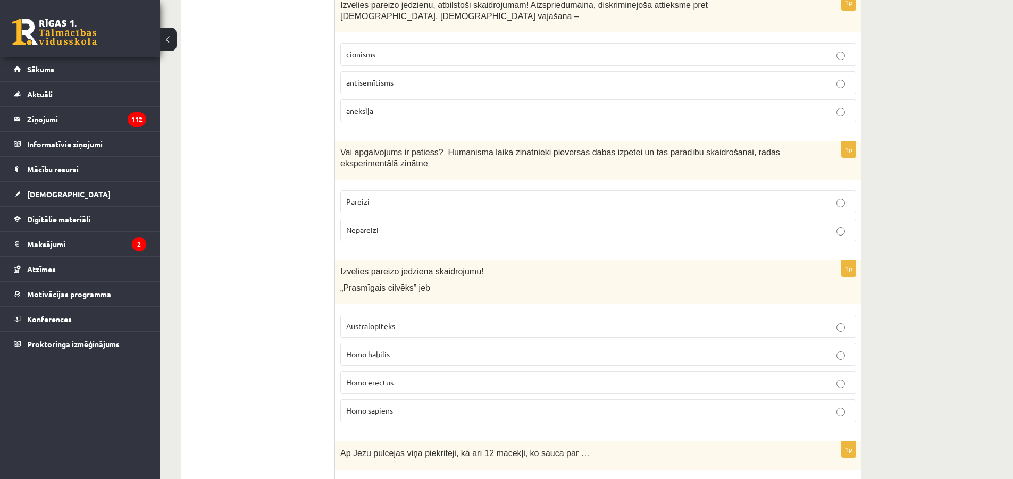
scroll to position [3178, 0]
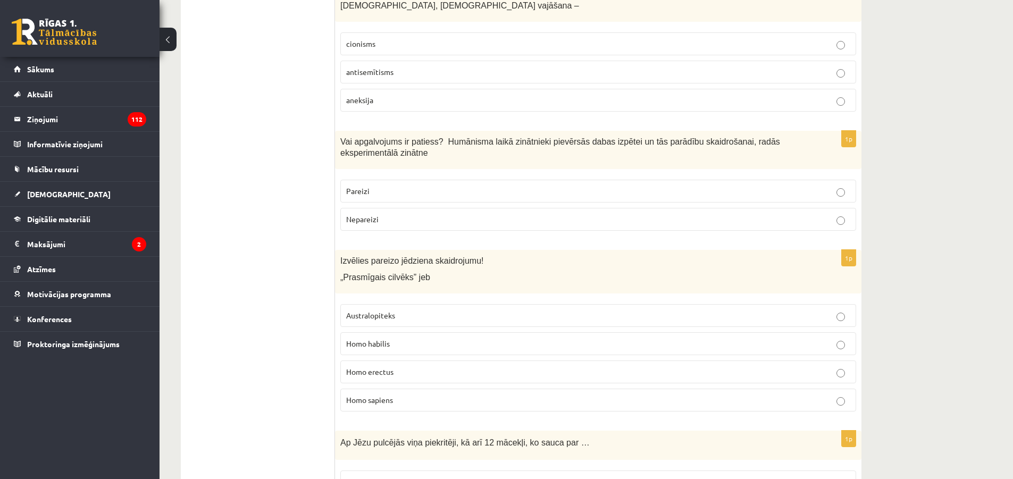
click at [389, 186] on p "Pareizi" at bounding box center [598, 191] width 504 height 11
click at [403, 338] on p "Homo habilis" at bounding box center [598, 343] width 504 height 11
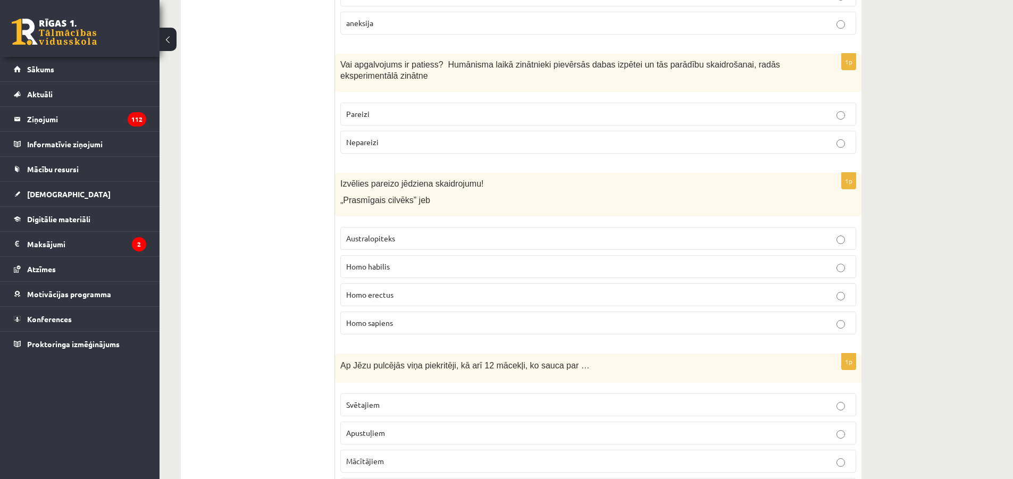
scroll to position [3284, 0]
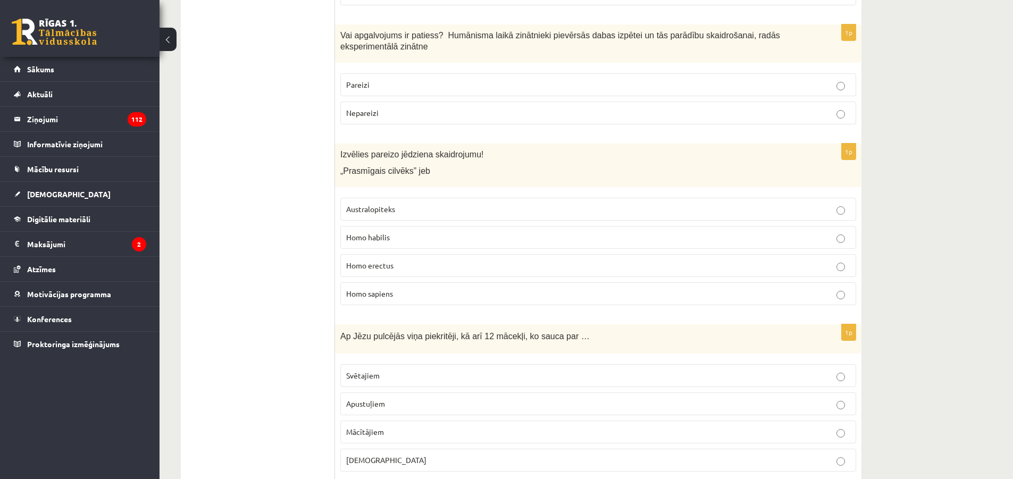
click at [397, 398] on p "Apustuļiem" at bounding box center [598, 403] width 504 height 11
drag, startPoint x: 299, startPoint y: 255, endPoint x: 287, endPoint y: 248, distance: 14.0
drag, startPoint x: 286, startPoint y: 240, endPoint x: 284, endPoint y: 232, distance: 7.7
drag, startPoint x: 284, startPoint y: 232, endPoint x: 281, endPoint y: 225, distance: 7.4
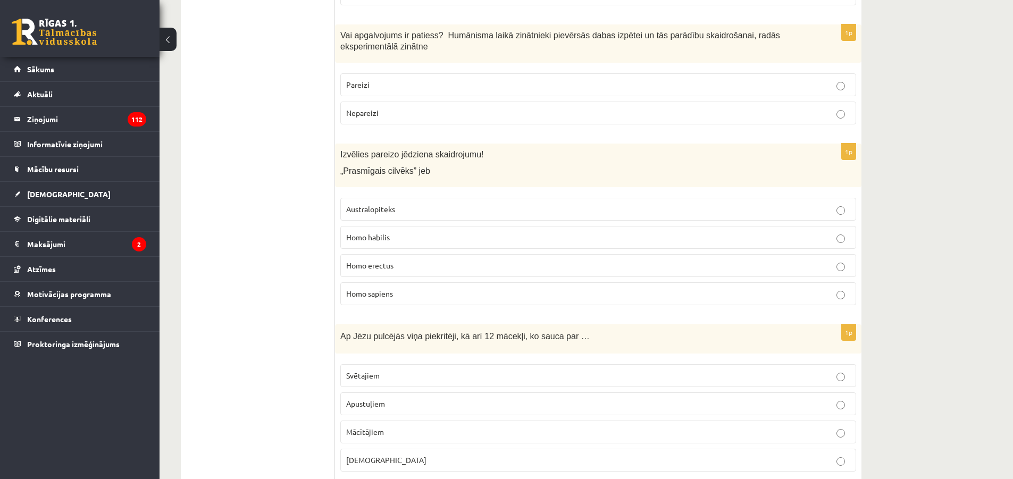
drag, startPoint x: 279, startPoint y: 227, endPoint x: 284, endPoint y: 221, distance: 7.6
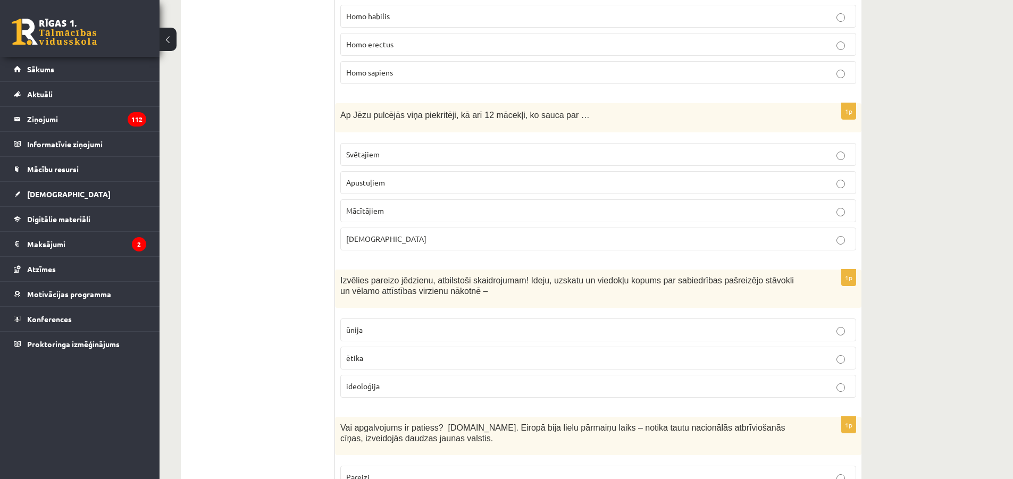
scroll to position [3507, 0]
click at [378, 380] on span "ideoloģija" at bounding box center [362, 385] width 33 height 10
click at [371, 464] on label "Pareizi" at bounding box center [598, 475] width 516 height 23
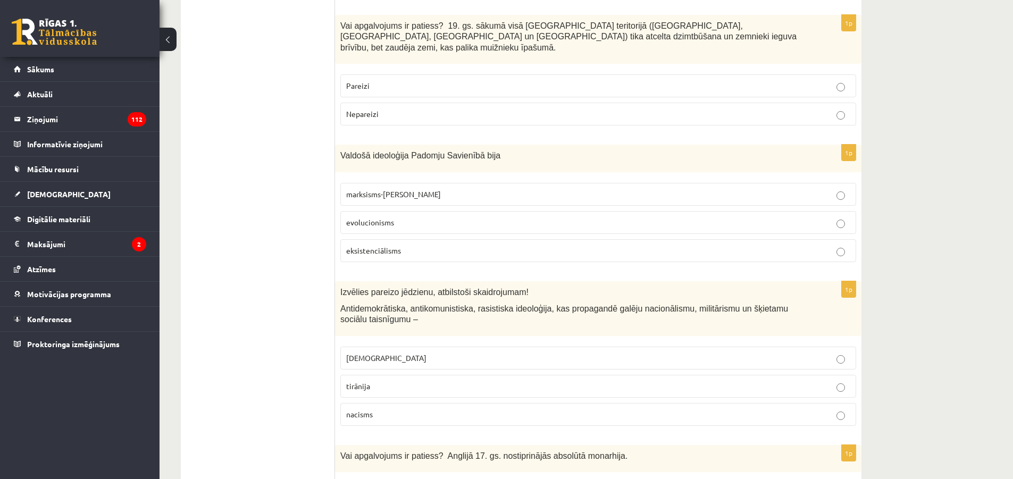
scroll to position [0, 0]
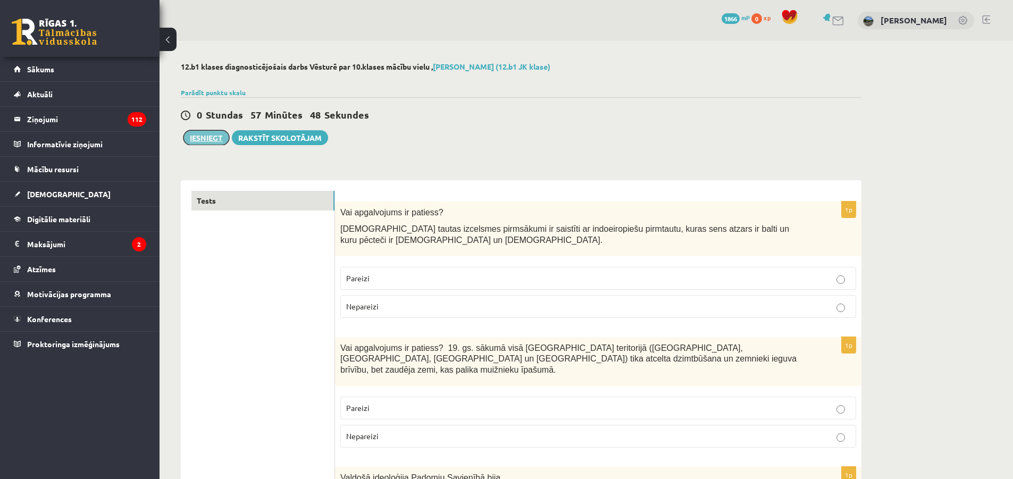
click at [206, 144] on button "Iesniegt" at bounding box center [206, 137] width 46 height 15
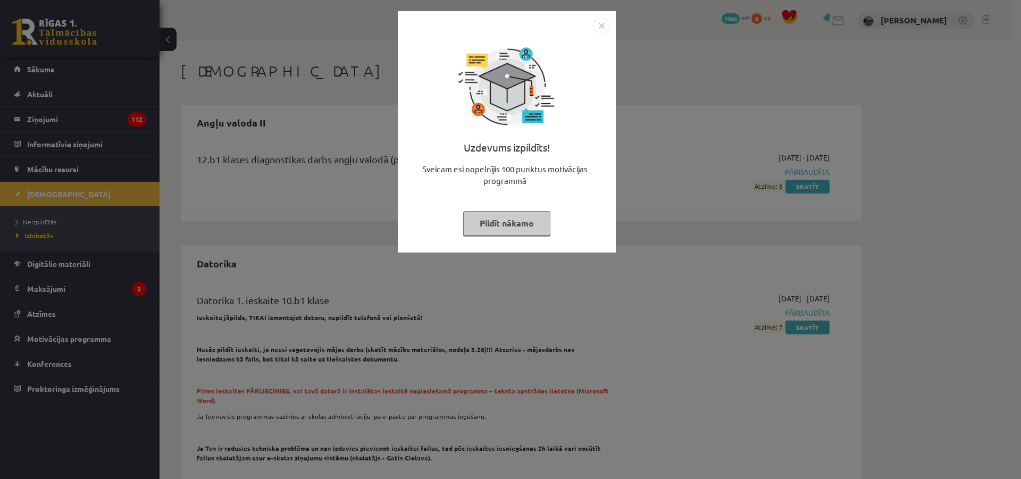
click at [534, 231] on button "Pildīt nākamo" at bounding box center [506, 223] width 87 height 24
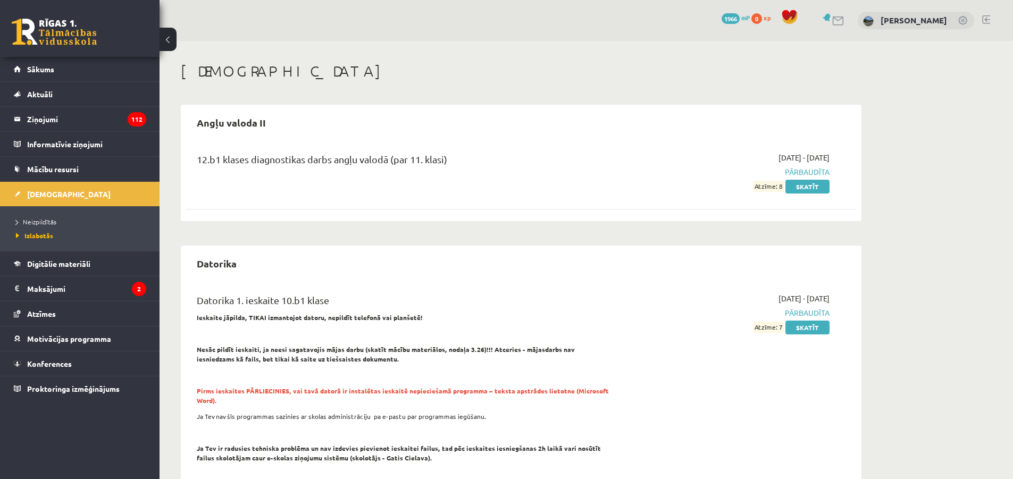
drag, startPoint x: 601, startPoint y: 245, endPoint x: 590, endPoint y: 244, distance: 11.7
drag, startPoint x: 590, startPoint y: 244, endPoint x: 584, endPoint y: 241, distance: 5.9
drag, startPoint x: 580, startPoint y: 241, endPoint x: 507, endPoint y: 223, distance: 74.9
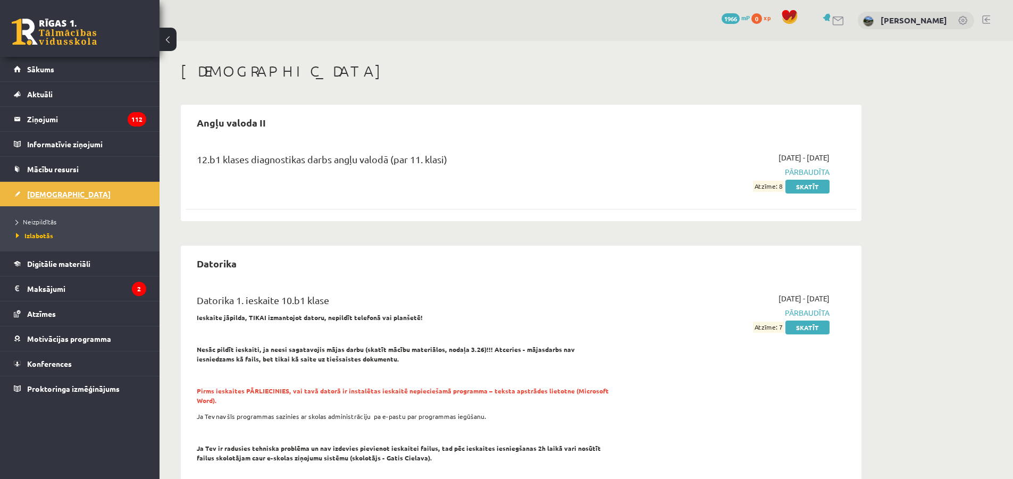
click at [102, 190] on link "[DEMOGRAPHIC_DATA]" at bounding box center [80, 194] width 132 height 24
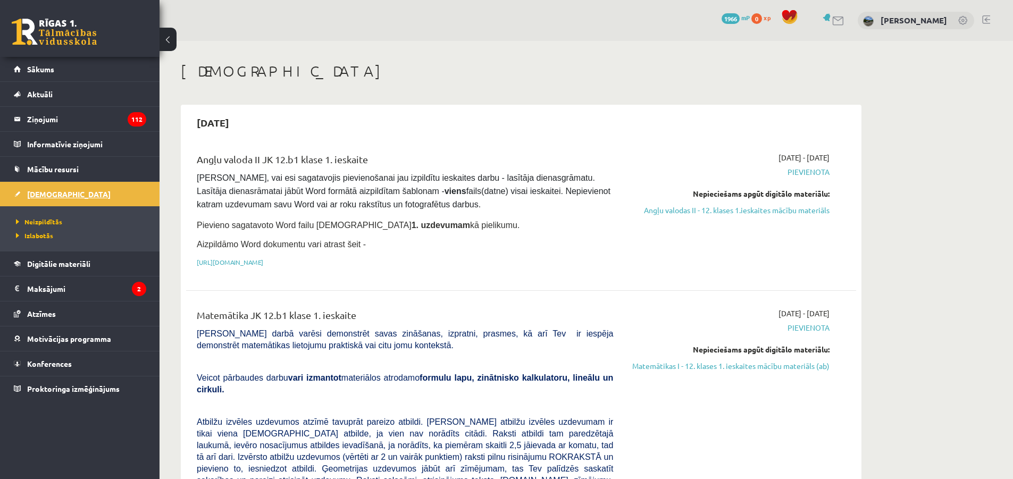
click at [87, 190] on link "[DEMOGRAPHIC_DATA]" at bounding box center [80, 194] width 132 height 24
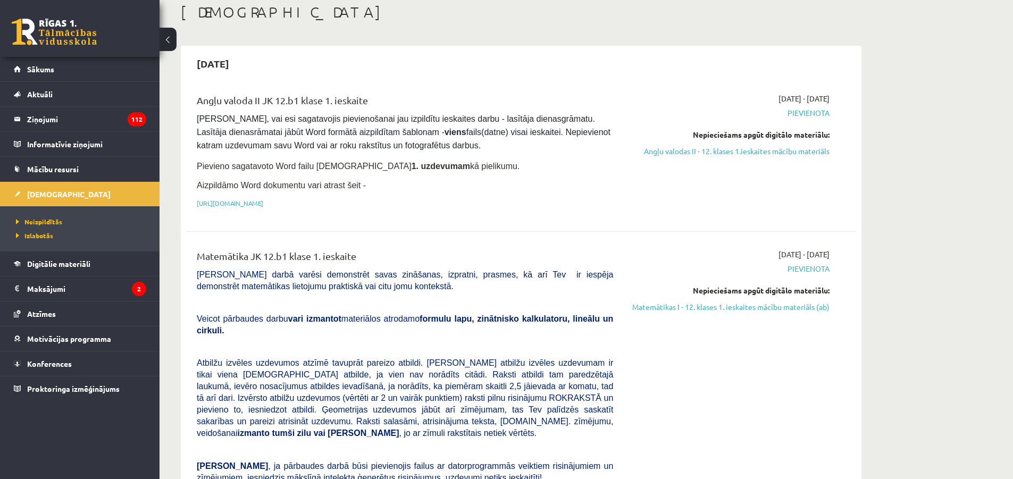
scroll to position [53, 0]
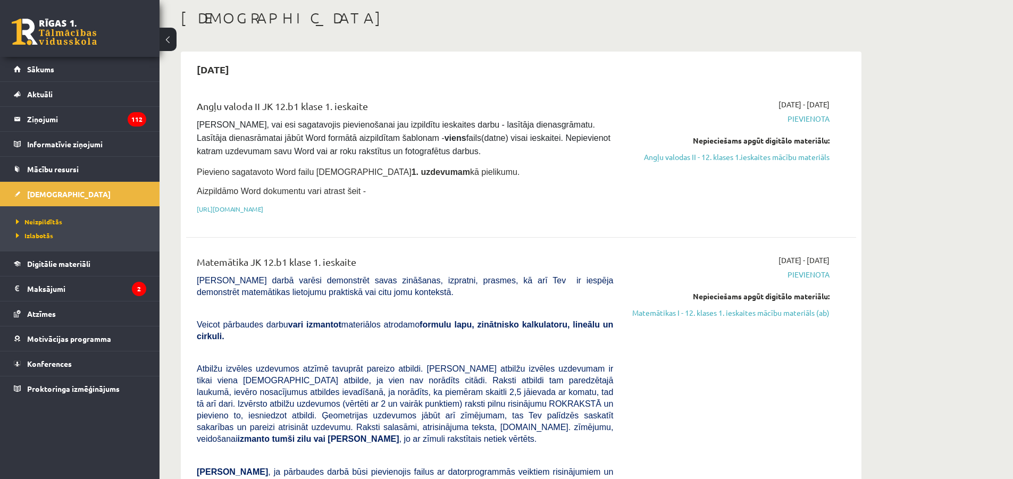
drag, startPoint x: 630, startPoint y: 355, endPoint x: 542, endPoint y: 327, distance: 92.5
drag, startPoint x: 542, startPoint y: 327, endPoint x: 533, endPoint y: 325, distance: 8.8
click at [534, 326] on p "Veicot pārbaudes darbu vari izmantot materiālos atrodamo formulu lapu, zinātnis…" at bounding box center [405, 329] width 416 height 23
drag, startPoint x: 520, startPoint y: 306, endPoint x: 515, endPoint y: 301, distance: 7.2
click at [515, 303] on p at bounding box center [405, 308] width 416 height 10
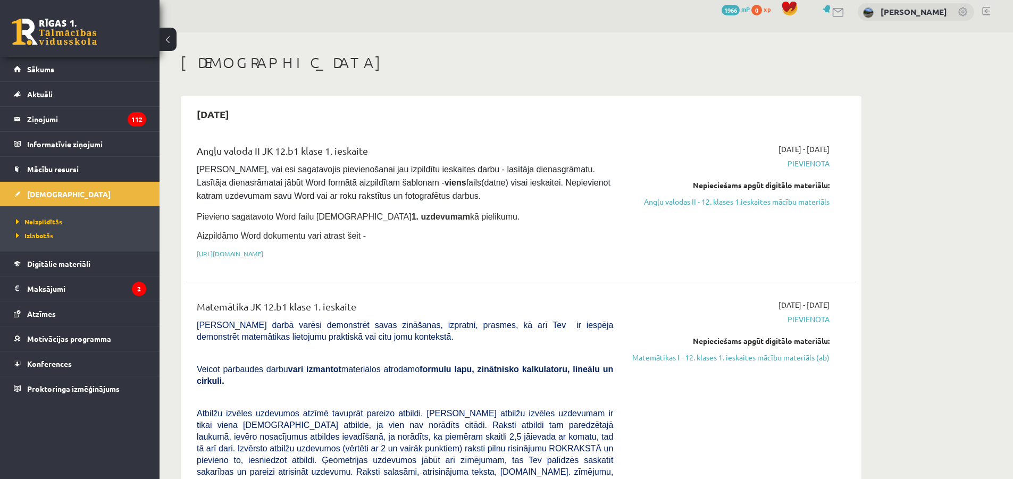
scroll to position [0, 0]
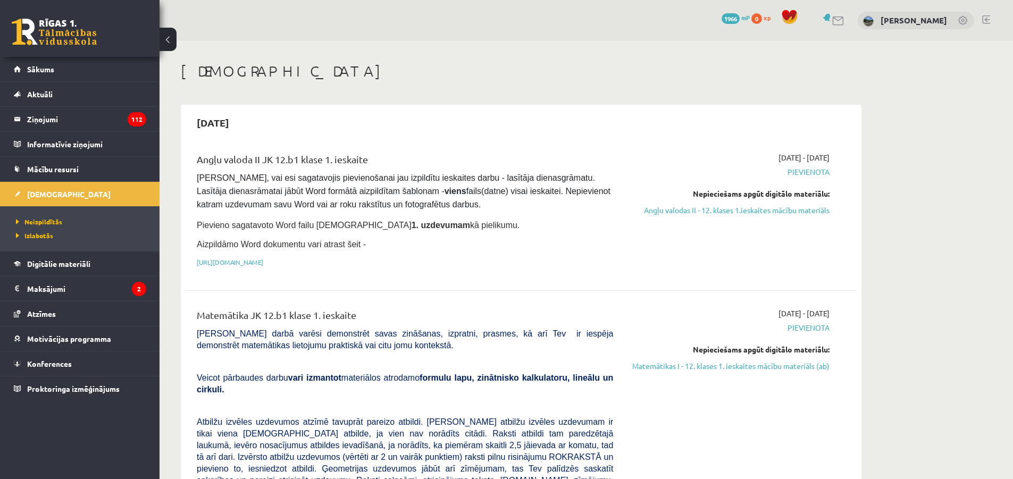
drag, startPoint x: 426, startPoint y: 189, endPoint x: 415, endPoint y: 182, distance: 13.1
drag, startPoint x: 415, startPoint y: 182, endPoint x: 401, endPoint y: 172, distance: 16.8
click at [401, 173] on span "Pārliecinies, vai esi sagatavojis pievienošanai jau izpildītu ieskaites darbu -…" at bounding box center [405, 191] width 416 height 36
drag, startPoint x: 401, startPoint y: 172, endPoint x: 390, endPoint y: 169, distance: 11.8
drag, startPoint x: 390, startPoint y: 169, endPoint x: 423, endPoint y: 150, distance: 38.1
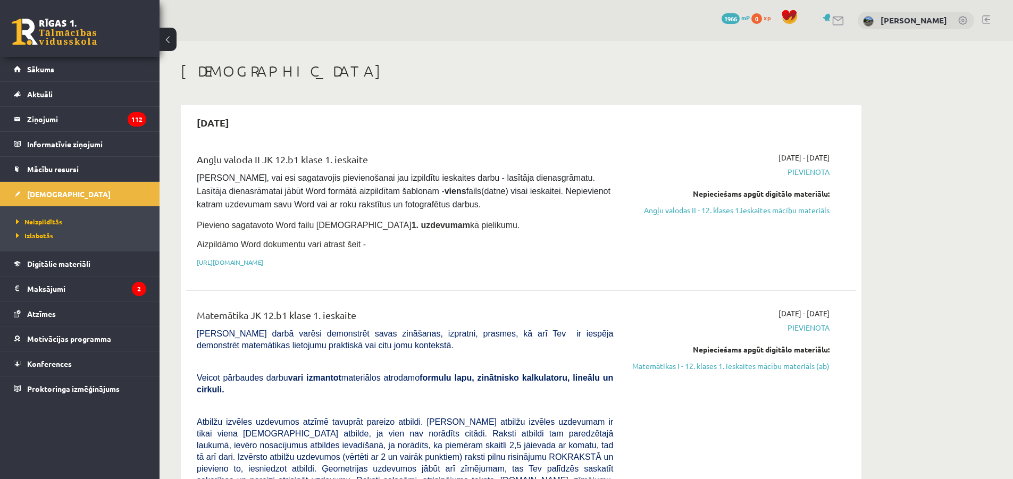
click at [389, 167] on div "Angļu valoda II JK 12.b1 klase 1. ieskaite" at bounding box center [405, 162] width 416 height 20
click at [839, 16] on link at bounding box center [838, 20] width 13 height 9
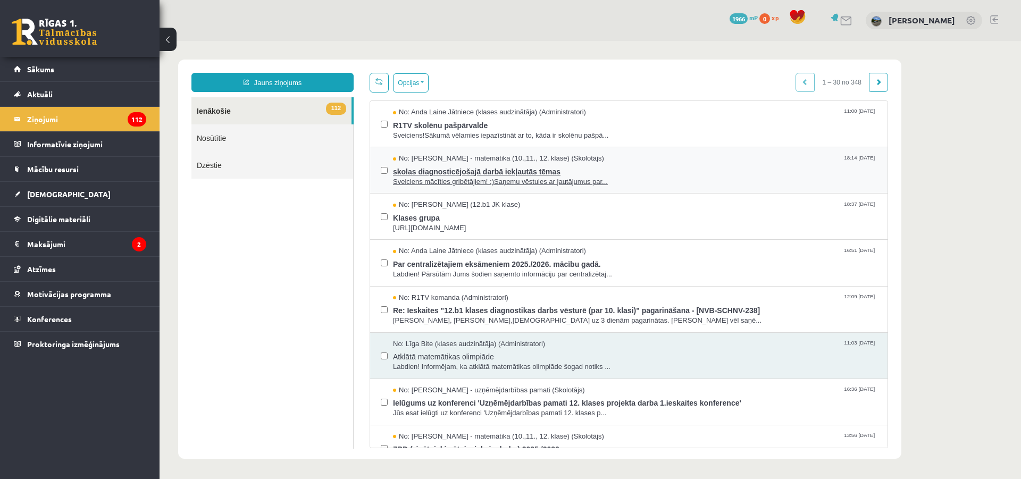
click at [617, 172] on span "skolas diagnosticējošajā darbā iekļautās tēmas" at bounding box center [635, 170] width 484 height 13
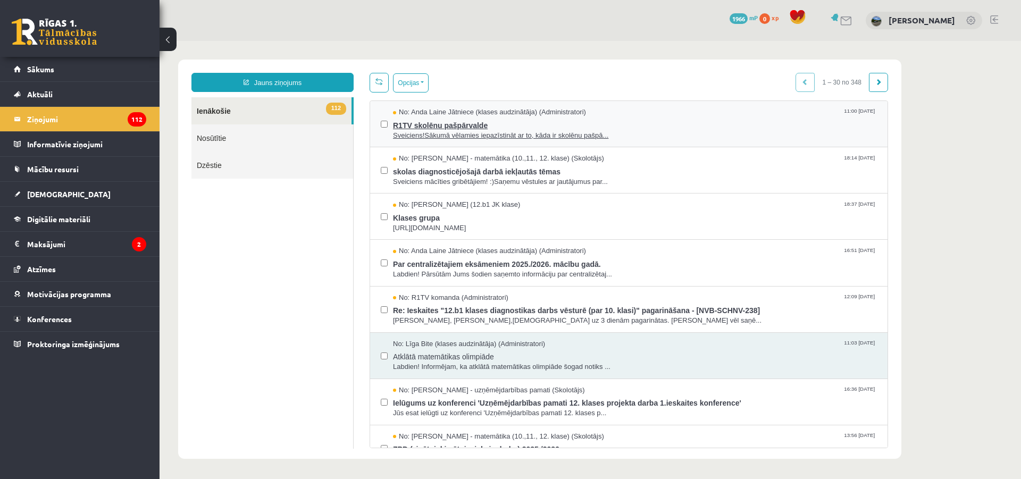
click at [543, 132] on span "Sveiciens!Sākumā vēlamies iepazīstināt ar to, kāda ir skolēnu pašpā..." at bounding box center [635, 136] width 484 height 10
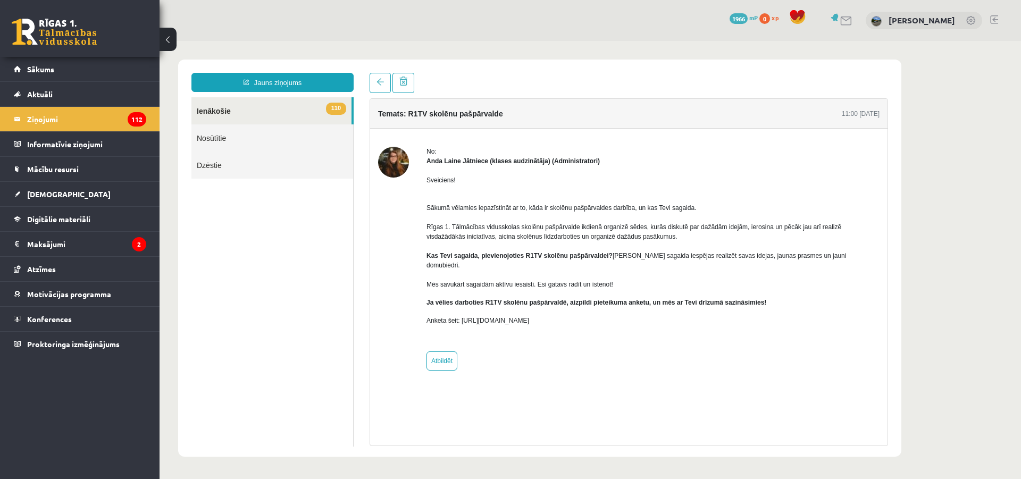
click at [552, 225] on p "Sākumā vēlamies iepazīstināt ar to, kāda ir skolēnu pašpārvaldes darbība, un ka…" at bounding box center [652, 242] width 453 height 96
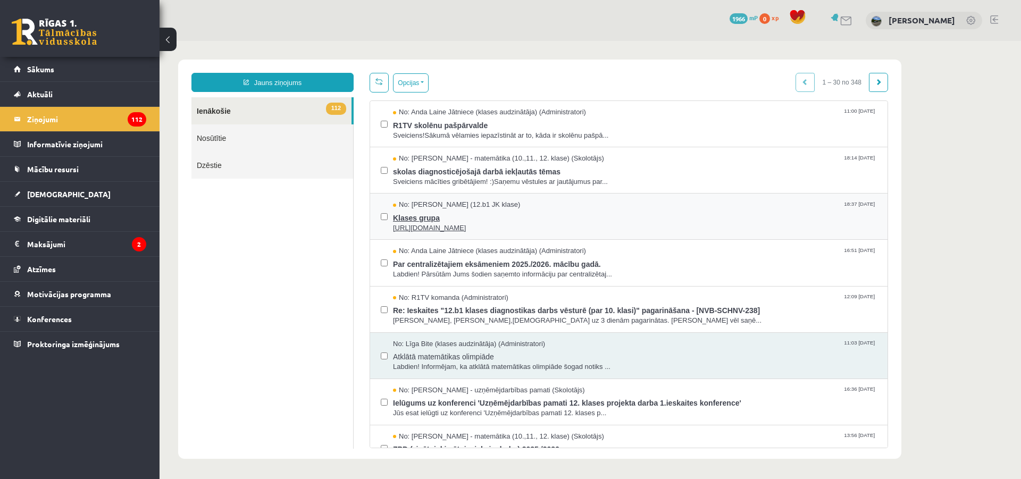
click at [561, 213] on span "Klases grupa" at bounding box center [635, 216] width 484 height 13
click at [509, 257] on span "Par centralizētajiem eksāmeniem 2025./2026. mācību gadā." at bounding box center [635, 262] width 484 height 13
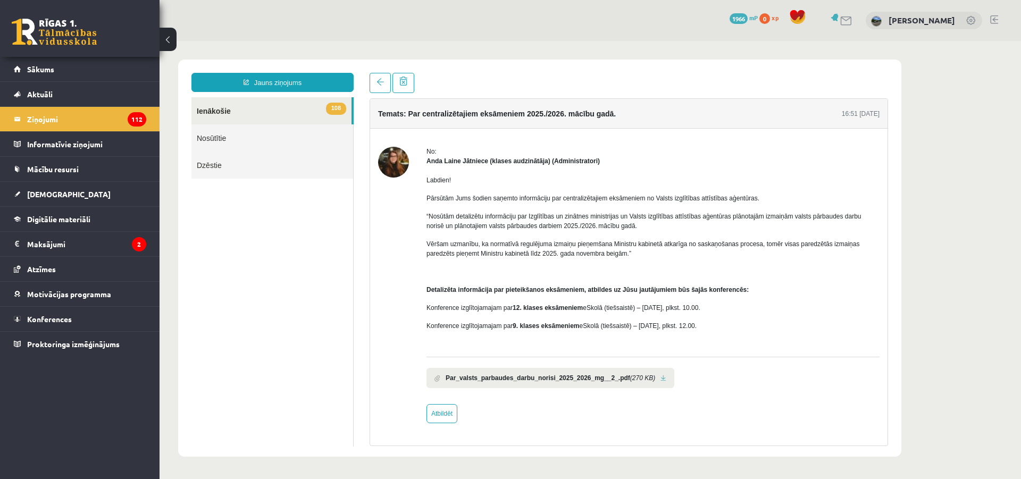
click at [543, 381] on b "Par_valsts_parbaudes_darbu_norisi_2025_2026_mg__2_.pdf" at bounding box center [538, 378] width 184 height 10
click at [655, 378] on li "Par_valsts_parbaudes_darbu_norisi_2025_2026_mg__2_.pdf (270 KB)" at bounding box center [550, 378] width 248 height 20
click at [660, 377] on link at bounding box center [663, 378] width 6 height 7
click at [526, 245] on span "Vēršam uzmanību, ka normatīvā regulējuma izmaiņu pieņemšana Ministru kabinetā a…" at bounding box center [642, 248] width 433 height 17
click at [525, 247] on span "Vēršam uzmanību, ka normatīvā regulējuma izmaiņu pieņemšana Ministru kabinetā a…" at bounding box center [642, 248] width 433 height 17
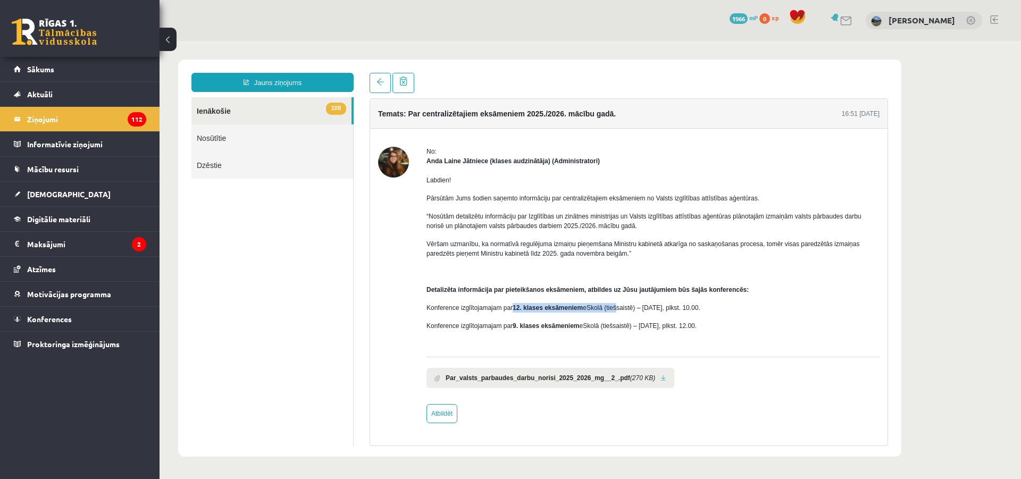
drag, startPoint x: 540, startPoint y: 310, endPoint x: 615, endPoint y: 310, distance: 75.0
click at [612, 310] on span "Konference izglītojamajam par 12. klases eksāmeniem eSkolā (tiešsaistē) – 29. o…" at bounding box center [563, 307] width 274 height 7
click at [615, 310] on span "Konference izglītojamajam par 12. klases eksāmeniem eSkolā (tiešsaistē) – 29. o…" at bounding box center [563, 307] width 274 height 7
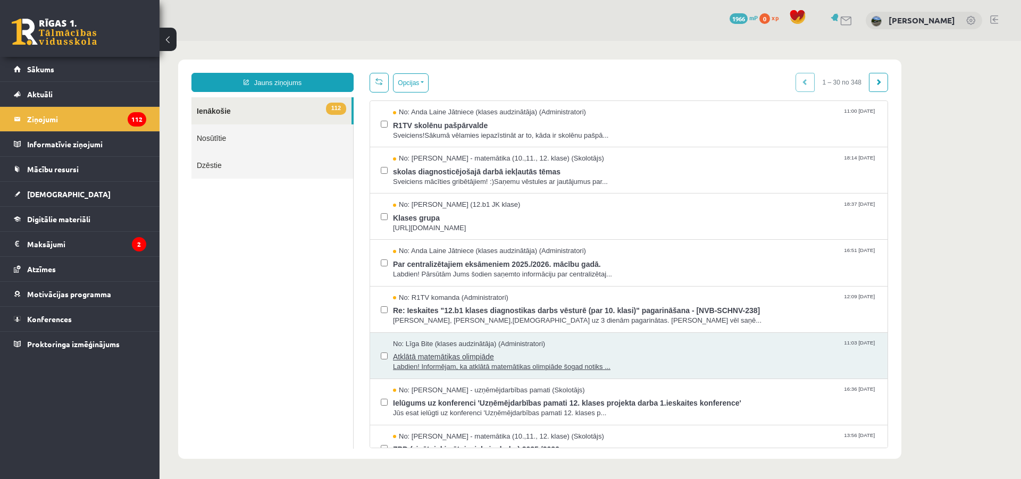
click at [526, 350] on span "Atklātā matemātikas olimpiāde" at bounding box center [635, 355] width 484 height 13
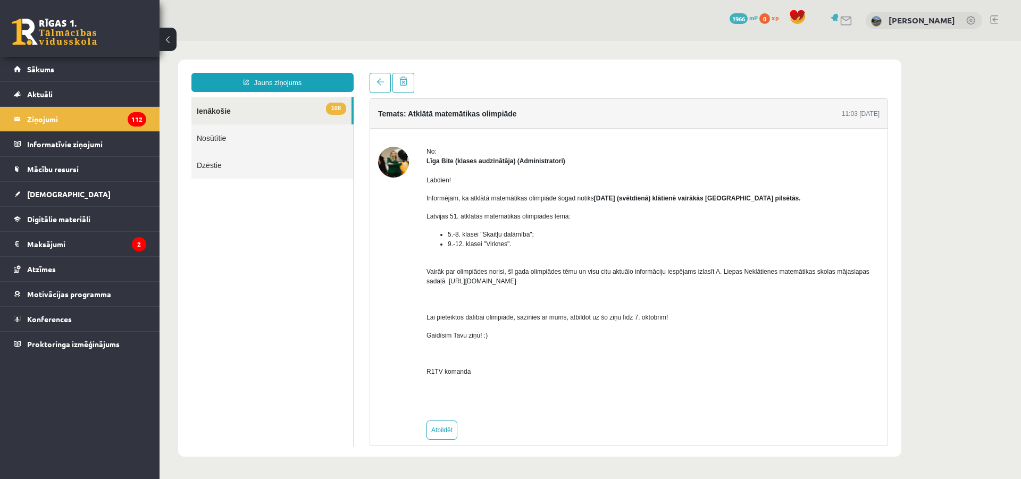
click at [567, 299] on p at bounding box center [652, 300] width 453 height 10
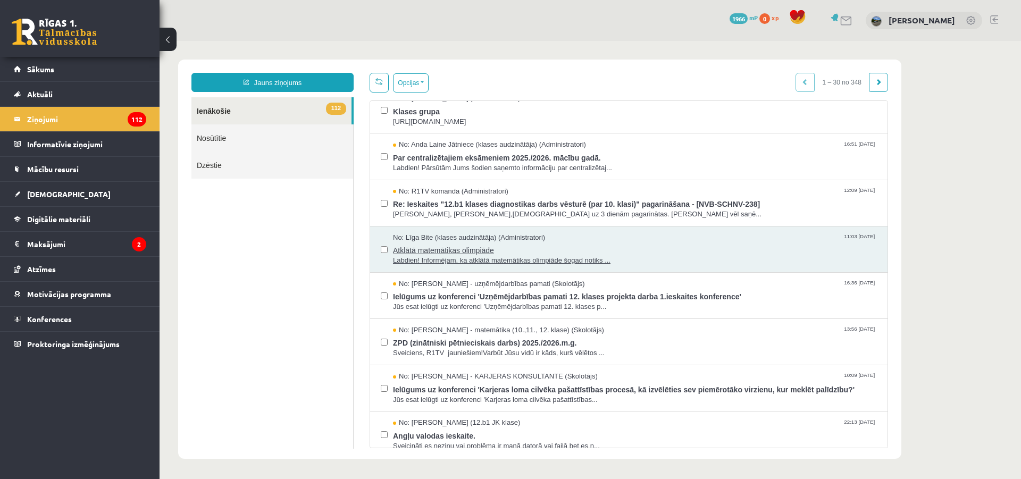
click at [560, 248] on span "Atklātā matemātikas olimpiāde" at bounding box center [635, 248] width 484 height 13
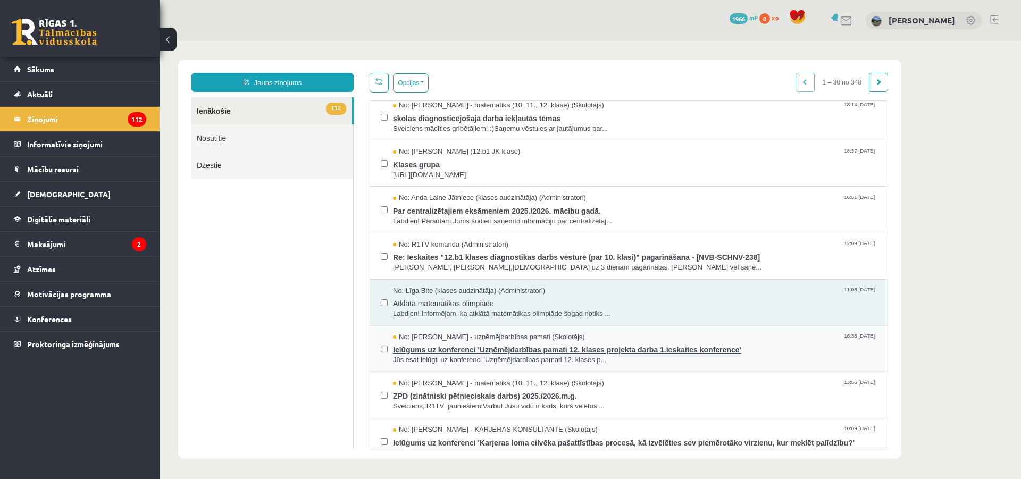
click at [507, 346] on span "Ielūgums uz konferenci 'Uzņēmējdarbības pamati 12. klases projekta darba 1.iesk…" at bounding box center [635, 348] width 484 height 13
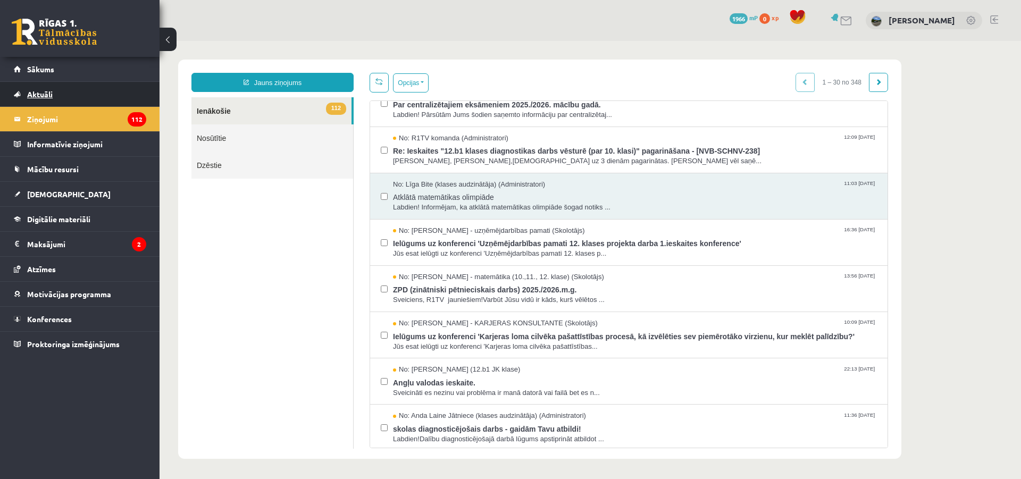
click at [104, 91] on link "Aktuāli" at bounding box center [80, 94] width 132 height 24
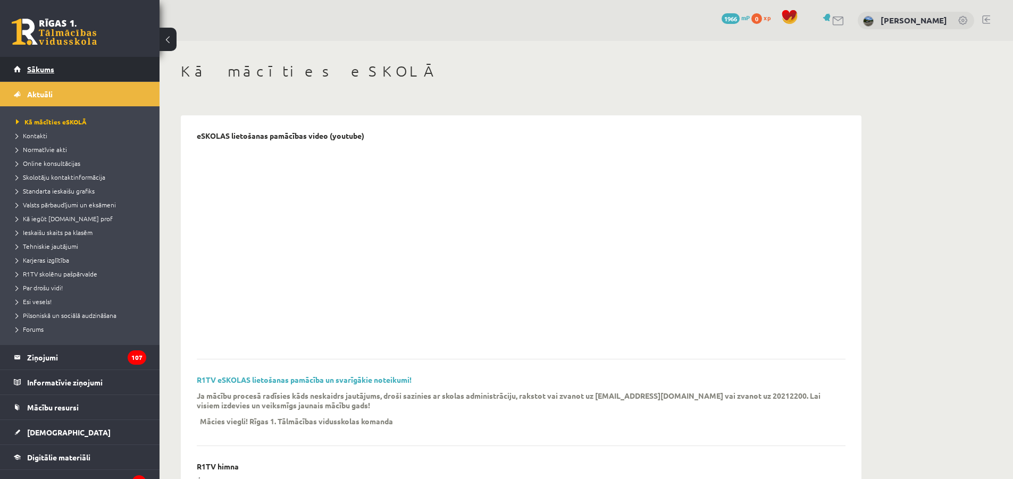
click at [108, 63] on link "Sākums" at bounding box center [80, 69] width 132 height 24
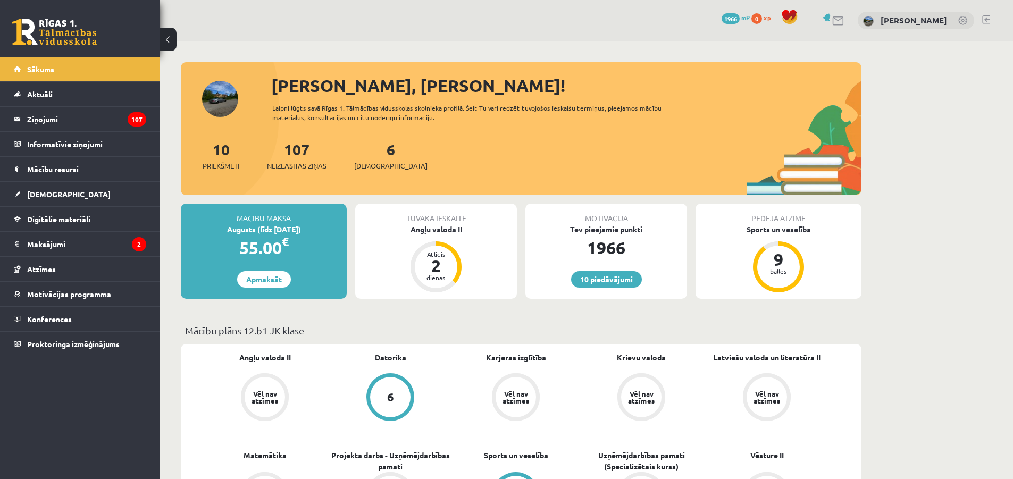
click at [597, 286] on link "10 piedāvājumi" at bounding box center [606, 279] width 71 height 16
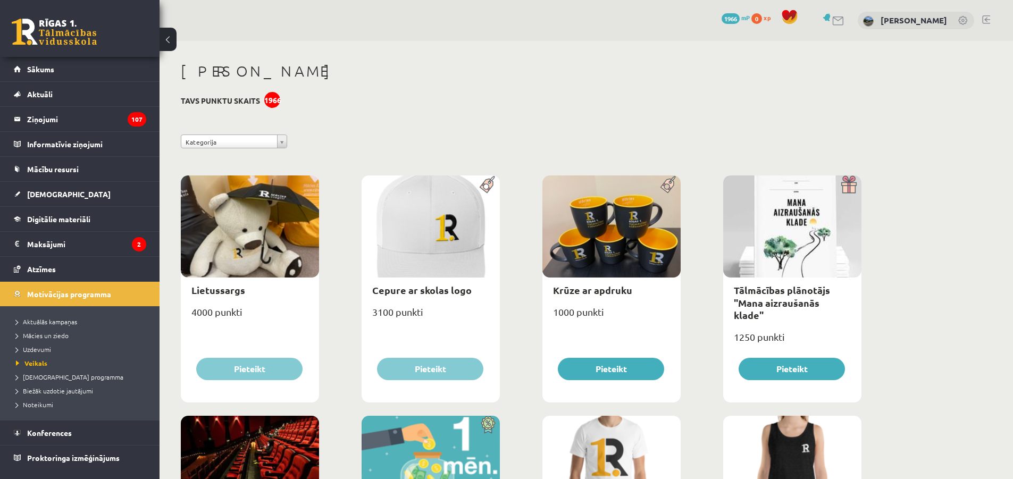
click at [519, 137] on div "**********" at bounding box center [521, 144] width 696 height 19
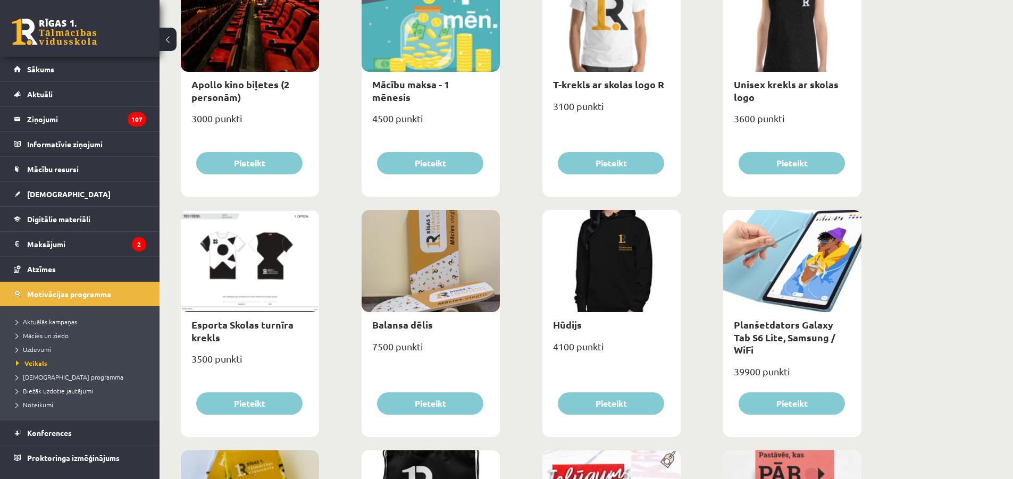
scroll to position [638, 0]
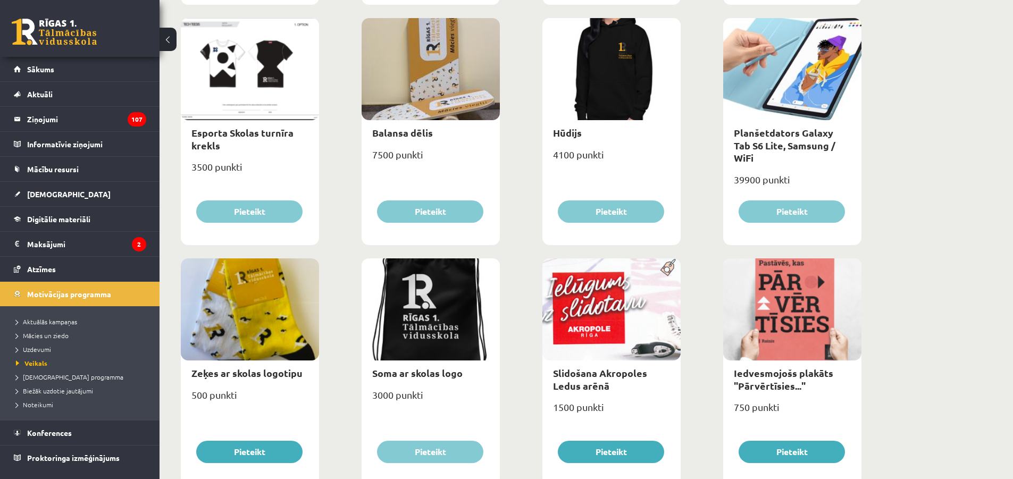
click at [262, 77] on div at bounding box center [250, 69] width 138 height 102
click at [246, 135] on link "Esporta Skolas turnīra krekls" at bounding box center [242, 139] width 102 height 24
type input "*"
select select "*"
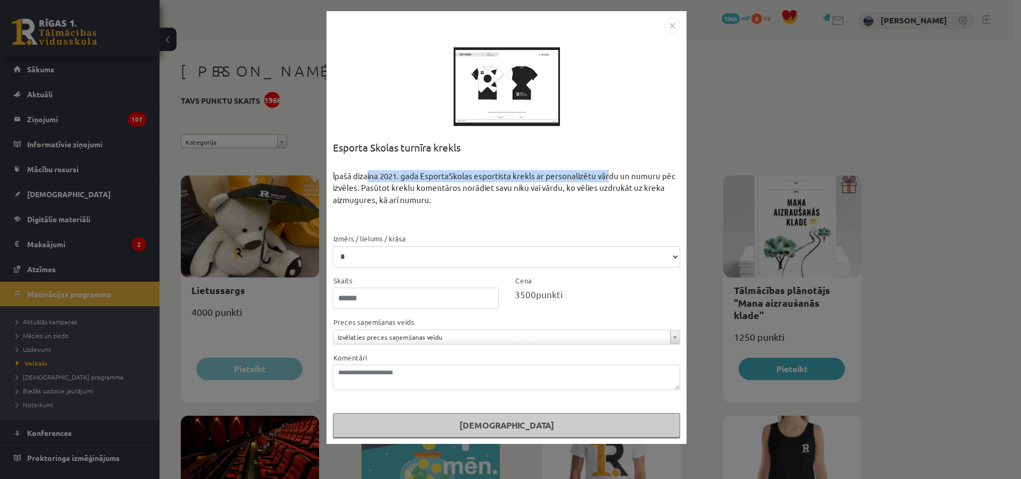
drag, startPoint x: 380, startPoint y: 172, endPoint x: 609, endPoint y: 181, distance: 229.4
click at [609, 181] on div "Īpašā dizaina 2021. gada EsportaSkolas esportista krekls ar personalizētu vārdu…" at bounding box center [506, 201] width 347 height 63
click at [762, 139] on div "**********" at bounding box center [510, 239] width 1021 height 479
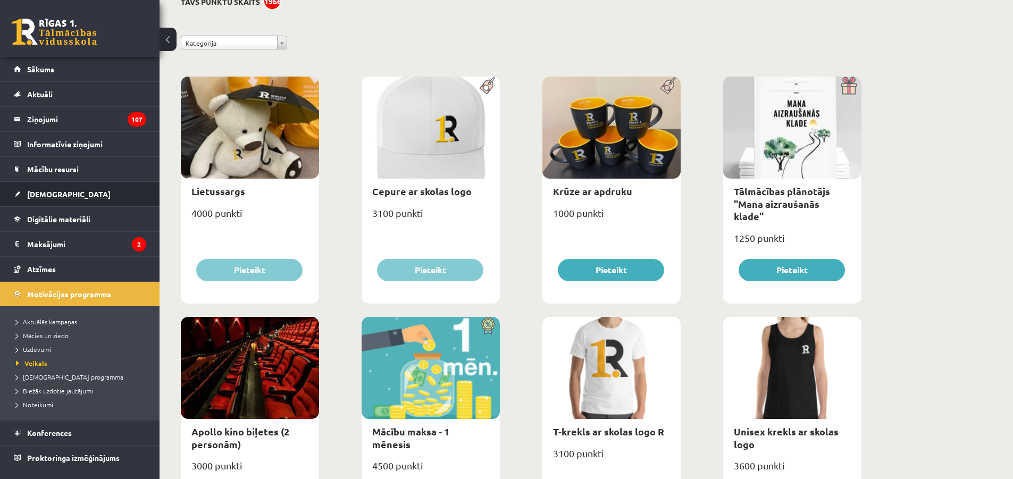
scroll to position [160, 0]
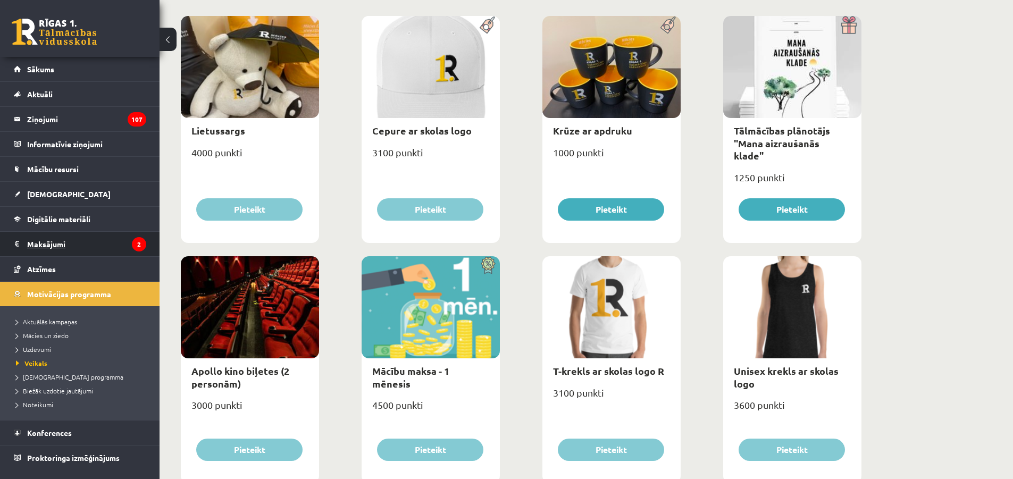
click at [71, 232] on legend "Maksājumi 2" at bounding box center [86, 244] width 119 height 24
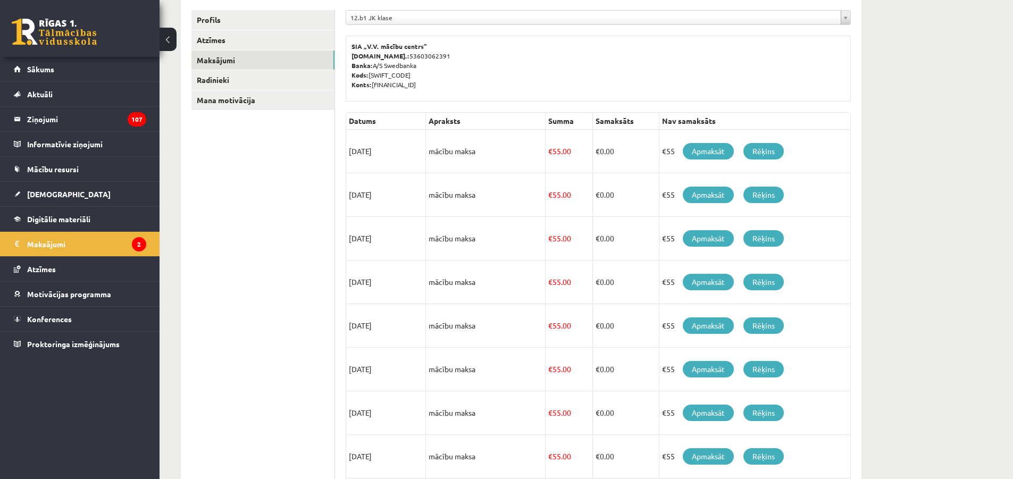
scroll to position [53, 0]
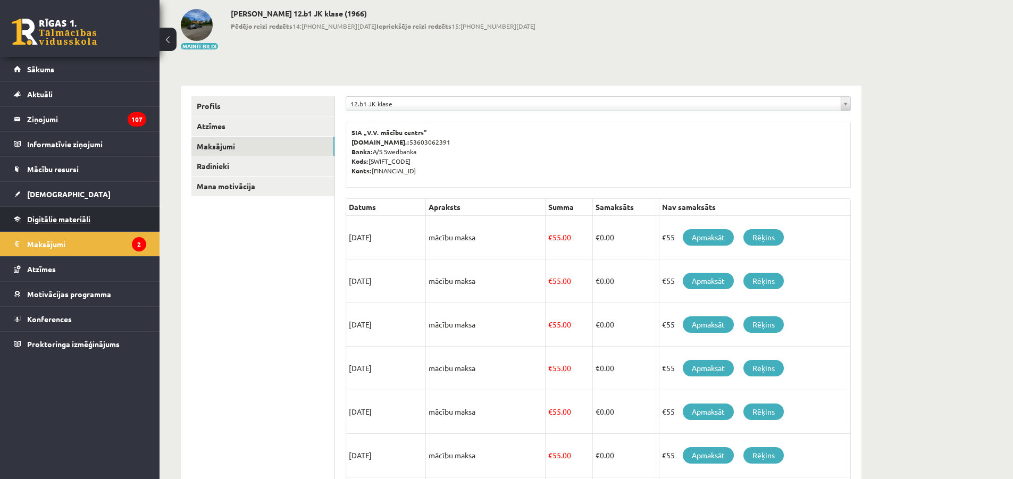
click at [95, 207] on link "Digitālie materiāli" at bounding box center [80, 219] width 132 height 24
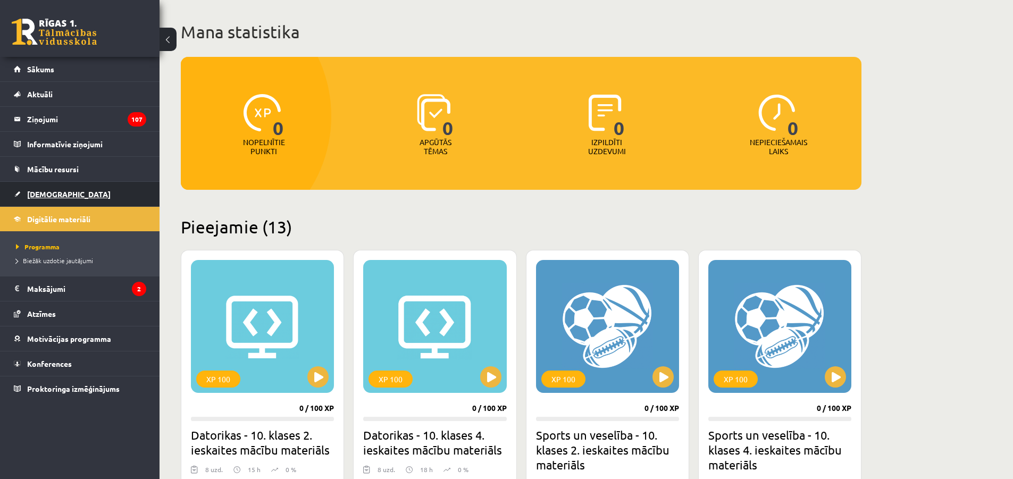
click at [82, 195] on link "[DEMOGRAPHIC_DATA]" at bounding box center [80, 194] width 132 height 24
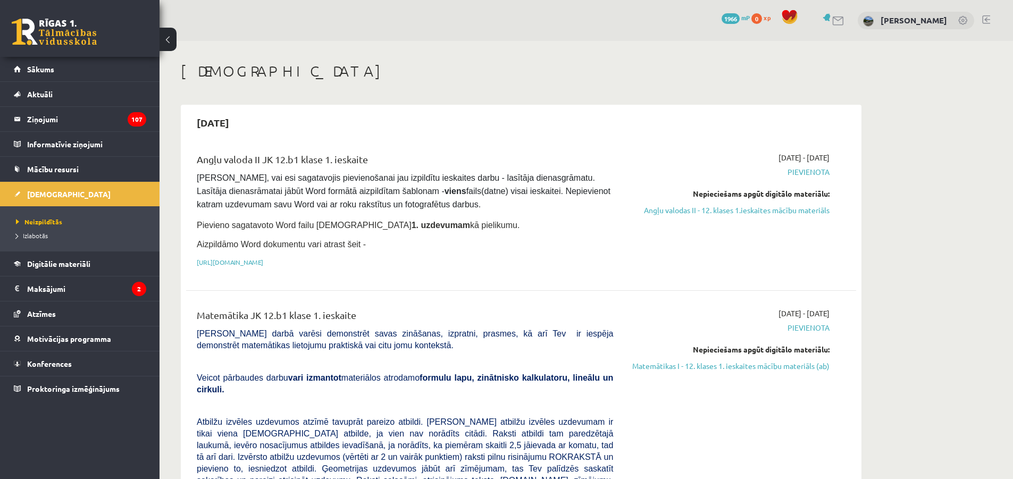
click at [77, 215] on ul "Neizpildītās [GEOGRAPHIC_DATA]" at bounding box center [80, 228] width 160 height 45
click at [567, 185] on span "[PERSON_NAME], vai esi sagatavojis pievienošanai jau izpildītu ieskaites darbu …" at bounding box center [405, 191] width 416 height 36
click at [565, 186] on span "[PERSON_NAME], vai esi sagatavojis pievienošanai jau izpildītu ieskaites darbu …" at bounding box center [405, 191] width 416 height 36
drag, startPoint x: 557, startPoint y: 190, endPoint x: 544, endPoint y: 191, distance: 12.9
click at [556, 190] on span "[PERSON_NAME], vai esi sagatavojis pievienošanai jau izpildītu ieskaites darbu …" at bounding box center [405, 191] width 416 height 36
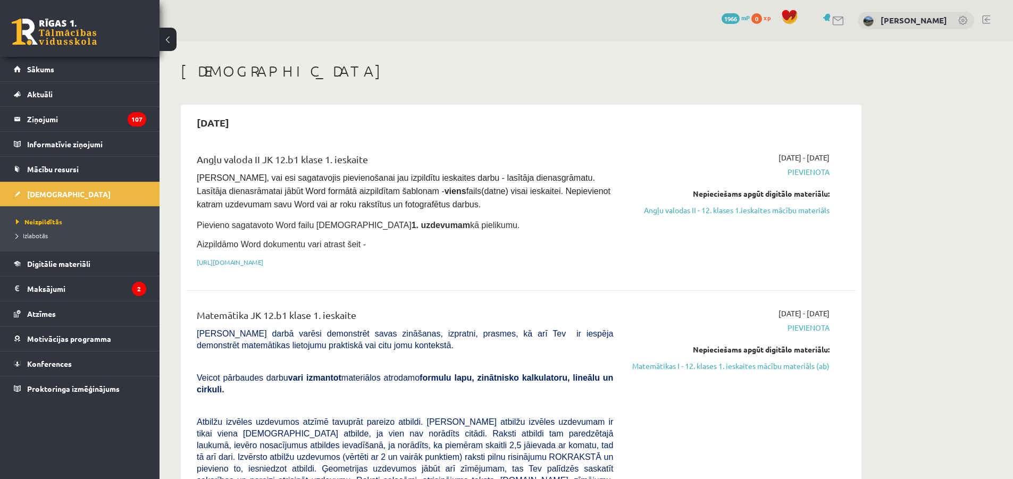
drag, startPoint x: 536, startPoint y: 194, endPoint x: 511, endPoint y: 191, distance: 25.6
click at [528, 193] on span "[PERSON_NAME], vai esi sagatavojis pievienošanai jau izpildītu ieskaites darbu …" at bounding box center [405, 191] width 416 height 36
drag, startPoint x: 505, startPoint y: 193, endPoint x: 499, endPoint y: 192, distance: 5.9
click at [497, 194] on span "[PERSON_NAME], vai esi sagatavojis pievienošanai jau izpildītu ieskaites darbu …" at bounding box center [405, 191] width 416 height 36
click at [535, 183] on pre "[PERSON_NAME], vai esi sagatavojis pievienošanai jau izpildītu ieskaites darbu …" at bounding box center [405, 192] width 416 height 40
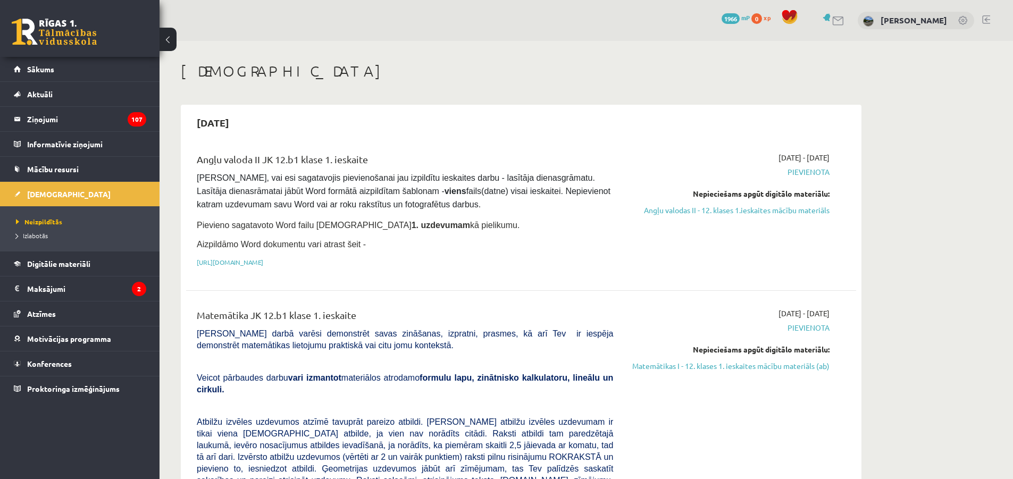
drag, startPoint x: 494, startPoint y: 208, endPoint x: 485, endPoint y: 209, distance: 9.1
click at [493, 208] on pre "[PERSON_NAME], vai esi sagatavojis pievienošanai jau izpildītu ieskaites darbu …" at bounding box center [405, 192] width 416 height 40
click at [439, 238] on p "Aizpildāmo Word dokumentu vari atrast šeit -" at bounding box center [405, 244] width 416 height 13
click at [263, 263] on link "[URL][DOMAIN_NAME]" at bounding box center [230, 262] width 66 height 9
click at [341, 172] on pre "[PERSON_NAME], vai esi sagatavojis pievienošanai jau izpildītu ieskaites darbu …" at bounding box center [405, 192] width 416 height 40
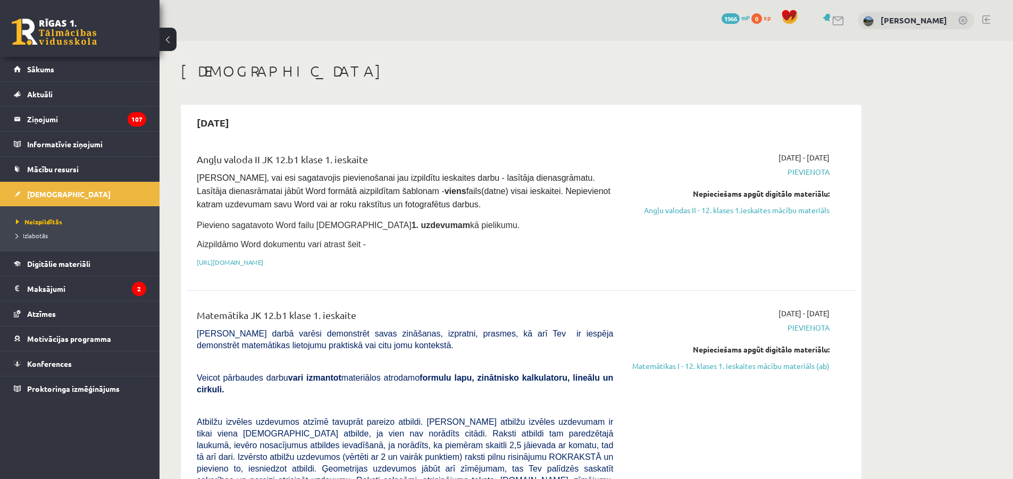
click at [341, 172] on pre "[PERSON_NAME], vai esi sagatavojis pievienošanai jau izpildītu ieskaites darbu …" at bounding box center [405, 192] width 416 height 40
click at [340, 172] on pre "[PERSON_NAME], vai esi sagatavojis pievienošanai jau izpildītu ieskaites darbu …" at bounding box center [405, 192] width 416 height 40
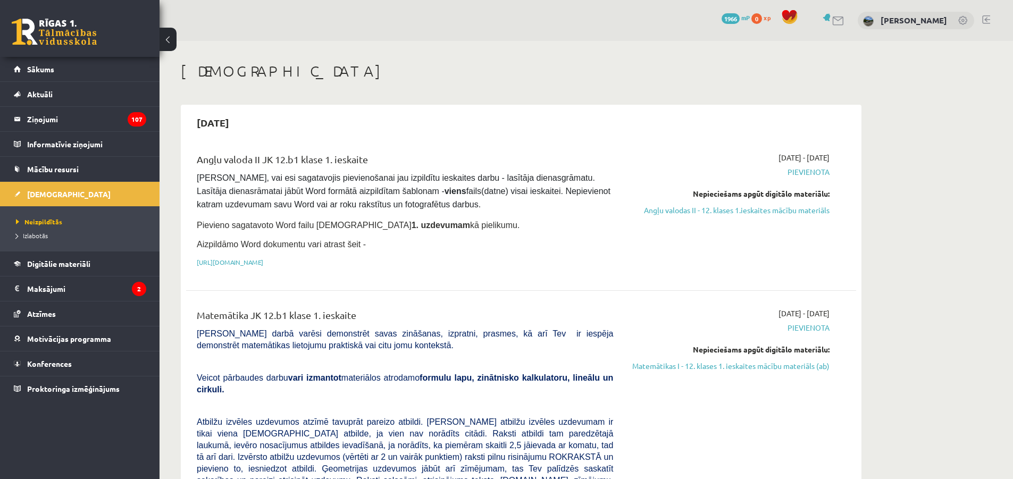
drag, startPoint x: 298, startPoint y: 180, endPoint x: 272, endPoint y: 181, distance: 26.1
click at [291, 180] on span "[PERSON_NAME], vai esi sagatavojis pievienošanai jau izpildītu ieskaites darbu …" at bounding box center [405, 191] width 416 height 36
drag, startPoint x: 283, startPoint y: 190, endPoint x: 437, endPoint y: 190, distance: 153.7
click at [437, 190] on span "[PERSON_NAME], vai esi sagatavojis pievienošanai jau izpildītu ieskaites darbu …" at bounding box center [405, 191] width 416 height 36
click at [444, 191] on strong "viens" at bounding box center [455, 191] width 22 height 9
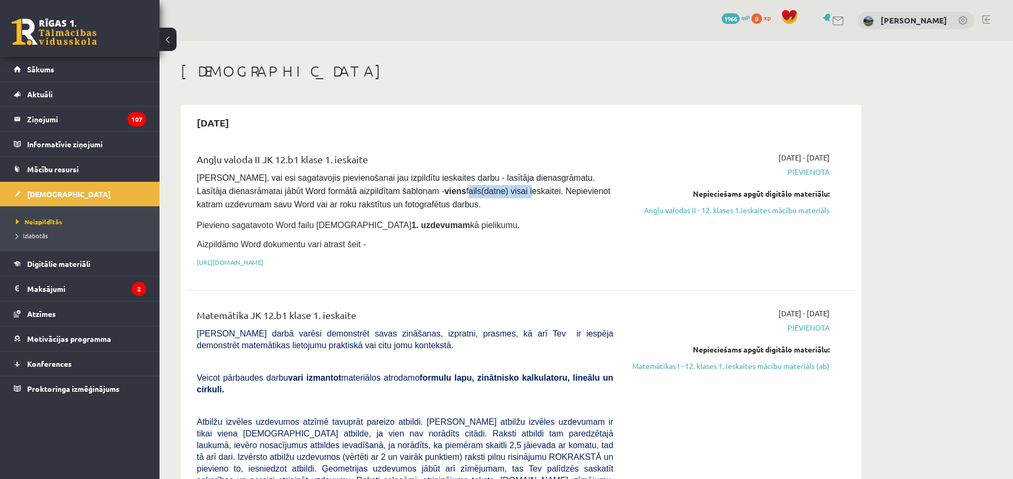
drag, startPoint x: 472, startPoint y: 192, endPoint x: 506, endPoint y: 194, distance: 33.5
click at [506, 194] on span "[PERSON_NAME], vai esi sagatavojis pievienošanai jau izpildītu ieskaites darbu …" at bounding box center [405, 191] width 416 height 36
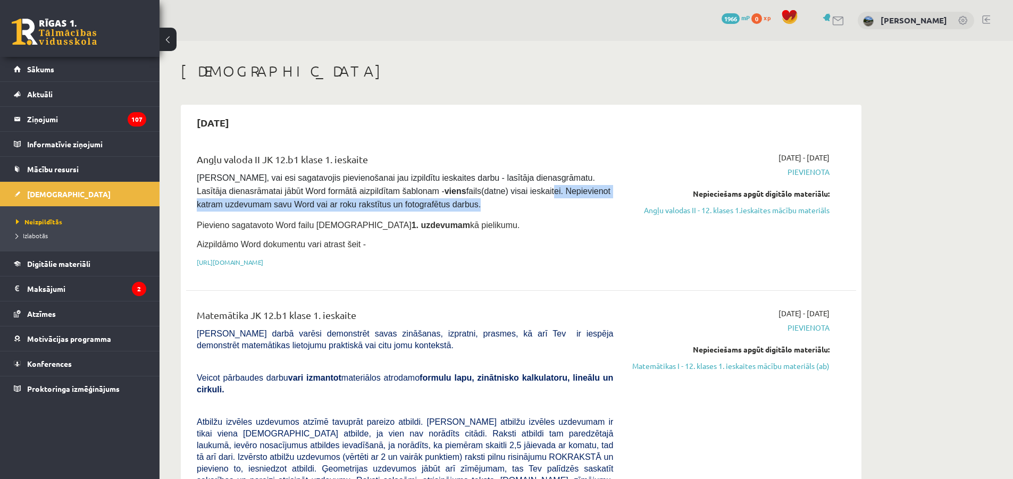
drag, startPoint x: 526, startPoint y: 194, endPoint x: 574, endPoint y: 197, distance: 48.0
click at [573, 197] on pre "[PERSON_NAME], vai esi sagatavojis pievienošanai jau izpildītu ieskaites darbu …" at bounding box center [405, 192] width 416 height 40
drag, startPoint x: 574, startPoint y: 197, endPoint x: 417, endPoint y: 208, distance: 157.2
click at [574, 197] on pre "[PERSON_NAME], vai esi sagatavojis pievienošanai jau izpildītu ieskaites darbu …" at bounding box center [405, 192] width 416 height 40
click at [265, 206] on span "[PERSON_NAME], vai esi sagatavojis pievienošanai jau izpildītu ieskaites darbu …" at bounding box center [405, 191] width 416 height 36
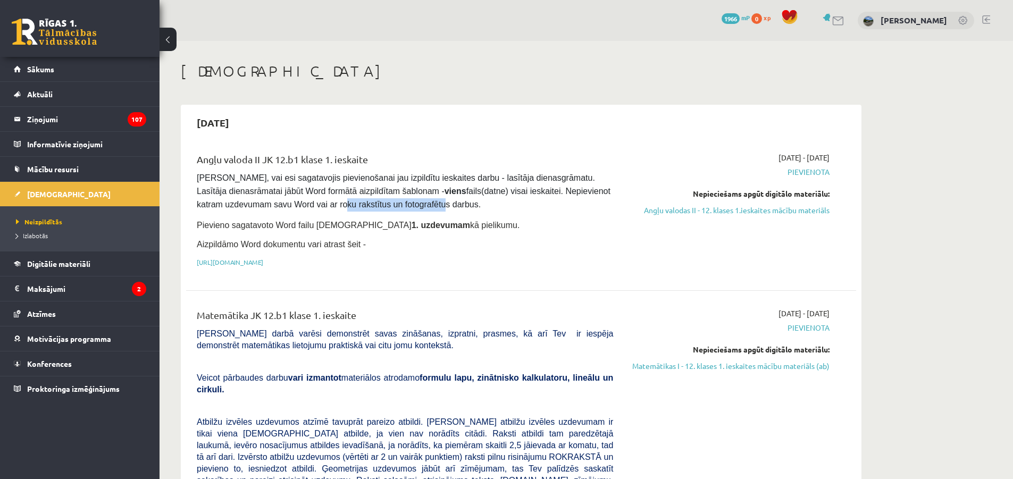
drag, startPoint x: 308, startPoint y: 208, endPoint x: 400, endPoint y: 208, distance: 92.0
click at [400, 208] on span "[PERSON_NAME], vai esi sagatavojis pievienošanai jau izpildītu ieskaites darbu …" at bounding box center [405, 191] width 416 height 36
click at [251, 211] on div "Angļu valoda II JK 12.b1 klase 1. ieskaite [PERSON_NAME], vai esi sagatavojis p…" at bounding box center [405, 212] width 432 height 121
click at [250, 211] on div "Angļu valoda II JK 12.b1 klase 1. ieskaite [PERSON_NAME], vai esi sagatavojis p…" at bounding box center [405, 212] width 432 height 121
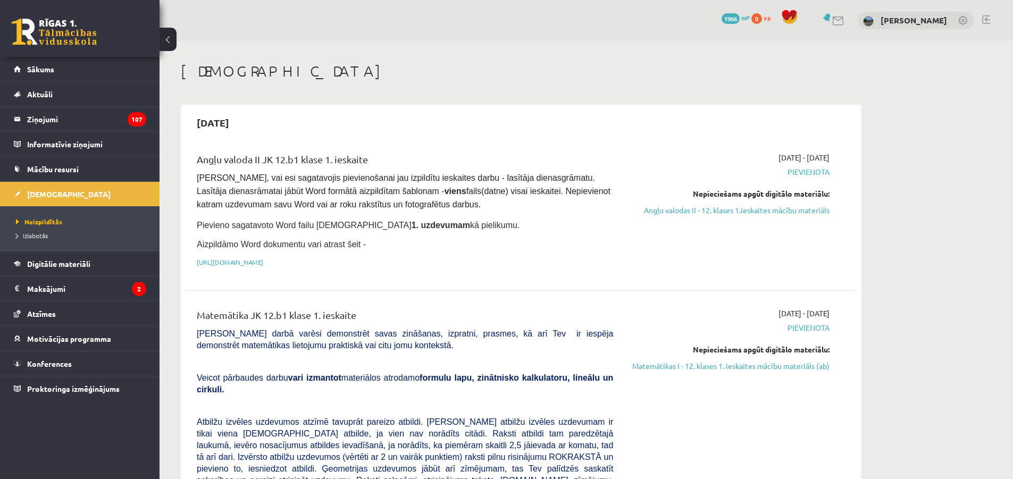
click at [250, 211] on div "Angļu valoda II JK 12.b1 klase 1. ieskaite [PERSON_NAME], vai esi sagatavojis p…" at bounding box center [405, 212] width 432 height 121
click at [250, 212] on div "Angļu valoda II JK 12.b1 klase 1. ieskaite [PERSON_NAME], vai esi sagatavojis p…" at bounding box center [405, 212] width 432 height 121
click at [249, 212] on div "Angļu valoda II JK 12.b1 klase 1. ieskaite [PERSON_NAME], vai esi sagatavojis p…" at bounding box center [405, 212] width 432 height 121
click at [248, 213] on div "Angļu valoda II JK 12.b1 klase 1. ieskaite [PERSON_NAME], vai esi sagatavojis p…" at bounding box center [405, 212] width 432 height 121
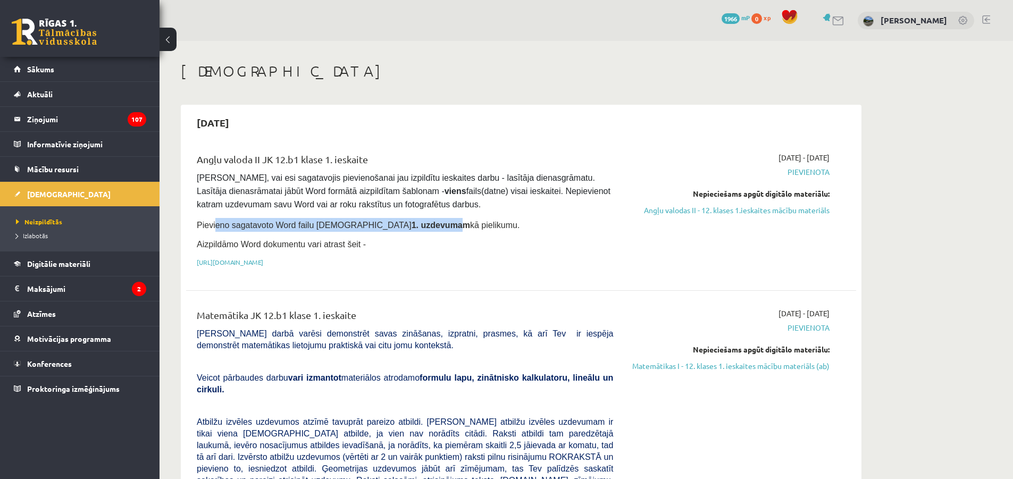
drag, startPoint x: 219, startPoint y: 224, endPoint x: 384, endPoint y: 229, distance: 165.4
click at [384, 229] on p "Pievieno sagatavoto Word failu [DEMOGRAPHIC_DATA] 1. uzdevumam kā pielikumu." at bounding box center [405, 225] width 416 height 14
click at [383, 230] on div "Angļu valoda II JK 12.b1 klase 1. ieskaite [PERSON_NAME], vai esi sagatavojis p…" at bounding box center [405, 212] width 432 height 121
drag, startPoint x: 305, startPoint y: 236, endPoint x: 360, endPoint y: 238, distance: 54.8
click at [359, 238] on div "Angļu valoda II JK 12.b1 klase 1. ieskaite [PERSON_NAME], vai esi sagatavojis p…" at bounding box center [405, 212] width 432 height 121
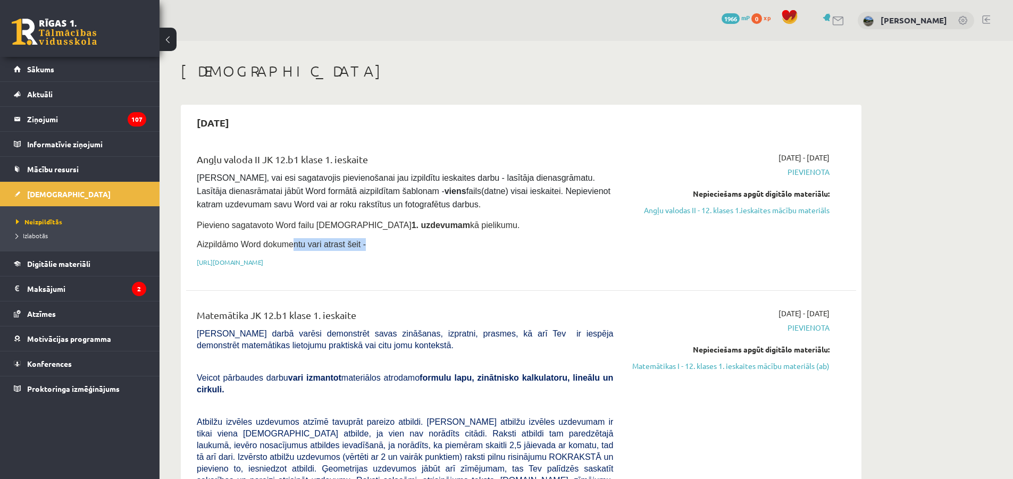
click at [360, 238] on p "Aizpildāmo Word dokumentu vari atrast šeit -" at bounding box center [405, 244] width 416 height 13
click at [374, 238] on p "Aizpildāmo Word dokumentu vari atrast šeit -" at bounding box center [405, 244] width 416 height 13
drag, startPoint x: 627, startPoint y: 225, endPoint x: 594, endPoint y: 210, distance: 35.9
click at [594, 210] on div "Angļu valoda II JK 12.b1 klase 1. ieskaite [PERSON_NAME], vai esi sagatavojis p…" at bounding box center [405, 212] width 432 height 121
drag, startPoint x: 578, startPoint y: 205, endPoint x: 579, endPoint y: 175, distance: 29.8
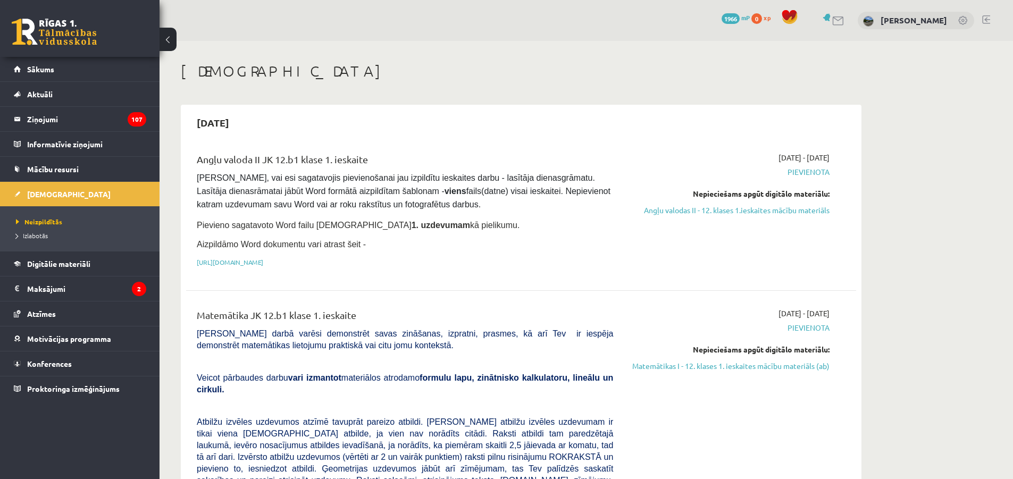
click at [577, 203] on pre "[PERSON_NAME], vai esi sagatavojis pievienošanai jau izpildītu ieskaites darbu …" at bounding box center [405, 192] width 416 height 40
click at [673, 211] on link "Angļu valodas II - 12. klases 1.ieskaites mācību materiāls" at bounding box center [729, 210] width 200 height 11
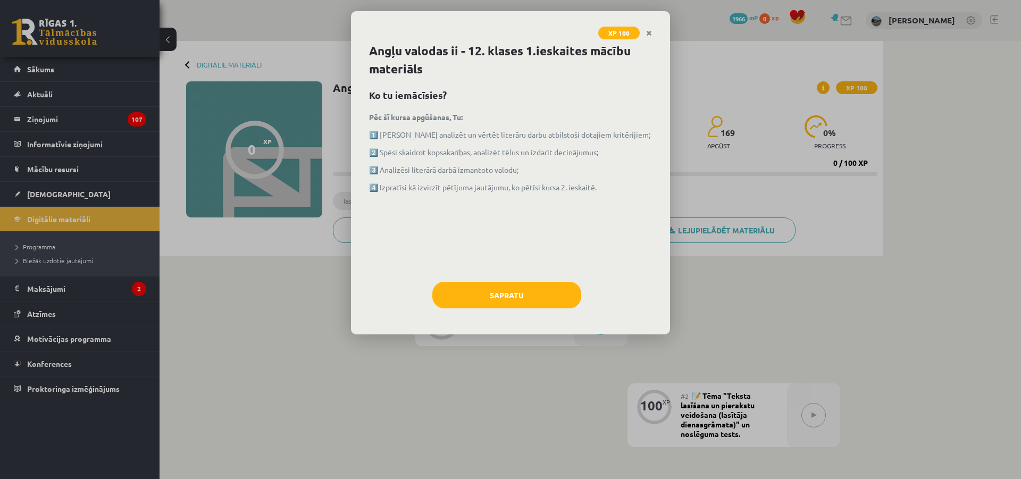
click at [538, 230] on div "Pēc šī kursa apgūšanas, Tu: 1️⃣ [PERSON_NAME] analizēt un vērtēt literāru darbu…" at bounding box center [510, 192] width 283 height 160
click at [516, 282] on button "Sapratu" at bounding box center [506, 295] width 149 height 27
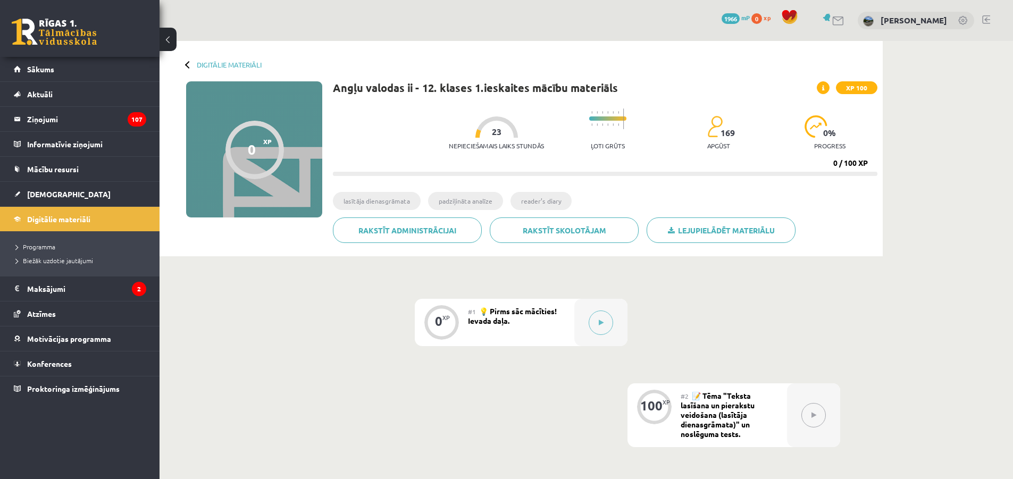
click at [801, 313] on div "0 XP #1 💡 Pirms sāc mācīties! Ievada daļa. 100 XP #2 📝 Tēma "Teksta lasīšana un…" at bounding box center [521, 415] width 638 height 233
click at [794, 314] on div "0 XP #1 💡 Pirms sāc mācīties! Ievada daļa. 100 XP #2 📝 Tēma "Teksta lasīšana un…" at bounding box center [521, 415] width 638 height 233
click at [786, 316] on div "0 XP #1 💡 Pirms sāc mācīties! Ievada daļa. 100 XP #2 📝 Tēma "Teksta lasīšana un…" at bounding box center [521, 415] width 638 height 233
click at [782, 316] on div "0 XP #1 💡 Pirms sāc mācīties! Ievada daļa. 100 XP #2 📝 Tēma "Teksta lasīšana un…" at bounding box center [521, 415] width 638 height 233
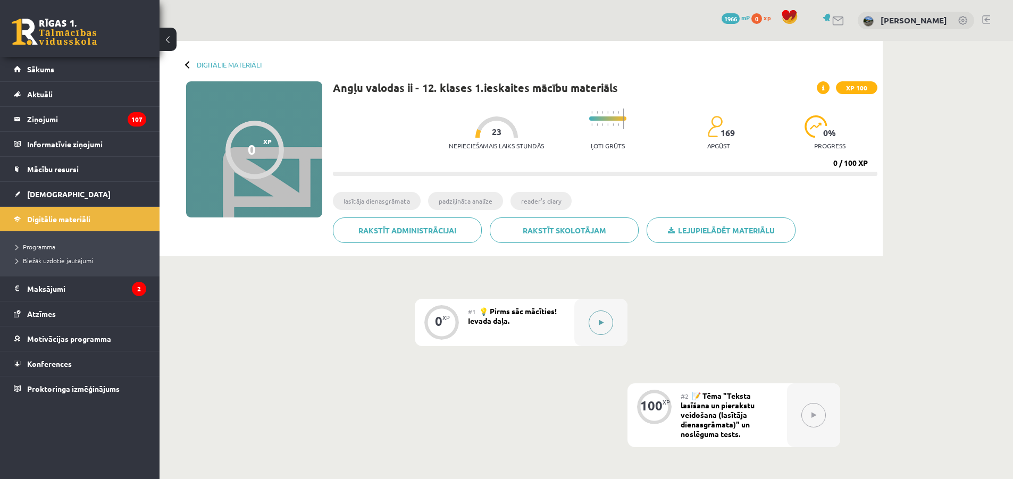
click at [612, 331] on div at bounding box center [600, 322] width 53 height 47
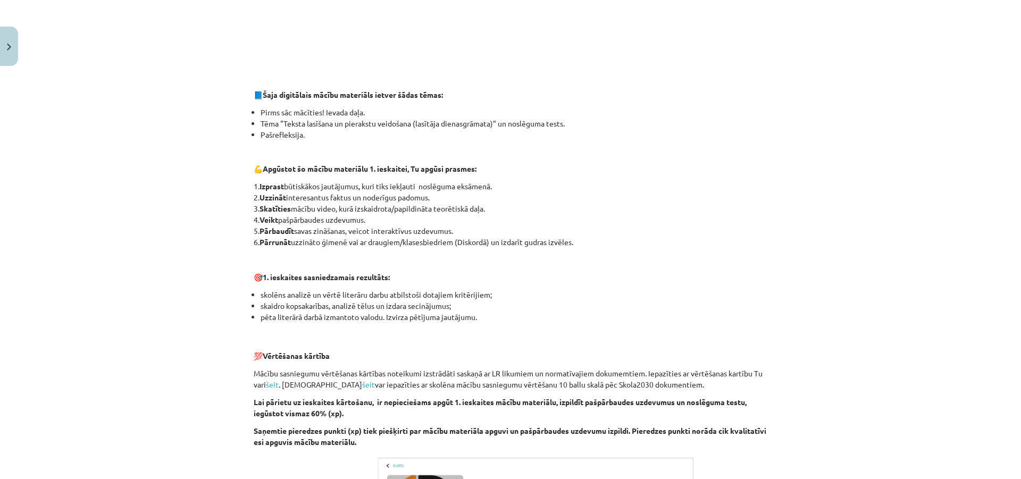
scroll to position [641, 0]
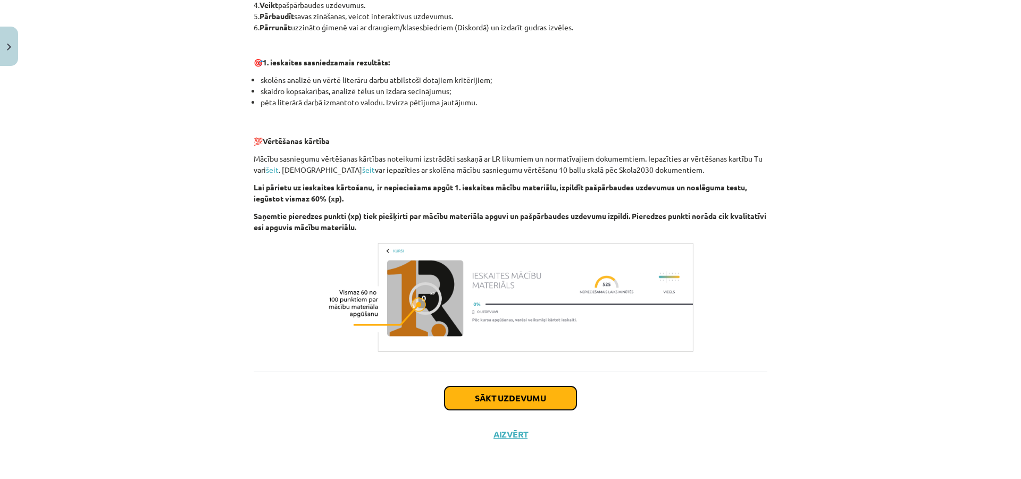
click at [498, 398] on button "Sākt uzdevumu" at bounding box center [510, 398] width 132 height 23
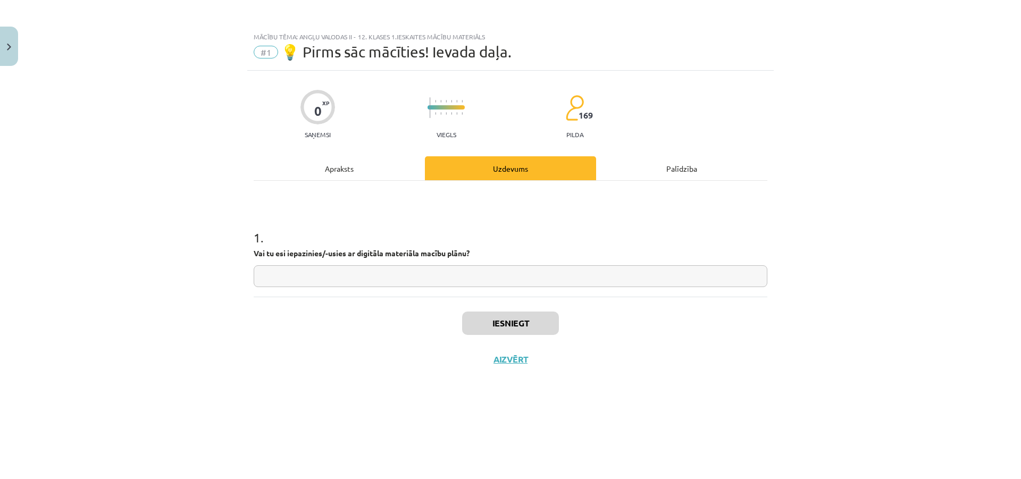
click at [470, 281] on input "text" at bounding box center [511, 276] width 514 height 22
type input "*"
type input "**"
click at [521, 328] on button "Iesniegt" at bounding box center [510, 323] width 97 height 23
click at [502, 357] on button "Nākamā nodarbība" at bounding box center [510, 366] width 104 height 24
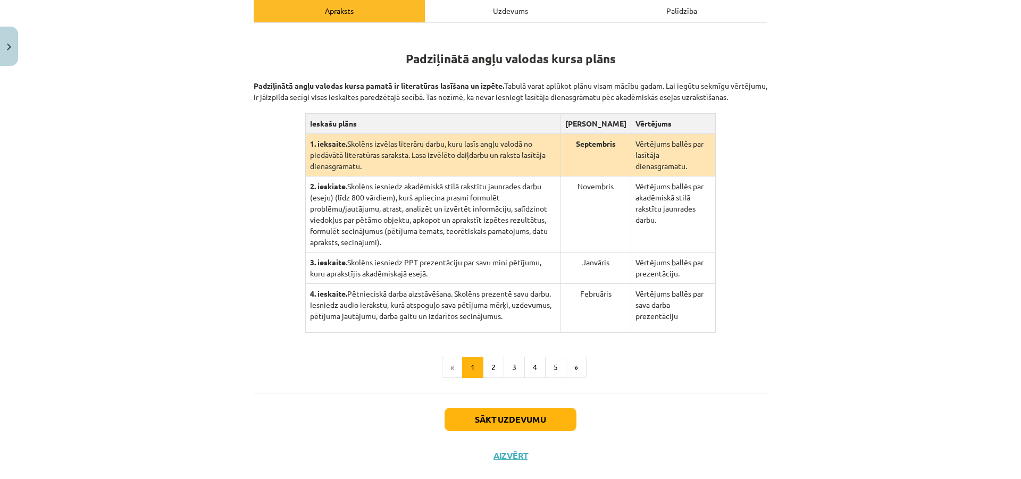
scroll to position [184, 0]
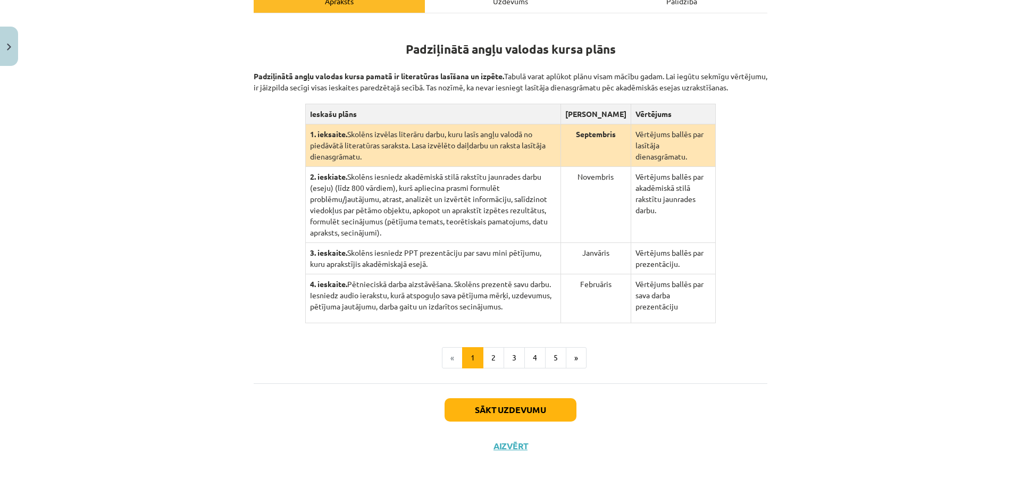
drag, startPoint x: 542, startPoint y: 292, endPoint x: 534, endPoint y: 290, distance: 8.1
drag, startPoint x: 534, startPoint y: 290, endPoint x: 444, endPoint y: 278, distance: 90.2
click at [444, 279] on p "4. ieskaite. Pētnieciskā darba aizstāvēšana. Skolēns prezentē savu darbu. Iesni…" at bounding box center [433, 295] width 246 height 33
click at [360, 361] on div "Padziļinātā angļu valodas kursa plāns Padziļinātā angļu valodas kursa pamatā ir…" at bounding box center [511, 198] width 514 height 370
click at [365, 350] on ul "« 1 2 3 4 5 »" at bounding box center [511, 357] width 514 height 21
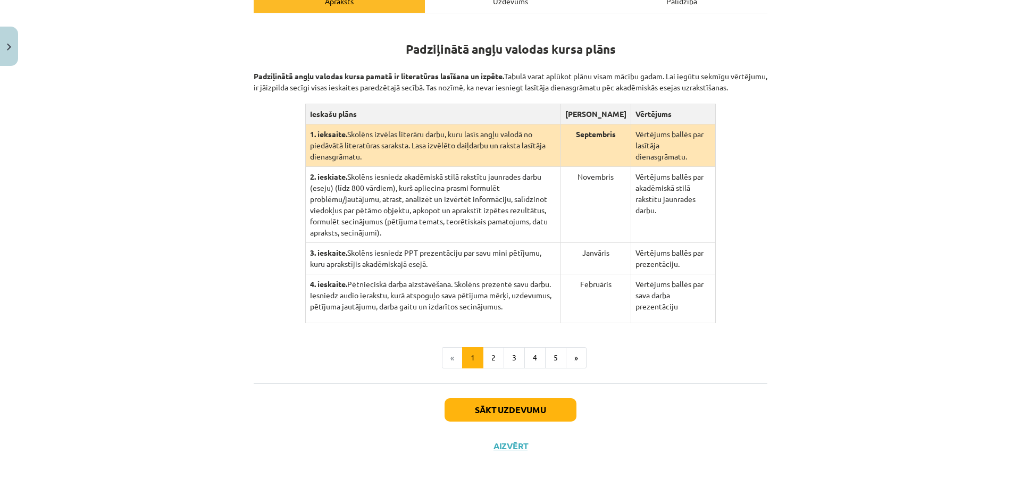
click at [363, 348] on ul "« 1 2 3 4 5 »" at bounding box center [511, 357] width 514 height 21
click at [361, 348] on ul "« 1 2 3 4 5 »" at bounding box center [511, 357] width 514 height 21
drag, startPoint x: 368, startPoint y: 173, endPoint x: 473, endPoint y: 173, distance: 105.3
click at [473, 173] on td "2. ieskiate. Skolēns iesniedz akadēmiskā stilā rakstītu jaunrades darbu (eseju)…" at bounding box center [432, 205] width 255 height 76
click at [474, 173] on td "2. ieskiate. Skolēns iesniedz akadēmiskā stilā rakstītu jaunrades darbu (eseju)…" at bounding box center [432, 205] width 255 height 76
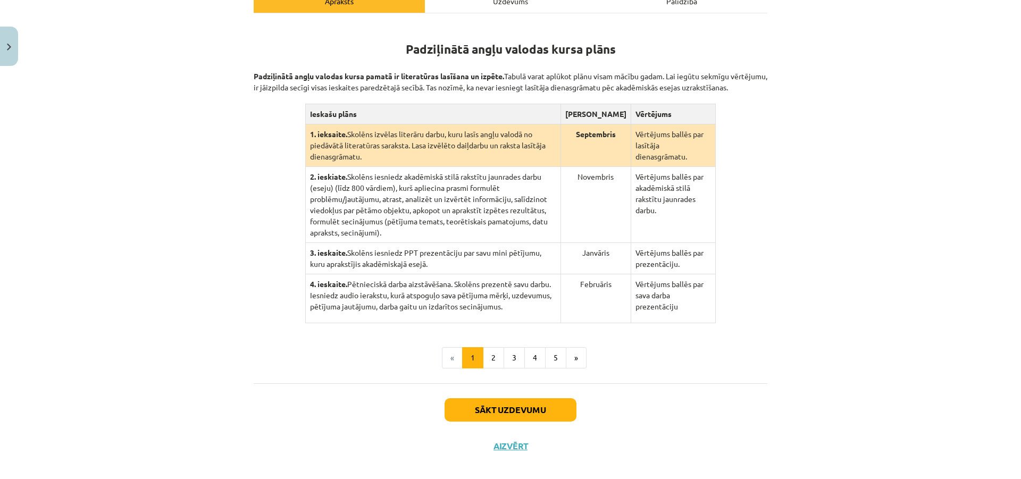
click at [500, 174] on td "2. ieskiate. Skolēns iesniedz akadēmiskā stilā rakstītu jaunrades darbu (eseju)…" at bounding box center [432, 205] width 255 height 76
drag, startPoint x: 454, startPoint y: 184, endPoint x: 524, endPoint y: 182, distance: 69.7
click at [523, 182] on td "2. ieskiate. Skolēns iesniedz akadēmiskā stilā rakstītu jaunrades darbu (eseju)…" at bounding box center [432, 205] width 255 height 76
click at [524, 182] on td "2. ieskiate. Skolēns iesniedz akadēmiskā stilā rakstītu jaunrades darbu (eseju)…" at bounding box center [432, 205] width 255 height 76
drag, startPoint x: 393, startPoint y: 239, endPoint x: 454, endPoint y: 235, distance: 60.2
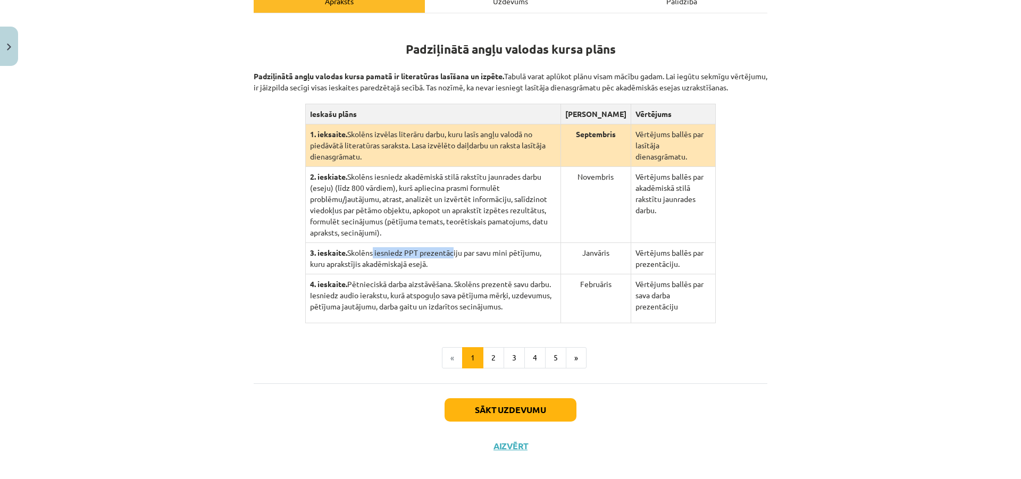
click at [450, 243] on td "3. ieskaite. Skolēns iesniedz PPT prezentāciju par savu mini pētījumu, kuru apr…" at bounding box center [432, 258] width 255 height 31
click at [454, 243] on td "3. ieskaite. Skolēns iesniedz PPT prezentāciju par savu mini pētījumu, kuru apr…" at bounding box center [432, 258] width 255 height 31
drag, startPoint x: 351, startPoint y: 271, endPoint x: 450, endPoint y: 273, distance: 98.9
click at [450, 279] on p "4. ieskaite. Pētnieciskā darba aizstāvēšana. Skolēns prezentē savu darbu. Iesni…" at bounding box center [433, 295] width 246 height 33
click at [415, 293] on p "4. ieskaite. Pētnieciskā darba aizstāvēšana. Skolēns prezentē savu darbu. Iesni…" at bounding box center [433, 295] width 246 height 33
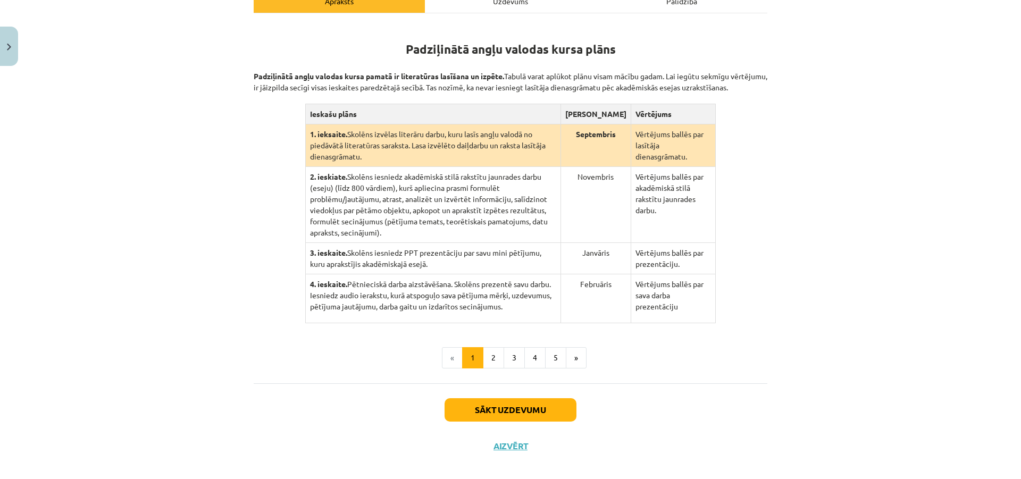
click at [412, 295] on p "4. ieskaite. Pētnieciskā darba aizstāvēšana. Skolēns prezentē savu darbu. Iesni…" at bounding box center [433, 295] width 246 height 33
click at [410, 296] on p "4. ieskaite. Pētnieciskā darba aizstāvēšana. Skolēns prezentē savu darbu. Iesni…" at bounding box center [433, 295] width 246 height 33
click at [408, 296] on p "4. ieskaite. Pētnieciskā darba aizstāvēšana. Skolēns prezentē savu darbu. Iesni…" at bounding box center [433, 295] width 246 height 33
click at [407, 296] on p "4. ieskaite. Pētnieciskā darba aizstāvēšana. Skolēns prezentē savu darbu. Iesni…" at bounding box center [433, 295] width 246 height 33
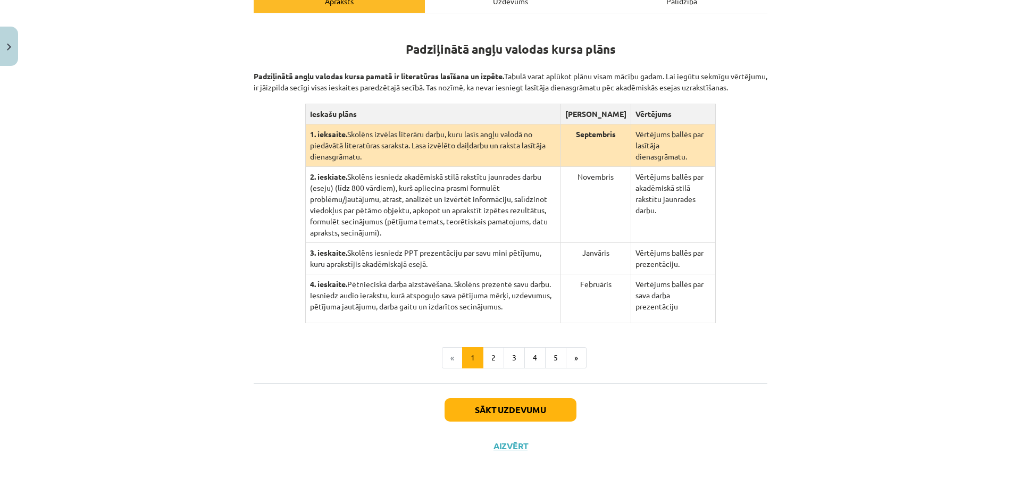
click at [407, 297] on p "4. ieskaite. Pētnieciskā darba aizstāvēšana. Skolēns prezentē savu darbu. Iesni…" at bounding box center [433, 295] width 246 height 33
click at [406, 297] on p "4. ieskaite. Pētnieciskā darba aizstāvēšana. Skolēns prezentē savu darbu. Iesni…" at bounding box center [433, 295] width 246 height 33
click at [404, 297] on p "4. ieskaite. Pētnieciskā darba aizstāvēšana. Skolēns prezentē savu darbu. Iesni…" at bounding box center [433, 295] width 246 height 33
click at [402, 297] on p "4. ieskaite. Pētnieciskā darba aizstāvēšana. Skolēns prezentē savu darbu. Iesni…" at bounding box center [433, 295] width 246 height 33
click at [401, 298] on p "4. ieskaite. Pētnieciskā darba aizstāvēšana. Skolēns prezentē savu darbu. Iesni…" at bounding box center [433, 295] width 246 height 33
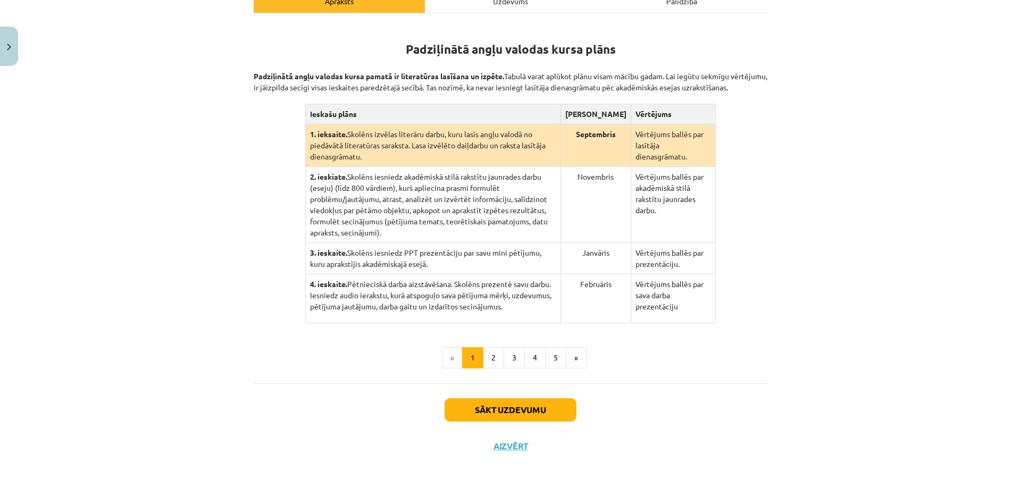
click at [399, 299] on p "4. ieskaite. Pētnieciskā darba aizstāvēšana. Skolēns prezentē savu darbu. Iesni…" at bounding box center [433, 295] width 246 height 33
click at [397, 299] on p "4. ieskaite. Pētnieciskā darba aizstāvēšana. Skolēns prezentē savu darbu. Iesni…" at bounding box center [433, 295] width 246 height 33
click at [397, 300] on p "4. ieskaite. Pētnieciskā darba aizstāvēšana. Skolēns prezentē savu darbu. Iesni…" at bounding box center [433, 295] width 246 height 33
click at [396, 300] on p "4. ieskaite. Pētnieciskā darba aizstāvēšana. Skolēns prezentē savu darbu. Iesni…" at bounding box center [433, 295] width 246 height 33
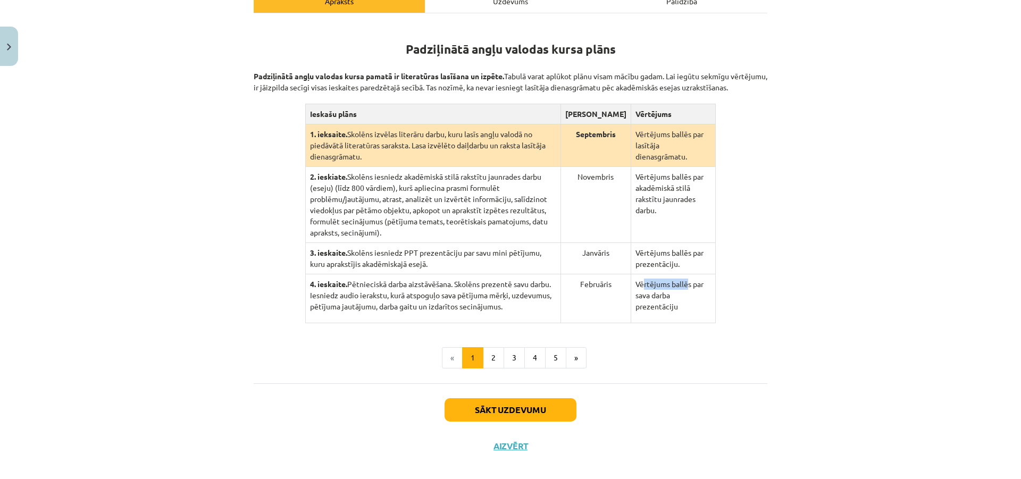
drag, startPoint x: 639, startPoint y: 277, endPoint x: 679, endPoint y: 278, distance: 40.9
click at [679, 278] on td "Vērtējums ballēs par sava darba prezentāciju" at bounding box center [673, 298] width 85 height 49
drag, startPoint x: 636, startPoint y: 174, endPoint x: 696, endPoint y: 200, distance: 64.8
click at [697, 198] on td "Vērtējums ballēs par akadēmiskā stilā rakstītu jaunrades darbu." at bounding box center [673, 205] width 85 height 76
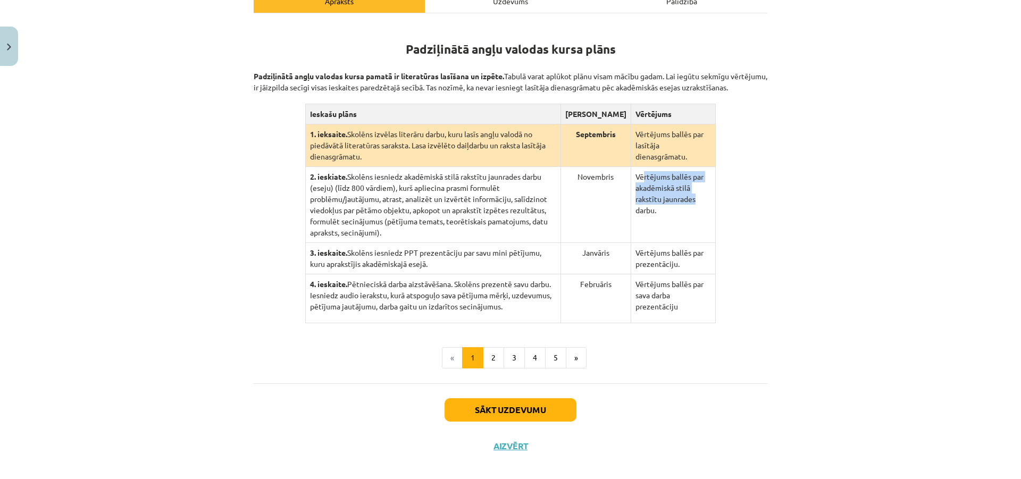
click at [694, 203] on td "Vērtējums ballēs par akadēmiskā stilā rakstītu jaunrades darbu." at bounding box center [673, 205] width 85 height 76
drag, startPoint x: 641, startPoint y: 237, endPoint x: 674, endPoint y: 247, distance: 34.5
click at [676, 244] on td "Vērtējums ballēs par prezentāciju." at bounding box center [673, 258] width 85 height 31
drag, startPoint x: 670, startPoint y: 248, endPoint x: 643, endPoint y: 249, distance: 27.1
click at [669, 249] on td "Vērtējums ballēs par prezentāciju." at bounding box center [673, 258] width 85 height 31
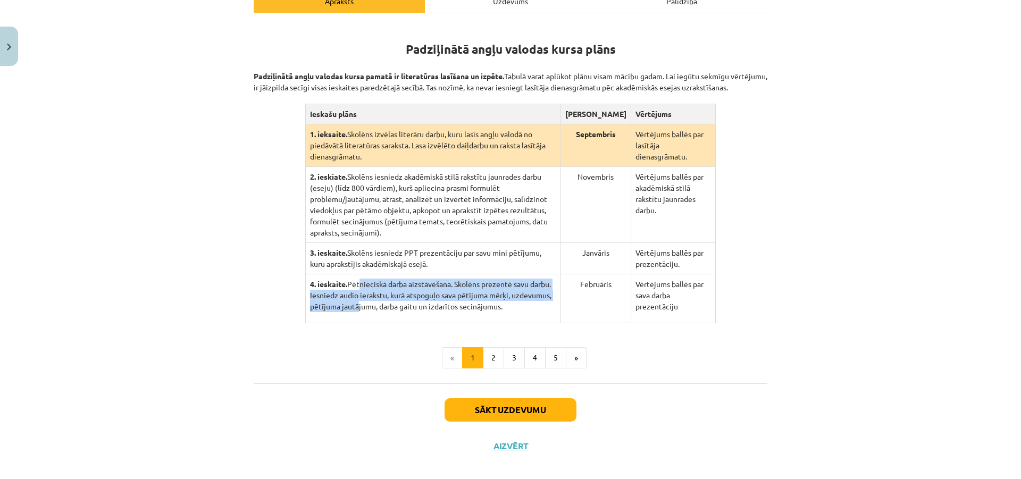
drag, startPoint x: 368, startPoint y: 272, endPoint x: 352, endPoint y: 291, distance: 24.9
click at [352, 291] on p "4. ieskaite. Pētnieciskā darba aizstāvēšana. Skolēns prezentē savu darbu. Iesni…" at bounding box center [433, 295] width 246 height 33
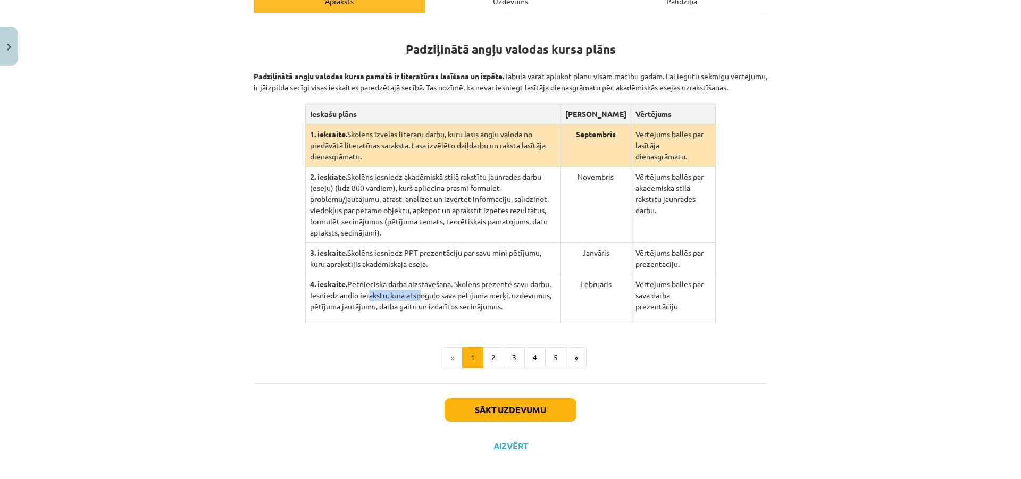
drag, startPoint x: 379, startPoint y: 283, endPoint x: 425, endPoint y: 284, distance: 46.8
click at [420, 284] on p "4. ieskaite. Pētnieciskā darba aizstāvēšana. Skolēns prezentē savu darbu. Iesni…" at bounding box center [433, 295] width 246 height 33
click at [425, 285] on p "4. ieskaite. Pētnieciskā darba aizstāvēšana. Skolēns prezentē savu darbu. Iesni…" at bounding box center [433, 295] width 246 height 33
click at [483, 352] on button "2" at bounding box center [493, 357] width 21 height 21
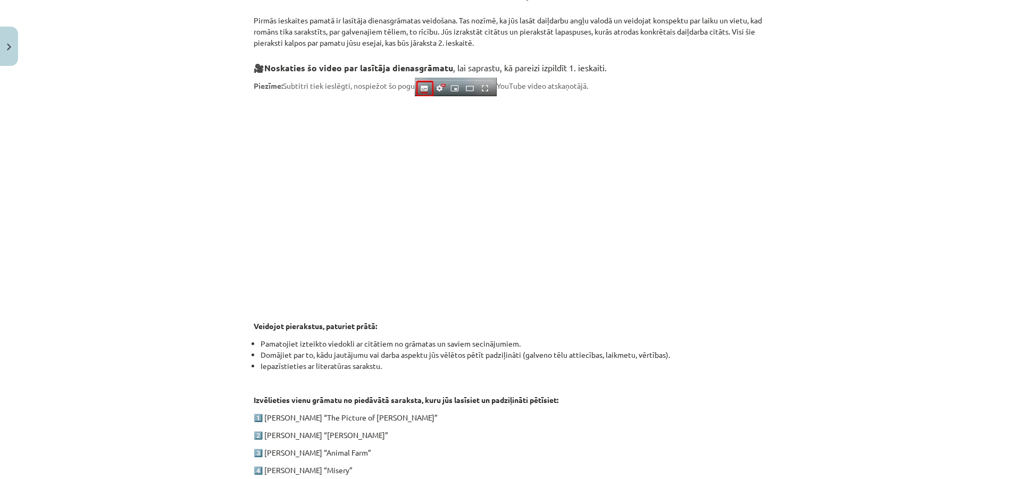
scroll to position [439, 0]
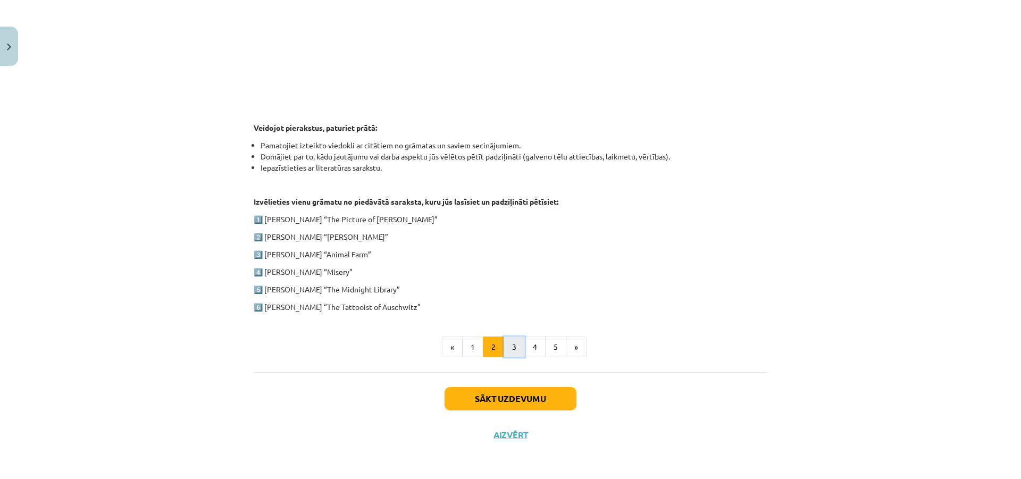
click at [504, 342] on button "3" at bounding box center [513, 347] width 21 height 21
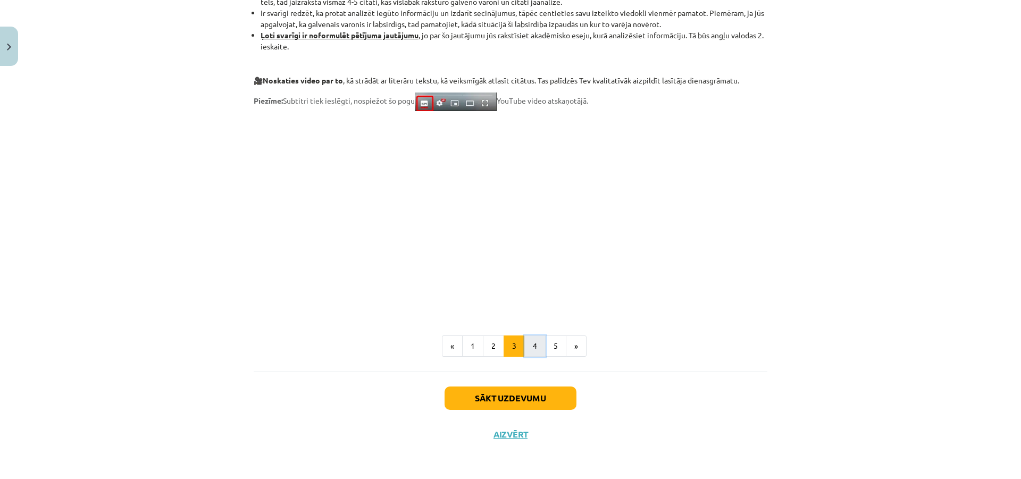
click at [525, 342] on button "4" at bounding box center [534, 345] width 21 height 21
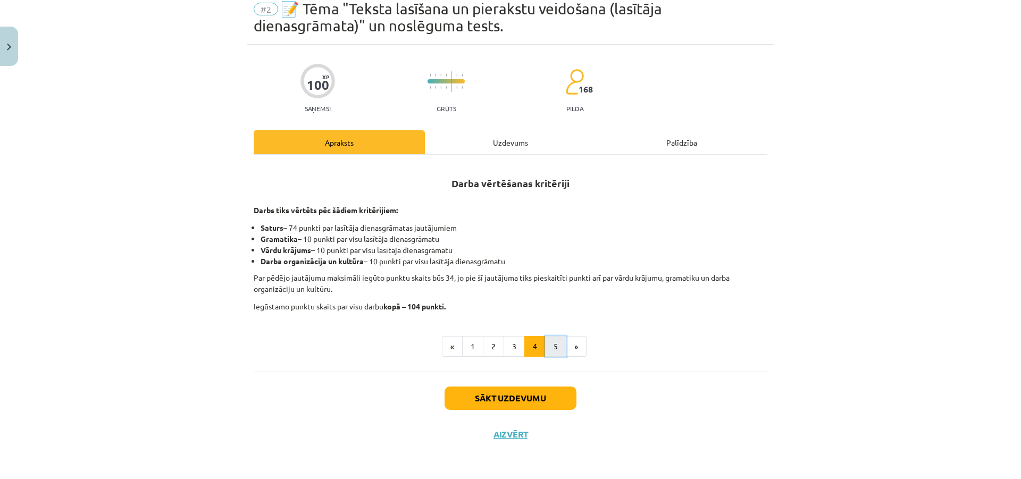
click at [546, 346] on button "5" at bounding box center [555, 346] width 21 height 21
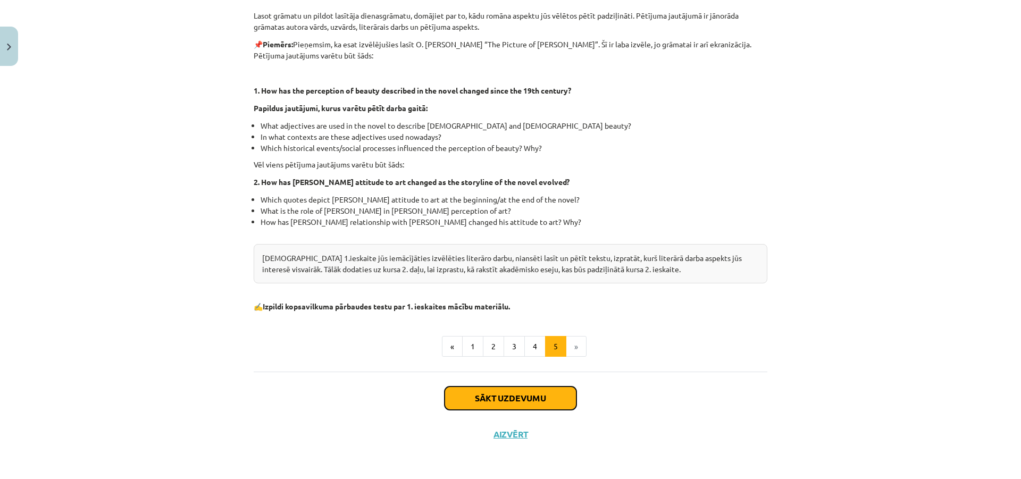
click at [513, 388] on button "Sākt uzdevumu" at bounding box center [510, 398] width 132 height 23
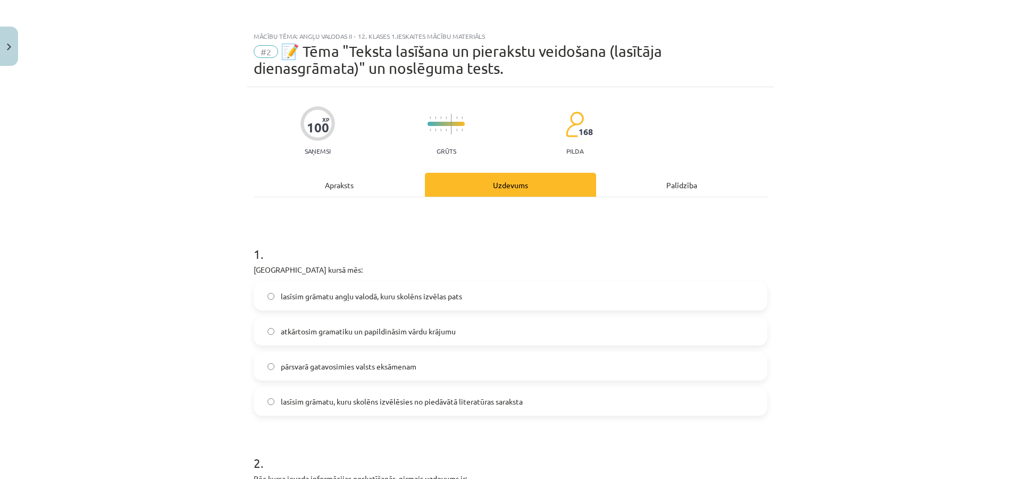
scroll to position [0, 0]
drag, startPoint x: 291, startPoint y: 245, endPoint x: 286, endPoint y: 242, distance: 6.2
click at [288, 242] on h1 "1 ." at bounding box center [511, 245] width 514 height 33
drag, startPoint x: 290, startPoint y: 254, endPoint x: 286, endPoint y: 246, distance: 8.6
click at [290, 254] on h1 "1 ." at bounding box center [511, 245] width 514 height 33
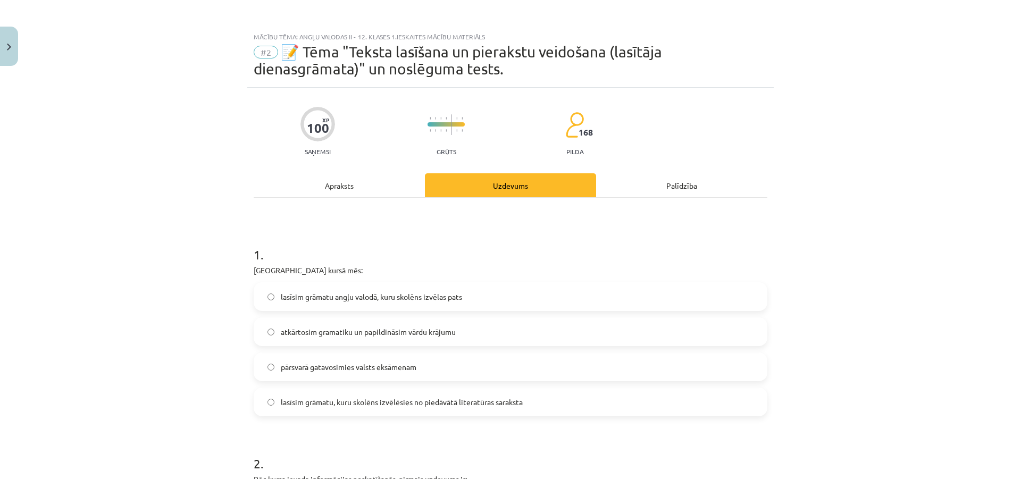
click at [287, 245] on h1 "1 ." at bounding box center [511, 245] width 514 height 33
drag, startPoint x: 287, startPoint y: 242, endPoint x: 284, endPoint y: 233, distance: 9.8
click at [287, 241] on h1 "1 ." at bounding box center [511, 245] width 514 height 33
click at [286, 233] on h1 "1 ." at bounding box center [511, 245] width 514 height 33
click at [285, 234] on h1 "1 ." at bounding box center [511, 245] width 514 height 33
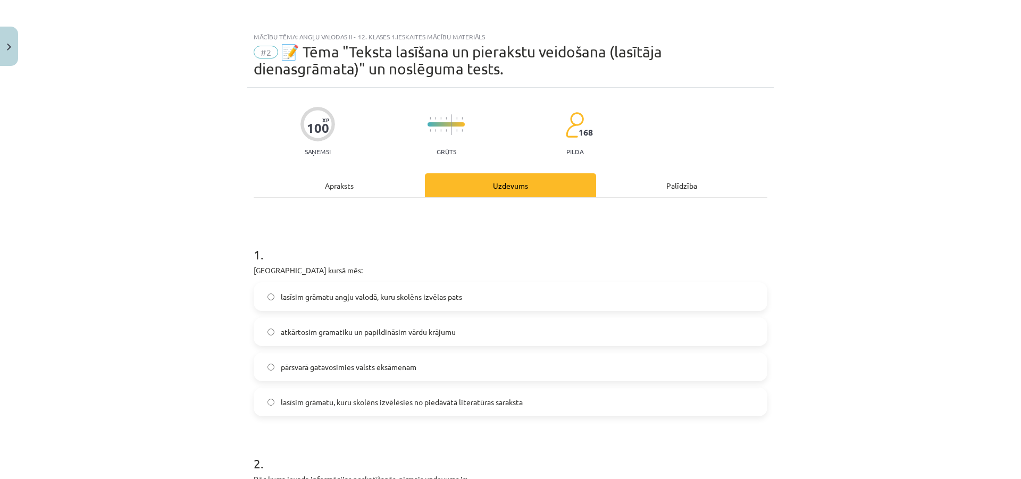
click at [408, 250] on h1 "1 ." at bounding box center [511, 245] width 514 height 33
drag, startPoint x: 407, startPoint y: 250, endPoint x: 378, endPoint y: 246, distance: 29.6
click at [378, 246] on h1 "1 ." at bounding box center [511, 245] width 514 height 33
click at [393, 240] on h1 "1 ." at bounding box center [511, 245] width 514 height 33
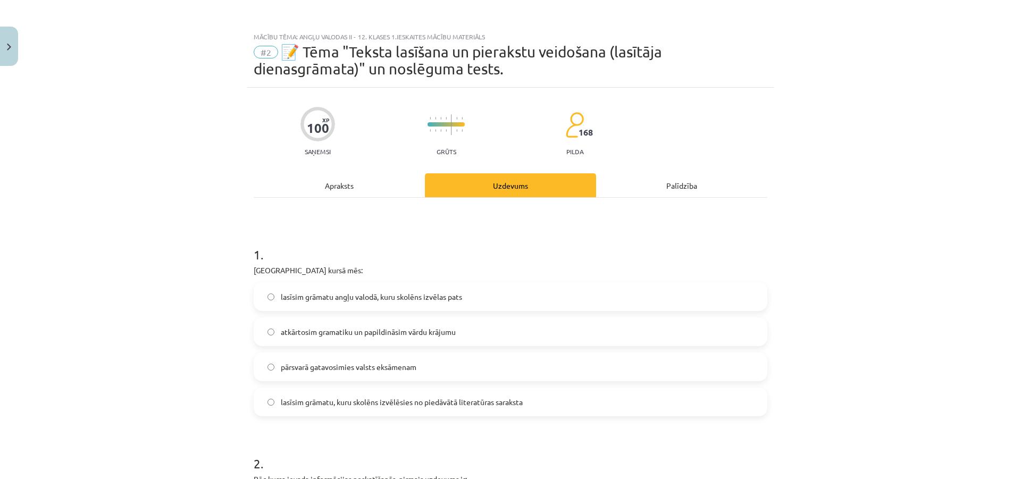
click at [387, 229] on h1 "1 ." at bounding box center [511, 245] width 514 height 33
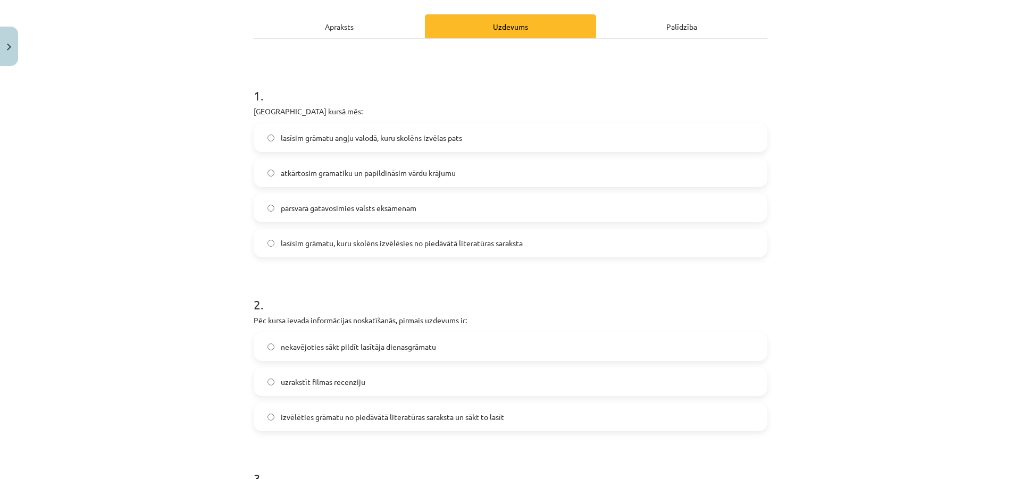
scroll to position [160, 0]
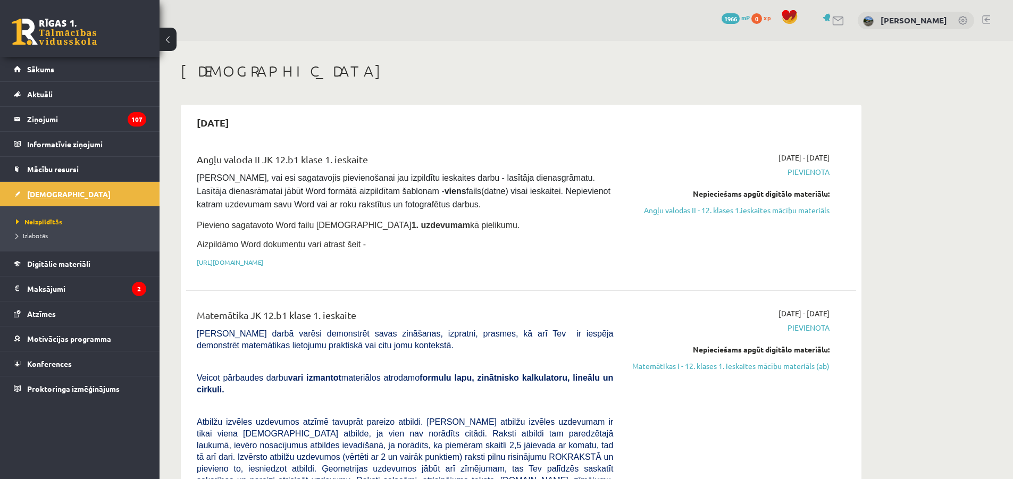
click at [87, 192] on link "[DEMOGRAPHIC_DATA]" at bounding box center [80, 194] width 132 height 24
click at [97, 289] on legend "Maksājumi 2" at bounding box center [86, 288] width 119 height 24
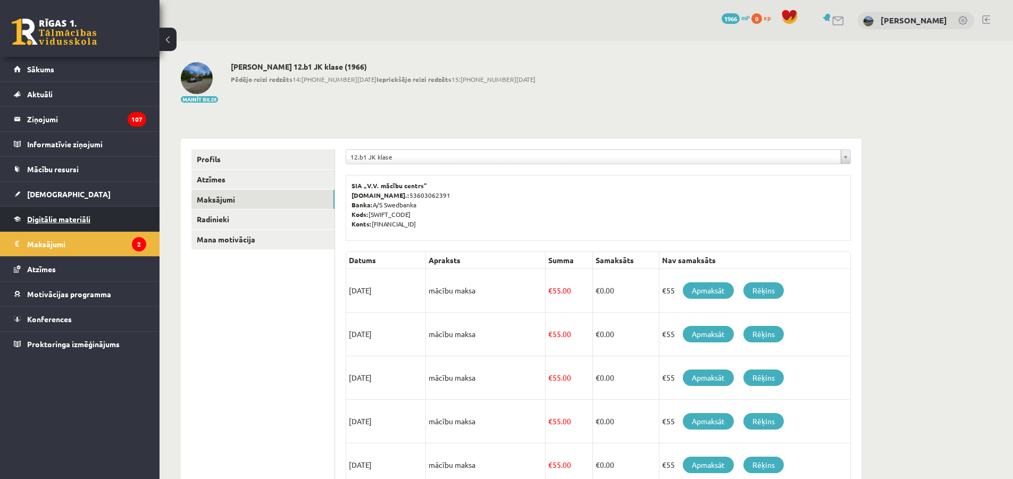
click at [81, 219] on span "Digitālie materiāli" at bounding box center [58, 219] width 63 height 10
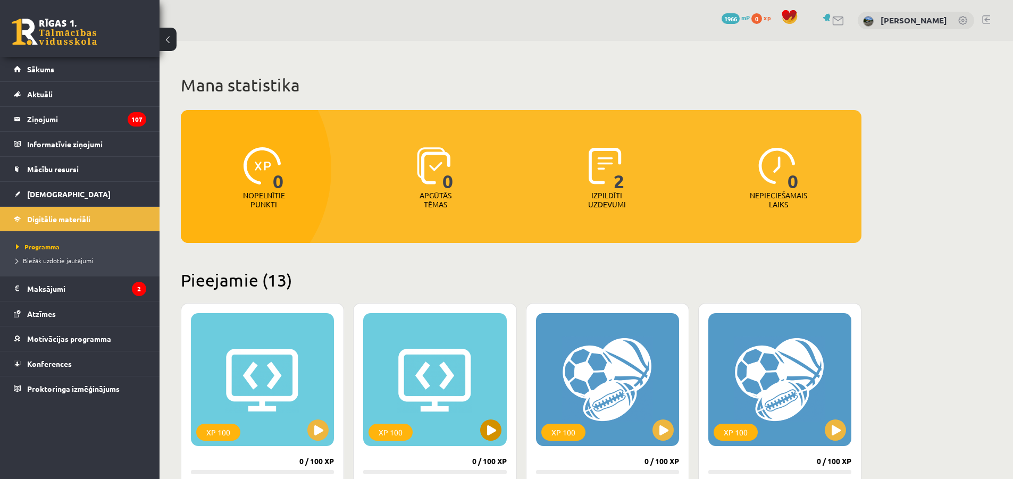
scroll to position [266, 0]
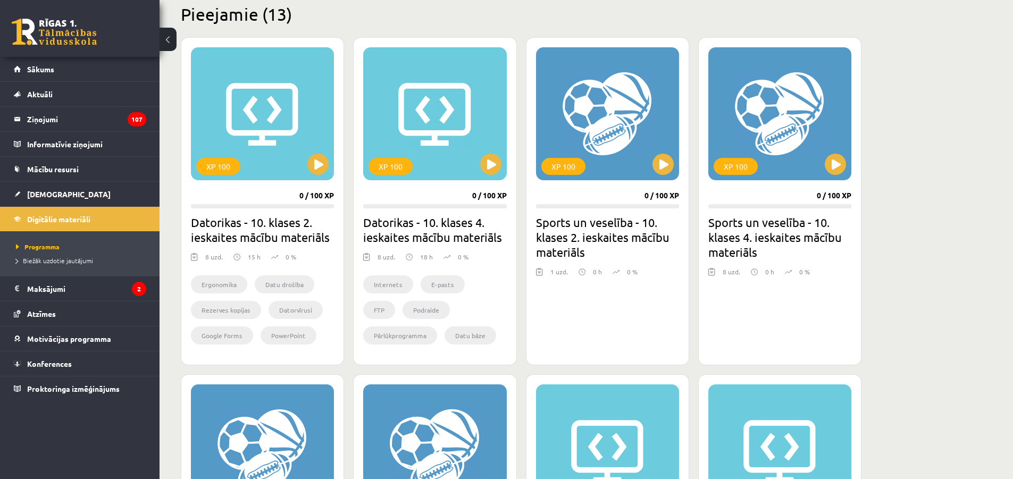
drag, startPoint x: 864, startPoint y: 250, endPoint x: 894, endPoint y: 283, distance: 44.0
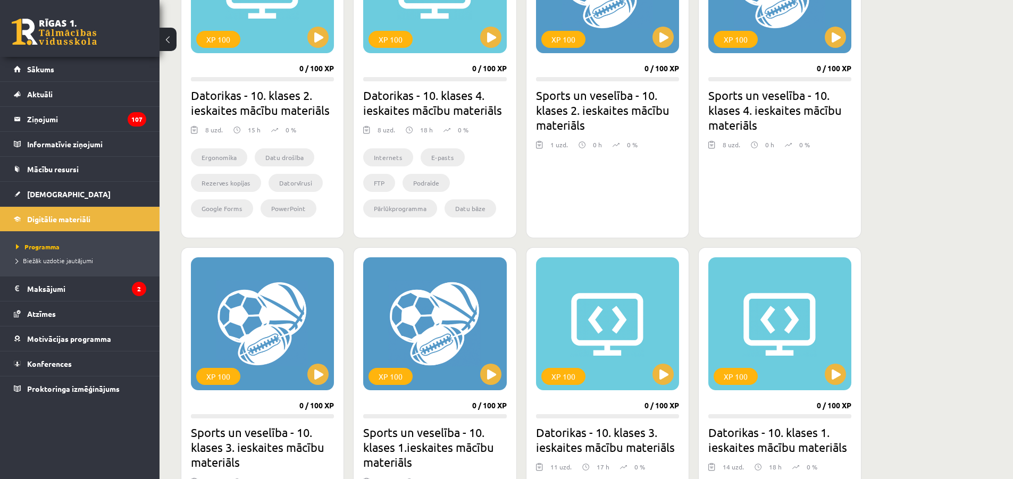
scroll to position [425, 0]
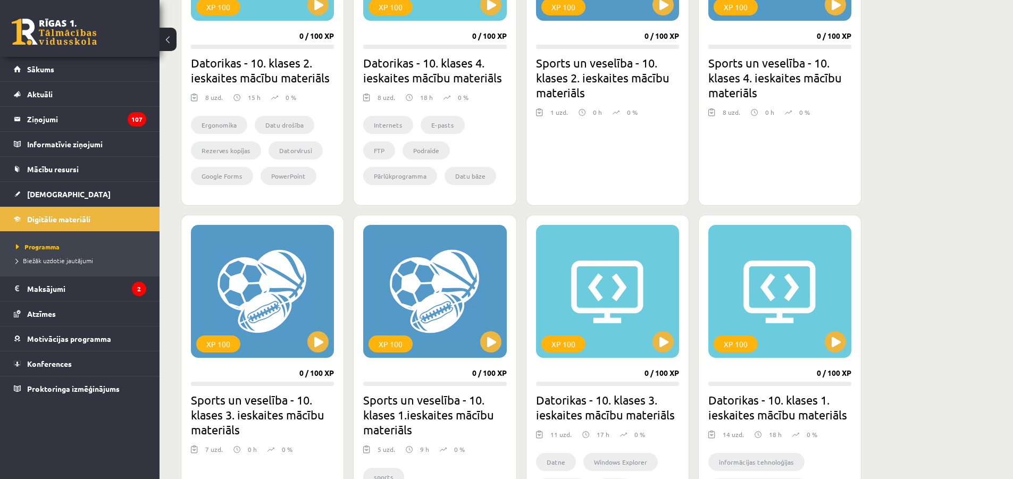
click at [894, 277] on div "Mana statistika 0 Nopelnītie punkti 0 Apgūtās tēmas 2 Izpildīti uzdevumi 0 Nepi…" at bounding box center [586, 442] width 853 height 1653
click at [893, 272] on div "Mana statistika 0 Nopelnītie punkti 0 Apgūtās tēmas 2 Izpildīti uzdevumi 0 Nepi…" at bounding box center [586, 442] width 853 height 1653
click at [891, 268] on div "Mana statistika 0 Nopelnītie punkti 0 Apgūtās tēmas 2 Izpildīti uzdevumi 0 Nepi…" at bounding box center [586, 442] width 853 height 1653
click at [892, 267] on div "Mana statistika 0 Nopelnītie punkti 0 Apgūtās tēmas 2 Izpildīti uzdevumi 0 Nepi…" at bounding box center [586, 442] width 853 height 1653
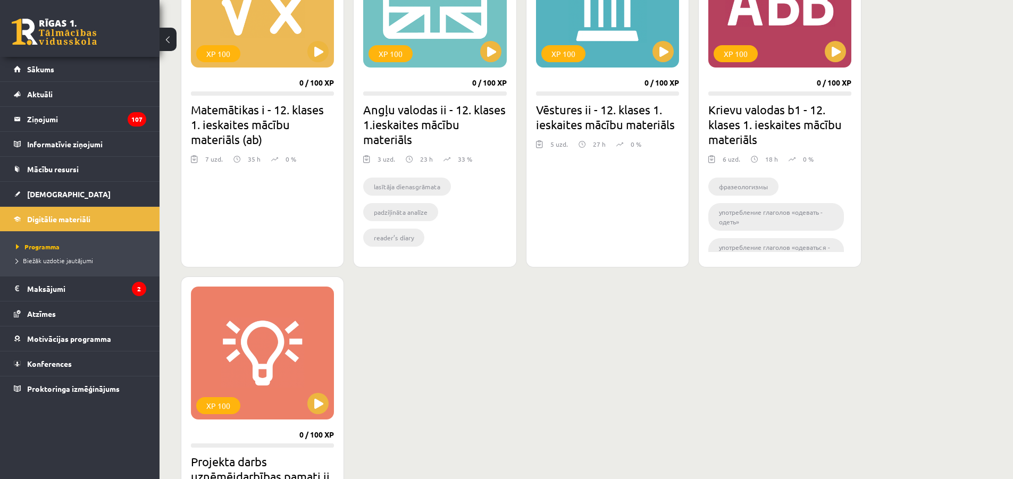
scroll to position [1002, 0]
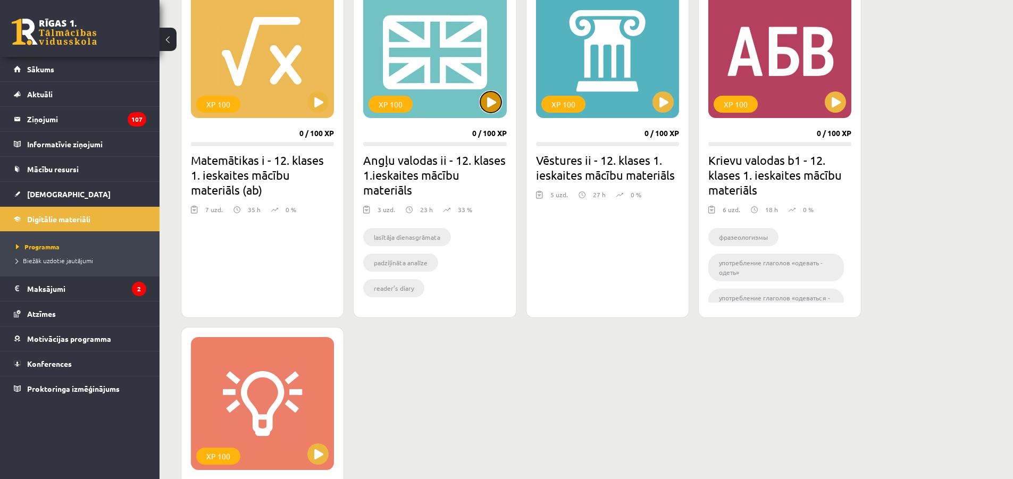
click at [495, 100] on button at bounding box center [490, 101] width 21 height 21
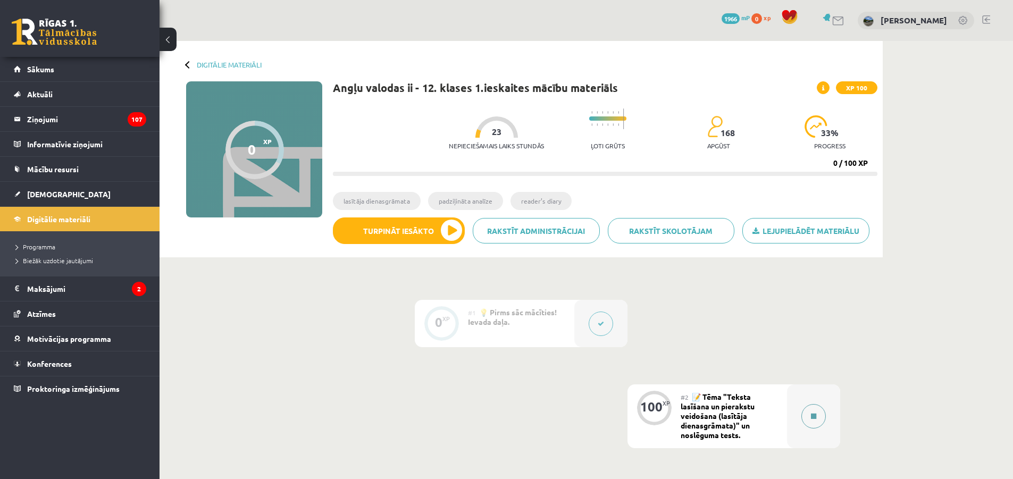
click at [807, 412] on button at bounding box center [813, 416] width 24 height 24
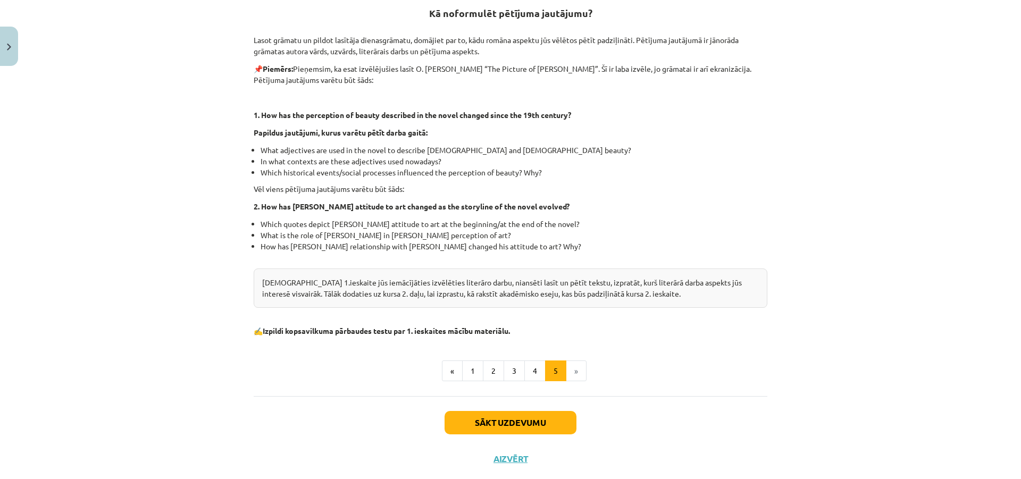
scroll to position [238, 0]
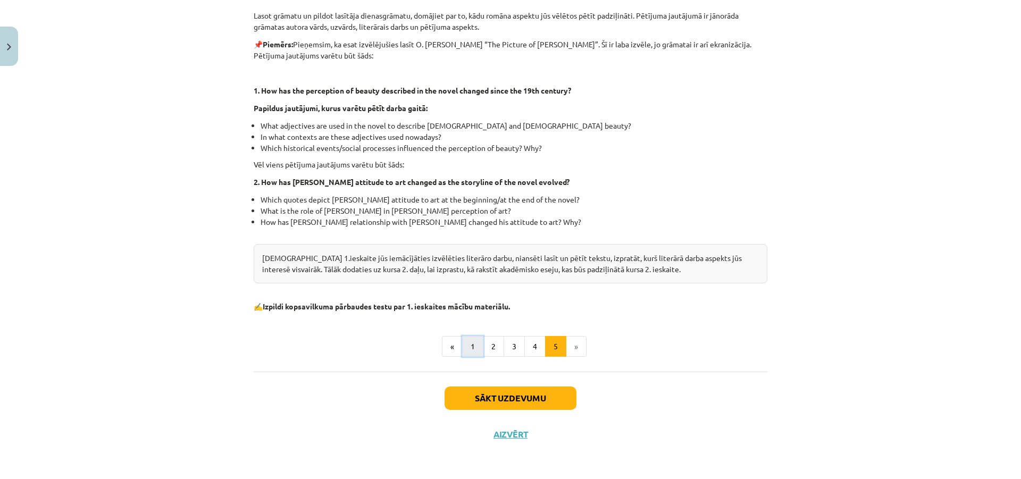
click at [469, 351] on button "1" at bounding box center [472, 346] width 21 height 21
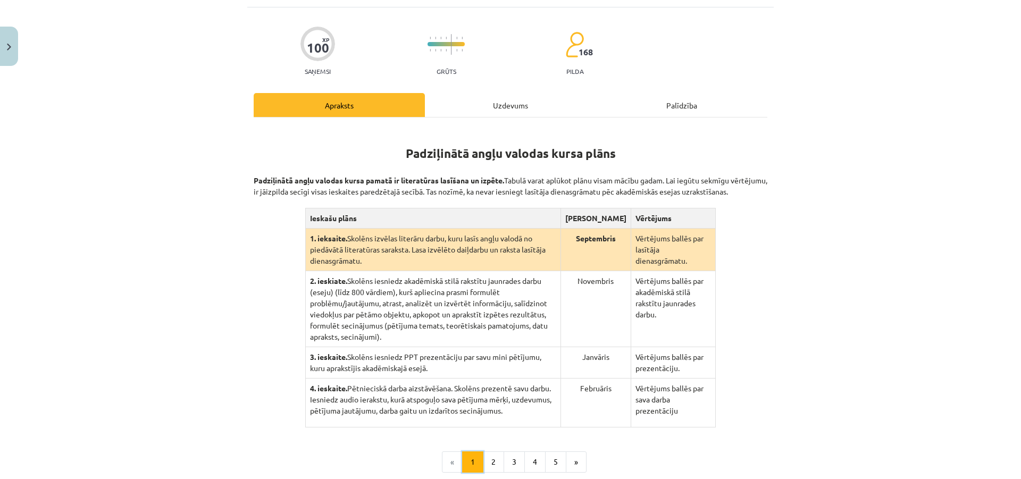
scroll to position [78, 0]
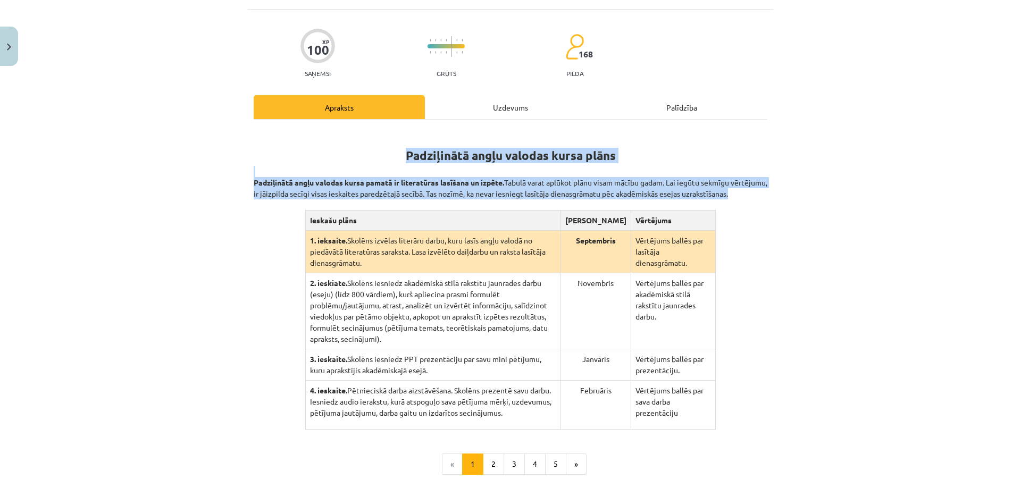
drag, startPoint x: 269, startPoint y: 144, endPoint x: 705, endPoint y: 396, distance: 503.3
click at [712, 405] on div "Padziļinātā angļu valodas kursa plāns Padziļinātā angļu valodas kursa pamatā ir…" at bounding box center [511, 279] width 514 height 300
copy div "Padziļinātā angļu valodas kursa plāns Padziļinātā angļu valodas kursa pamatā ir…"
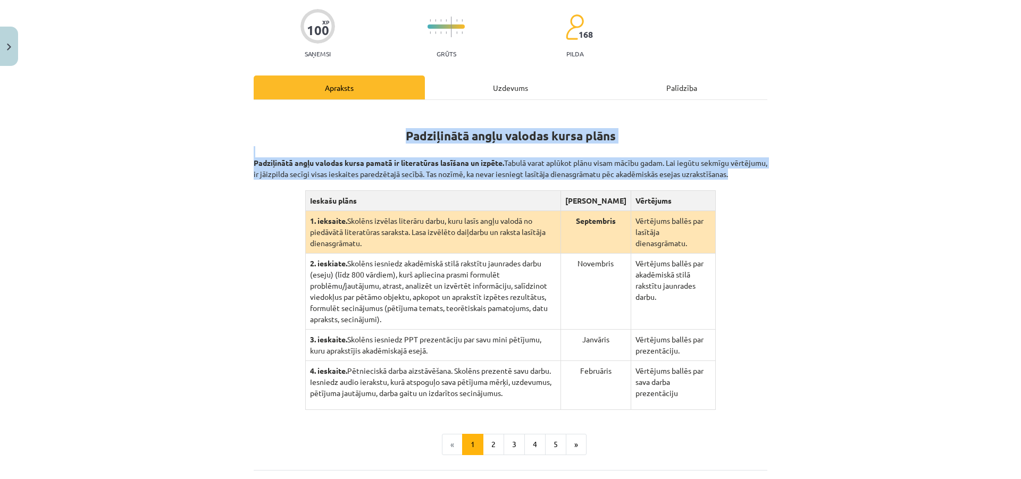
scroll to position [184, 0]
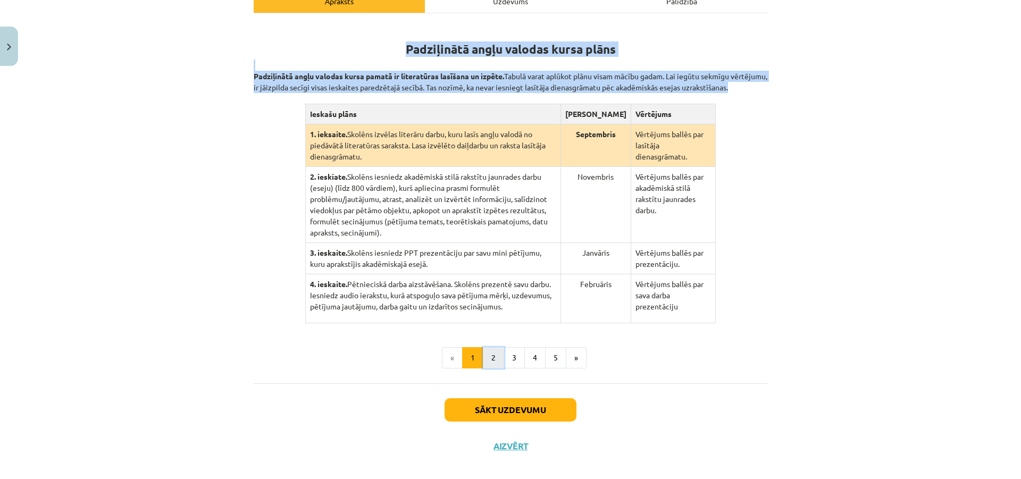
click at [491, 355] on button "2" at bounding box center [493, 357] width 21 height 21
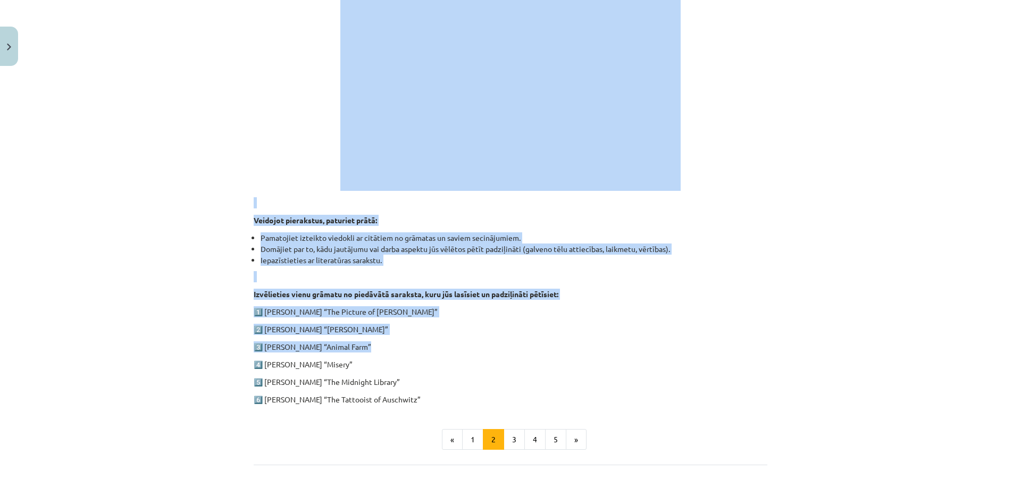
scroll to position [439, 0]
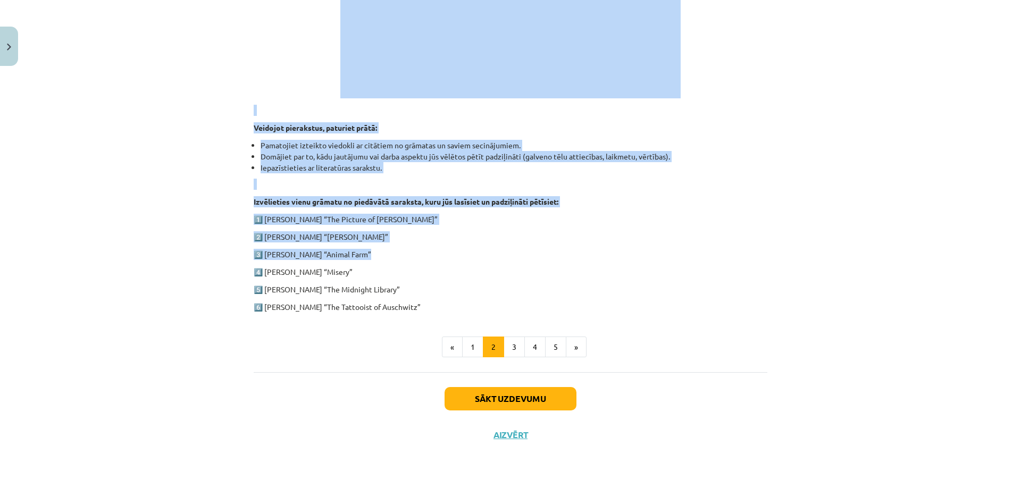
drag, startPoint x: 250, startPoint y: 72, endPoint x: 788, endPoint y: 299, distance: 584.0
click at [788, 299] on div "Mācību tēma: Angļu valodas ii - 12. klases 1.ieskaites mācību materiāls #2 📝 Tē…" at bounding box center [510, 239] width 1021 height 479
copy div "Loremi dolorsita consec ad elitsedd eiusmodtempori utlaboree. Dol magnaa, en ad…"
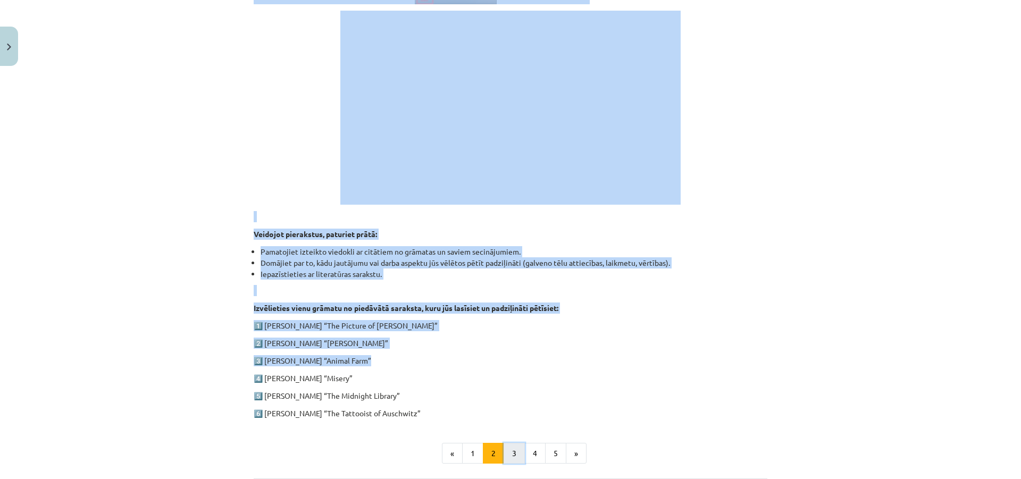
click at [507, 449] on button "3" at bounding box center [513, 453] width 21 height 21
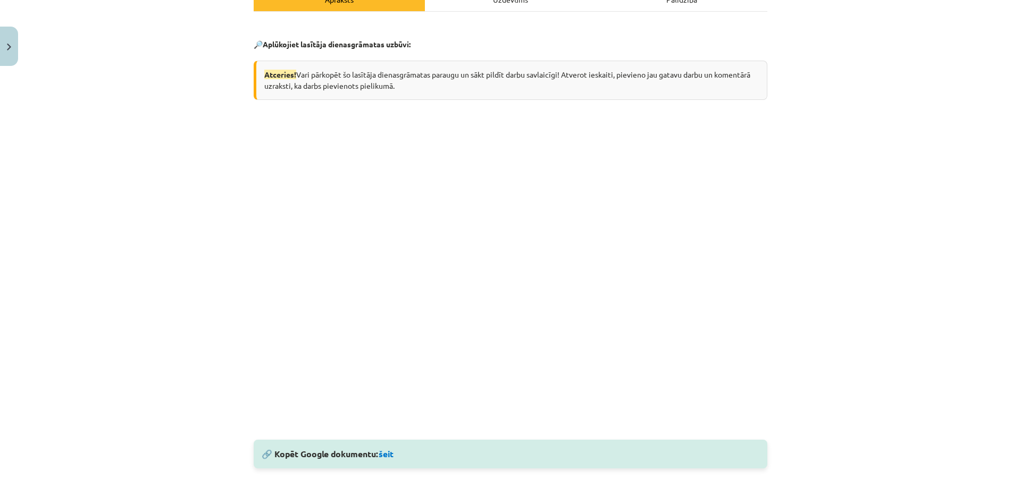
scroll to position [101, 0]
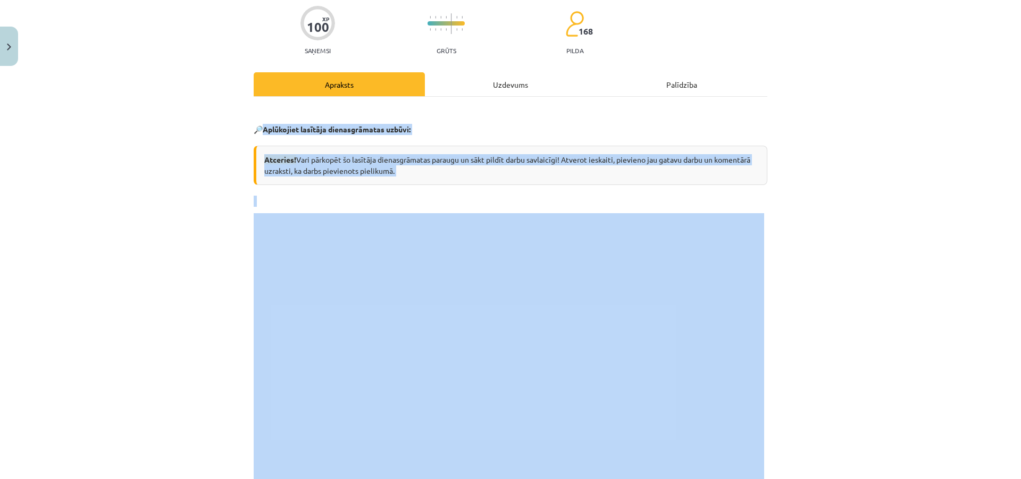
drag, startPoint x: 260, startPoint y: 127, endPoint x: 526, endPoint y: 213, distance: 280.1
click at [582, 180] on div "Atceries! Vari pārkopēt šo lasītāja dienasgrāmatas paraugu un sākt pildīt darbu…" at bounding box center [511, 165] width 514 height 39
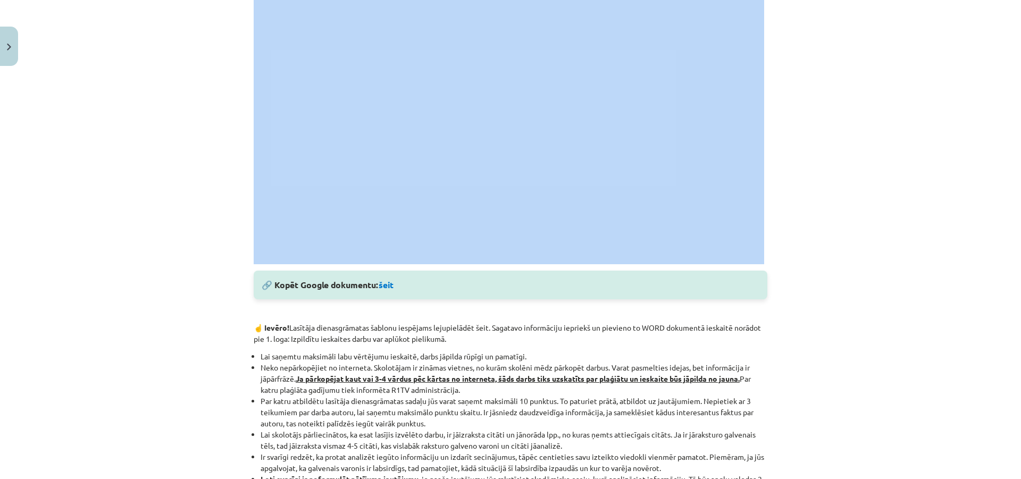
scroll to position [391, 0]
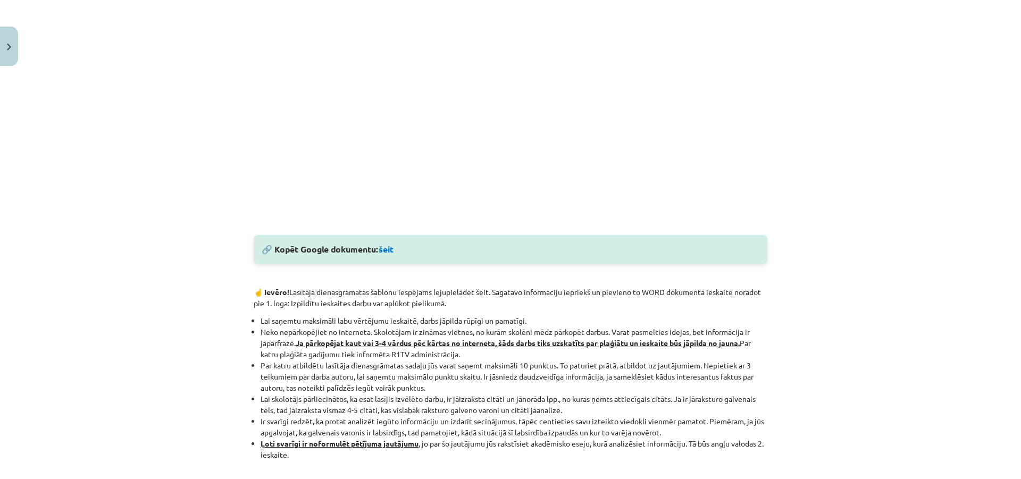
drag, startPoint x: 1006, startPoint y: 270, endPoint x: 869, endPoint y: 267, distance: 136.7
click at [1005, 270] on div "Mācību tēma: Angļu valodas ii - 12. klases 1.ieskaites mācību materiāls #2 📝 Tē…" at bounding box center [510, 239] width 1021 height 479
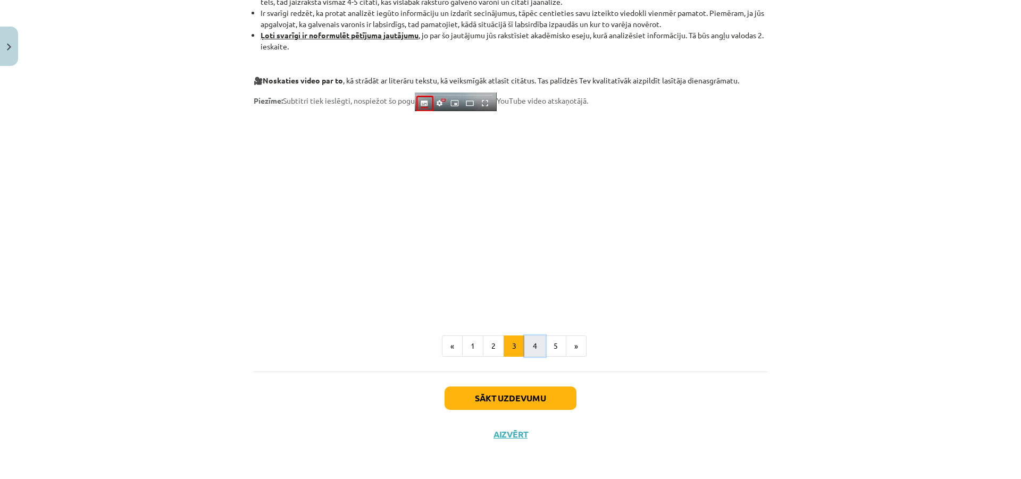
click at [535, 340] on button "4" at bounding box center [534, 345] width 21 height 21
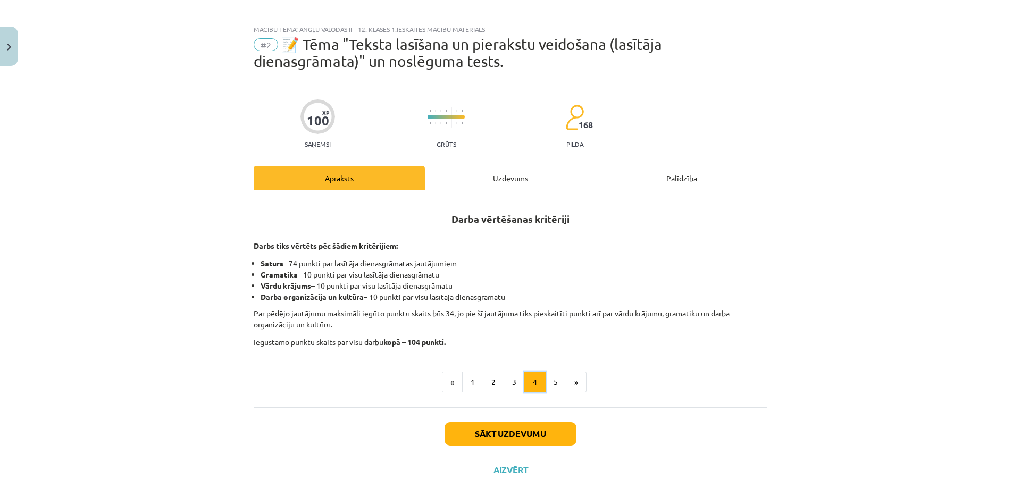
scroll to position [0, 0]
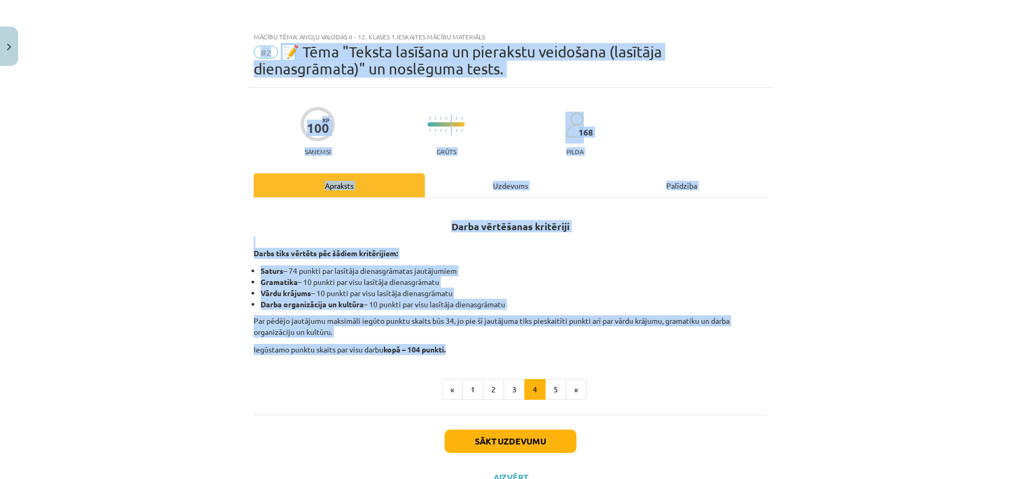
drag, startPoint x: 287, startPoint y: 67, endPoint x: 476, endPoint y: 292, distance: 293.9
click at [685, 341] on div "Mācību tēma: Angļu valodas ii - 12. klases 1.ieskaites mācību materiāls #2 📝 Tē…" at bounding box center [510, 239] width 1021 height 479
copy div "#2 📝 Tēma "Teksta lasīšana un pierakstu veidošana (lasītāja dienasgrāmata)" un …"
click at [549, 388] on button "5" at bounding box center [555, 389] width 21 height 21
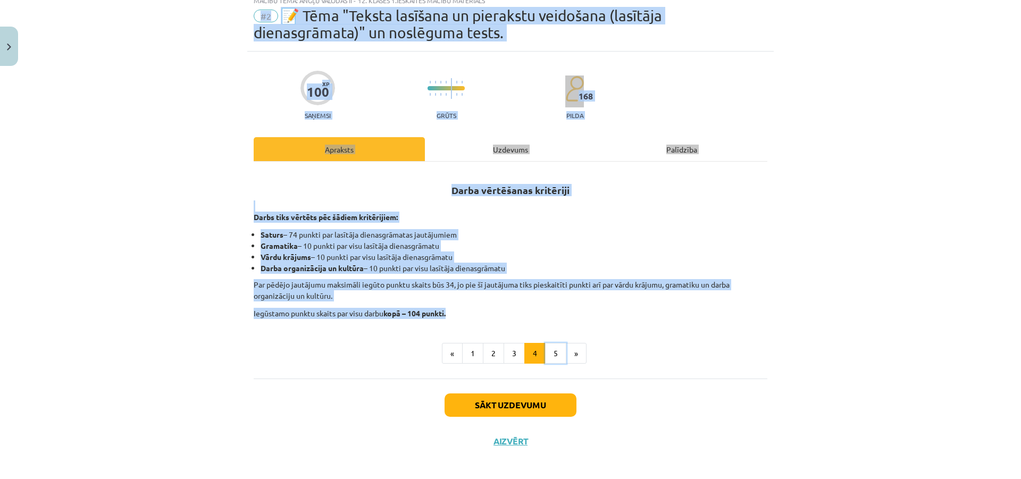
scroll to position [43, 0]
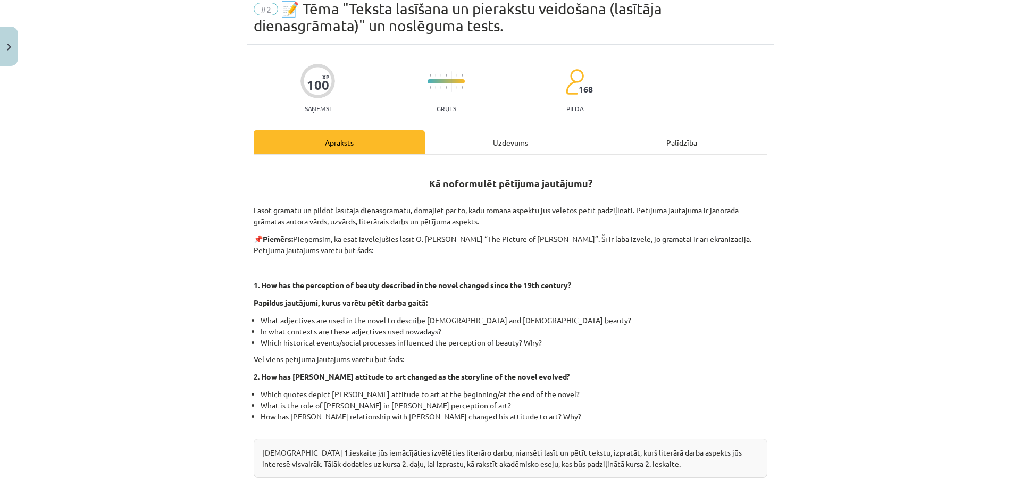
click at [404, 231] on div "Kā noformulēt pētījuma jautājumu? Lasot grāmatu un pildot lasītāja dienasgrāmat…" at bounding box center [511, 335] width 514 height 342
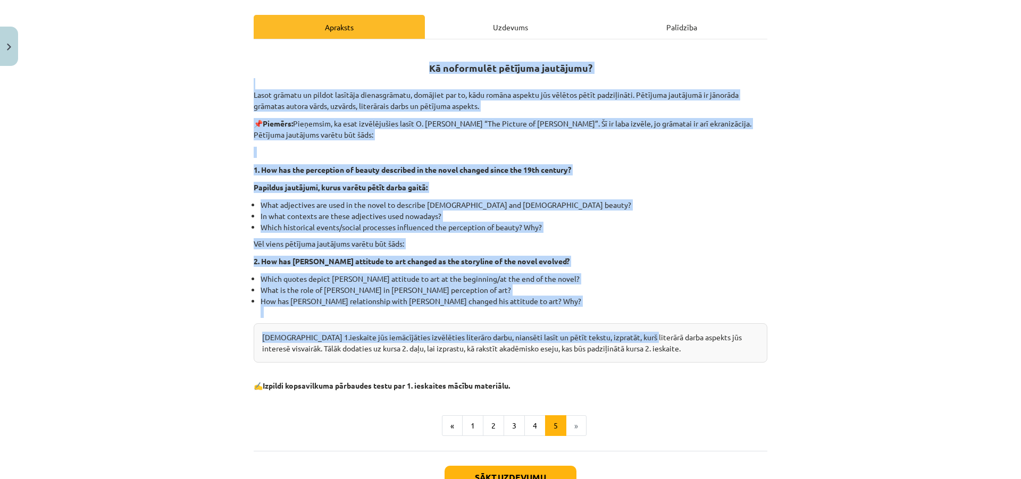
scroll to position [238, 0]
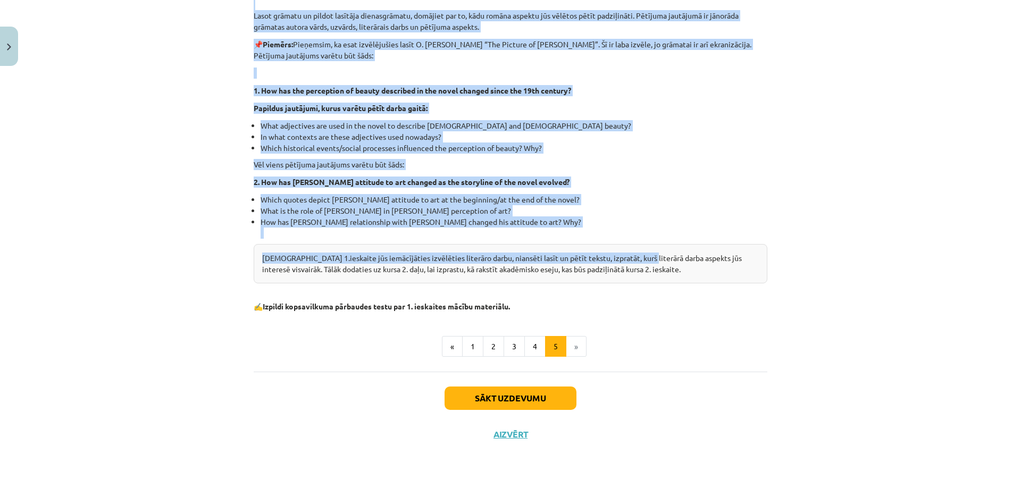
drag, startPoint x: 376, startPoint y: 186, endPoint x: 625, endPoint y: 289, distance: 270.0
click at [709, 296] on div "Kā noformulēt pētījuma jautājumu? Lasot grāmatu un pildot lasītāja dienasgrāmat…" at bounding box center [511, 141] width 514 height 342
copy div "Kā noformulēt pētījuma jautājumu? Lasot grāmatu un pildot lasītāja dienasgrāmat…"
click at [489, 394] on button "Sākt uzdevumu" at bounding box center [510, 398] width 132 height 23
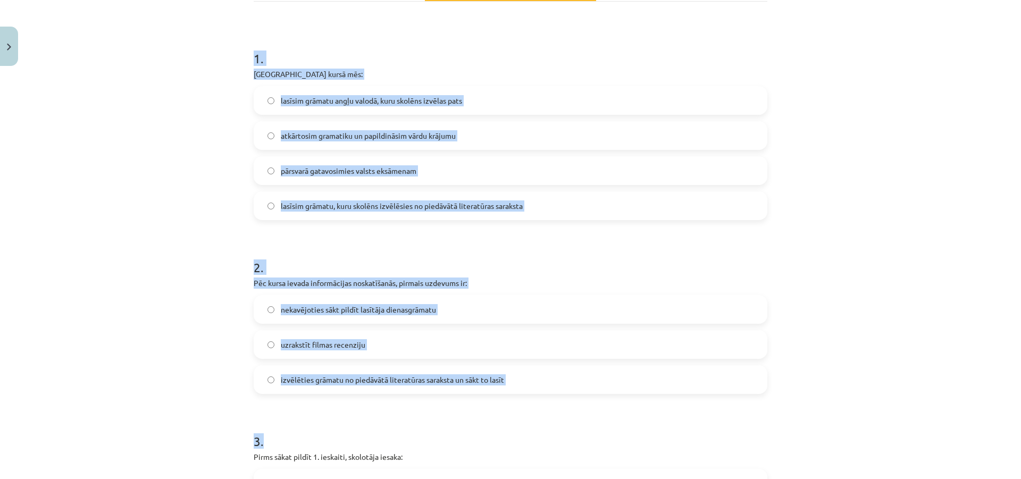
scroll to position [239, 0]
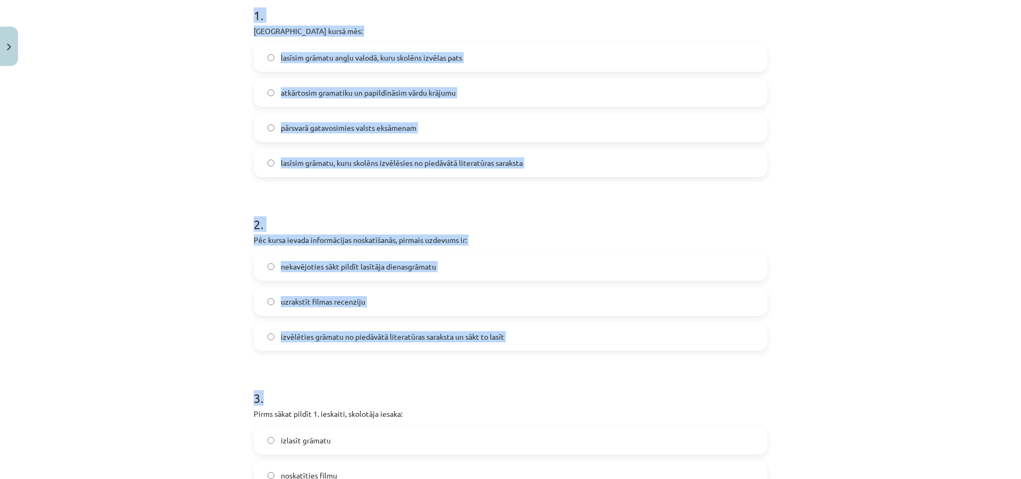
drag, startPoint x: 248, startPoint y: 221, endPoint x: 560, endPoint y: 384, distance: 352.7
click at [228, 105] on div "Mācību tēma: Angļu valodas ii - 12. klases 1.ieskaites mācību materiāls #2 📝 Tē…" at bounding box center [510, 239] width 1021 height 479
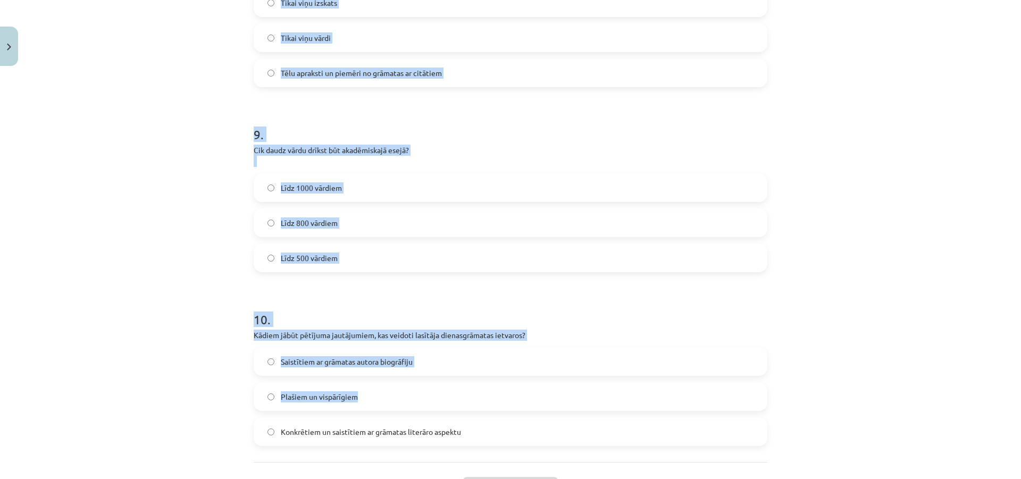
scroll to position [1568, 0]
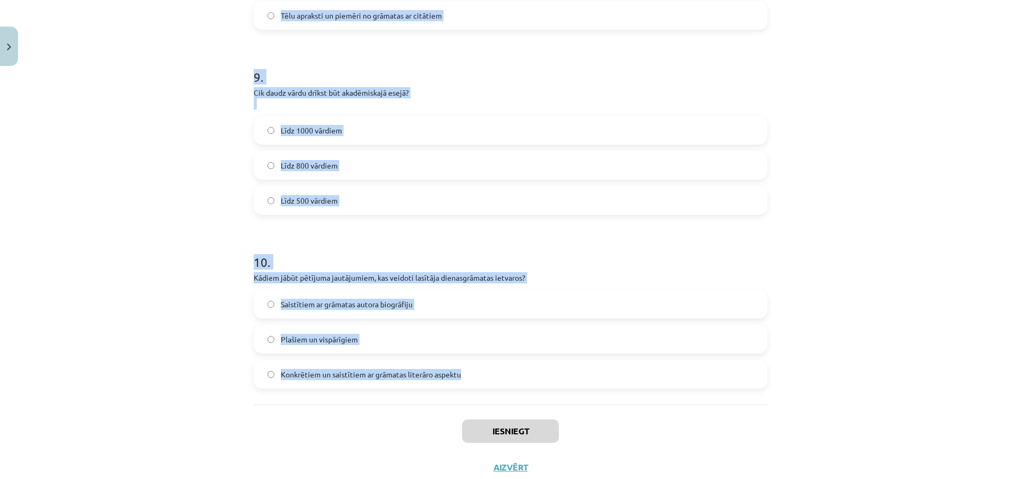
drag, startPoint x: 337, startPoint y: 158, endPoint x: 709, endPoint y: 368, distance: 427.3
copy form "1 . Padziļinātajā kursā mēs: lasīsim grāmatu angļu valodā, kuru skolēns izvēlas…"
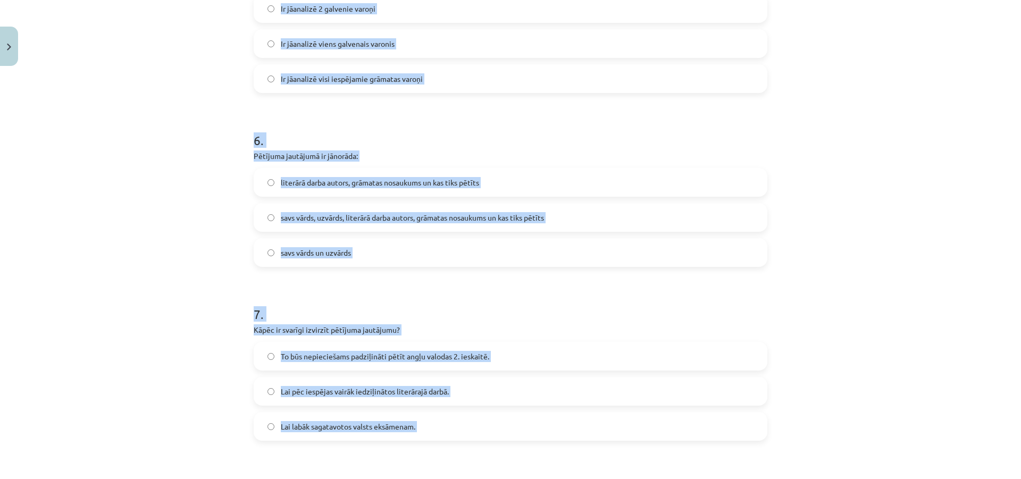
click at [219, 179] on div "Mācību tēma: Angļu valodas ii - 12. klases 1.ieskaites mācību materiāls #2 📝 Tē…" at bounding box center [510, 239] width 1021 height 479
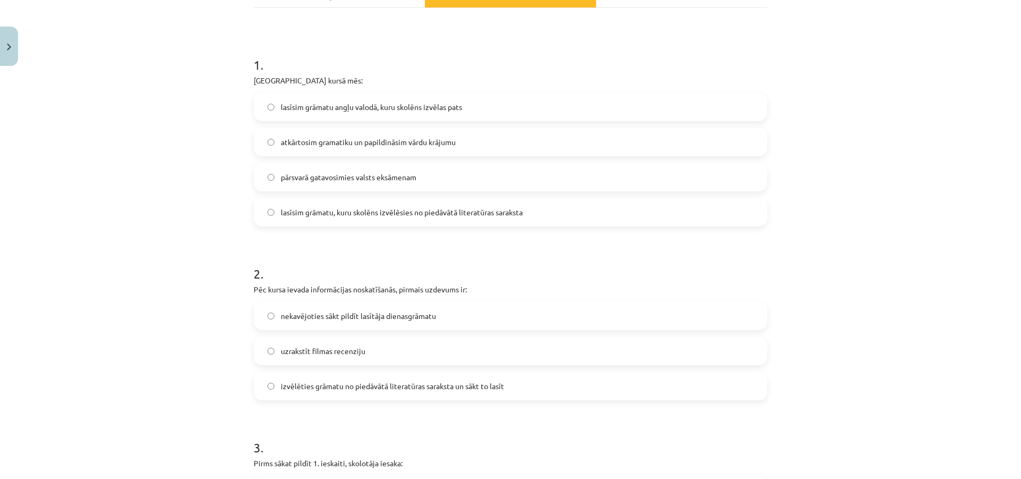
scroll to position [133, 0]
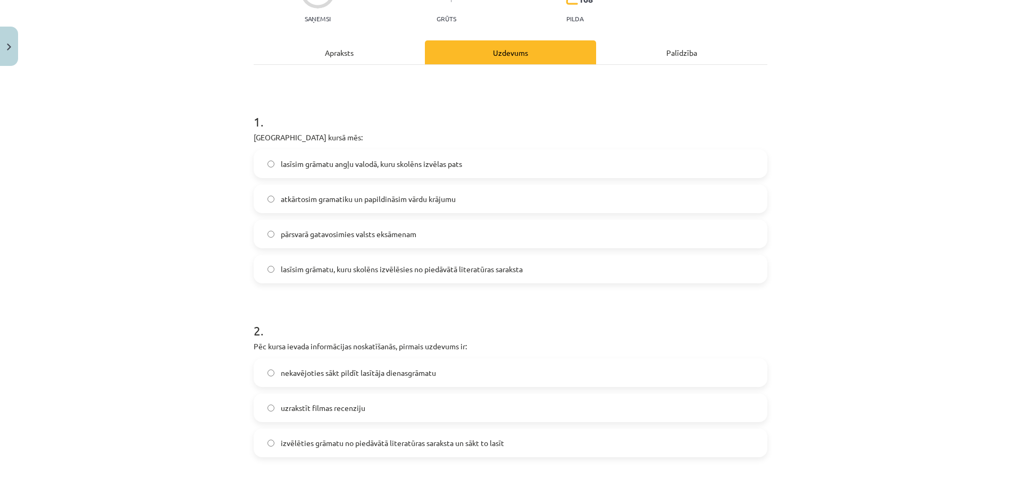
click at [309, 173] on label "lasīsim grāmatu angļu valodā, kuru skolēns izvēlas pats" at bounding box center [510, 163] width 511 height 27
drag, startPoint x: 221, startPoint y: 171, endPoint x: 209, endPoint y: 169, distance: 12.5
drag, startPoint x: 209, startPoint y: 169, endPoint x: 200, endPoint y: 159, distance: 12.8
click at [205, 162] on div "Mācību tēma: Angļu valodas ii - 12. klases 1.ieskaites mācību materiāls #2 📝 Tē…" at bounding box center [510, 239] width 1021 height 479
click at [362, 258] on label "lasīsim grāmatu, kuru skolēns izvēlēsies no piedāvātā literatūras saraksta" at bounding box center [510, 269] width 511 height 27
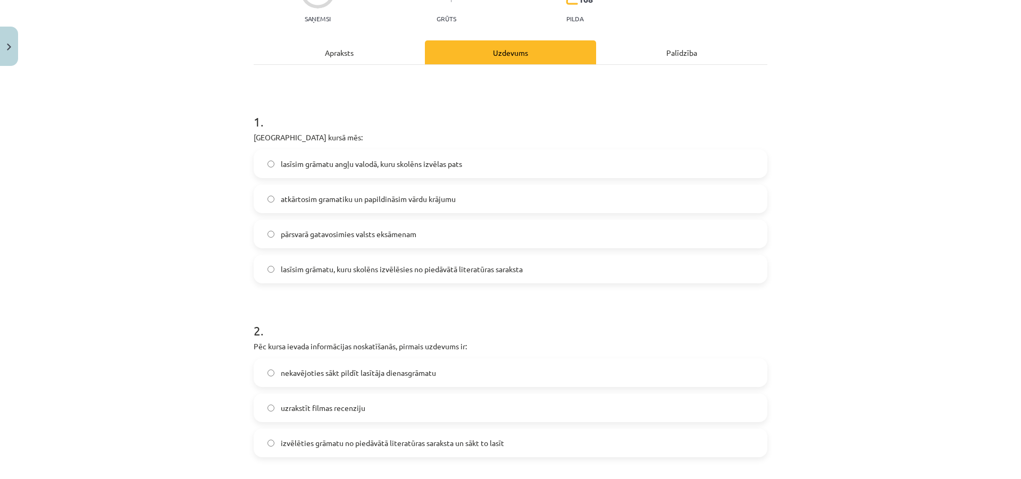
drag, startPoint x: 239, startPoint y: 244, endPoint x: 228, endPoint y: 240, distance: 12.3
click at [228, 240] on div "Mācību tēma: Angļu valodas ii - 12. klases 1.ieskaites mācību materiāls #2 📝 Tē…" at bounding box center [510, 239] width 1021 height 479
drag, startPoint x: 228, startPoint y: 240, endPoint x: 220, endPoint y: 238, distance: 7.7
click at [220, 239] on div "Mācību tēma: Angļu valodas ii - 12. klases 1.ieskaites mācību materiāls #2 📝 Tē…" at bounding box center [510, 239] width 1021 height 479
click at [219, 238] on div "Mācību tēma: Angļu valodas ii - 12. klases 1.ieskaites mācību materiāls #2 📝 Tē…" at bounding box center [510, 239] width 1021 height 479
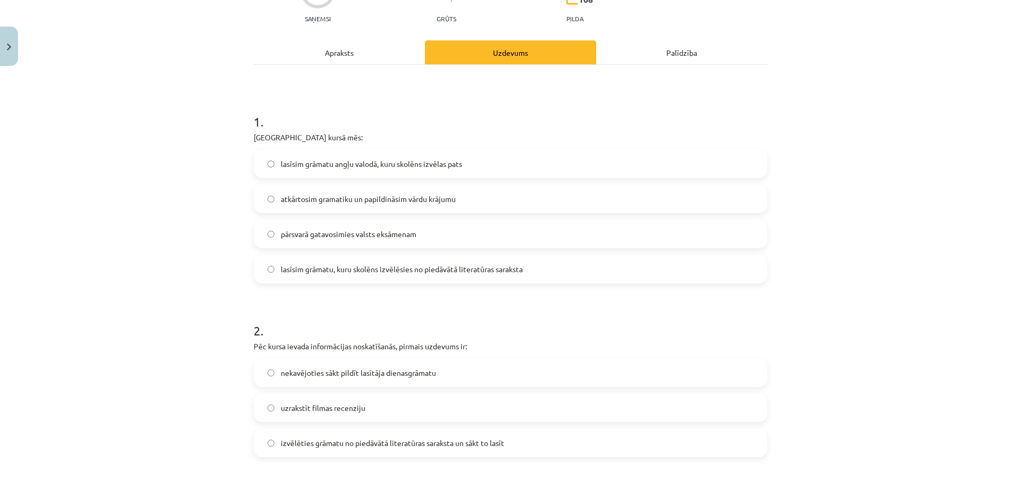
click at [218, 238] on div "Mācību tēma: Angļu valodas ii - 12. klases 1.ieskaites mācību materiāls #2 📝 Tē…" at bounding box center [510, 239] width 1021 height 479
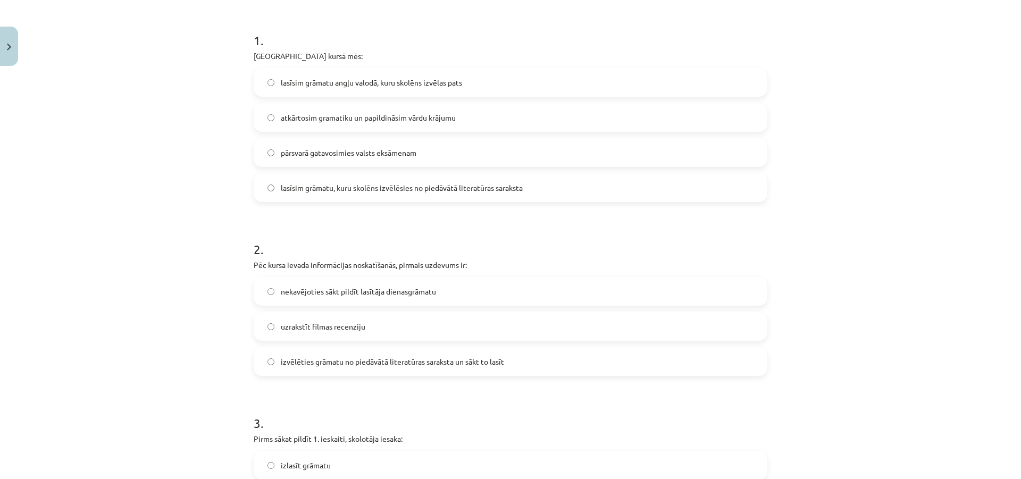
scroll to position [239, 0]
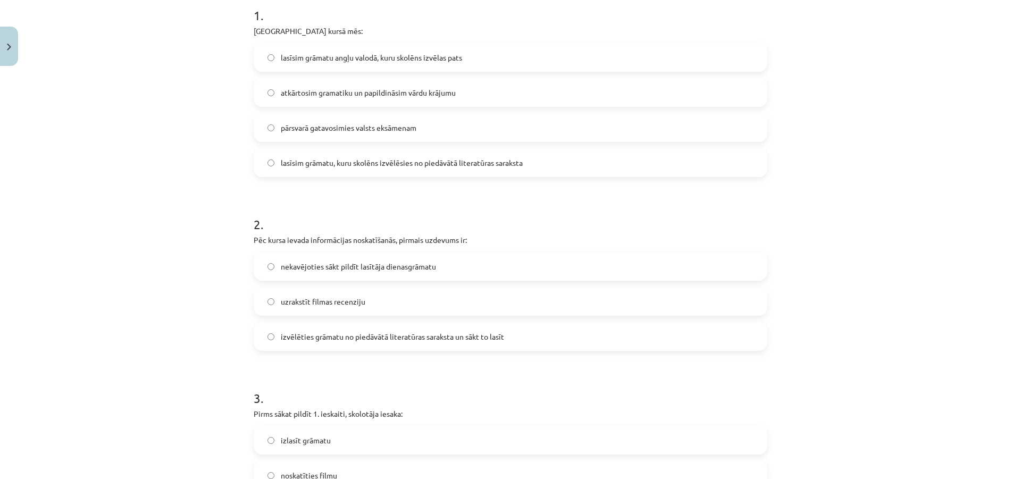
drag, startPoint x: 219, startPoint y: 236, endPoint x: 219, endPoint y: 230, distance: 5.9
click at [219, 232] on div "Mācību tēma: Angļu valodas ii - 12. klases 1.ieskaites mācību materiāls #2 📝 Tē…" at bounding box center [510, 239] width 1021 height 479
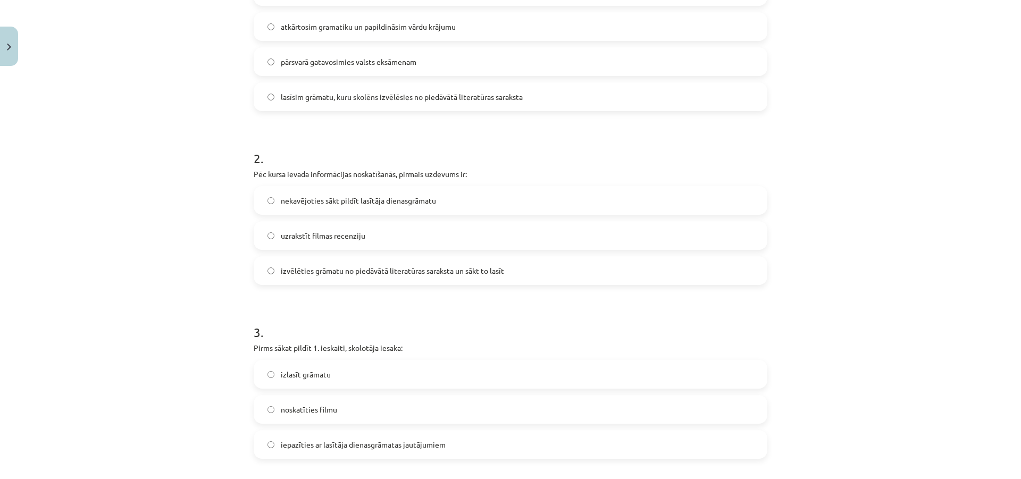
scroll to position [346, 0]
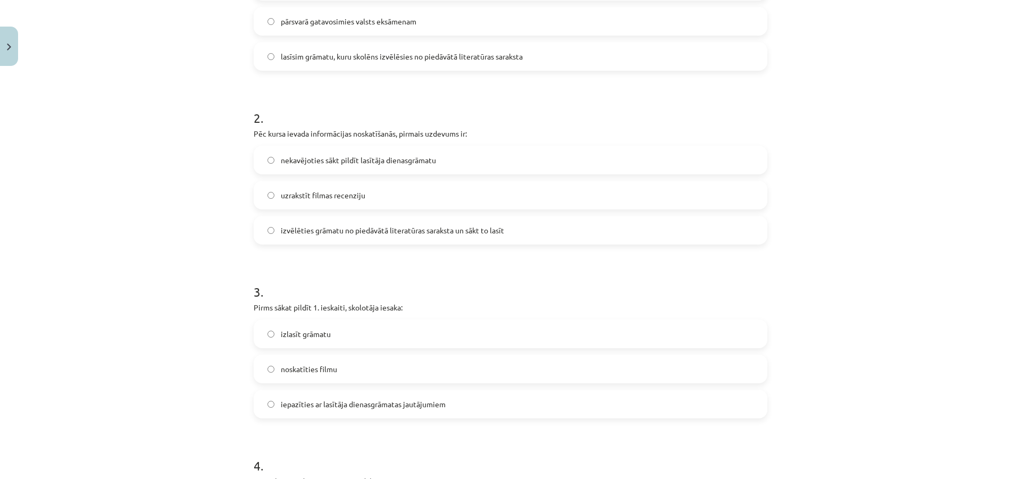
click at [306, 224] on label "izvēlēties grāmatu no piedāvātā literatūras saraksta un sākt to lasīt" at bounding box center [510, 230] width 511 height 27
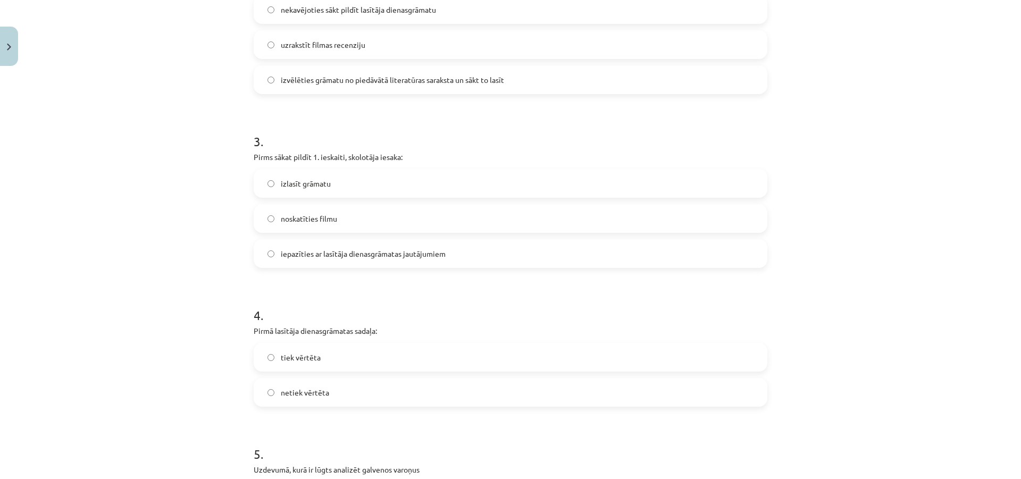
scroll to position [505, 0]
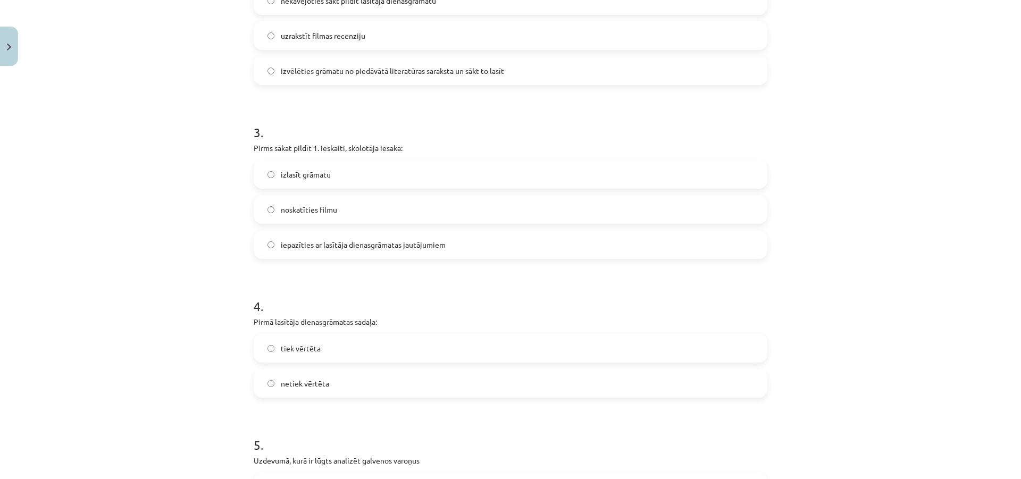
click at [300, 242] on span "iepazīties ar lasītāja dienasgrāmatas jautājumiem" at bounding box center [363, 244] width 165 height 11
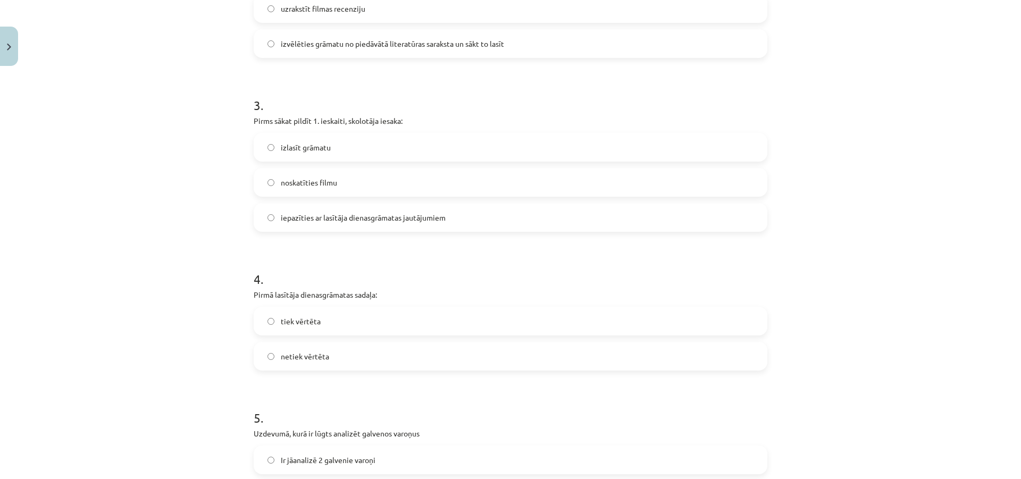
scroll to position [665, 0]
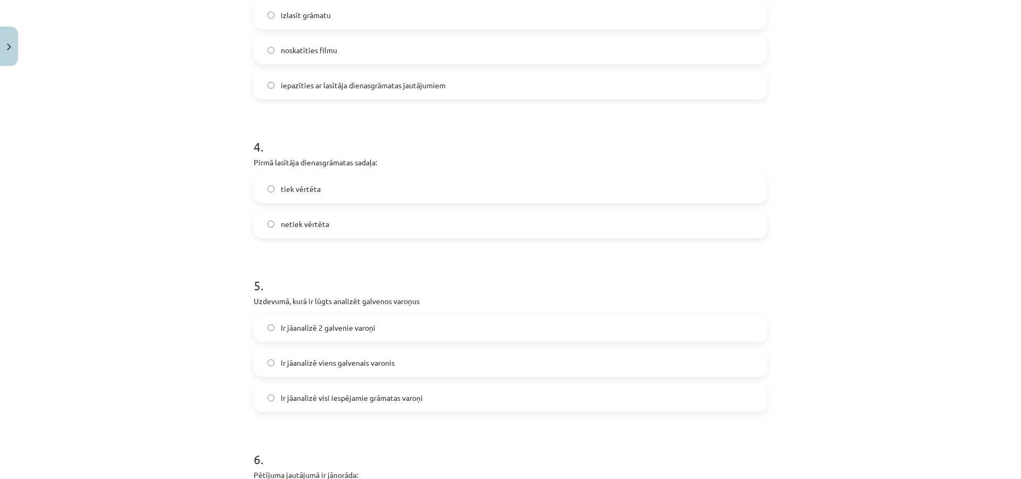
click at [311, 229] on span "netiek vērtēta" at bounding box center [305, 224] width 48 height 11
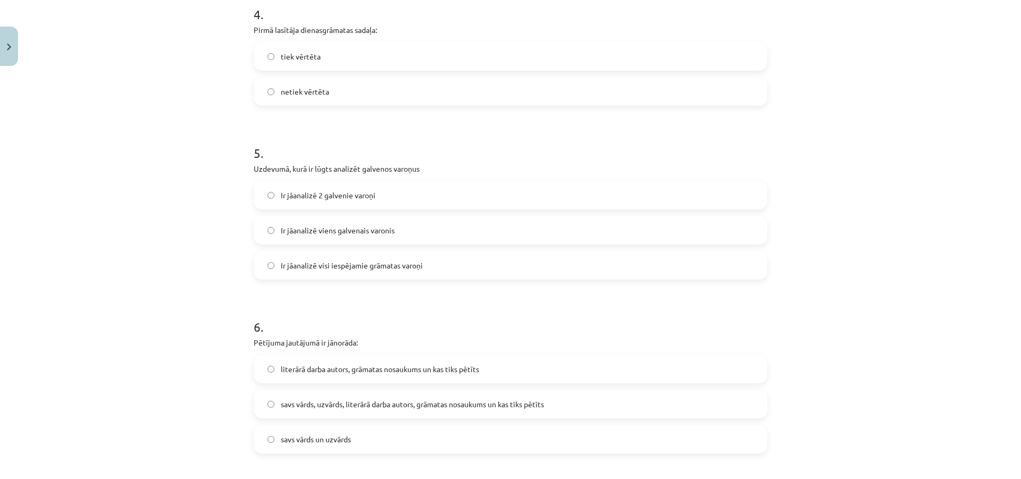
scroll to position [824, 0]
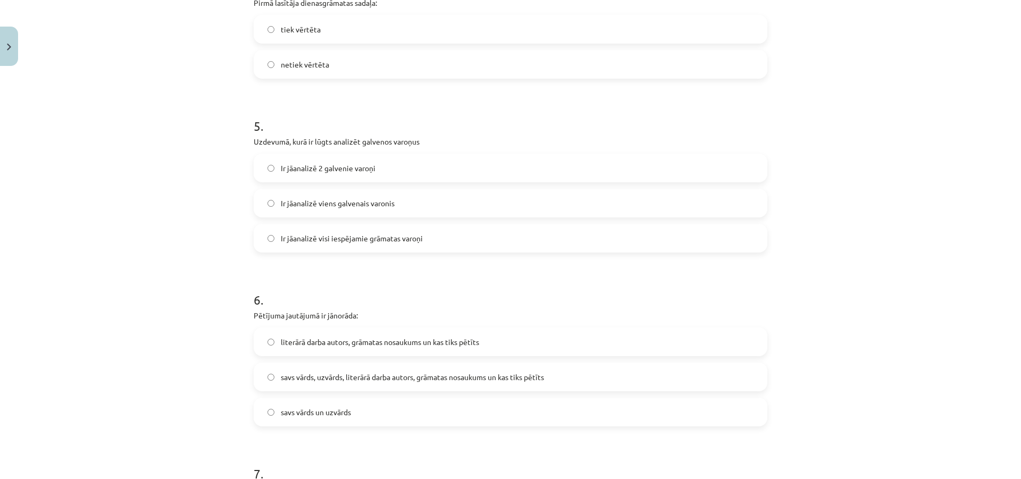
click at [318, 201] on span "Ir jāanalizē viens galvenais varonis" at bounding box center [338, 203] width 114 height 11
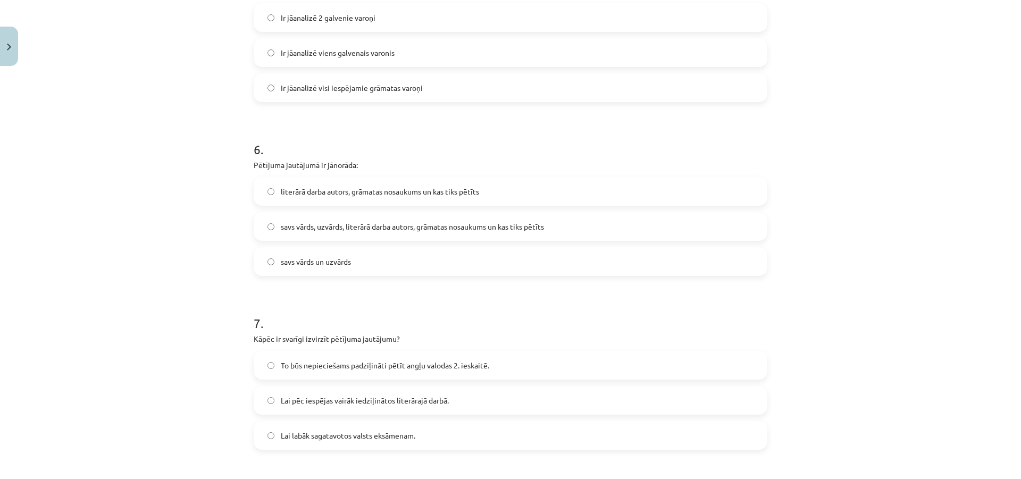
scroll to position [984, 0]
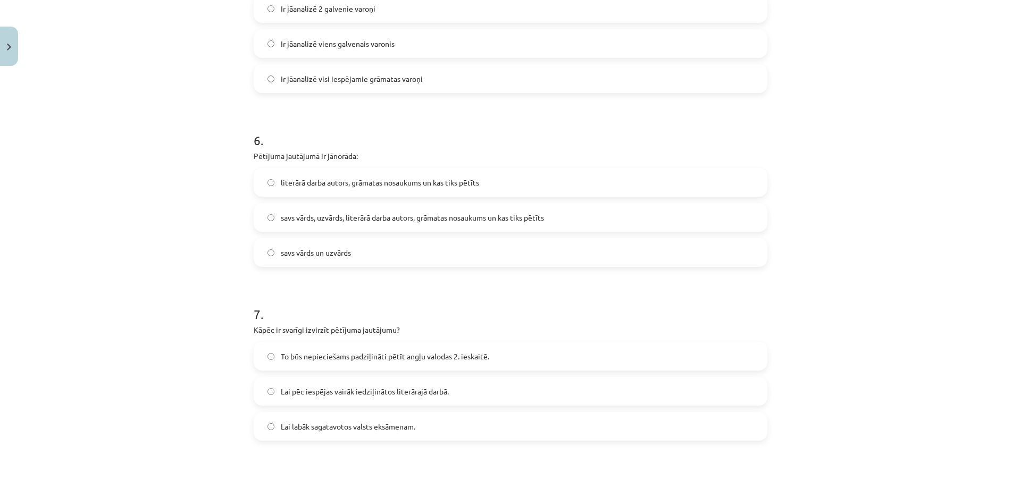
click at [309, 187] on span "literārā darba autors, grāmatas nosaukums un kas tiks pētīts" at bounding box center [380, 182] width 198 height 11
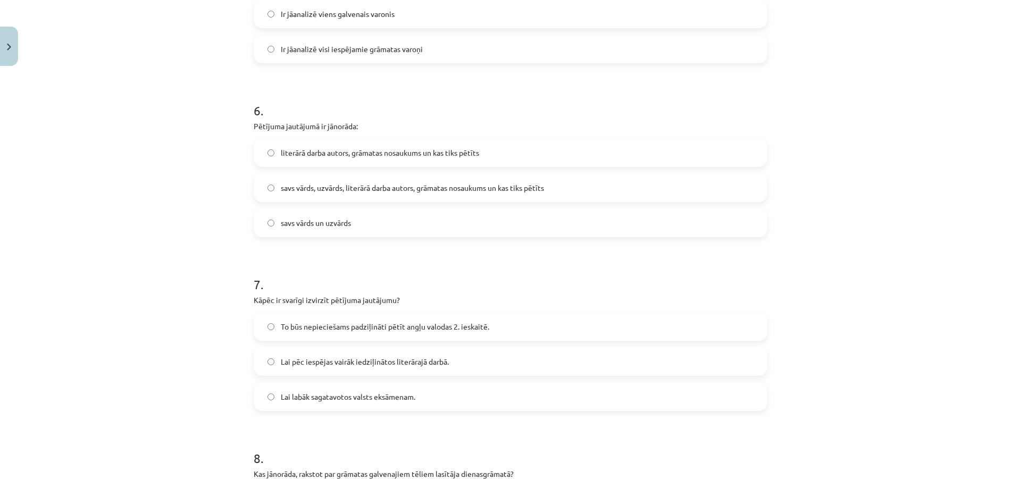
scroll to position [1143, 0]
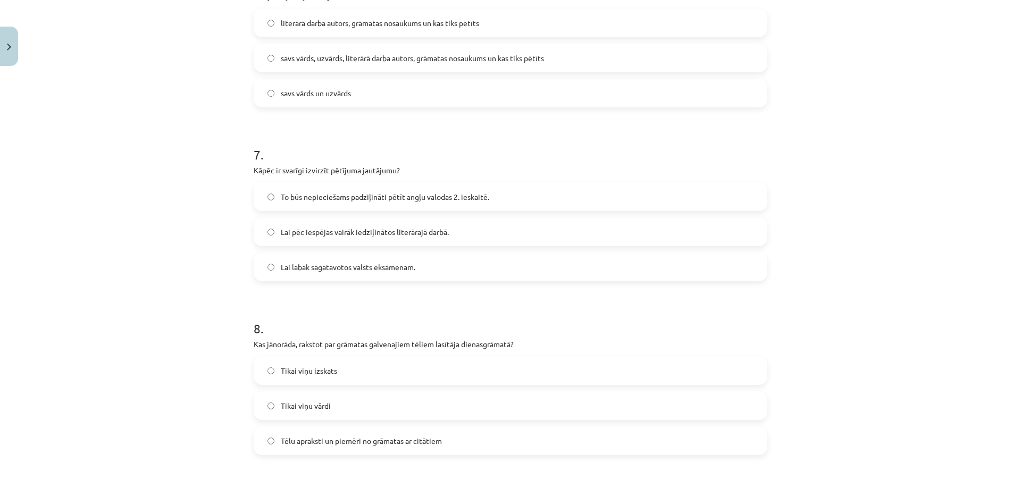
click at [308, 231] on span "Lai pēc iespējas vairāk iedziļinātos literārajā darbā." at bounding box center [365, 231] width 168 height 11
click at [309, 435] on span "Tēlu apraksti un piemēri no grāmatas ar citātiem" at bounding box center [361, 440] width 161 height 11
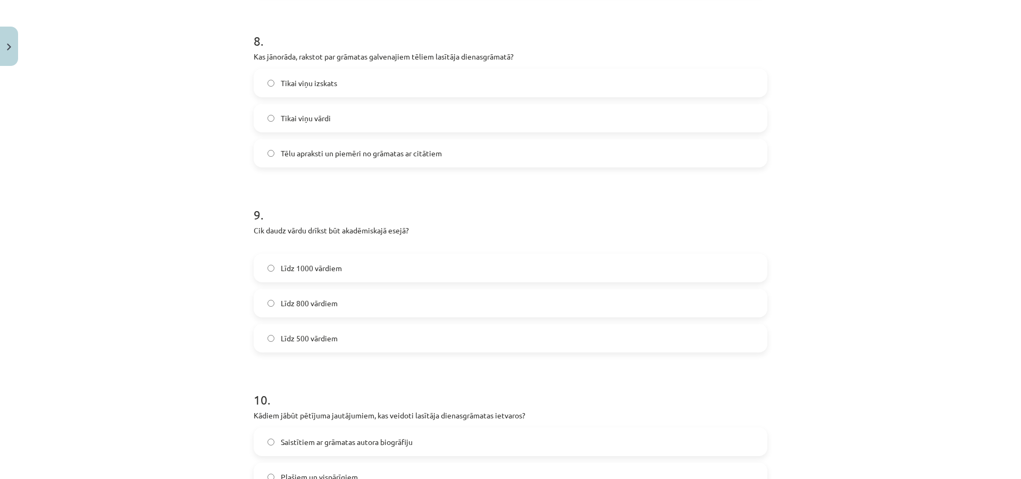
scroll to position [1462, 0]
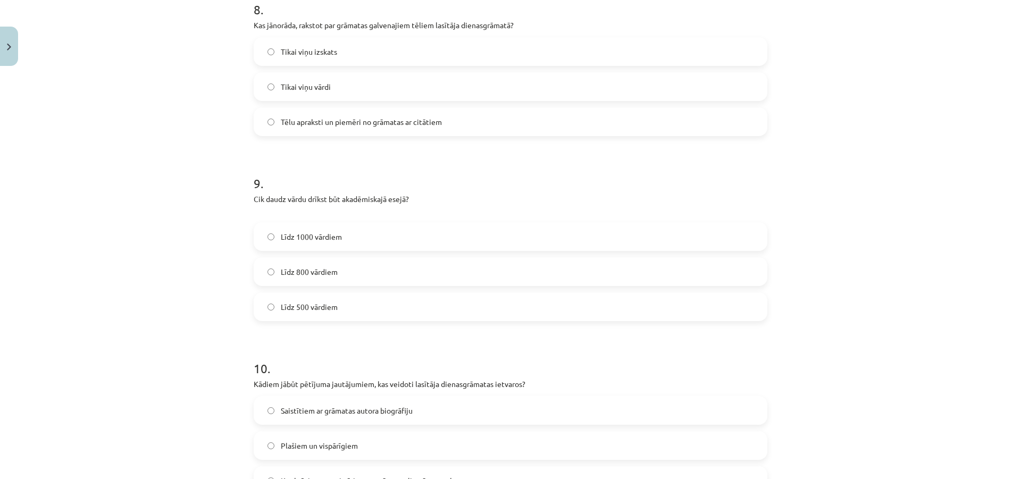
click at [315, 268] on span "Līdz 800 vārdiem" at bounding box center [309, 271] width 57 height 11
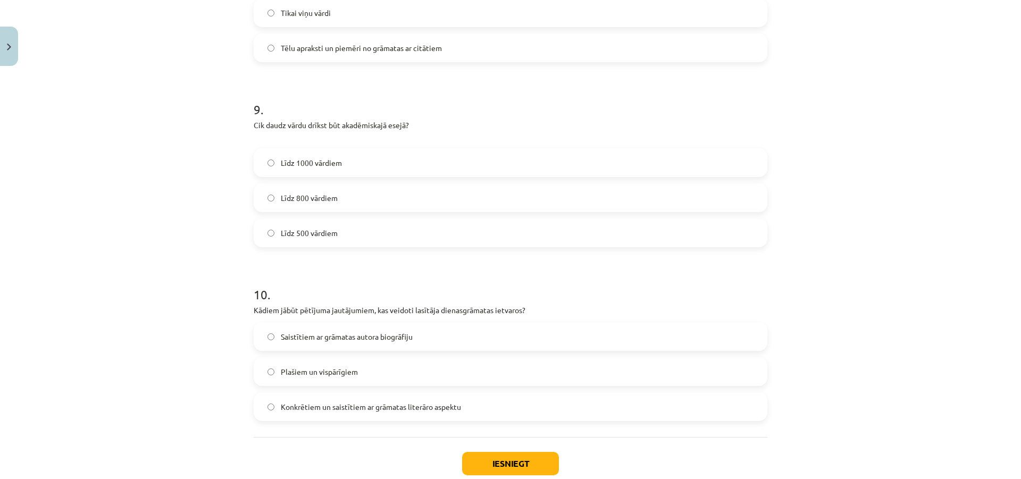
scroll to position [1568, 0]
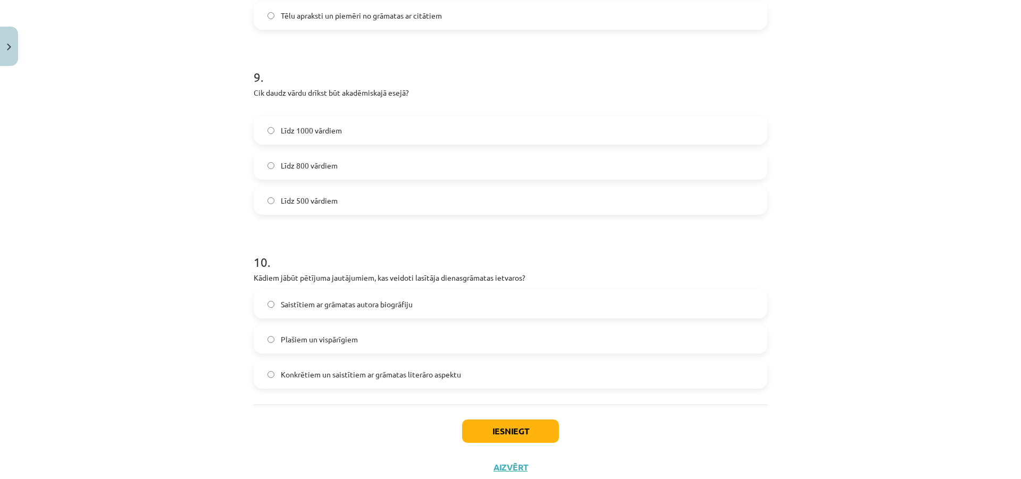
click at [312, 365] on label "Konkrētiem un saistītiem ar grāmatas literāro aspektu" at bounding box center [510, 374] width 511 height 27
click at [497, 430] on button "Iesniegt" at bounding box center [510, 430] width 97 height 23
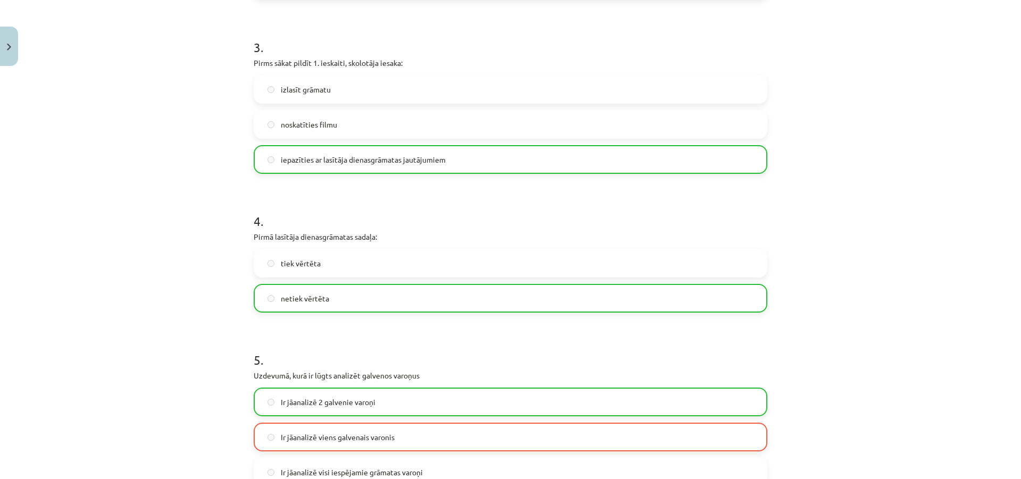
scroll to position [1635, 0]
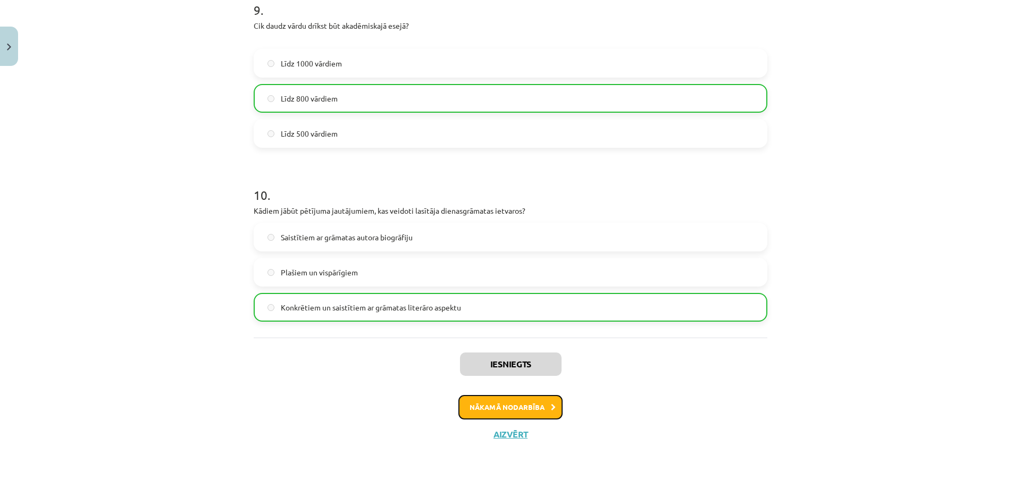
click at [535, 411] on button "Nākamā nodarbība" at bounding box center [510, 407] width 104 height 24
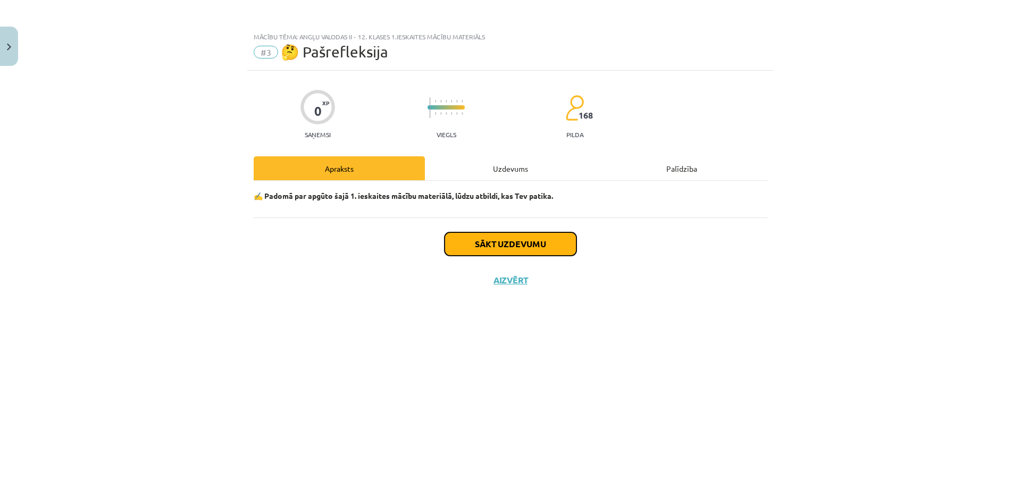
click at [515, 239] on button "Sākt uzdevumu" at bounding box center [510, 243] width 132 height 23
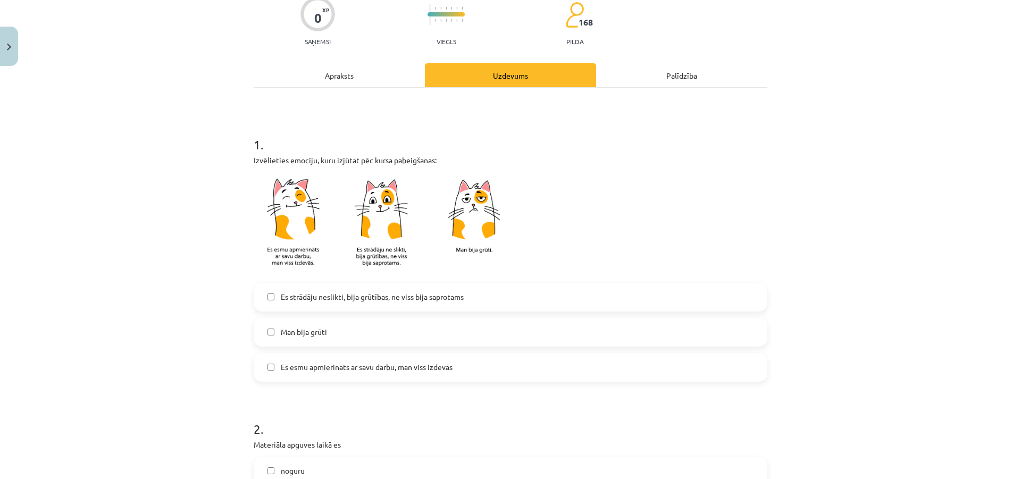
scroll to position [160, 0]
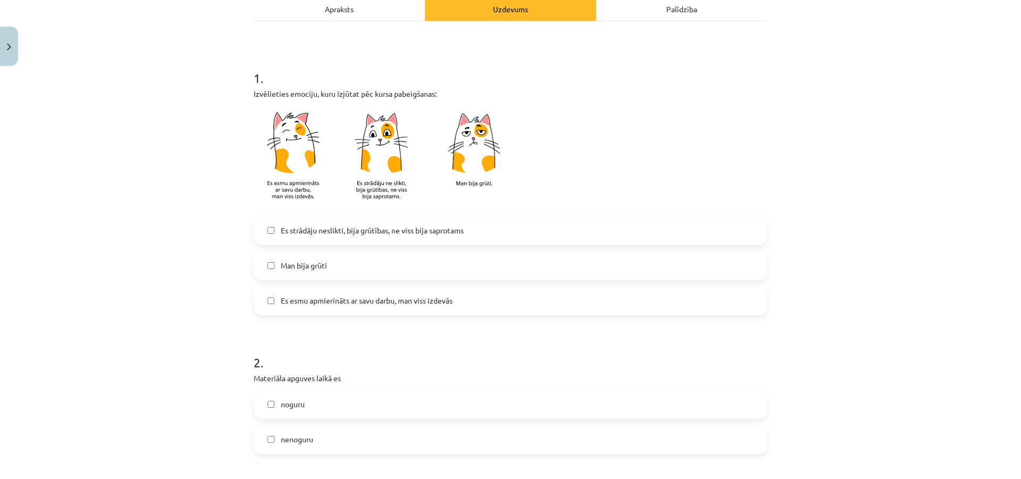
click at [389, 271] on label "Man bija grūti" at bounding box center [510, 266] width 511 height 27
click at [392, 305] on span "Es esmu apmierināts ar savu darbu, man viss izdevās" at bounding box center [367, 300] width 172 height 11
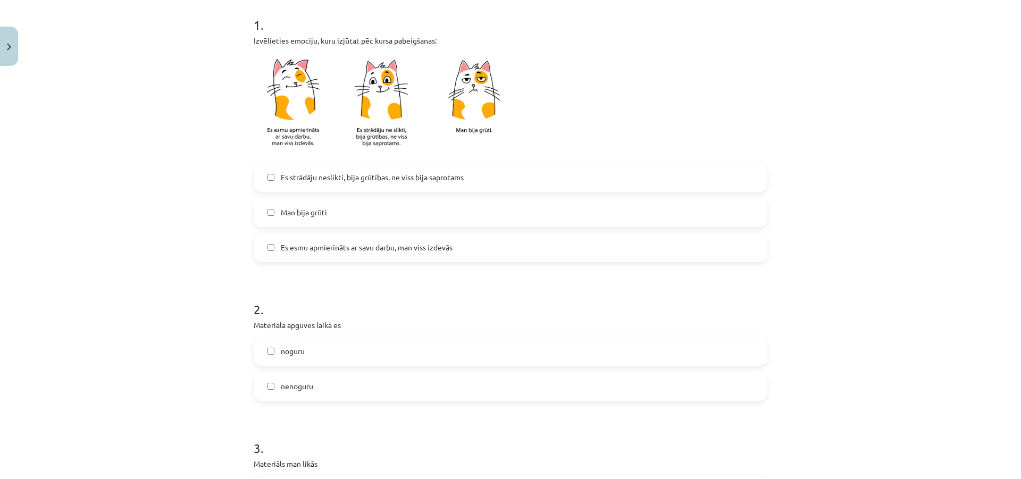
scroll to position [266, 0]
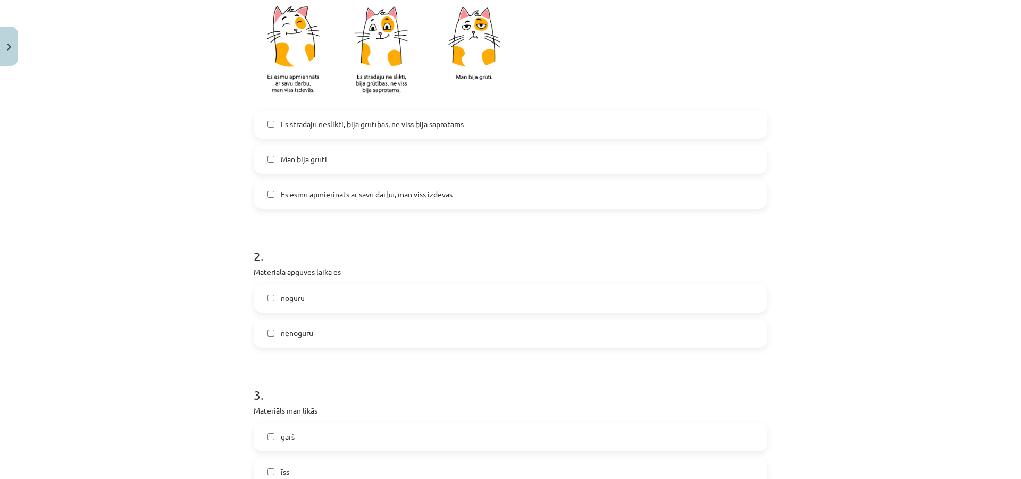
click at [339, 307] on label "noguru" at bounding box center [510, 298] width 511 height 27
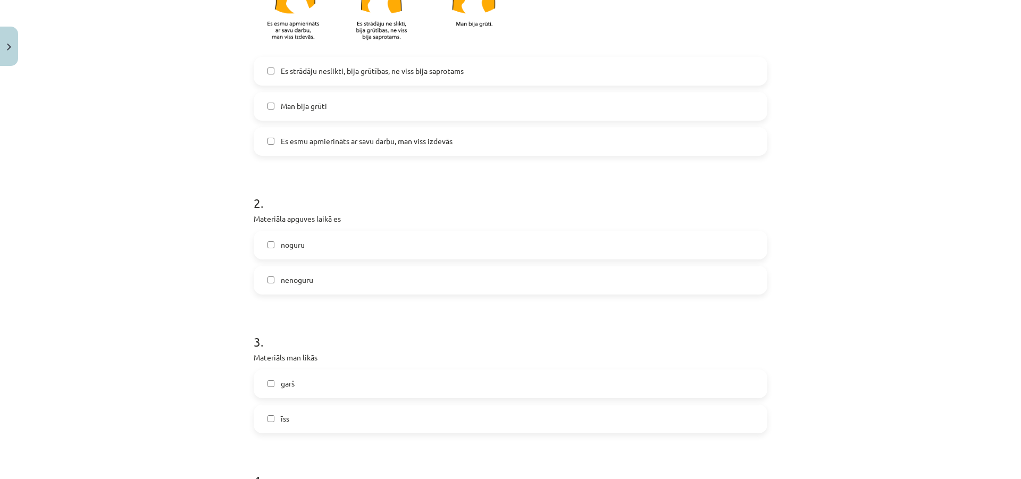
click at [337, 375] on label "garš" at bounding box center [510, 384] width 511 height 27
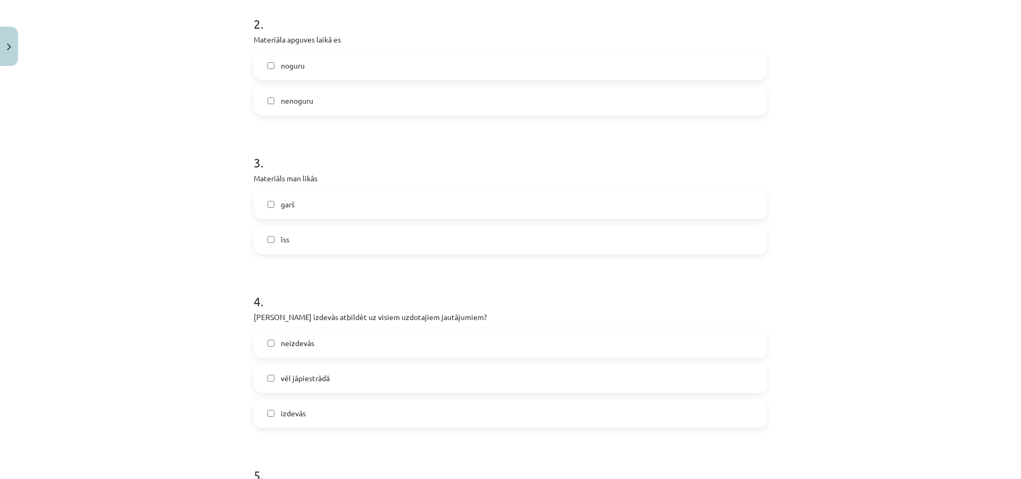
scroll to position [532, 0]
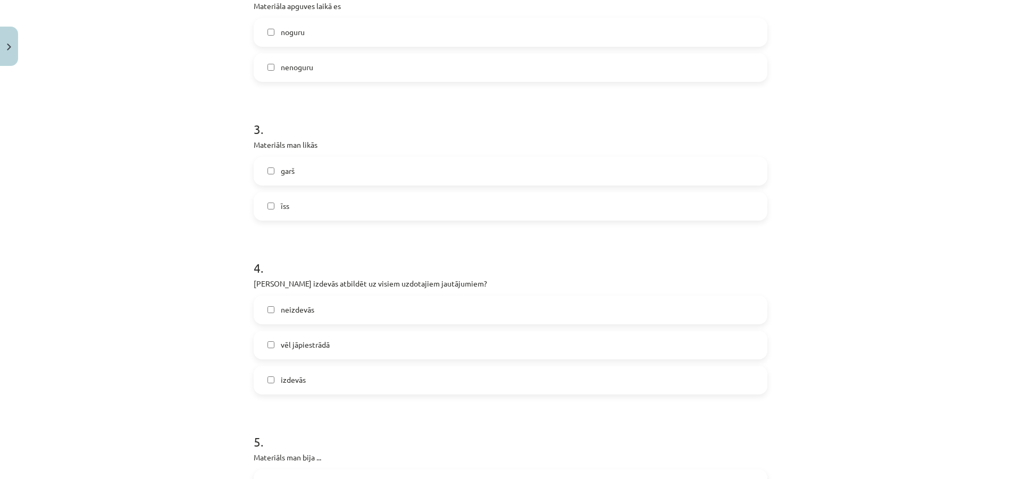
click at [324, 307] on label "neizdevās" at bounding box center [510, 310] width 511 height 27
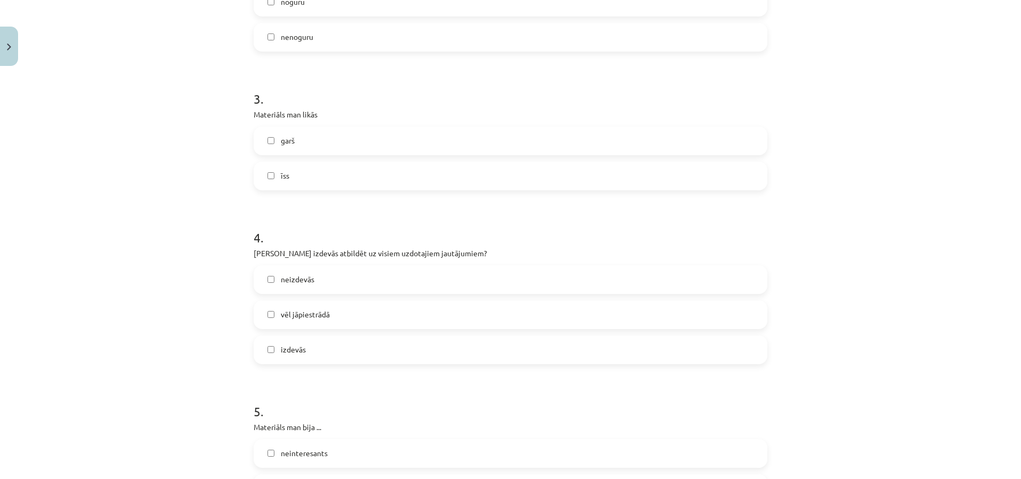
scroll to position [691, 0]
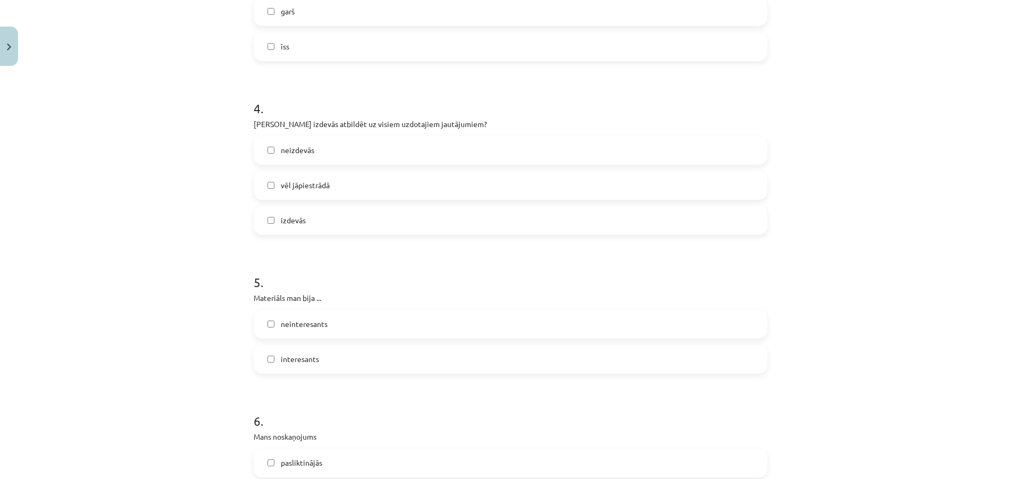
click at [330, 331] on label "neinteresants" at bounding box center [510, 324] width 511 height 27
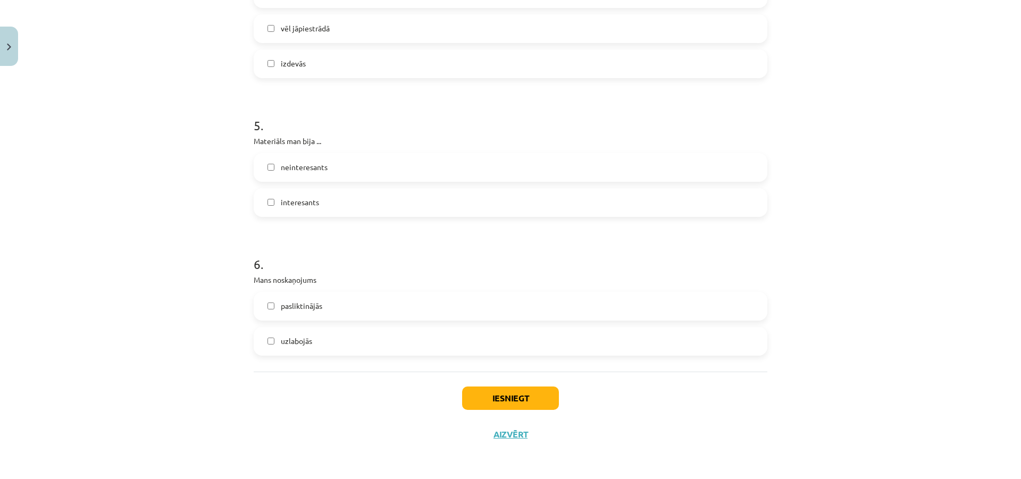
click at [334, 306] on label "pasliktinājās" at bounding box center [510, 306] width 511 height 27
click at [524, 388] on button "Iesniegt" at bounding box center [510, 398] width 97 height 23
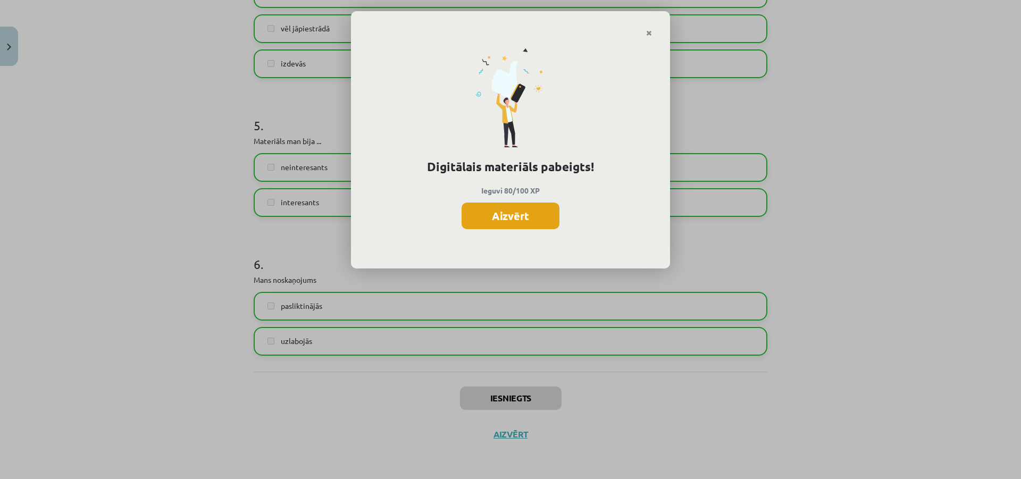
click at [531, 221] on button "Aizvērt" at bounding box center [510, 216] width 98 height 27
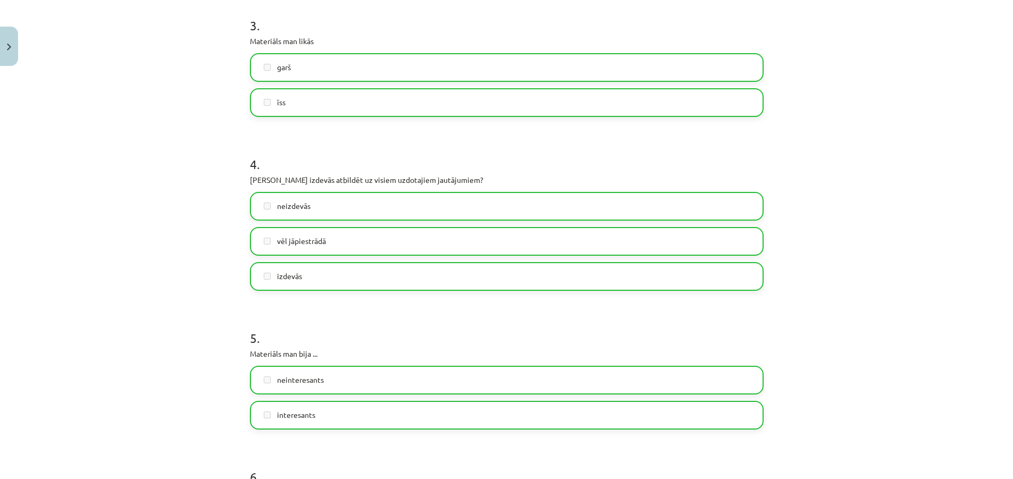
scroll to position [423, 0]
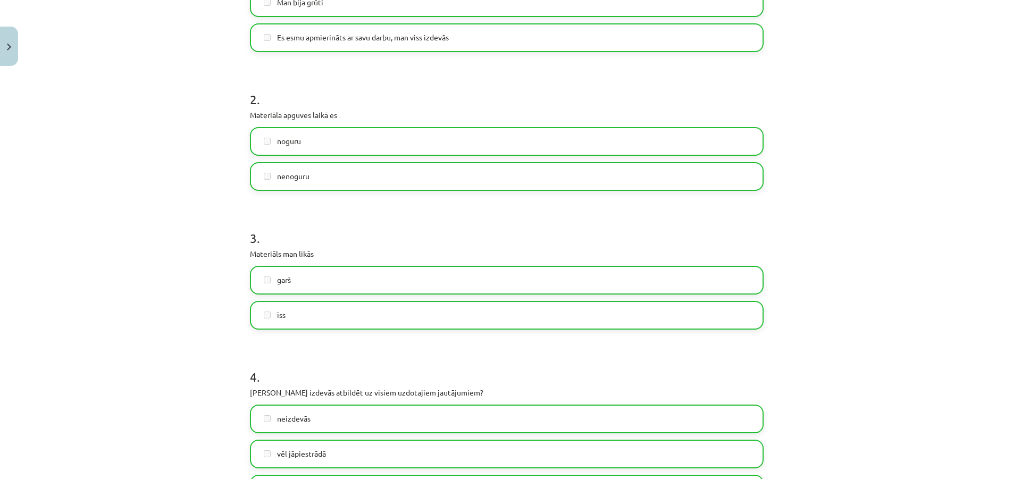
drag, startPoint x: 822, startPoint y: 316, endPoint x: 825, endPoint y: 347, distance: 31.5
click at [825, 347] on div "Mācību tēma: Angļu valodas ii - 12. klases 1.ieskaites mācību materiāls #3 🤔 Pa…" at bounding box center [506, 239] width 1013 height 479
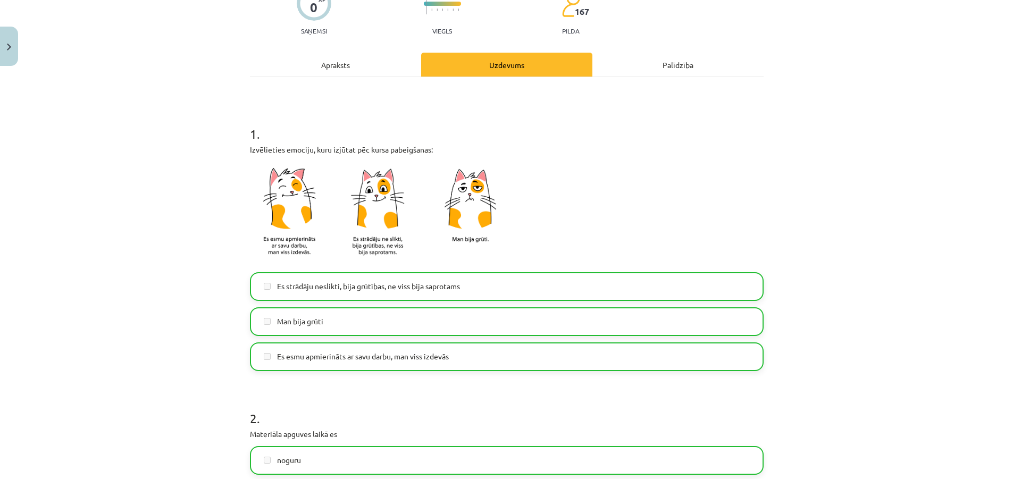
click at [809, 339] on div "Mācību tēma: Angļu valodas ii - 12. klases 1.ieskaites mācību materiāls #3 🤔 Pa…" at bounding box center [506, 239] width 1013 height 479
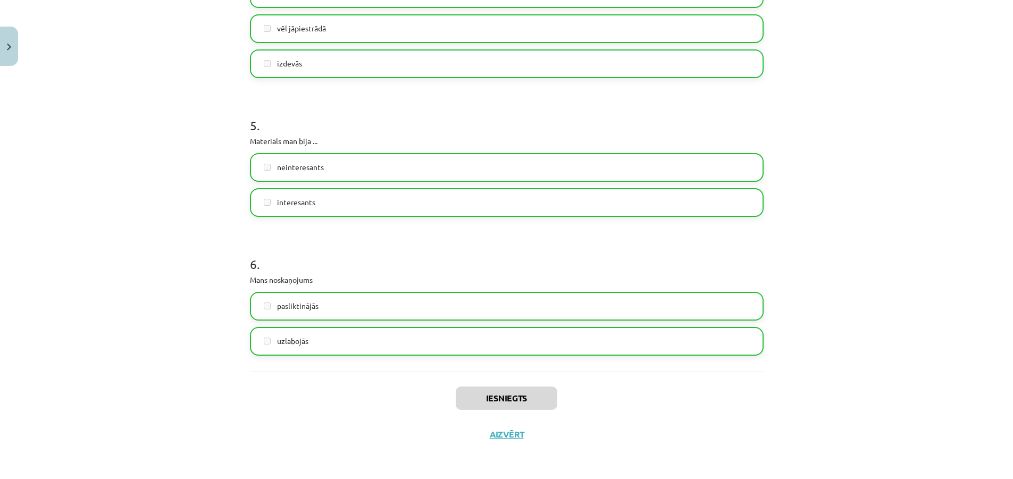
scroll to position [213, 0]
click at [507, 434] on button "Aizvērt" at bounding box center [506, 434] width 40 height 11
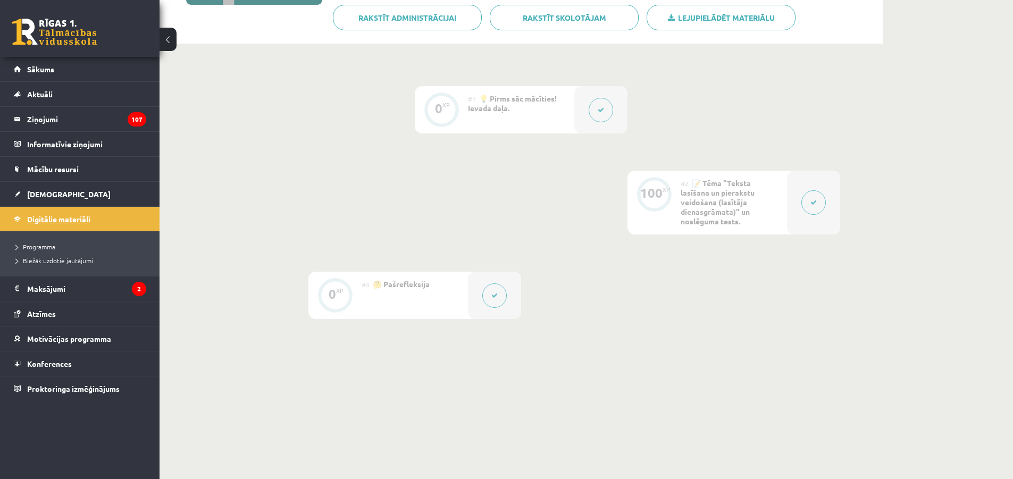
click at [78, 207] on link "Digitālie materiāli" at bounding box center [80, 219] width 132 height 24
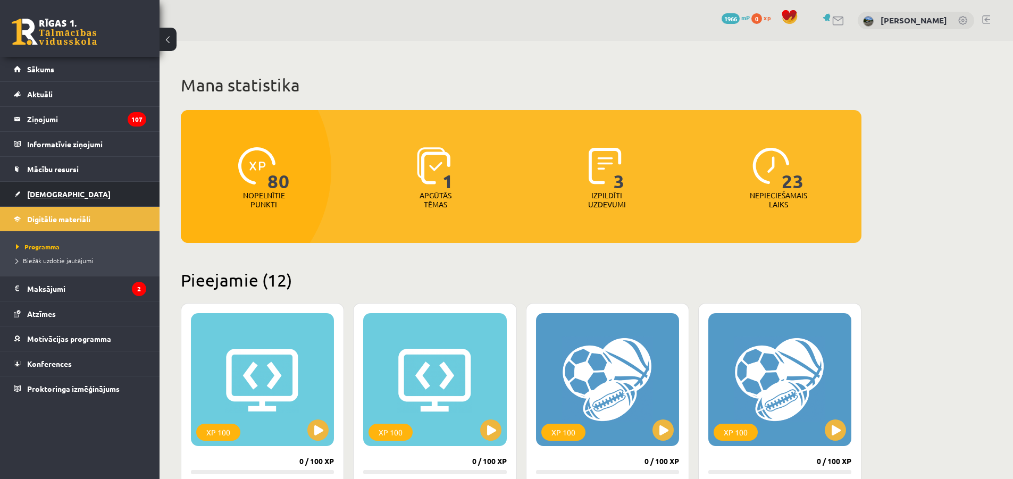
click at [78, 194] on link "[DEMOGRAPHIC_DATA]" at bounding box center [80, 194] width 132 height 24
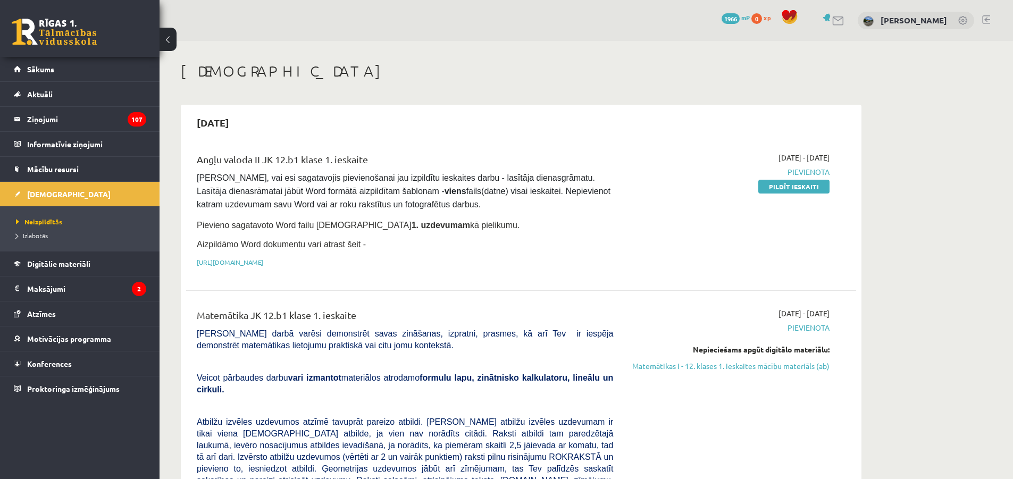
click at [545, 206] on pre "Pārliecinies, vai esi sagatavojis pievienošanai jau izpildītu ieskaites darbu -…" at bounding box center [405, 192] width 416 height 40
drag, startPoint x: 542, startPoint y: 208, endPoint x: 574, endPoint y: 196, distance: 34.5
click at [541, 208] on pre "Pārliecinies, vai esi sagatavojis pievienošanai jau izpildītu ieskaites darbu -…" at bounding box center [405, 192] width 416 height 40
click at [711, 234] on div "2025-10-06 - 2025-10-09 Pievienota Pildīt ieskaiti" at bounding box center [729, 212] width 216 height 121
click at [701, 230] on div "2025-10-06 - 2025-10-09 Pievienota Pildīt ieskaiti" at bounding box center [729, 212] width 216 height 121
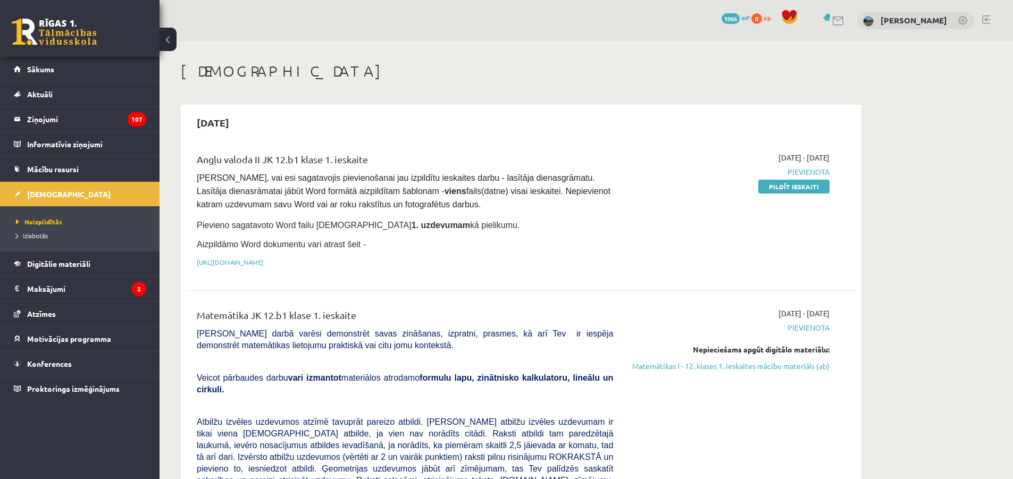
click at [708, 212] on div "2025-10-06 - 2025-10-09 Pievienota Pildīt ieskaiti" at bounding box center [729, 212] width 216 height 121
drag, startPoint x: 696, startPoint y: 228, endPoint x: 686, endPoint y: 229, distance: 10.2
click at [686, 229] on div "2025-10-06 - 2025-10-09 Pievienota Pildīt ieskaiti" at bounding box center [729, 212] width 216 height 121
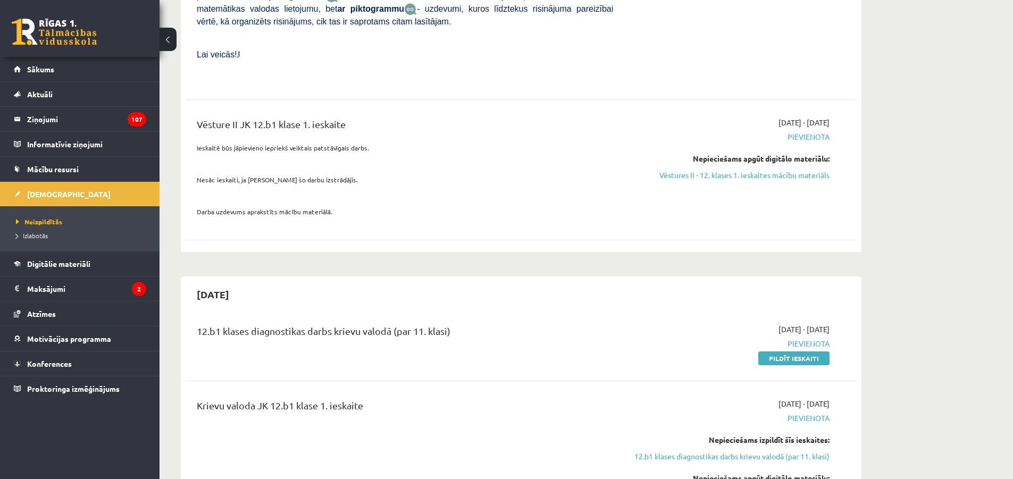
drag, startPoint x: 648, startPoint y: 249, endPoint x: 640, endPoint y: 243, distance: 9.9
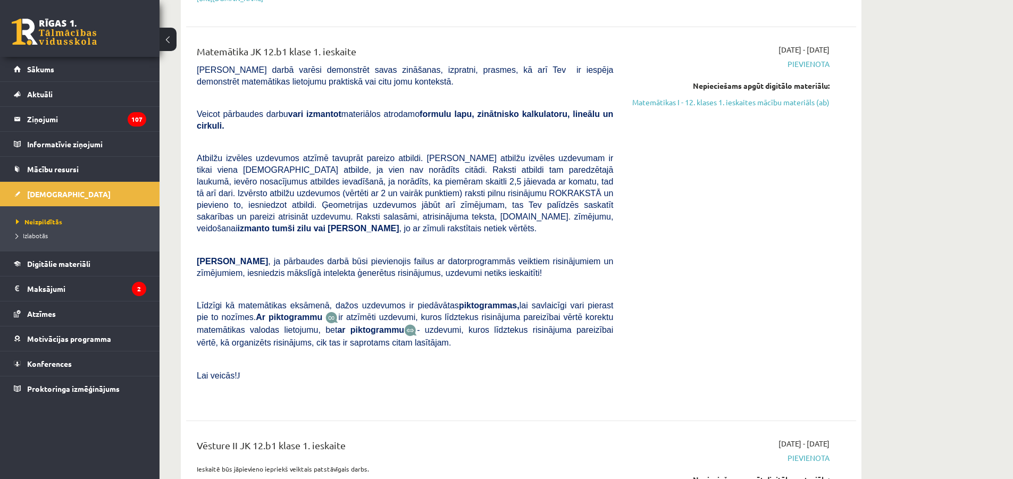
scroll to position [53, 0]
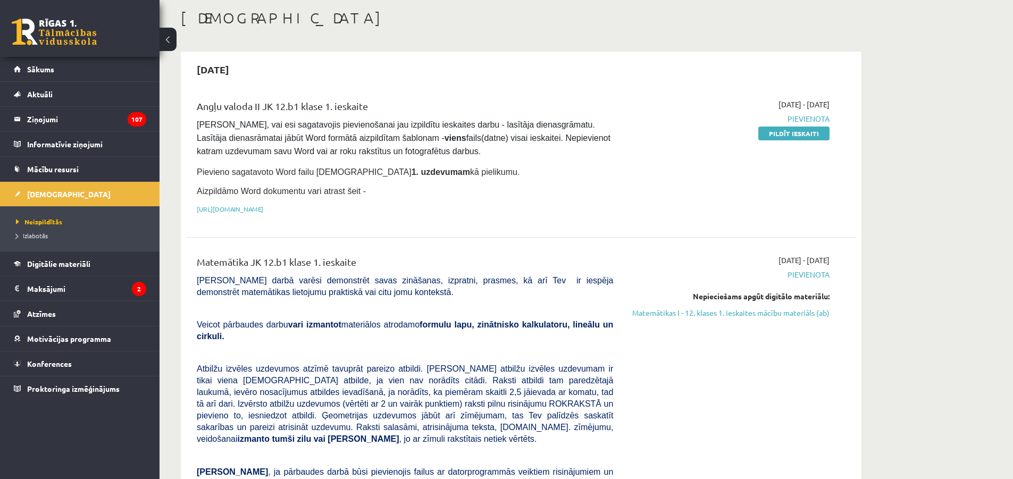
click at [645, 232] on div "Angļu valoda II JK 12.b1 klase 1. ieskaite Pārliecinies, vai esi sagatavojis pi…" at bounding box center [521, 433] width 670 height 690
drag, startPoint x: 644, startPoint y: 231, endPoint x: 636, endPoint y: 227, distance: 8.6
click at [636, 227] on div "Angļu valoda II JK 12.b1 klase 1. ieskaite Pārliecinies, vai esi sagatavojis pi…" at bounding box center [521, 159] width 670 height 142
drag, startPoint x: 633, startPoint y: 224, endPoint x: 627, endPoint y: 221, distance: 7.1
click at [628, 223] on div "Angļu valoda II JK 12.b1 klase 1. ieskaite Pārliecinies, vai esi sagatavojis pi…" at bounding box center [521, 159] width 670 height 142
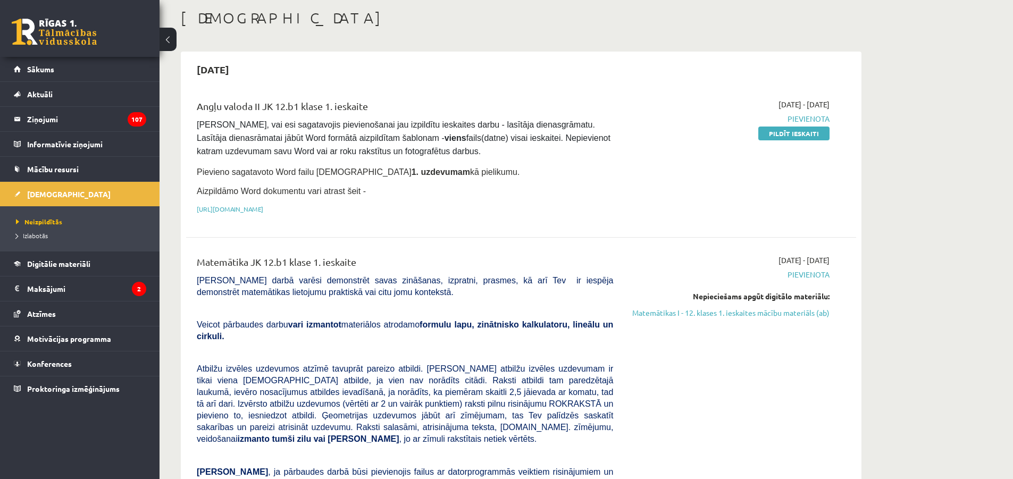
click at [623, 222] on div "Angļu valoda II JK 12.b1 klase 1. ieskaite Pārliecinies, vai esi sagatavojis pi…" at bounding box center [521, 159] width 670 height 142
click at [639, 207] on div "2025-10-06 - 2025-10-09 Pievienota Pildīt ieskaiti" at bounding box center [729, 159] width 216 height 121
click at [779, 128] on link "Pildīt ieskaiti" at bounding box center [793, 134] width 71 height 14
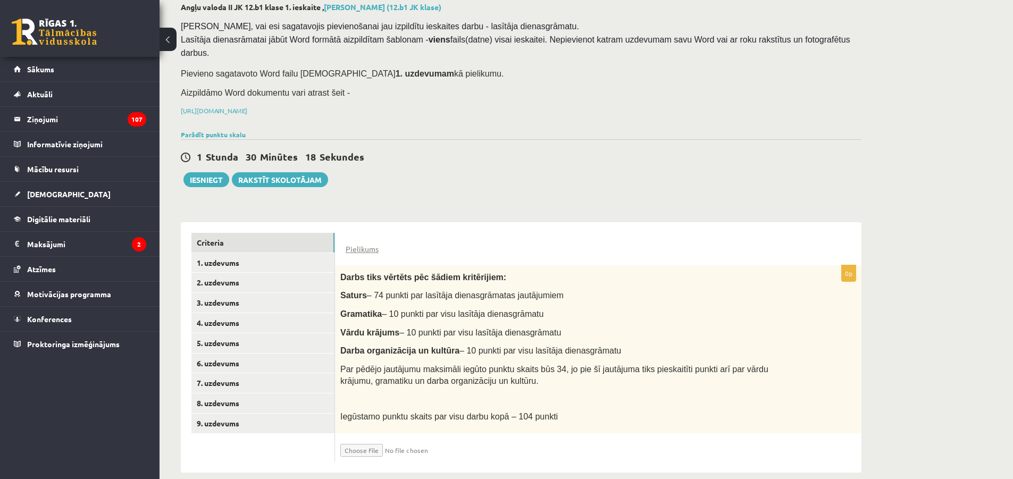
scroll to position [60, 0]
click at [290, 256] on link "1. uzdevums" at bounding box center [262, 263] width 143 height 20
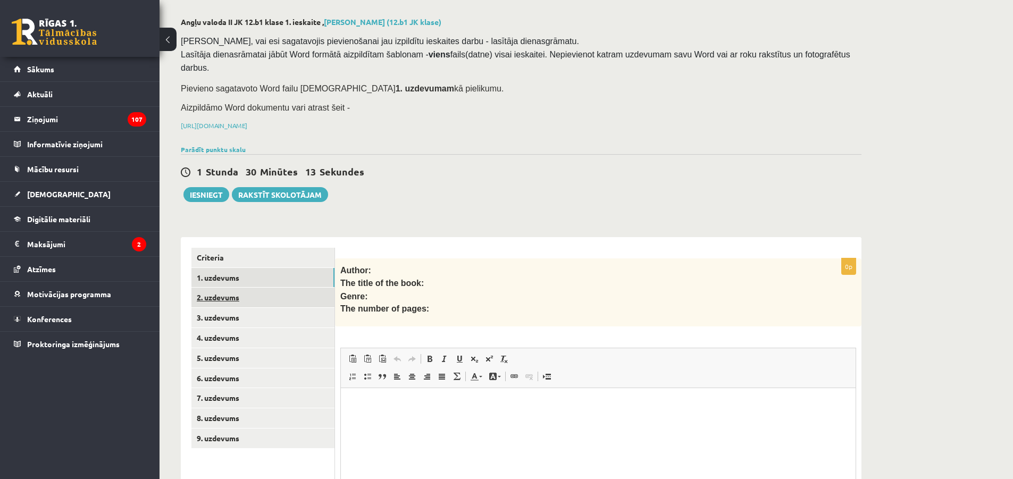
scroll to position [0, 0]
click at [299, 288] on link "2. uzdevums" at bounding box center [262, 298] width 143 height 20
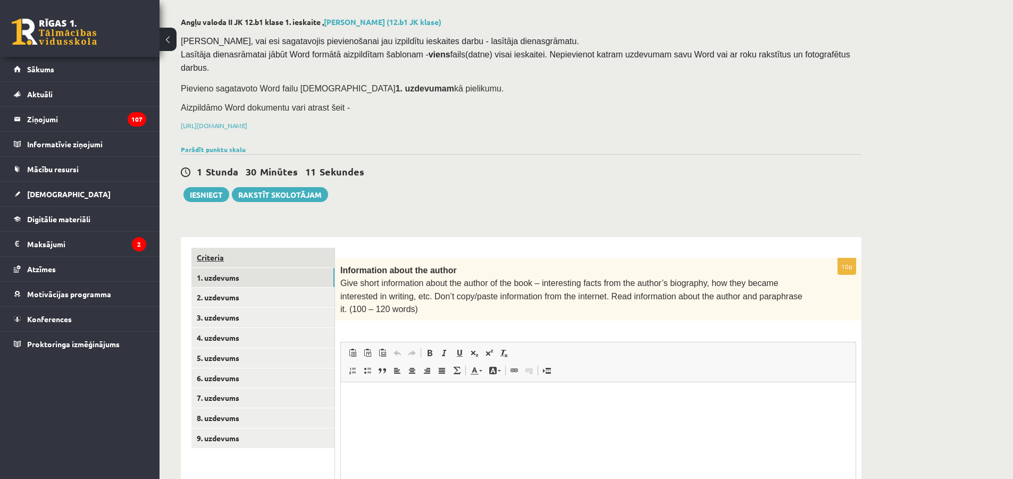
click at [300, 268] on link "1. uzdevums" at bounding box center [262, 278] width 143 height 20
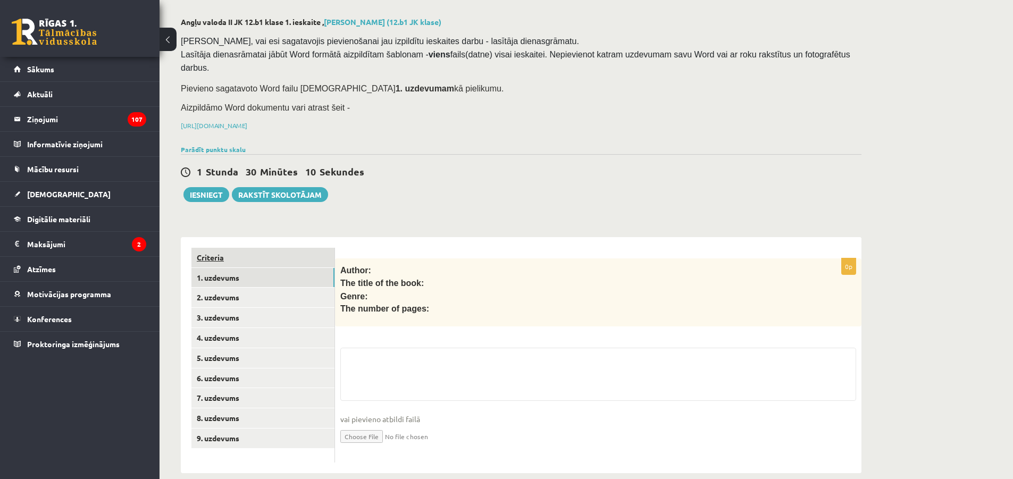
click at [304, 248] on link "Criteria" at bounding box center [262, 258] width 143 height 20
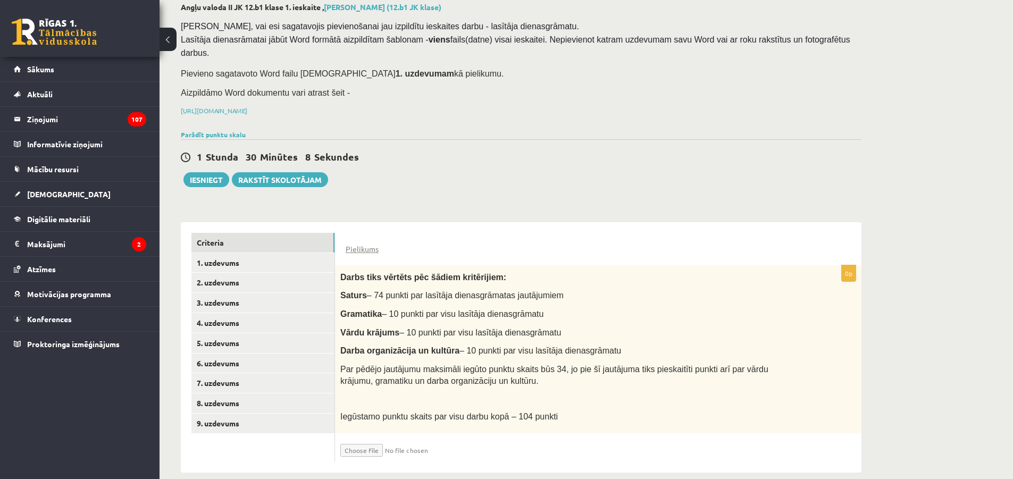
scroll to position [61, 0]
drag, startPoint x: 354, startPoint y: 226, endPoint x: 358, endPoint y: 245, distance: 19.0
click at [354, 232] on div "Pielikums" at bounding box center [598, 243] width 505 height 22
click at [358, 245] on form "Pielikums 0p Darbs tiks vērtēts pēc šādiem kritērijiem: Saturs – 74 punkti par …" at bounding box center [598, 346] width 505 height 229
click at [359, 242] on link "Pielikums" at bounding box center [362, 247] width 33 height 11
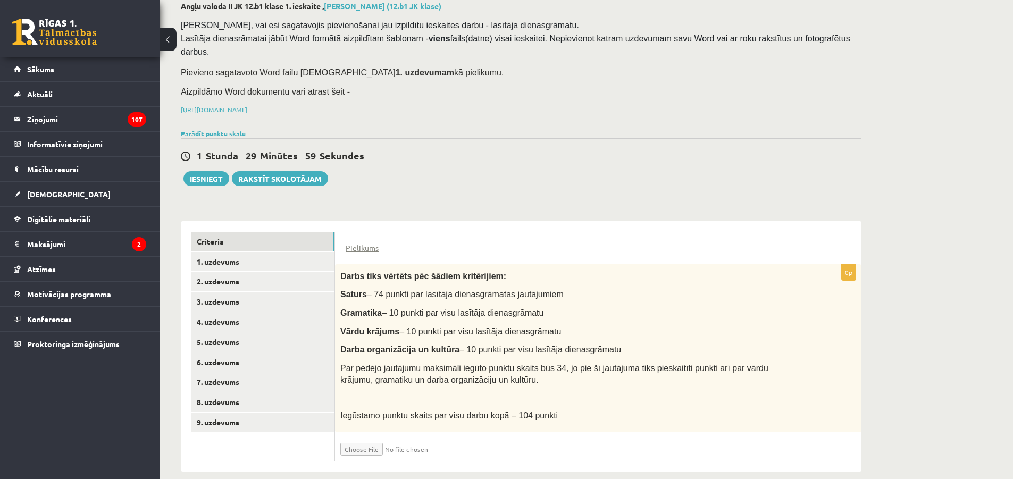
click at [364, 438] on input "file" at bounding box center [403, 447] width 127 height 18
type input "**********"
click at [262, 253] on link "1. uzdevums" at bounding box center [262, 262] width 143 height 20
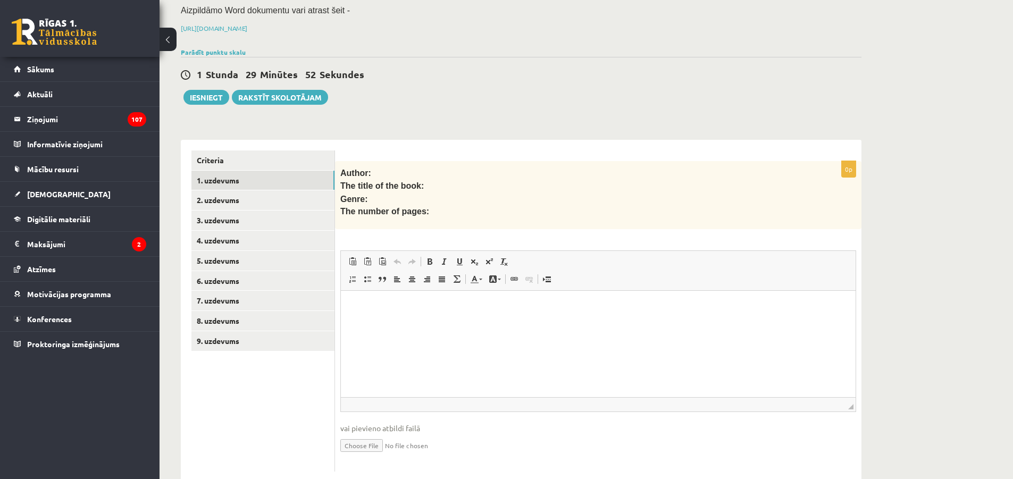
scroll to position [151, 0]
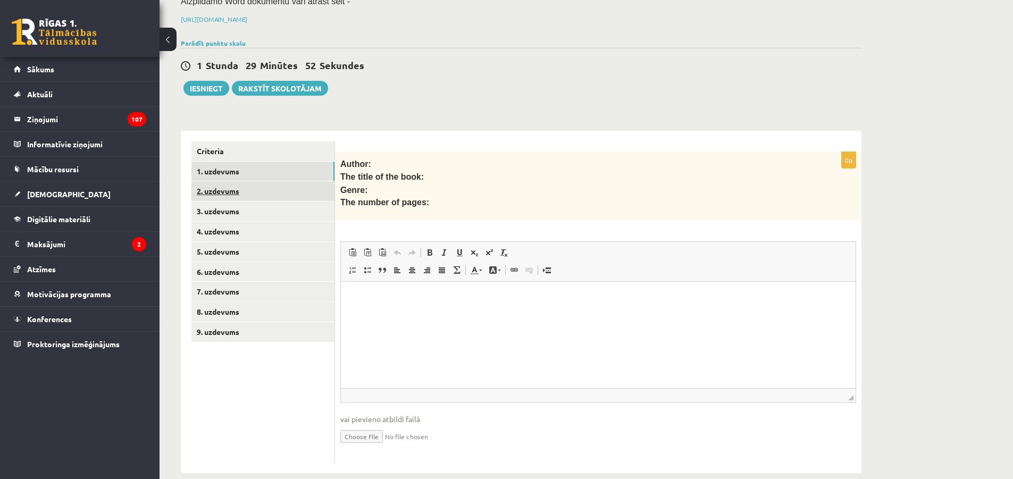
click at [279, 182] on link "2. uzdevums" at bounding box center [262, 191] width 143 height 20
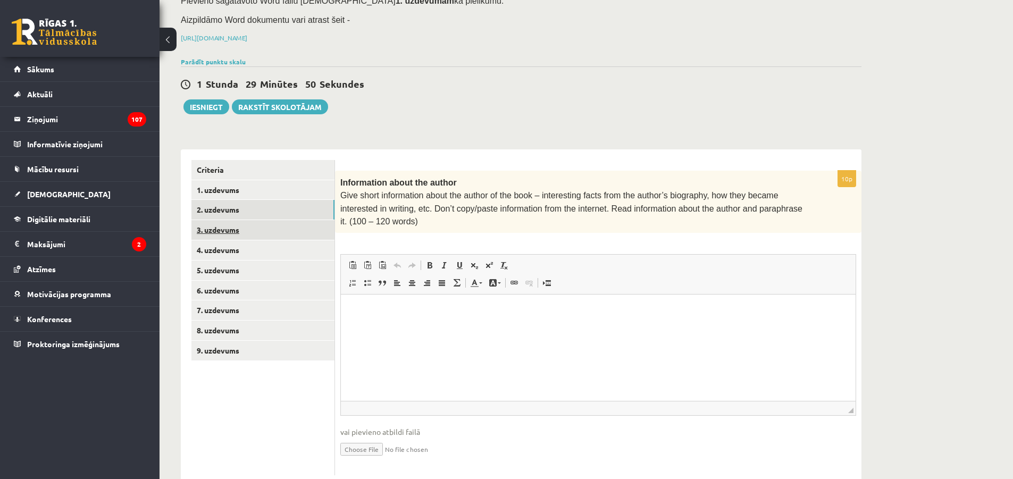
scroll to position [0, 0]
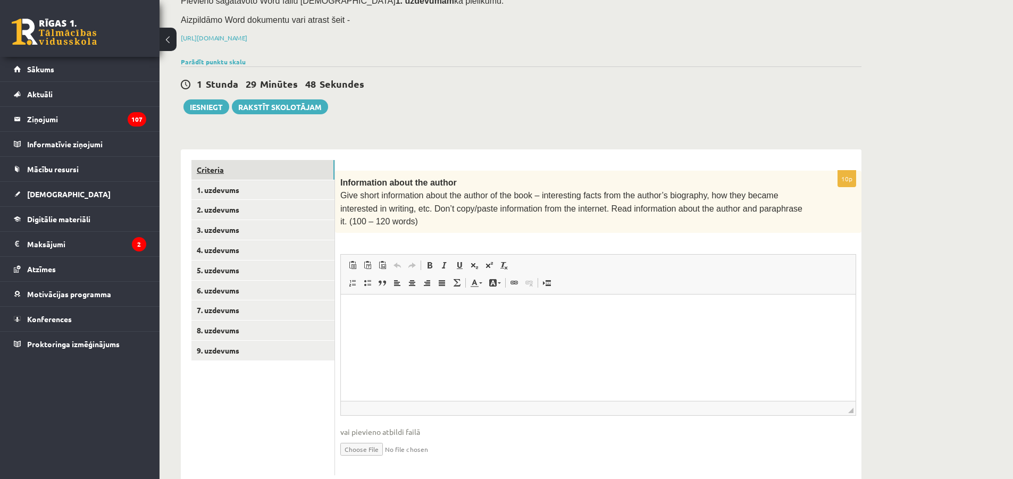
click at [281, 165] on link "Criteria" at bounding box center [262, 170] width 143 height 20
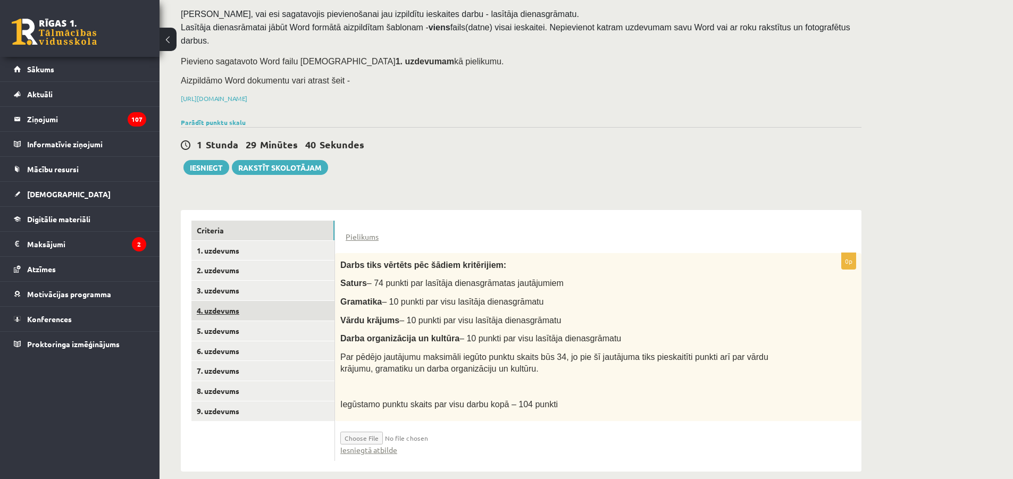
click at [267, 301] on link "4. uzdevums" at bounding box center [262, 311] width 143 height 20
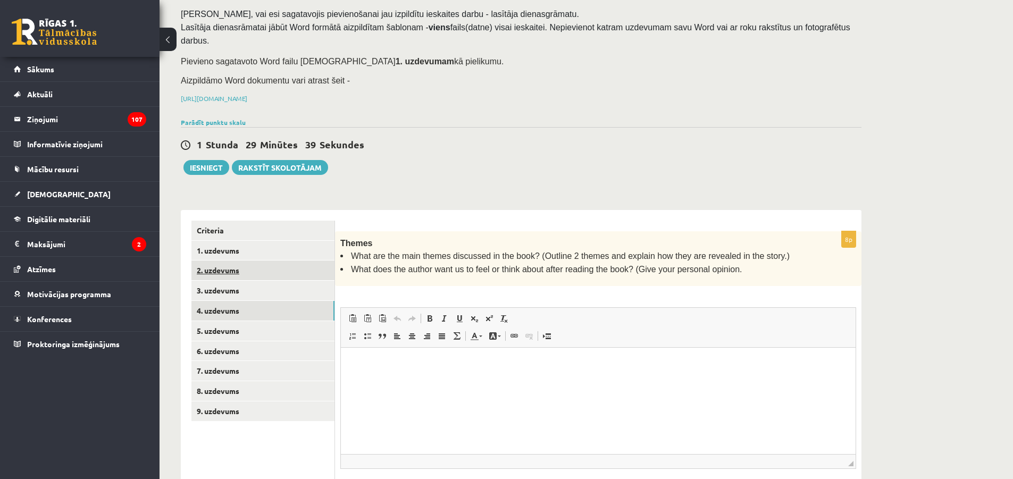
scroll to position [0, 0]
click at [262, 241] on link "1. uzdevums" at bounding box center [262, 251] width 143 height 20
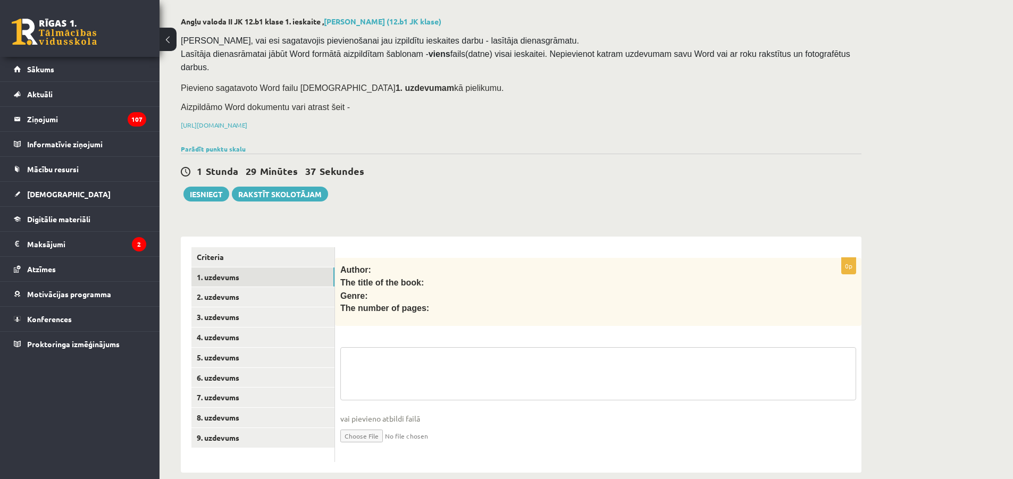
click at [381, 380] on textarea at bounding box center [598, 373] width 516 height 53
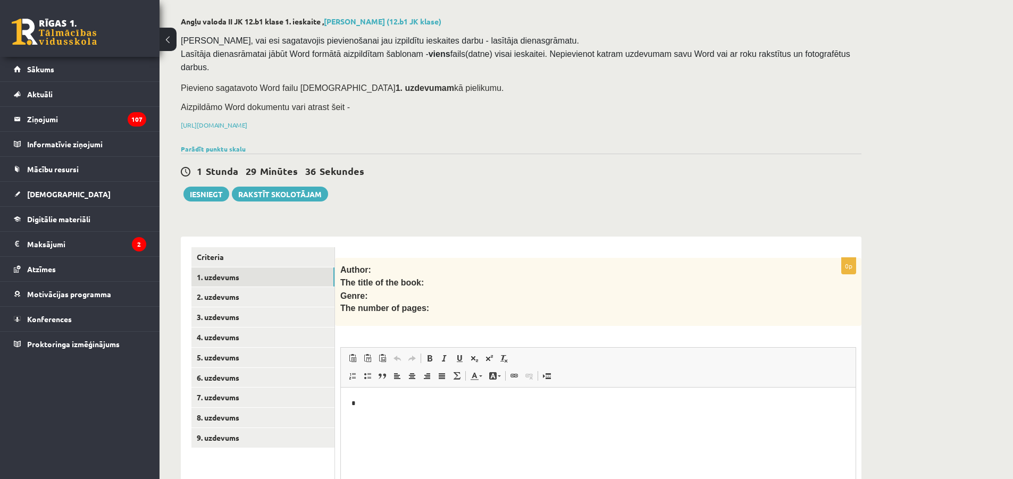
scroll to position [0, 0]
click at [394, 415] on html "*" at bounding box center [598, 404] width 515 height 32
click at [448, 405] on p "**********" at bounding box center [597, 403] width 493 height 11
drag, startPoint x: 332, startPoint y: 407, endPoint x: 659, endPoint y: 777, distance: 494.2
click at [341, 409] on html "**********" at bounding box center [598, 404] width 515 height 32
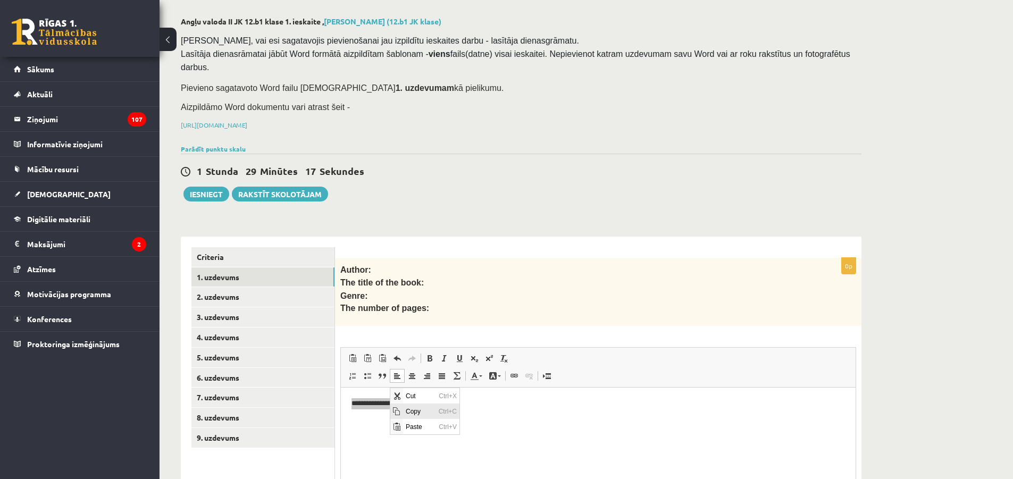
click at [412, 408] on span "Copy" at bounding box center [419, 411] width 33 height 15
copy p "**********"
click at [248, 287] on link "2. uzdevums" at bounding box center [262, 297] width 143 height 20
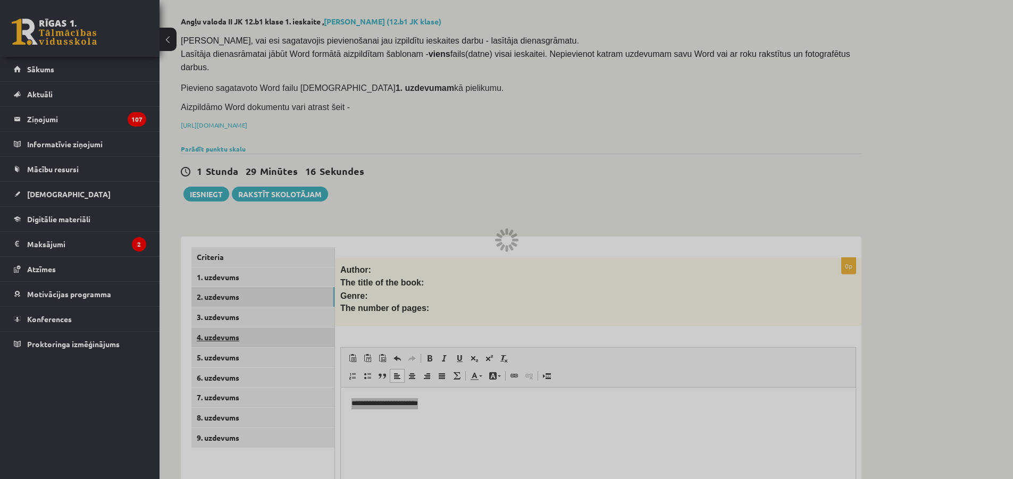
scroll to position [32, 0]
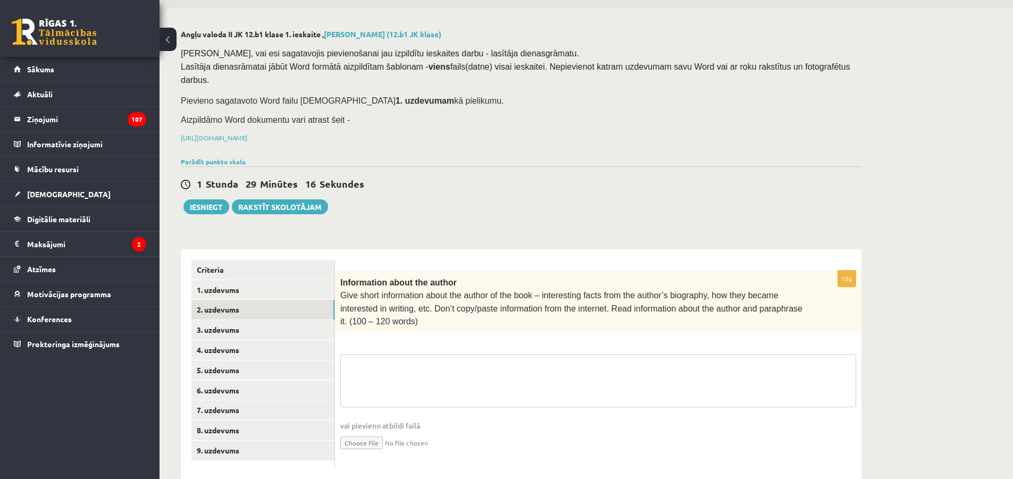
click at [412, 357] on textarea at bounding box center [598, 380] width 516 height 53
paste textarea "**********"
type textarea "**********"
click at [254, 320] on link "3. uzdevums" at bounding box center [262, 330] width 143 height 20
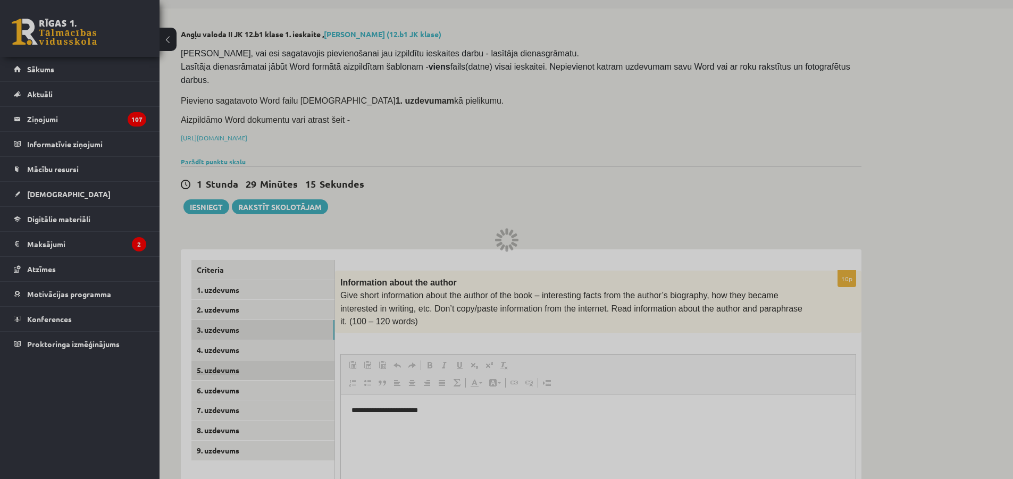
scroll to position [0, 0]
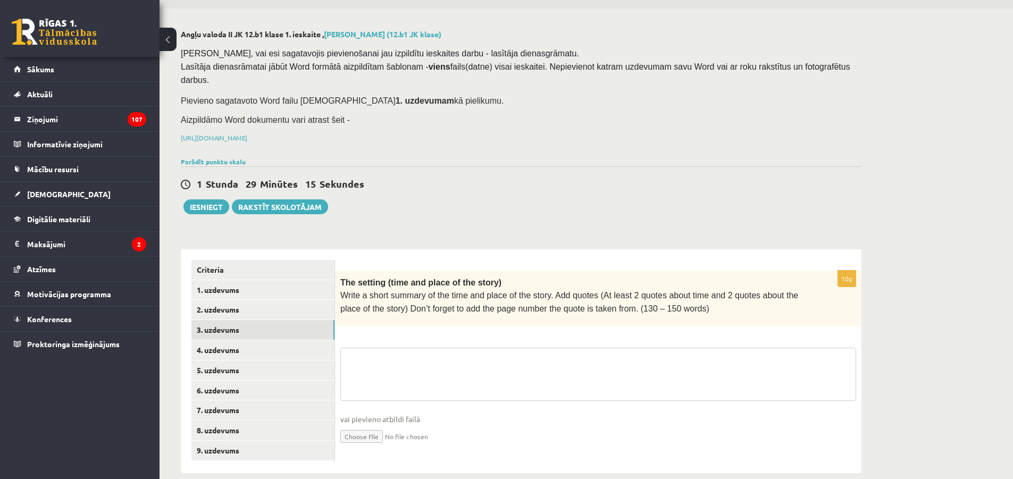
click at [387, 372] on textarea at bounding box center [598, 374] width 516 height 53
paste textarea "**********"
type textarea "**********"
click at [256, 340] on link "4. uzdevums" at bounding box center [262, 350] width 143 height 20
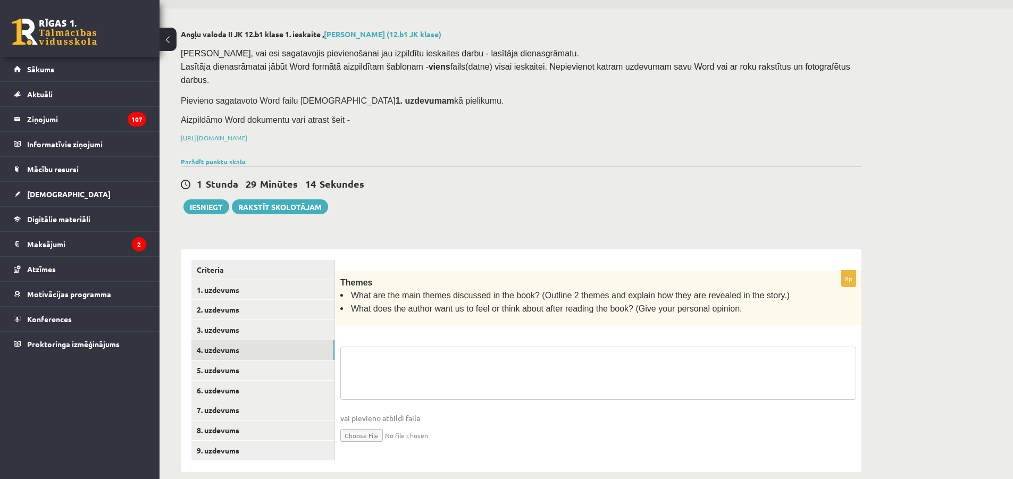
click at [374, 373] on textarea at bounding box center [598, 373] width 516 height 53
paste textarea "**********"
type textarea "**********"
click at [266, 345] on link "4. uzdevums" at bounding box center [262, 350] width 143 height 20
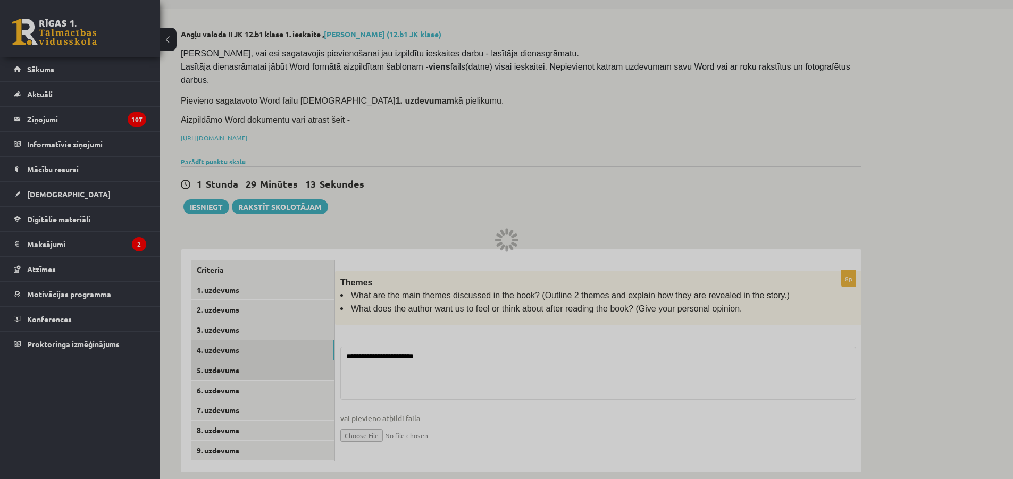
click at [265, 360] on link "5. uzdevums" at bounding box center [262, 370] width 143 height 20
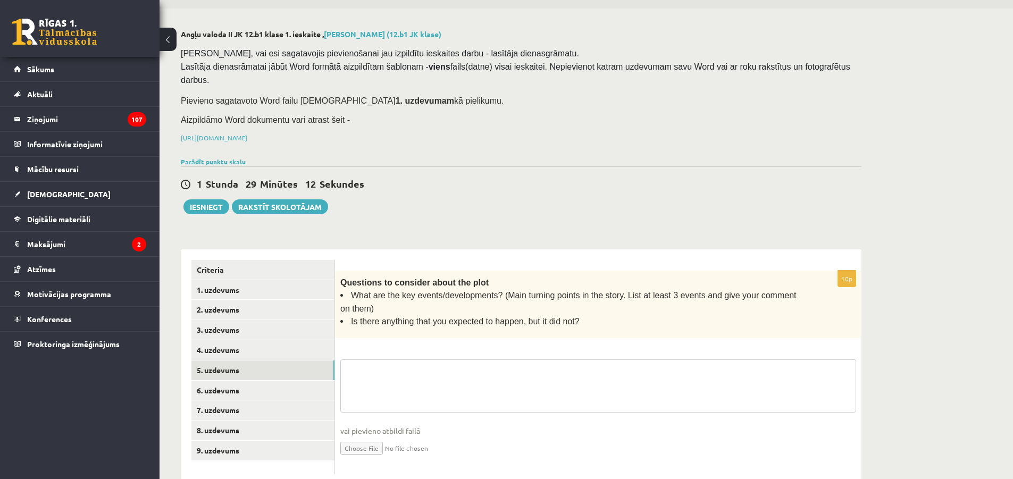
click at [375, 382] on textarea at bounding box center [598, 385] width 516 height 53
paste textarea "**********"
type textarea "**********"
click at [268, 381] on link "6. uzdevums" at bounding box center [262, 391] width 143 height 20
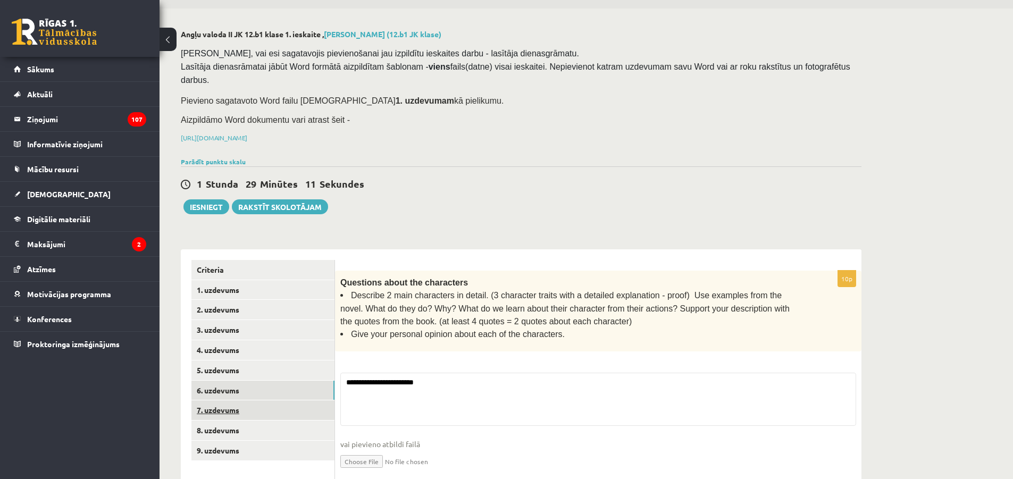
type textarea "**********"
click at [274, 400] on link "7. uzdevums" at bounding box center [262, 410] width 143 height 20
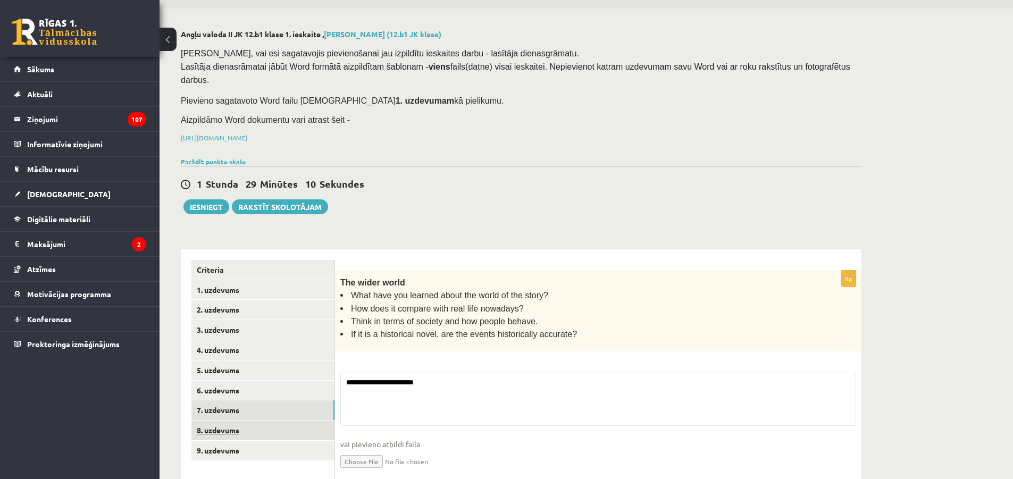
type textarea "**********"
click at [282, 421] on link "8. uzdevums" at bounding box center [262, 431] width 143 height 20
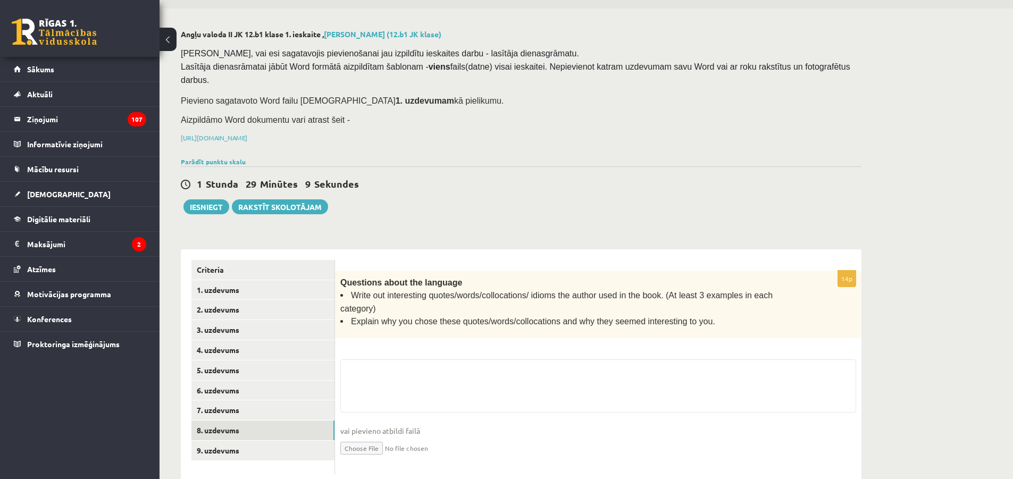
click at [401, 394] on fieldset "vai pievieno atbildi failā Iesniegtā atbilde" at bounding box center [598, 414] width 516 height 110
click at [402, 371] on textarea at bounding box center [598, 385] width 516 height 53
paste textarea "**********"
type textarea "**********"
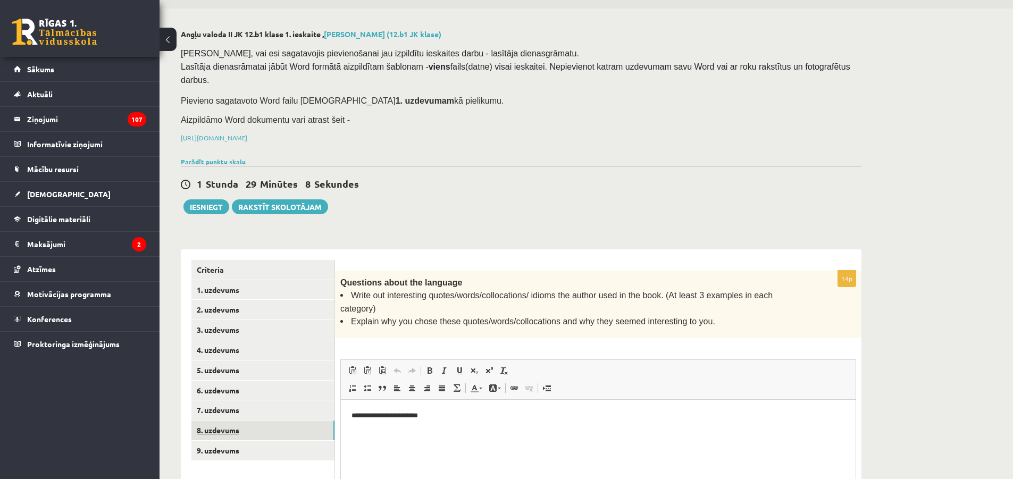
click at [284, 422] on link "8. uzdevums" at bounding box center [262, 431] width 143 height 20
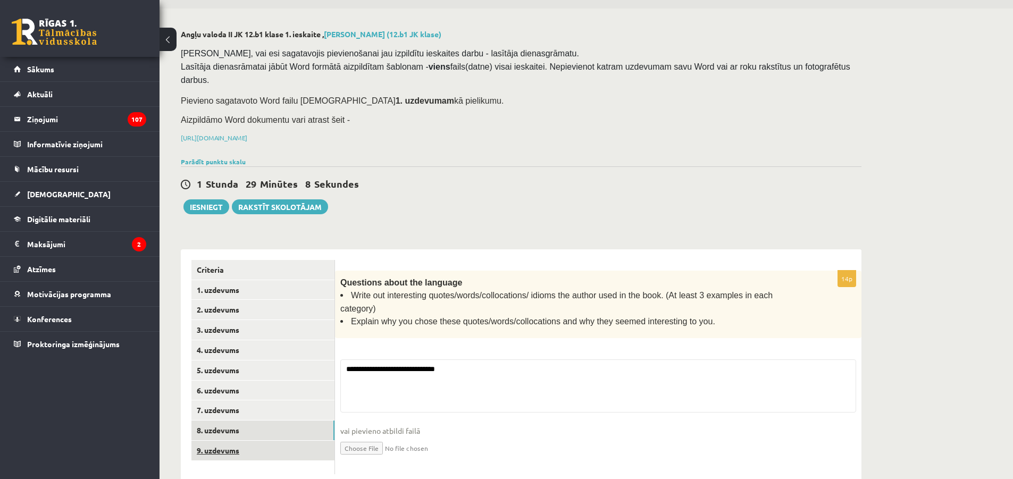
click at [276, 441] on link "9. uzdevums" at bounding box center [262, 451] width 143 height 20
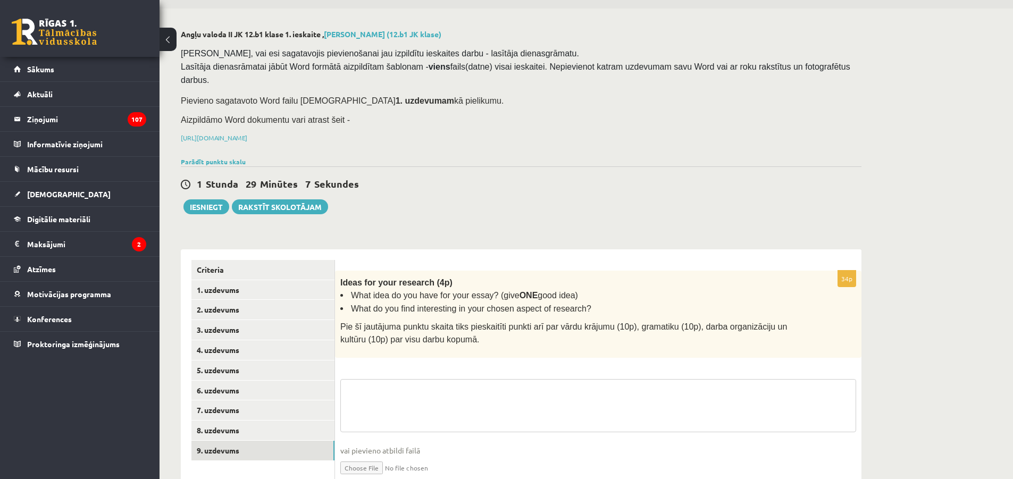
click at [386, 379] on textarea at bounding box center [598, 405] width 516 height 53
paste textarea "**********"
type textarea "**********"
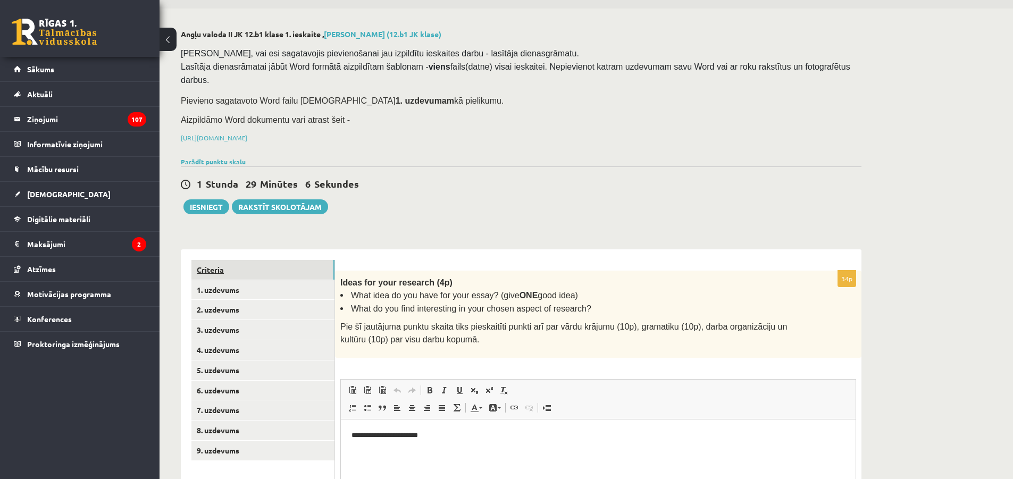
click at [242, 262] on link "Criteria" at bounding box center [262, 270] width 143 height 20
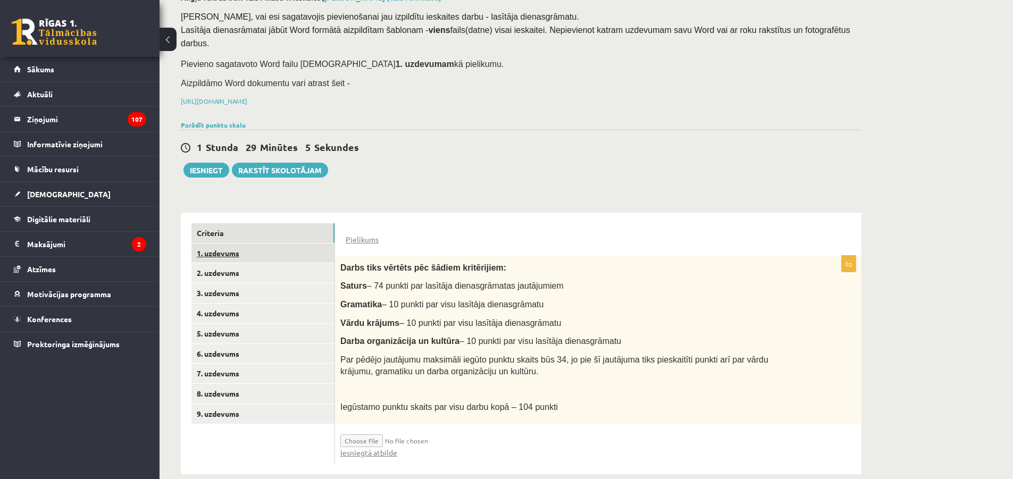
scroll to position [72, 0]
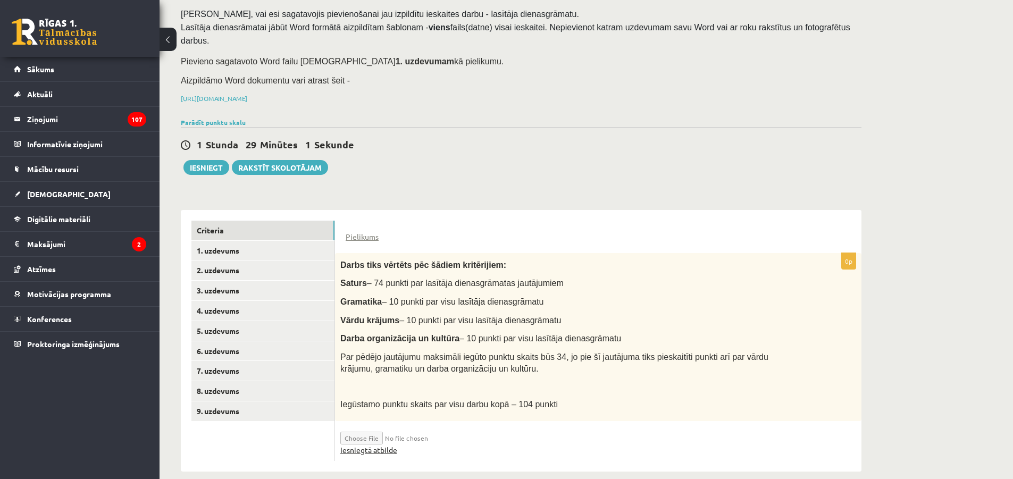
click at [372, 444] on link "Iesniegtā atbilde" at bounding box center [368, 449] width 57 height 11
click at [263, 261] on link "2. uzdevums" at bounding box center [262, 271] width 143 height 20
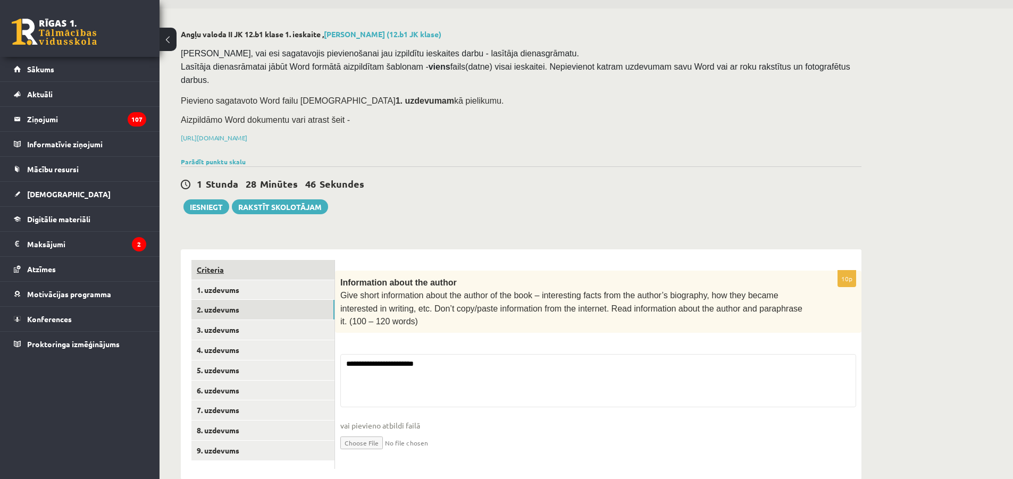
click at [266, 260] on link "Criteria" at bounding box center [262, 270] width 143 height 20
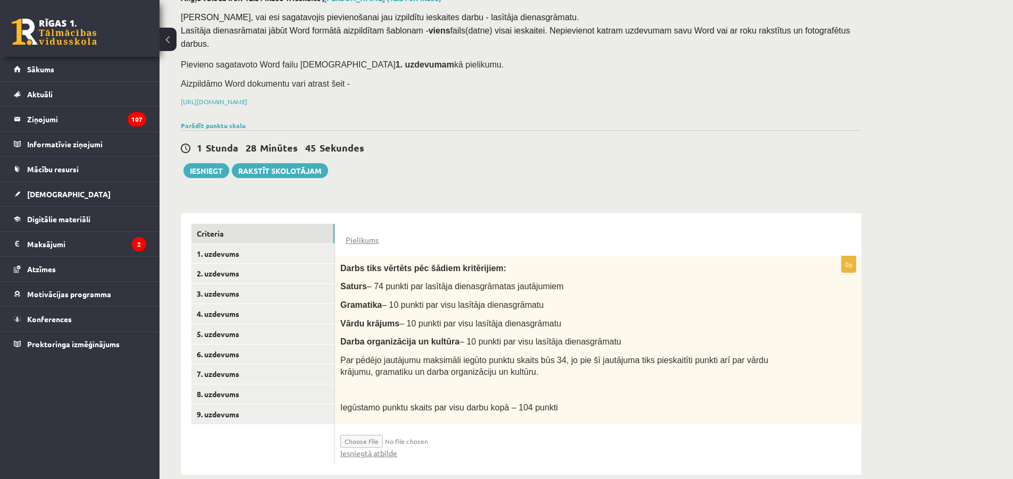
scroll to position [72, 0]
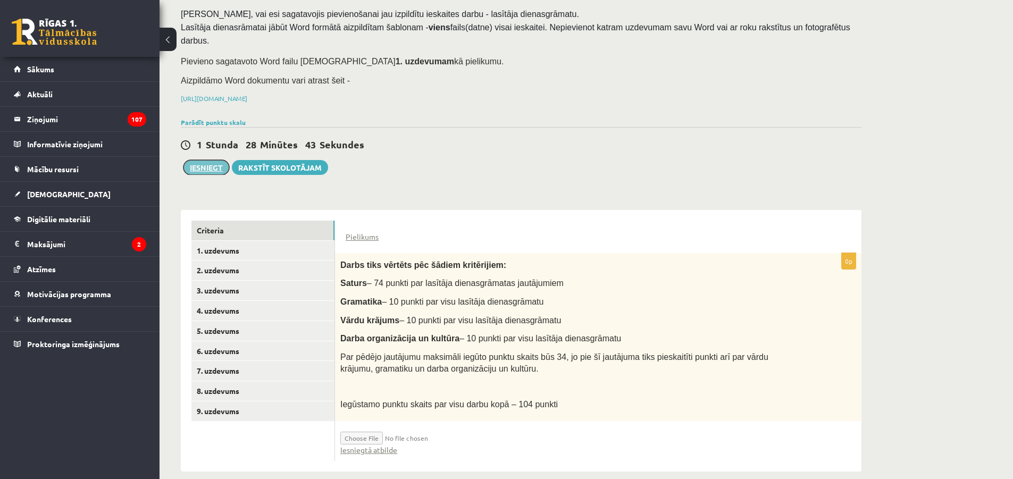
click at [212, 160] on button "Iesniegt" at bounding box center [206, 167] width 46 height 15
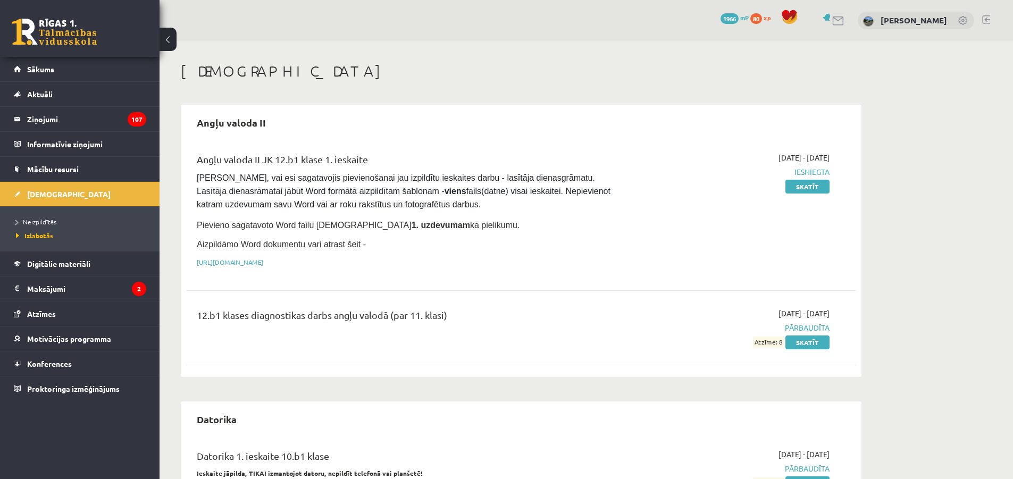
drag, startPoint x: 738, startPoint y: 190, endPoint x: 723, endPoint y: 185, distance: 16.1
drag, startPoint x: 723, startPoint y: 185, endPoint x: 716, endPoint y: 184, distance: 6.4
click at [716, 184] on div "[DATE] - [DATE] Iesniegta Skatīt" at bounding box center [729, 212] width 216 height 121
drag, startPoint x: 701, startPoint y: 182, endPoint x: 692, endPoint y: 189, distance: 11.4
click at [700, 183] on div "[DATE] - [DATE] Iesniegta Skatīt" at bounding box center [729, 212] width 216 height 121
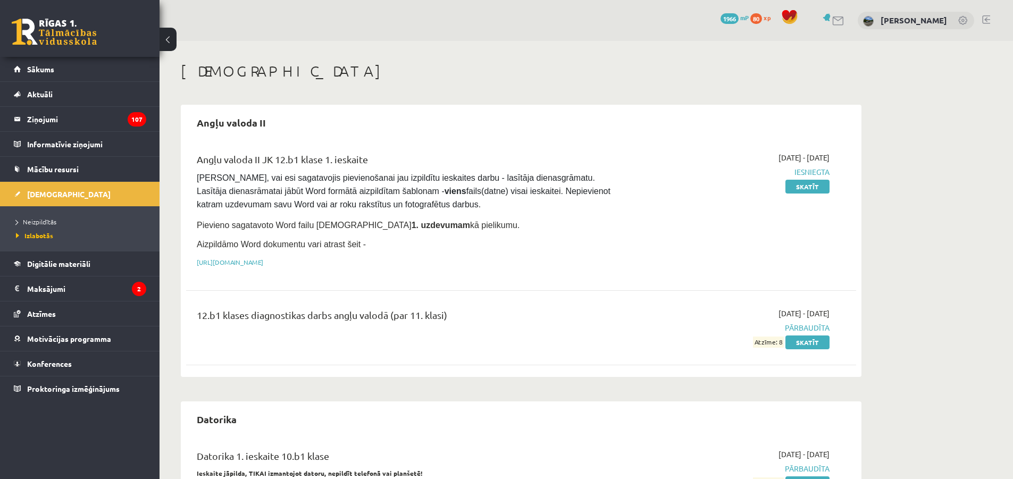
drag, startPoint x: 677, startPoint y: 192, endPoint x: 673, endPoint y: 189, distance: 5.5
click at [673, 189] on div "2025-10-06 - 2025-10-09 Iesniegta Skatīt" at bounding box center [729, 212] width 216 height 121
drag, startPoint x: 667, startPoint y: 192, endPoint x: 661, endPoint y: 192, distance: 6.4
click at [661, 192] on div "2025-10-06 - 2025-10-09 Iesniegta Skatīt" at bounding box center [729, 212] width 216 height 121
click at [658, 192] on div "2025-10-06 - 2025-10-09 Iesniegta Skatīt" at bounding box center [729, 212] width 216 height 121
